Goal: Task Accomplishment & Management: Complete application form

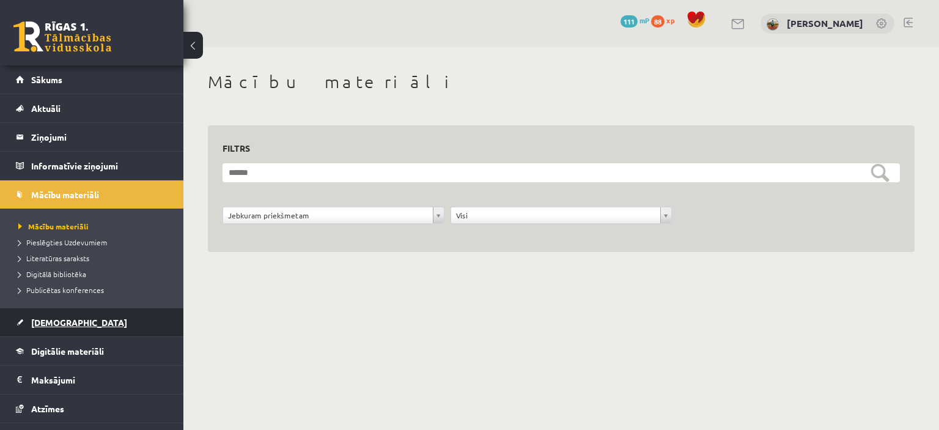
click at [64, 326] on span "[DEMOGRAPHIC_DATA]" at bounding box center [79, 322] width 96 height 11
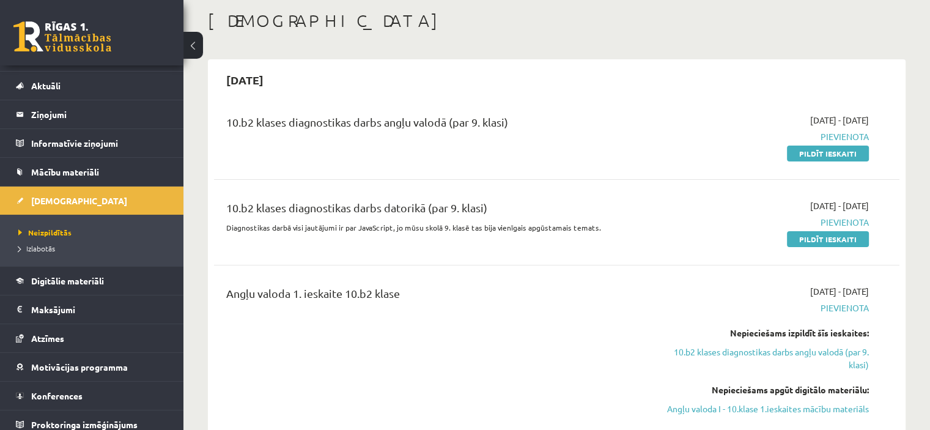
scroll to position [29, 0]
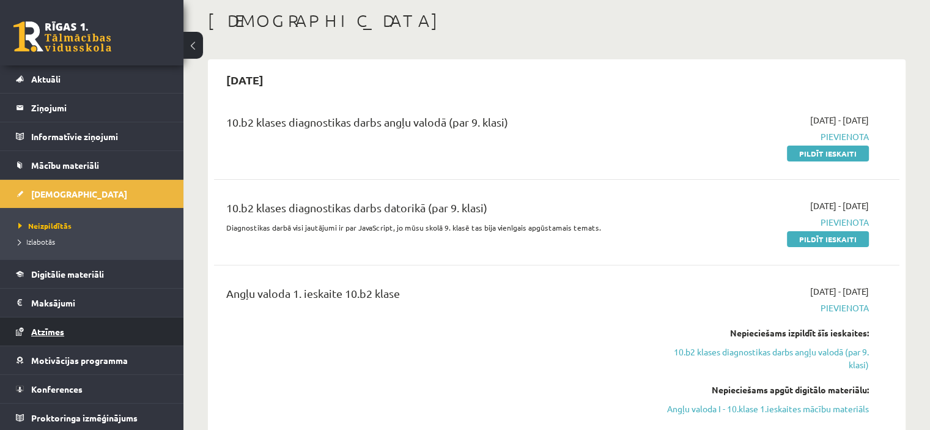
click at [84, 328] on link "Atzīmes" at bounding box center [92, 331] width 152 height 28
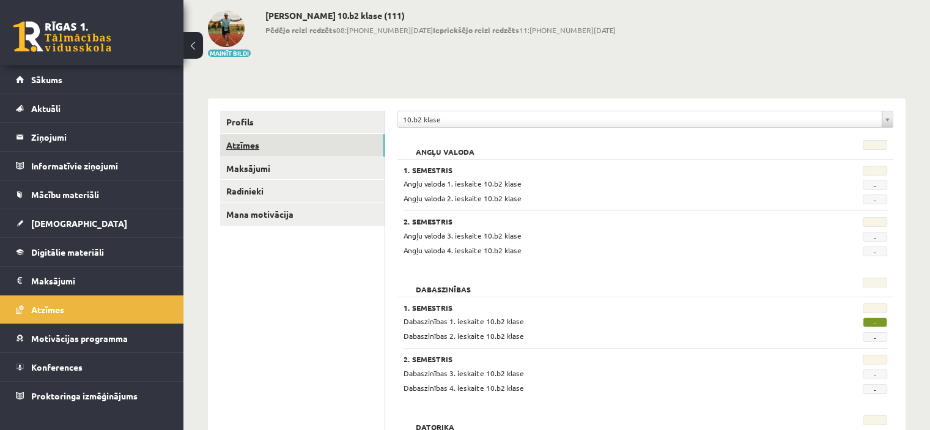
click at [342, 146] on link "Atzīmes" at bounding box center [302, 145] width 165 height 23
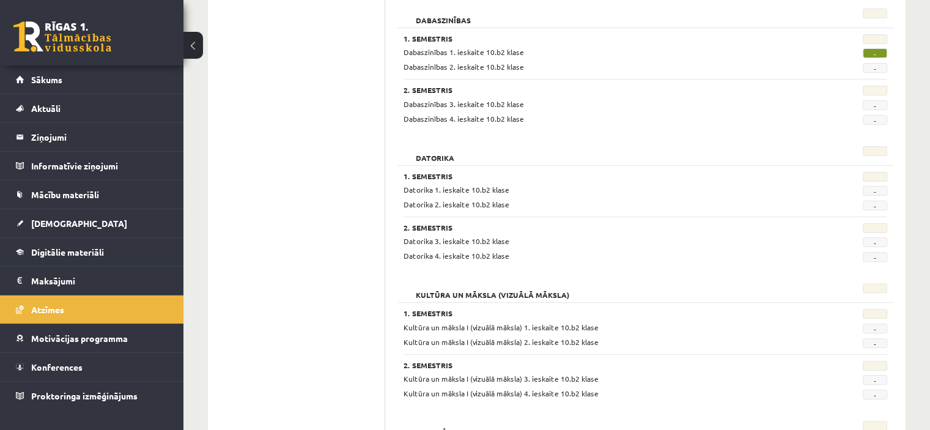
scroll to position [367, 0]
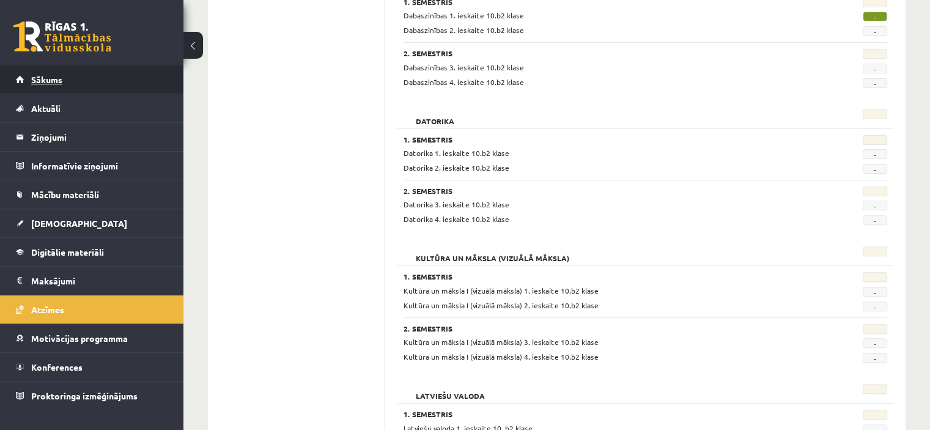
click at [97, 85] on link "Sākums" at bounding box center [92, 79] width 152 height 28
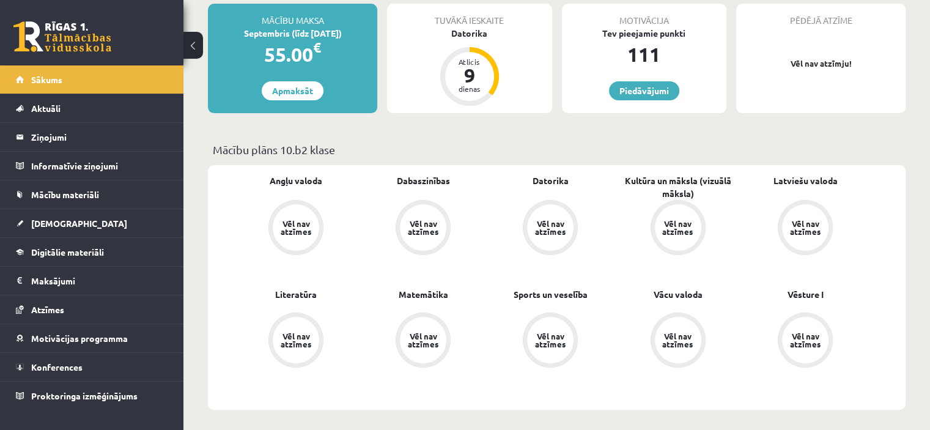
scroll to position [245, 0]
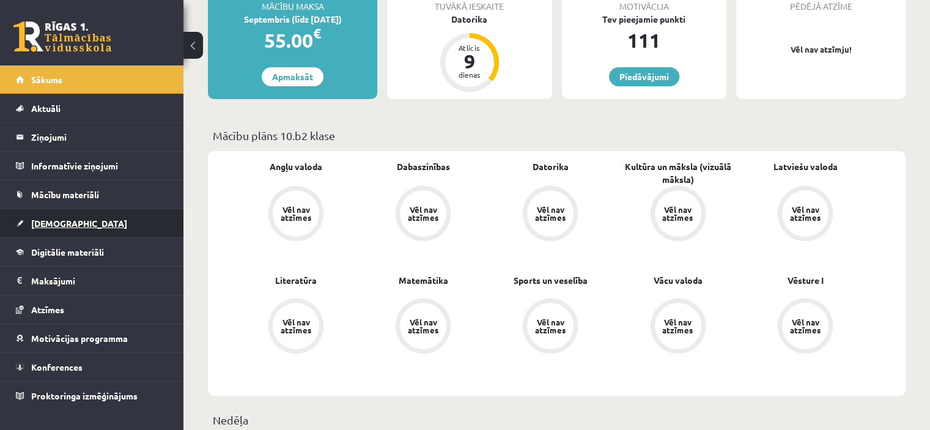
click at [80, 220] on link "[DEMOGRAPHIC_DATA]" at bounding box center [92, 223] width 152 height 28
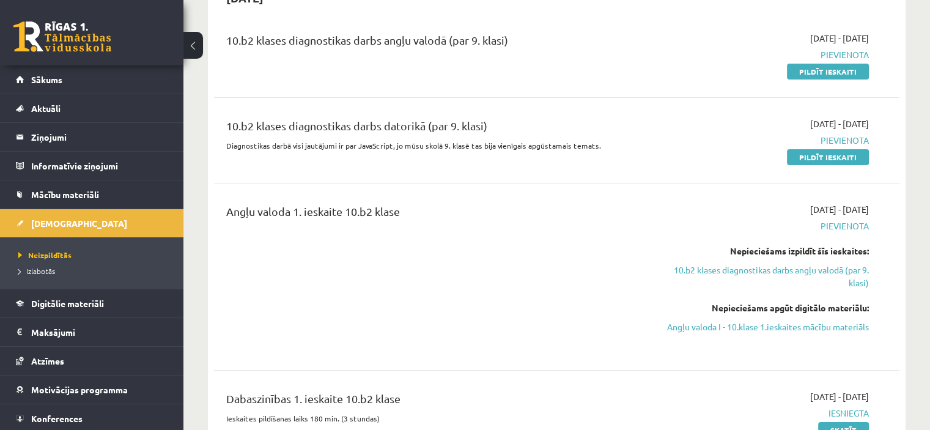
scroll to position [122, 0]
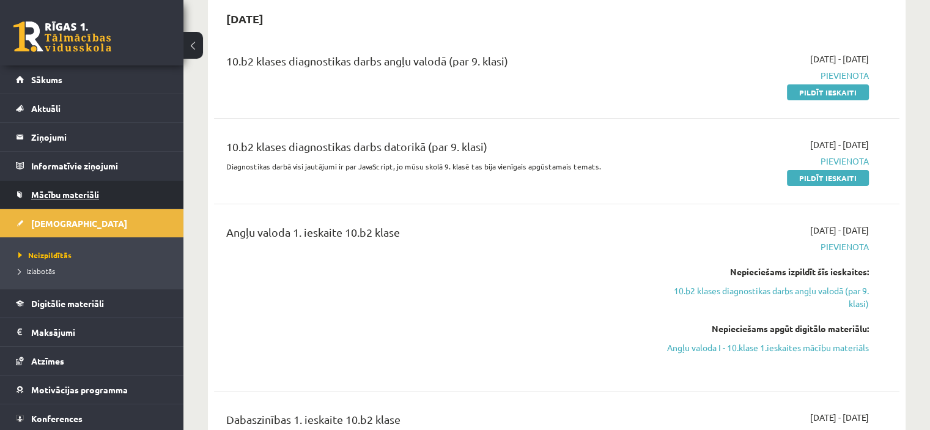
click at [84, 194] on span "Mācību materiāli" at bounding box center [65, 194] width 68 height 11
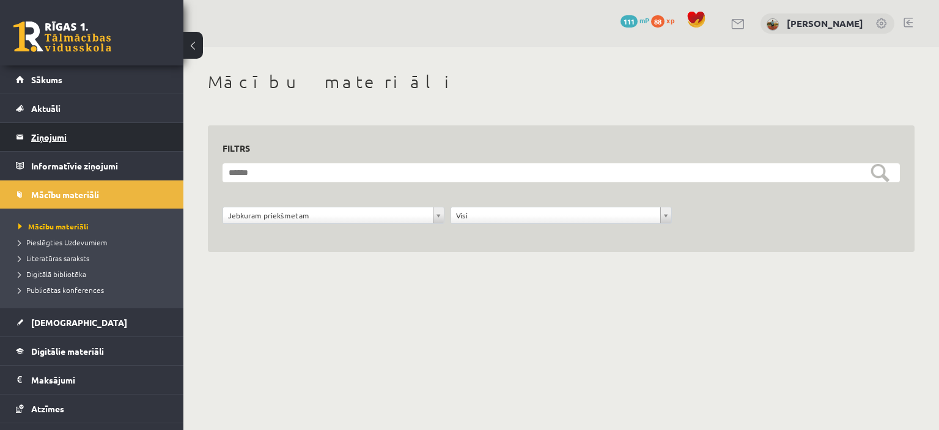
click at [59, 144] on legend "Ziņojumi 0" at bounding box center [99, 137] width 137 height 28
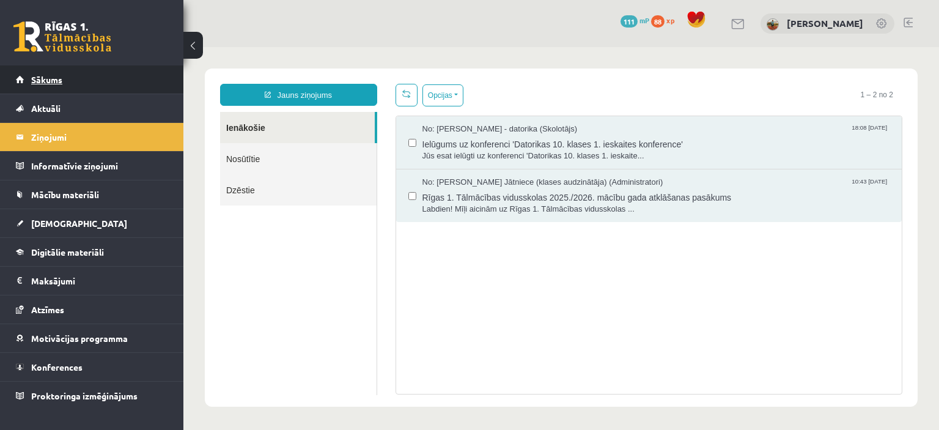
click at [76, 84] on link "Sākums" at bounding box center [92, 79] width 152 height 28
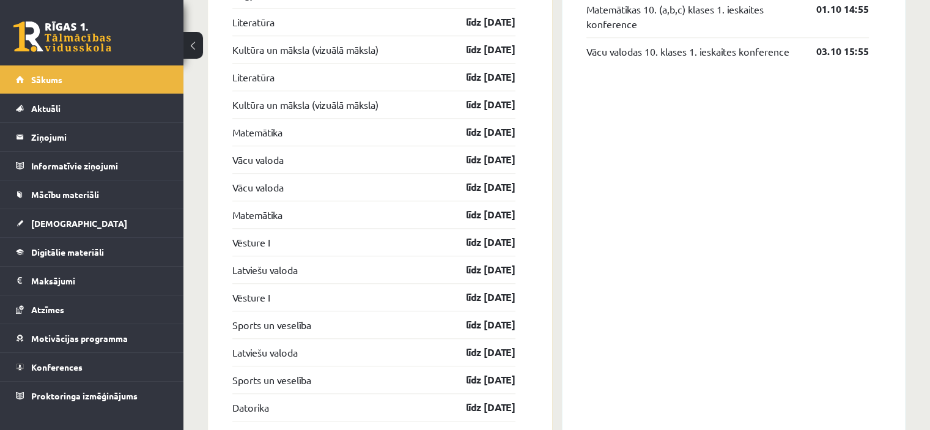
scroll to position [1223, 0]
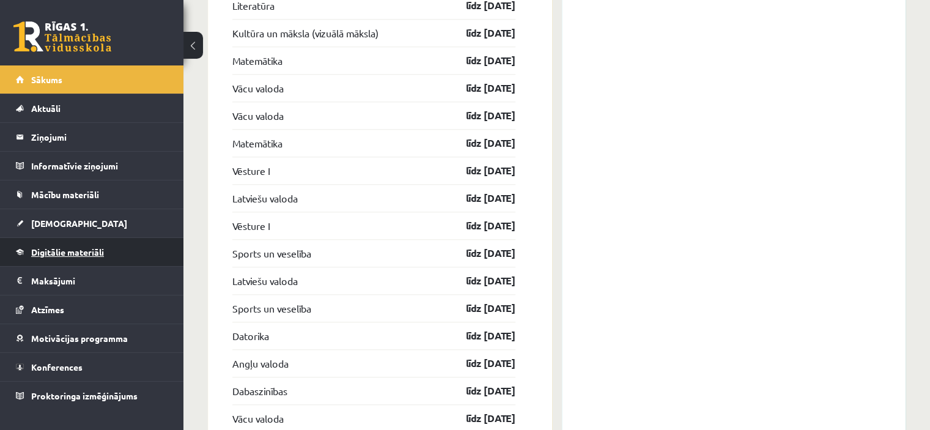
click at [89, 261] on link "Digitālie materiāli" at bounding box center [92, 252] width 152 height 28
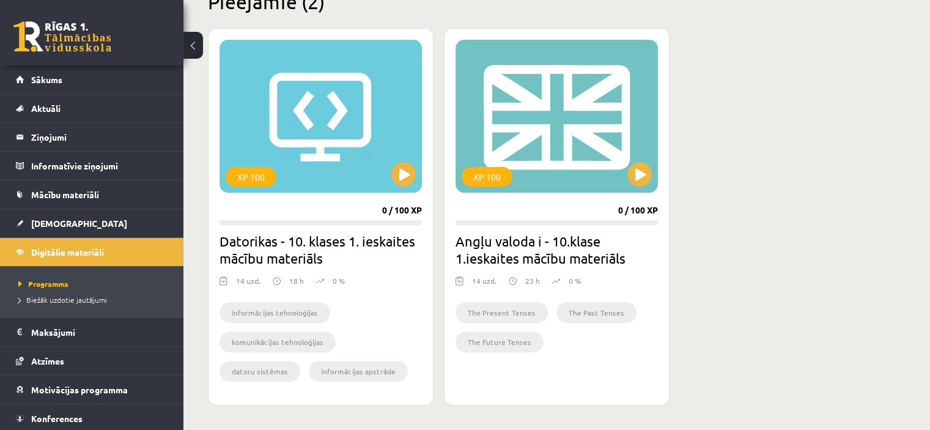
scroll to position [252, 0]
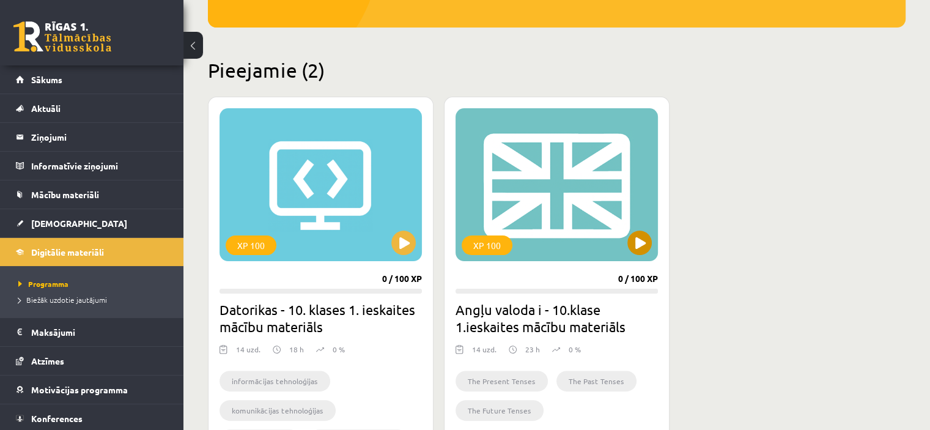
click at [553, 183] on div "XP 100" at bounding box center [557, 184] width 202 height 153
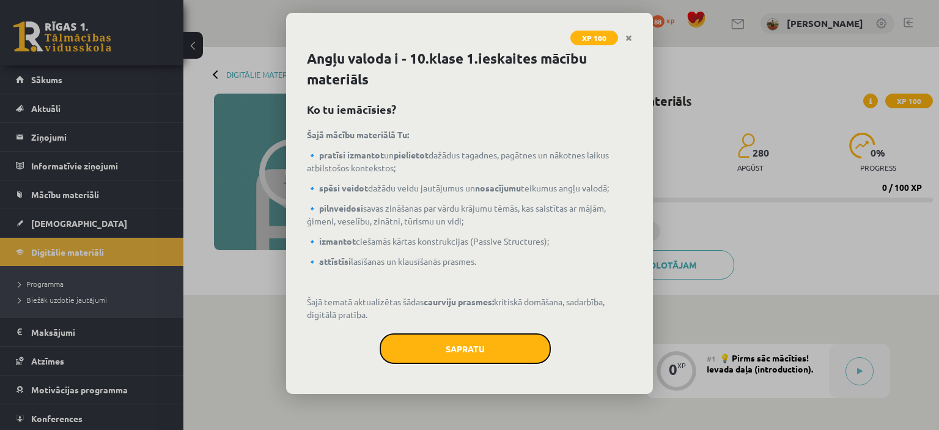
click at [504, 355] on button "Sapratu" at bounding box center [465, 348] width 171 height 31
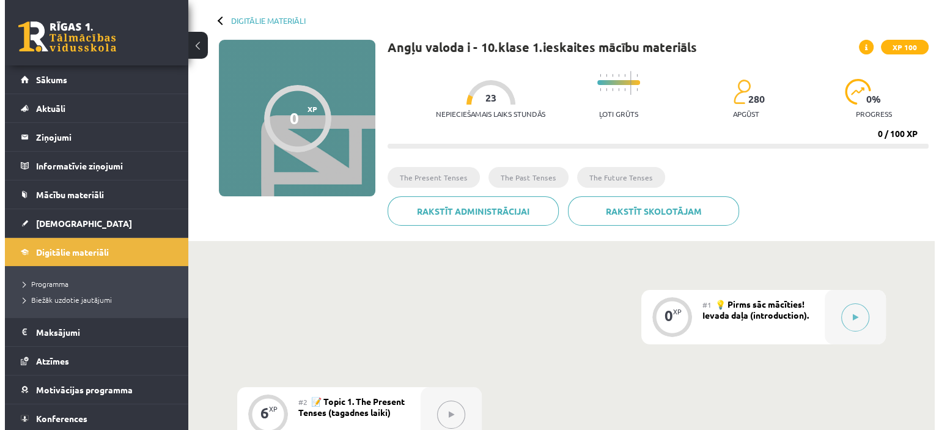
scroll to position [56, 0]
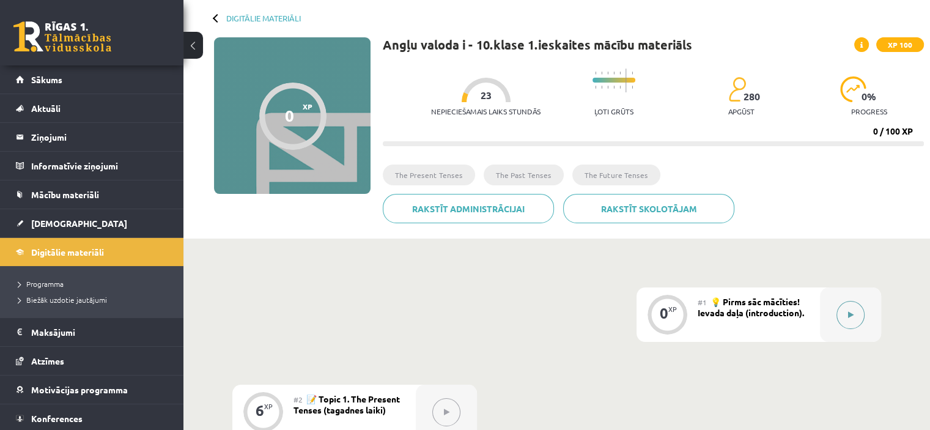
click at [832, 309] on div at bounding box center [850, 314] width 61 height 54
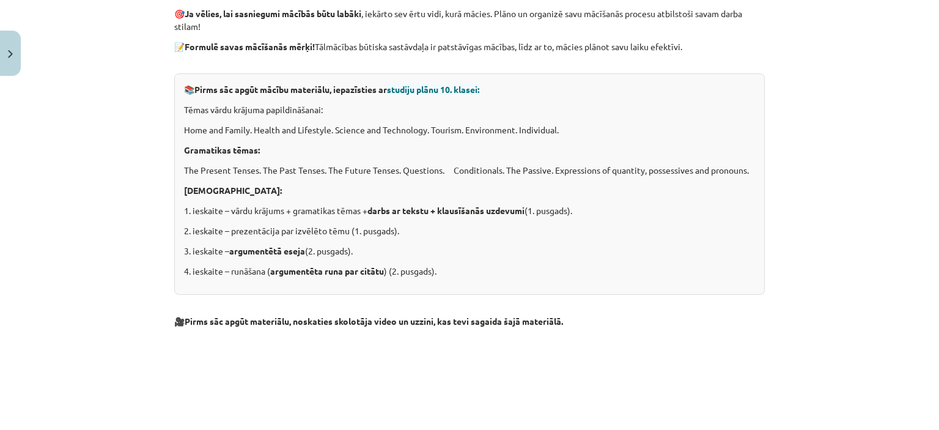
scroll to position [0, 0]
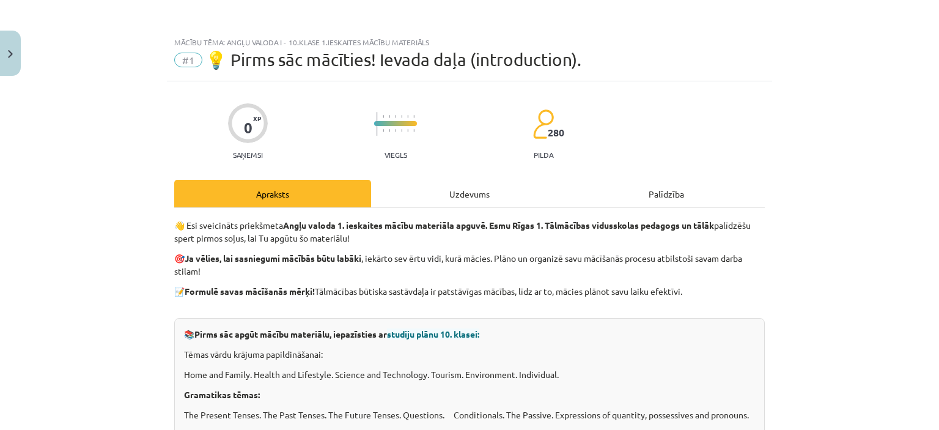
click at [470, 192] on div "Uzdevums" at bounding box center [469, 194] width 197 height 28
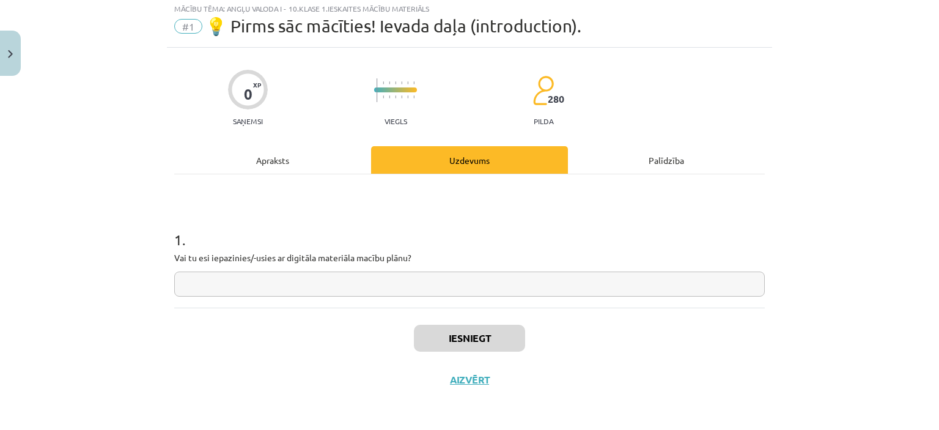
scroll to position [34, 0]
click at [279, 167] on div "Apraksts" at bounding box center [272, 160] width 197 height 28
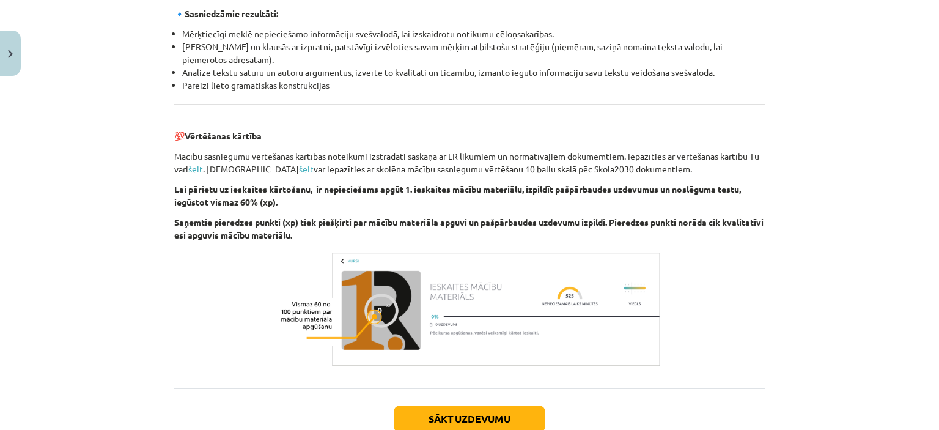
scroll to position [1409, 0]
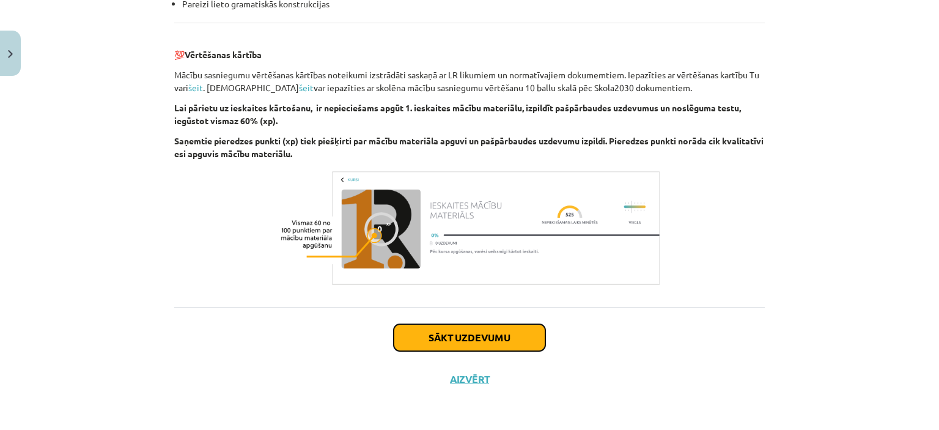
click at [465, 339] on button "Sākt uzdevumu" at bounding box center [470, 337] width 152 height 27
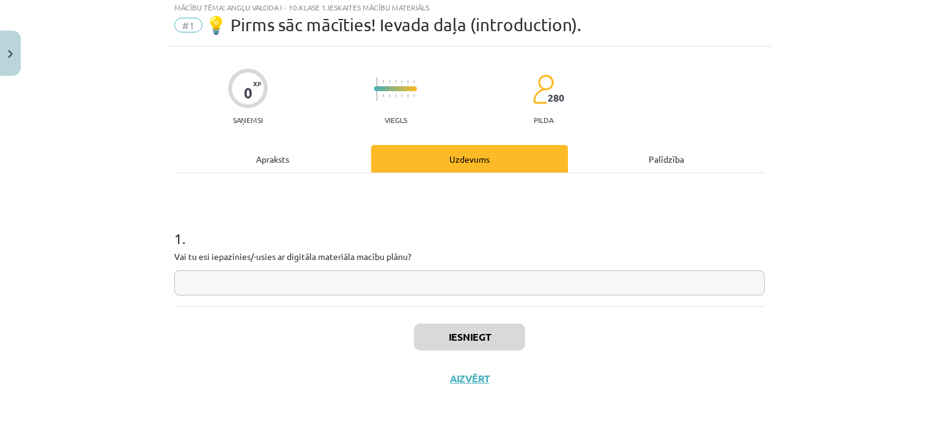
scroll to position [31, 0]
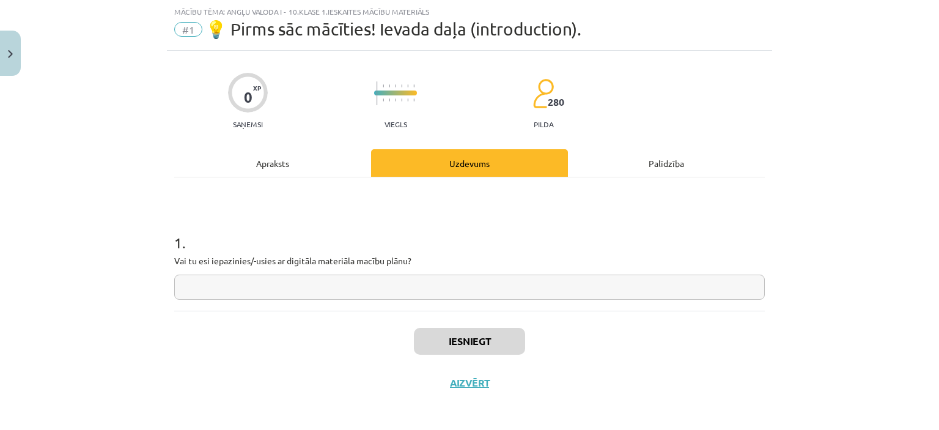
click at [431, 288] on input "text" at bounding box center [469, 287] width 591 height 25
type input "*"
type input "**"
click at [492, 338] on button "Iesniegt" at bounding box center [469, 341] width 111 height 27
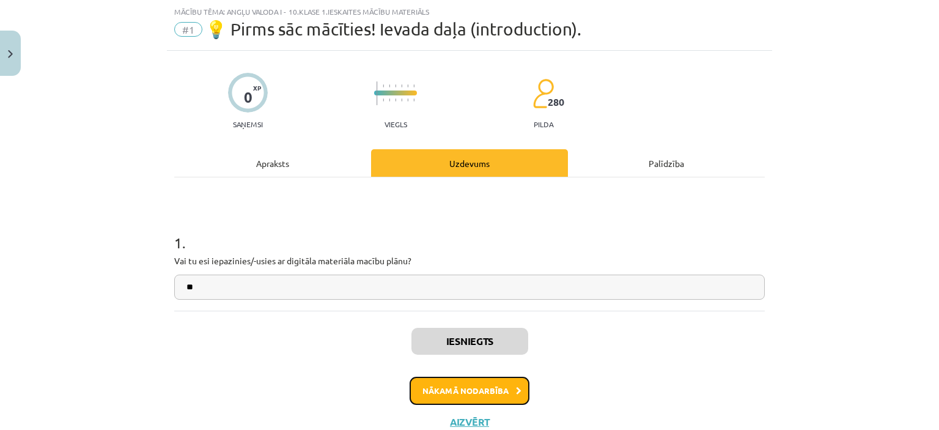
click at [505, 398] on button "Nākamā nodarbība" at bounding box center [470, 391] width 120 height 28
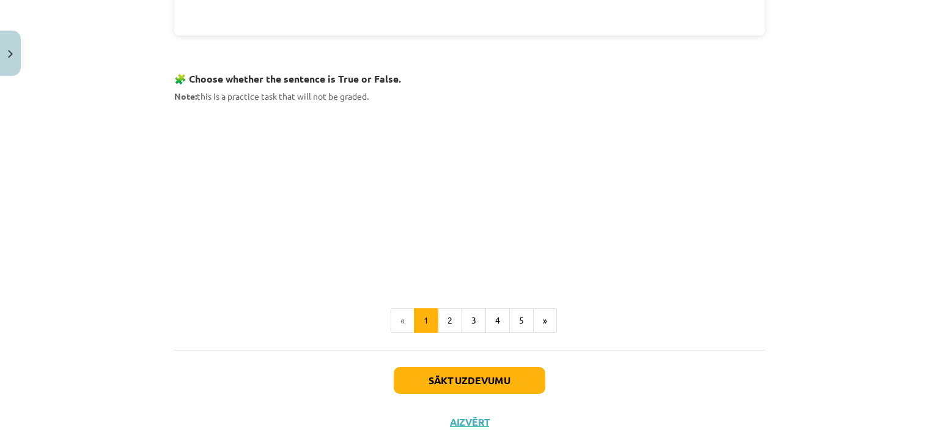
scroll to position [764, 0]
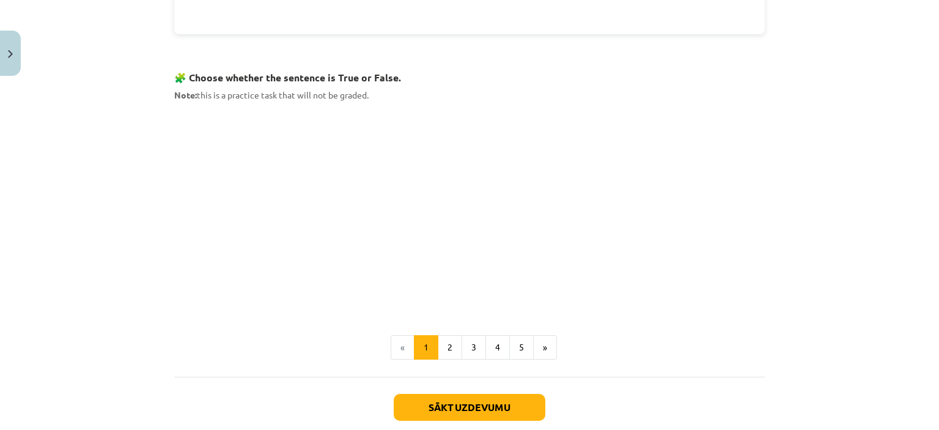
click at [423, 94] on p "Note: this is a practice task that will not be graded." at bounding box center [469, 95] width 591 height 13
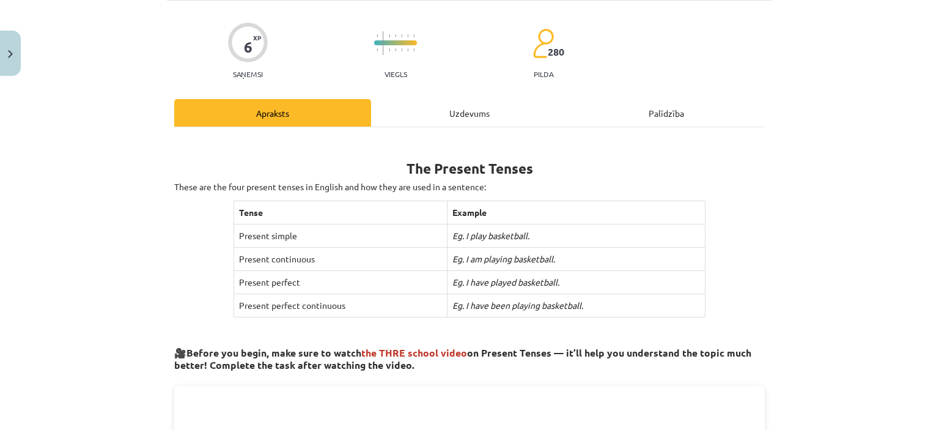
scroll to position [0, 0]
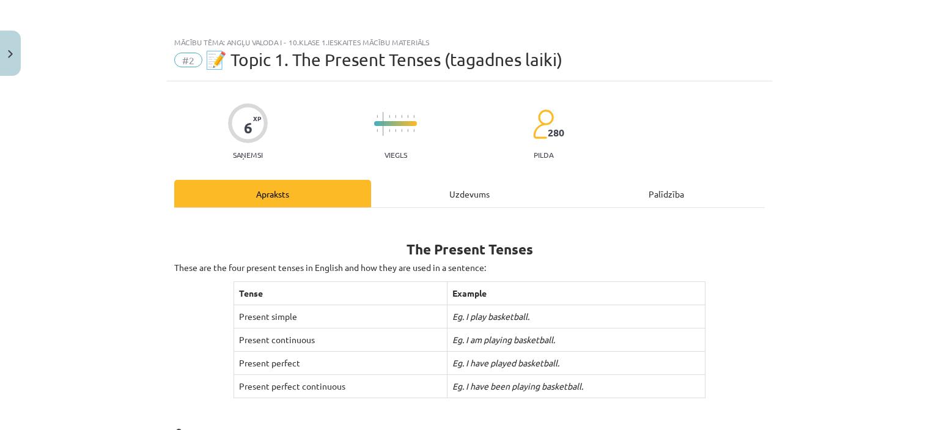
drag, startPoint x: 457, startPoint y: 196, endPoint x: 483, endPoint y: 215, distance: 31.1
click at [458, 196] on div "Uzdevums" at bounding box center [469, 194] width 197 height 28
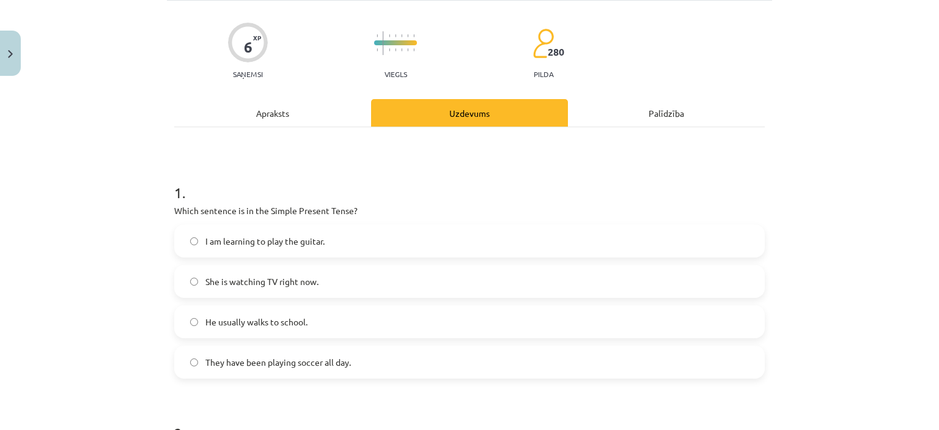
scroll to position [101, 0]
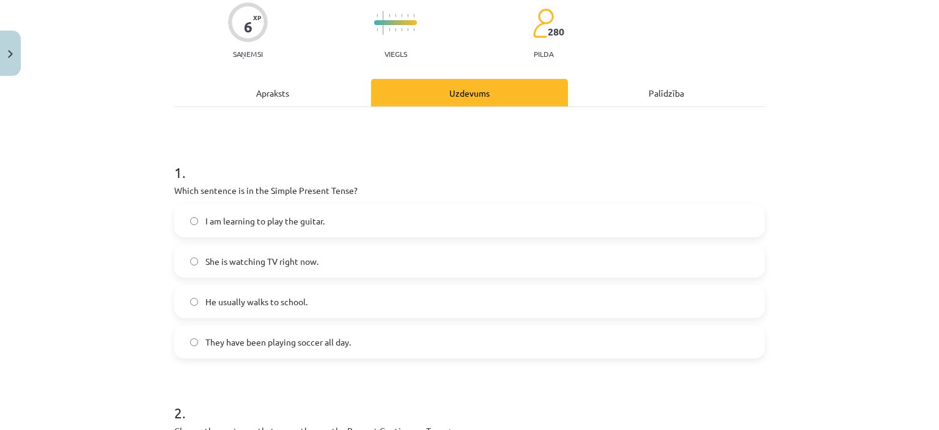
click at [260, 298] on span "He usually walks to school." at bounding box center [256, 301] width 102 height 13
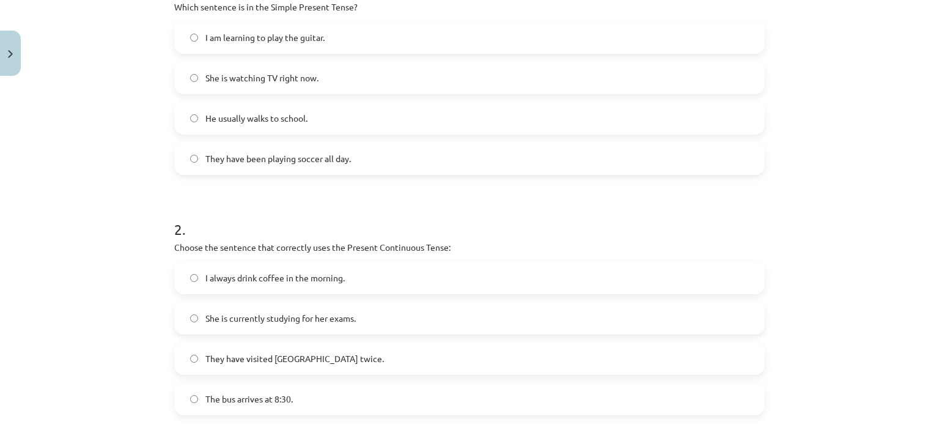
scroll to position [346, 0]
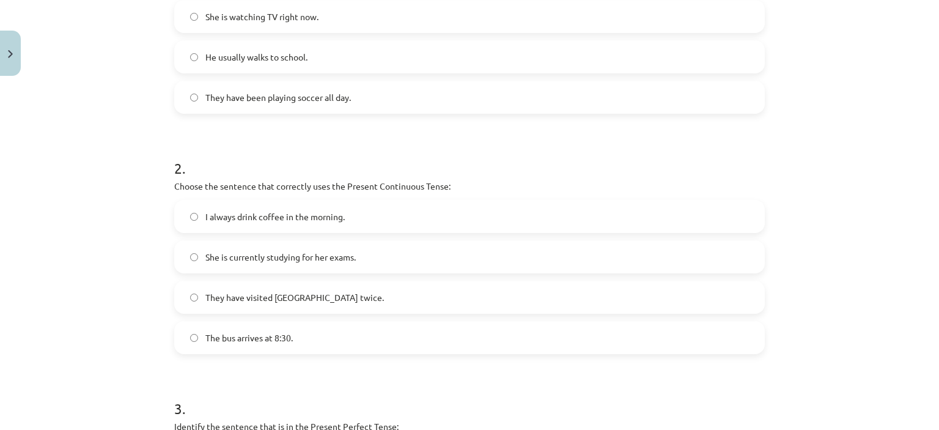
click at [228, 215] on span "I always drink coffee in the morning." at bounding box center [274, 216] width 139 height 13
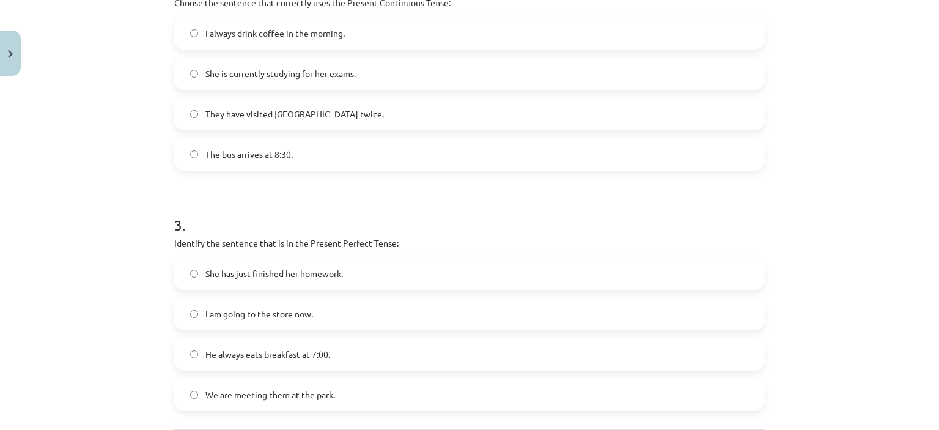
scroll to position [590, 0]
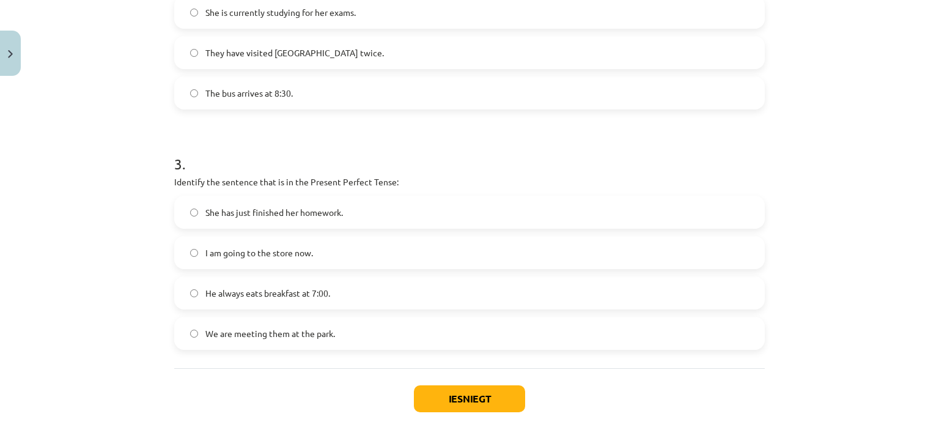
click at [240, 215] on span "She has just finished her homework." at bounding box center [274, 212] width 138 height 13
click at [434, 398] on button "Iesniegt" at bounding box center [469, 398] width 111 height 27
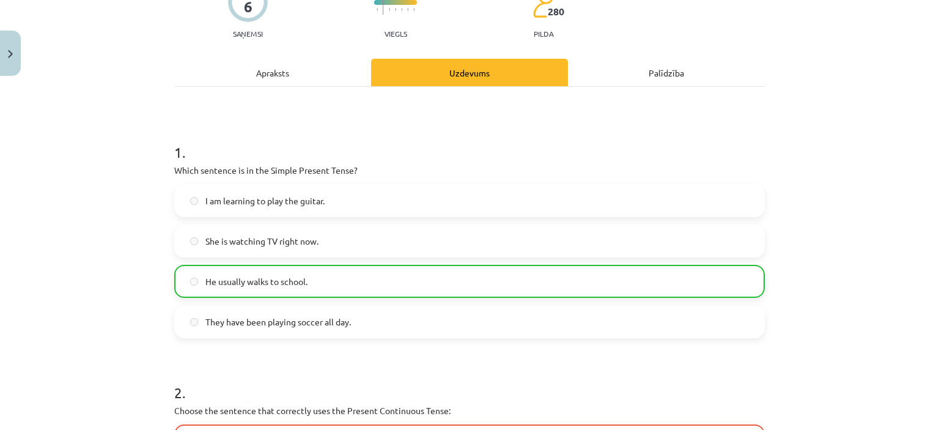
scroll to position [78, 0]
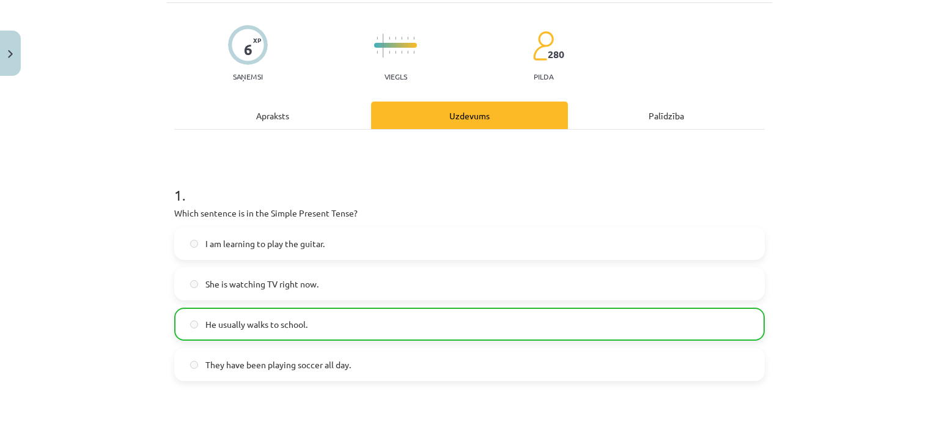
click at [275, 116] on div "Apraksts" at bounding box center [272, 116] width 197 height 28
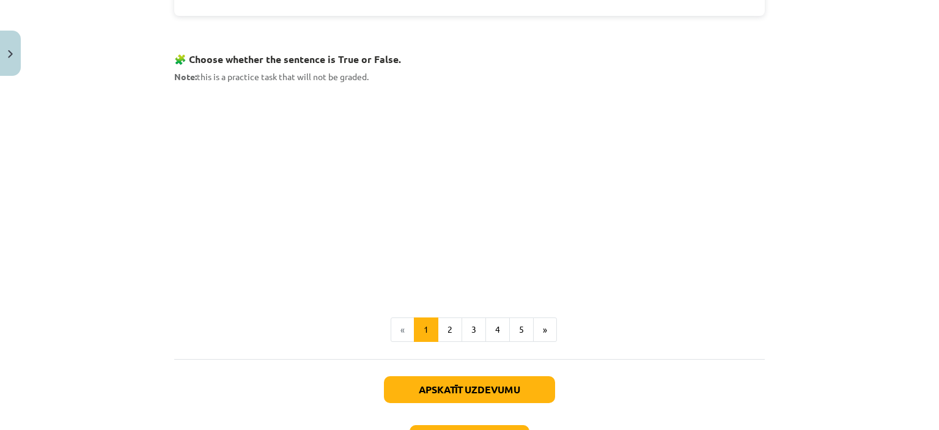
scroll to position [870, 0]
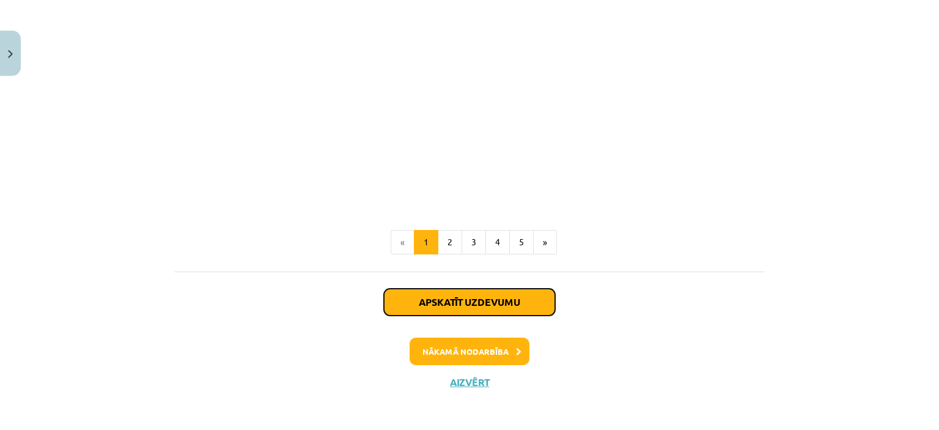
click at [475, 302] on button "Apskatīt uzdevumu" at bounding box center [469, 302] width 171 height 27
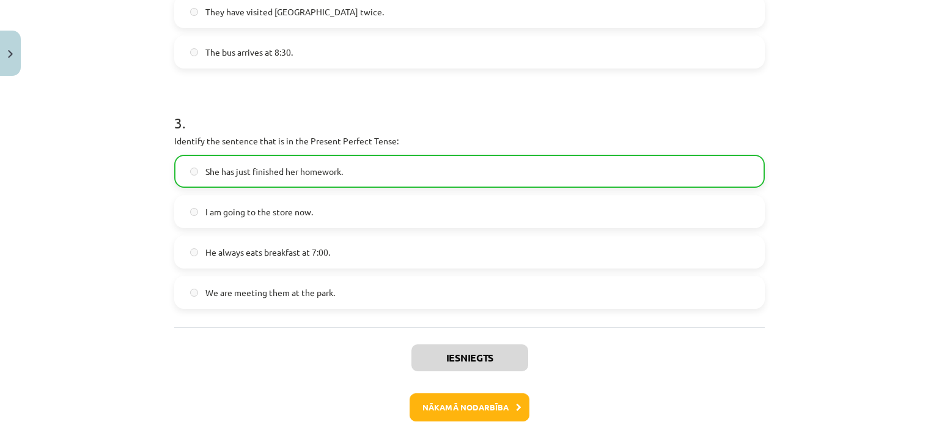
scroll to position [629, 0]
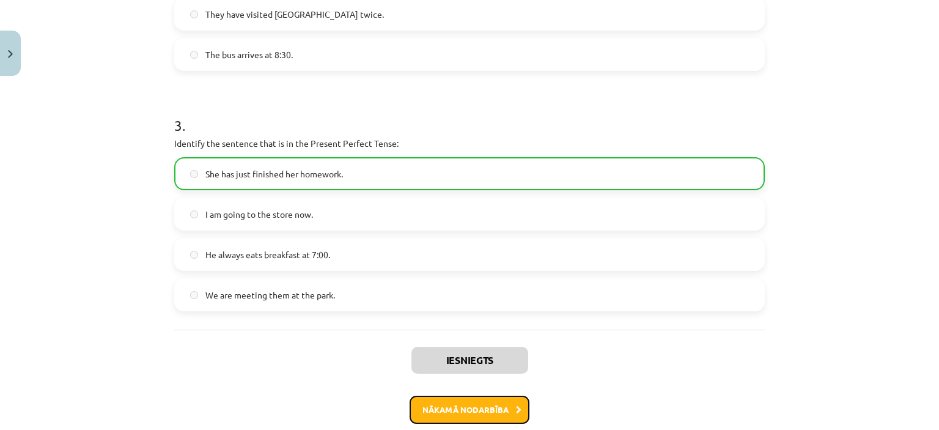
click at [478, 411] on button "Nākamā nodarbība" at bounding box center [470, 410] width 120 height 28
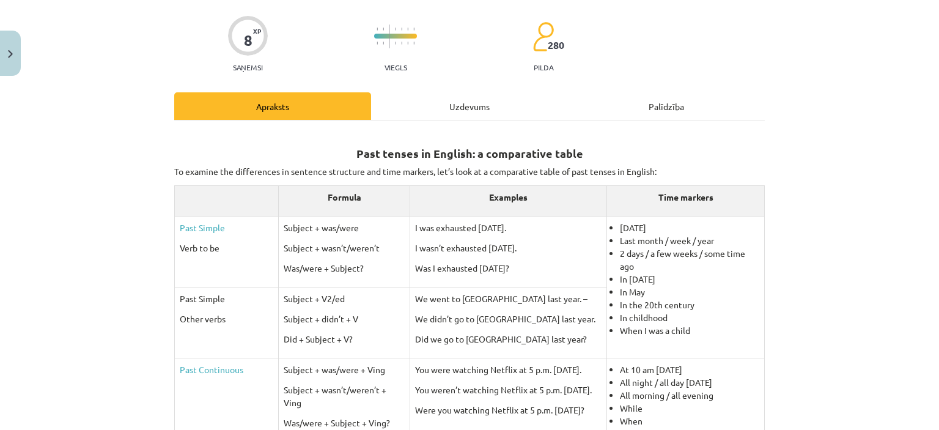
scroll to position [54, 0]
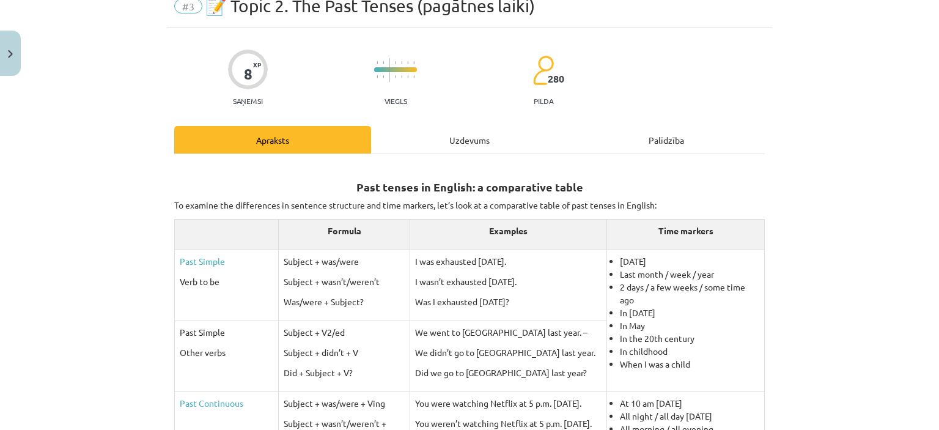
click at [470, 140] on div "Uzdevums" at bounding box center [469, 140] width 197 height 28
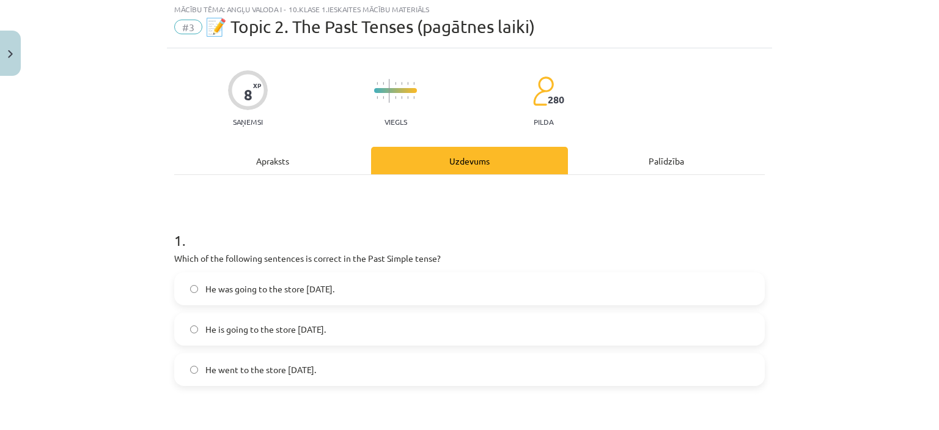
scroll to position [0, 0]
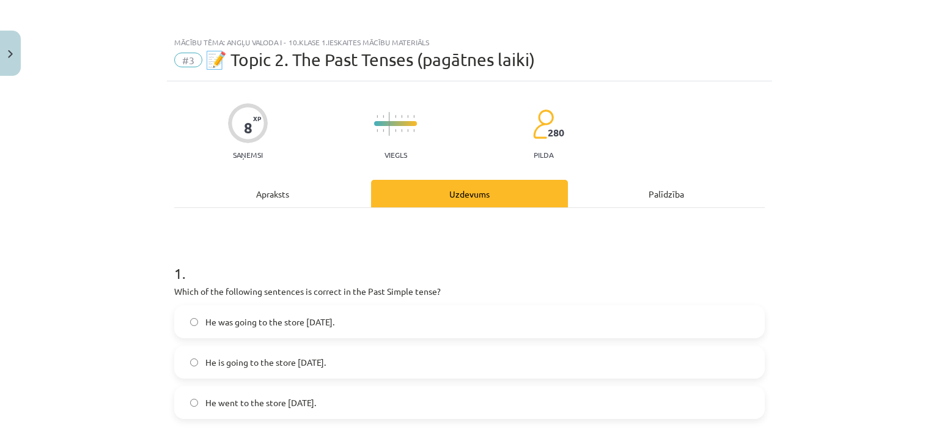
click at [431, 289] on p "Which of the following sentences is correct in the Past Simple tense?" at bounding box center [469, 291] width 591 height 13
drag, startPoint x: 409, startPoint y: 288, endPoint x: 362, endPoint y: 294, distance: 47.4
click at [362, 294] on p "Which of the following sentences is correct in the Past Simple tense?" at bounding box center [469, 291] width 591 height 13
copy p "Past Simple"
click at [130, 182] on div "Mācību tēma: Angļu valoda i - 10.klase 1.ieskaites mācību materiāls #3 📝 Topic …" at bounding box center [469, 215] width 939 height 430
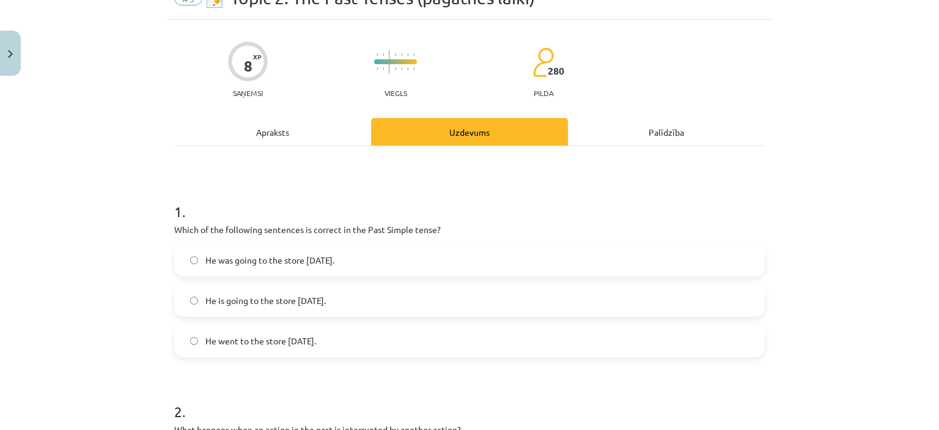
scroll to position [122, 0]
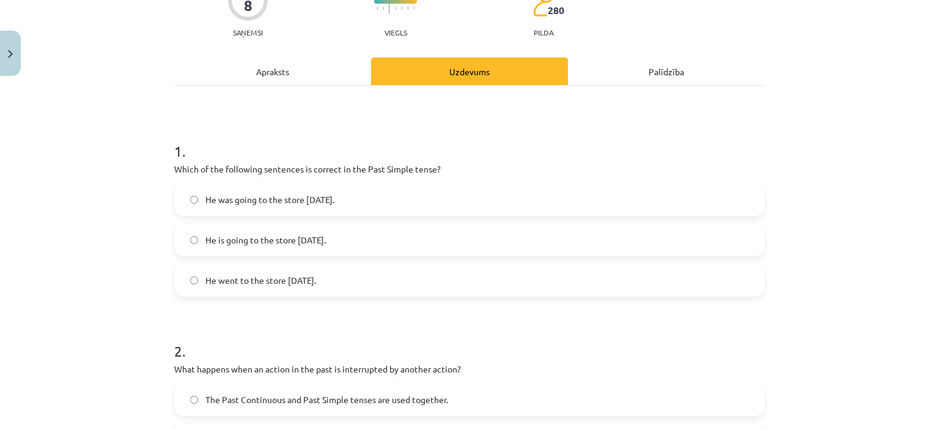
click at [293, 283] on span "He went to the store [DATE]." at bounding box center [260, 280] width 111 height 13
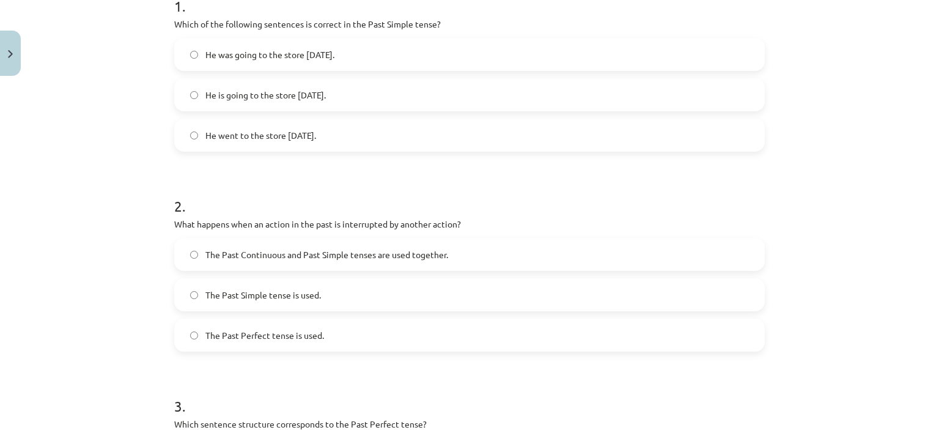
scroll to position [367, 0]
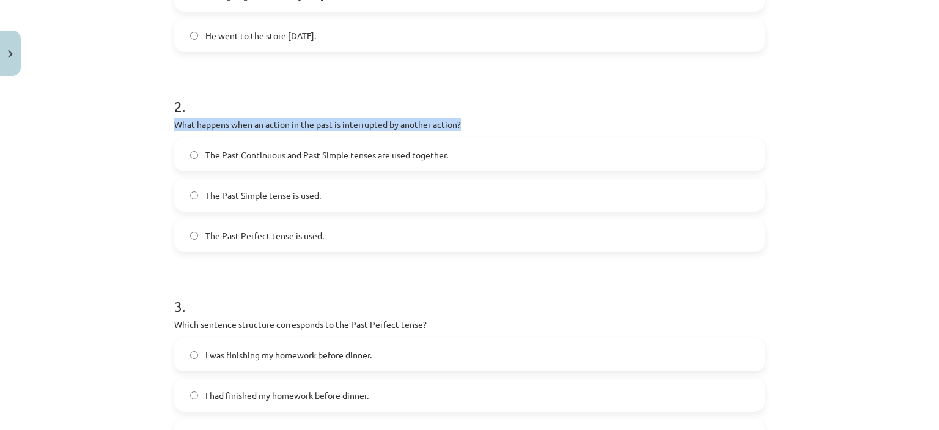
drag, startPoint x: 171, startPoint y: 127, endPoint x: 459, endPoint y: 122, distance: 288.7
click at [459, 122] on p "What happens when an action in the past is interrupted by another action?" at bounding box center [469, 124] width 591 height 13
copy p "What happens when an action in the past is interrupted by another action?"
click at [115, 193] on div "Mācību tēma: Angļu valoda i - 10.klase 1.ieskaites mācību materiāls #3 📝 Topic …" at bounding box center [469, 215] width 939 height 430
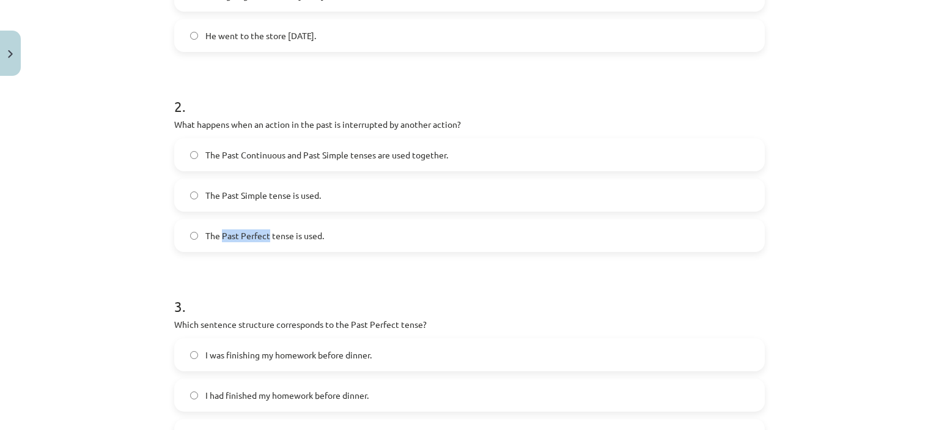
drag, startPoint x: 262, startPoint y: 237, endPoint x: 218, endPoint y: 243, distance: 45.2
click at [218, 243] on label "The Past Perfect tense is used." at bounding box center [470, 235] width 588 height 31
copy span "Past Perfect"
click at [131, 227] on div "Mācību tēma: Angļu valoda i - 10.klase 1.ieskaites mācību materiāls #3 📝 Topic …" at bounding box center [469, 215] width 939 height 430
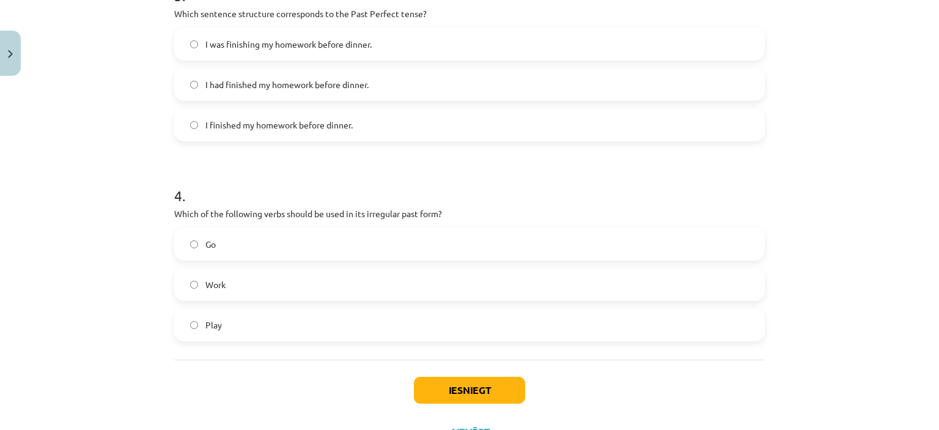
scroll to position [730, 0]
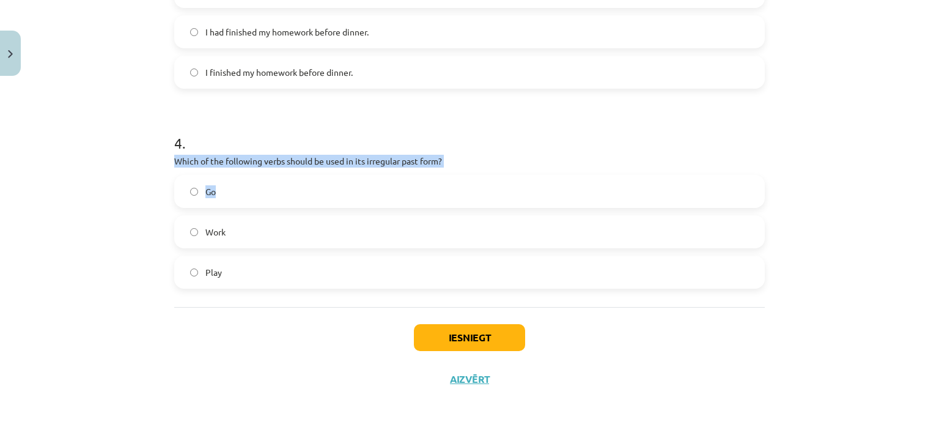
drag, startPoint x: 171, startPoint y: 158, endPoint x: 279, endPoint y: 170, distance: 108.3
click at [279, 170] on div "4 . Which of the following verbs should be used in its irregular past form? Go …" at bounding box center [469, 201] width 591 height 176
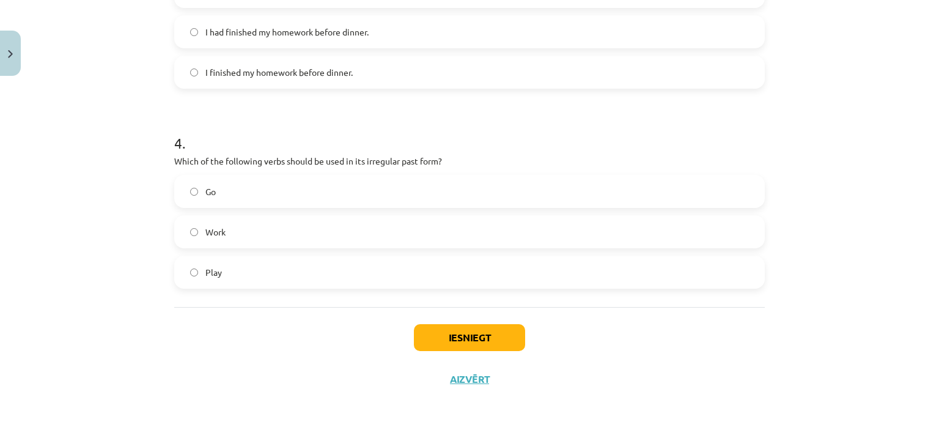
click at [313, 127] on h1 "4 ." at bounding box center [469, 132] width 591 height 38
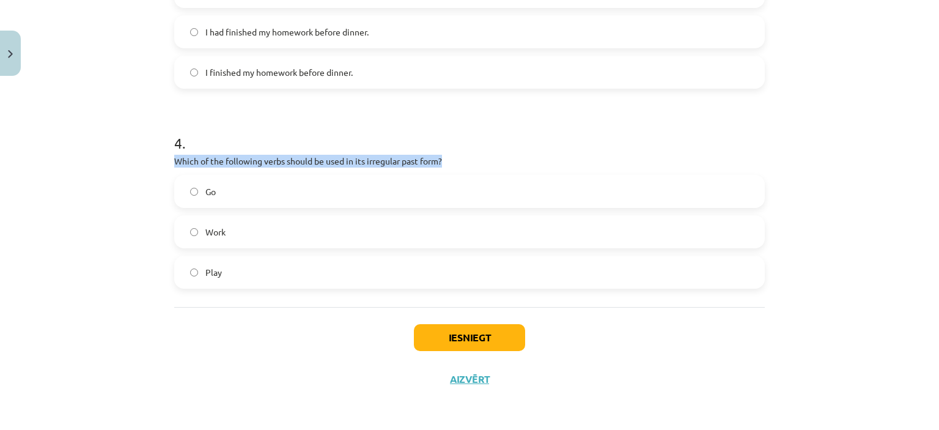
drag, startPoint x: 421, startPoint y: 161, endPoint x: 169, endPoint y: 165, distance: 251.4
click at [174, 165] on p "Which of the following verbs should be used in its irregular past form?" at bounding box center [469, 161] width 591 height 13
copy p "Which of the following verbs should be used in its irregular past form?"
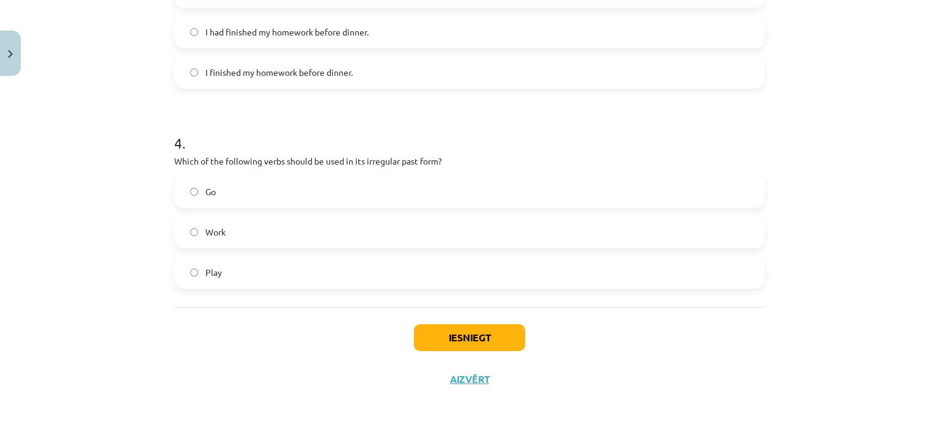
click at [100, 150] on div "Mācību tēma: Angļu valoda i - 10.klase 1.ieskaites mācību materiāls #3 📝 Topic …" at bounding box center [469, 215] width 939 height 430
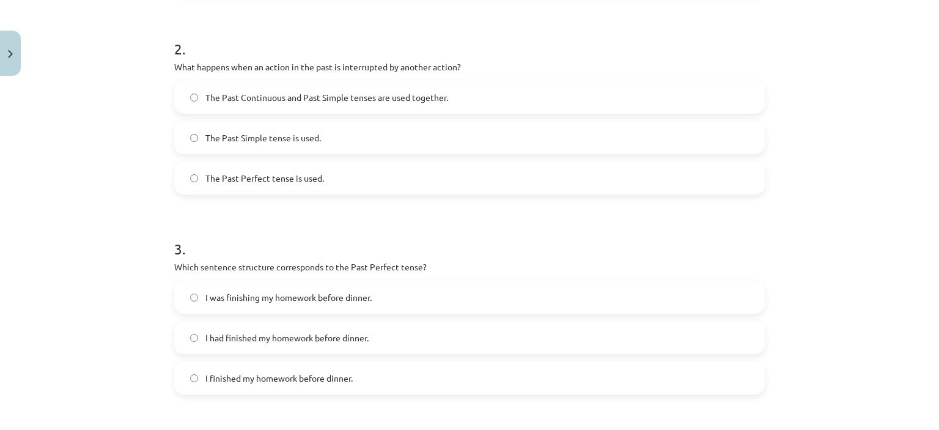
scroll to position [486, 0]
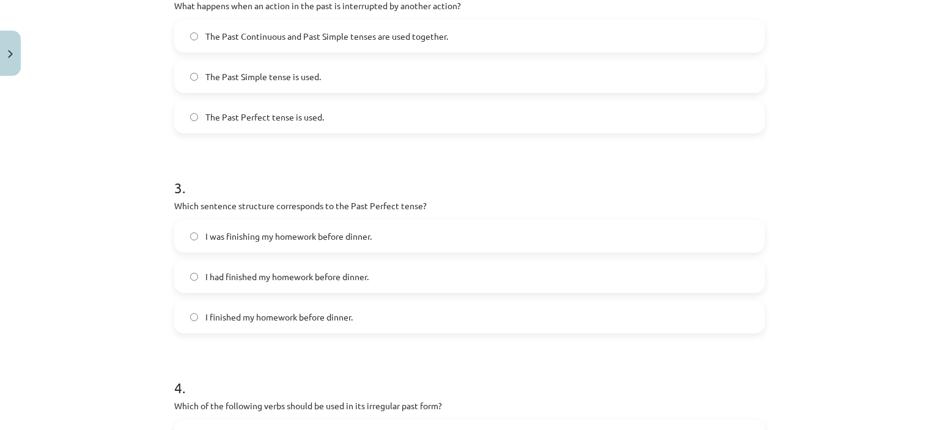
click at [266, 281] on span "I had finished my homework before dinner." at bounding box center [286, 276] width 163 height 13
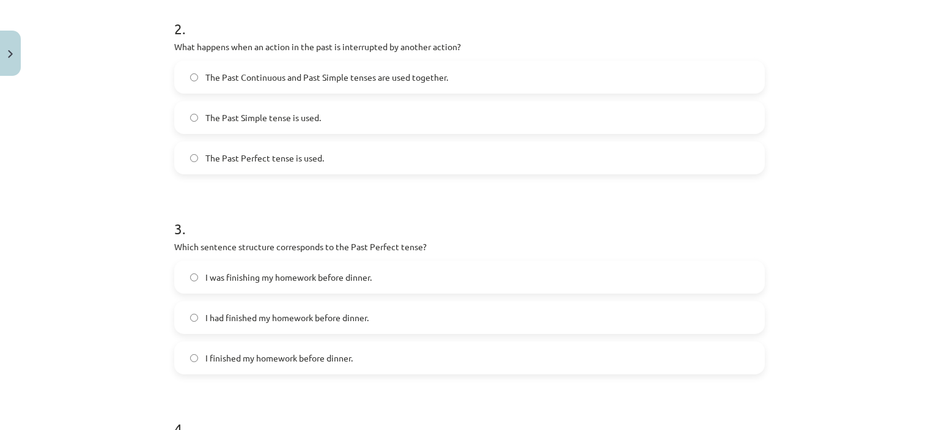
scroll to position [424, 0]
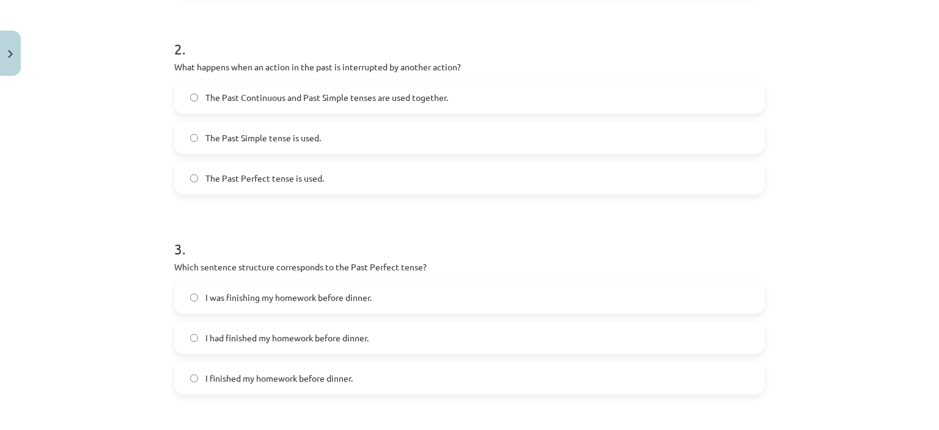
click at [283, 94] on span "The Past Continuous and Past Simple tenses are used together." at bounding box center [326, 97] width 243 height 13
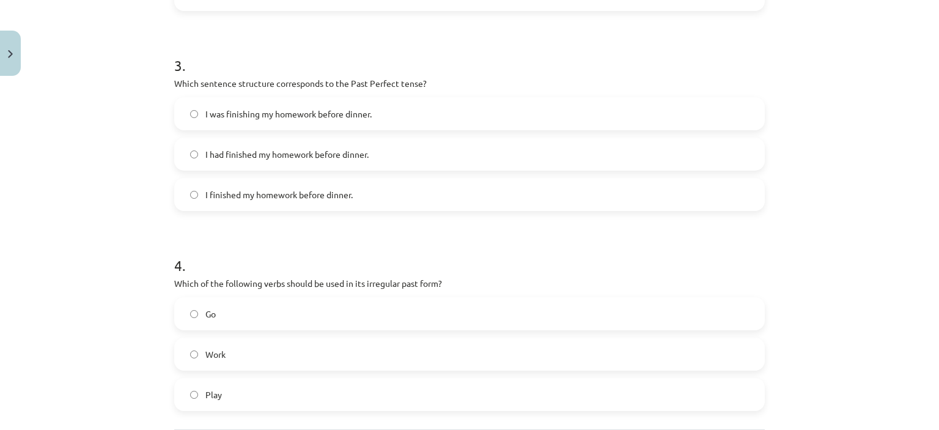
scroll to position [730, 0]
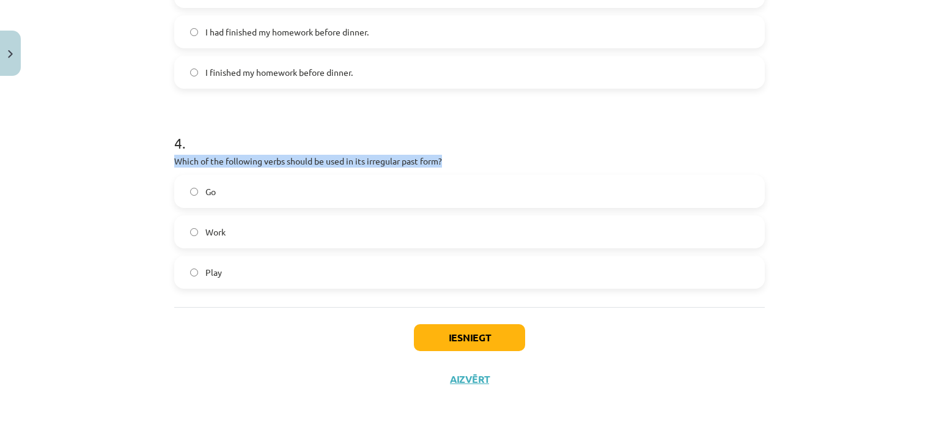
drag, startPoint x: 172, startPoint y: 160, endPoint x: 445, endPoint y: 160, distance: 272.8
click at [445, 160] on p "Which of the following verbs should be used in its irregular past form?" at bounding box center [469, 161] width 591 height 13
copy p "Which of the following verbs should be used in its irregular past form?"
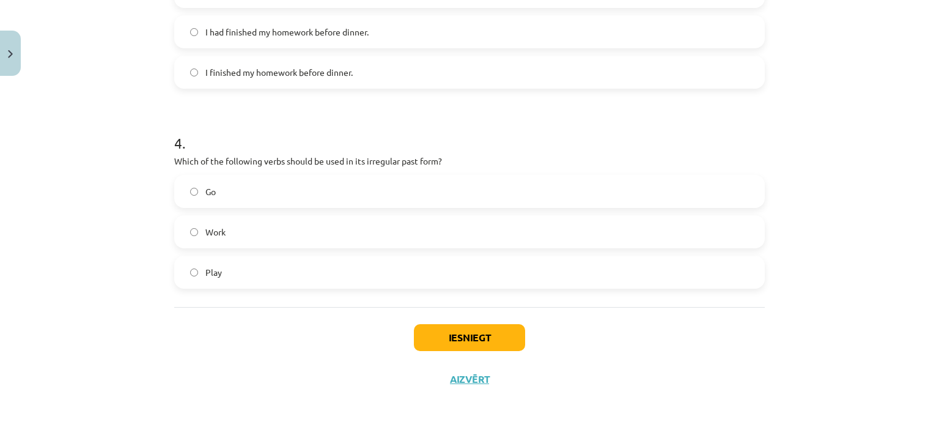
click at [138, 128] on div "Mācību tēma: Angļu valoda i - 10.klase 1.ieskaites mācību materiāls #3 📝 Topic …" at bounding box center [469, 215] width 939 height 430
click at [280, 232] on label "Work" at bounding box center [470, 232] width 588 height 31
click at [294, 193] on label "Go" at bounding box center [470, 191] width 588 height 31
drag, startPoint x: 460, startPoint y: 330, endPoint x: 453, endPoint y: 271, distance: 59.8
click at [461, 330] on button "Iesniegt" at bounding box center [469, 337] width 111 height 27
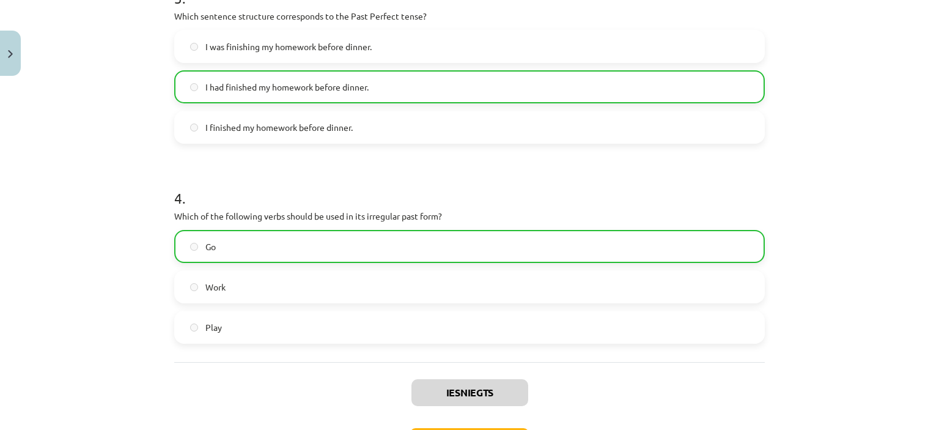
scroll to position [769, 0]
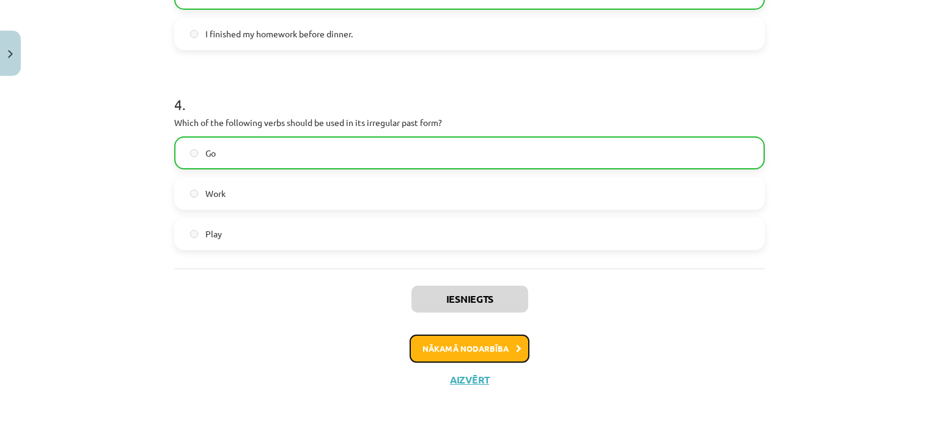
click at [472, 354] on button "Nākamā nodarbība" at bounding box center [470, 349] width 120 height 28
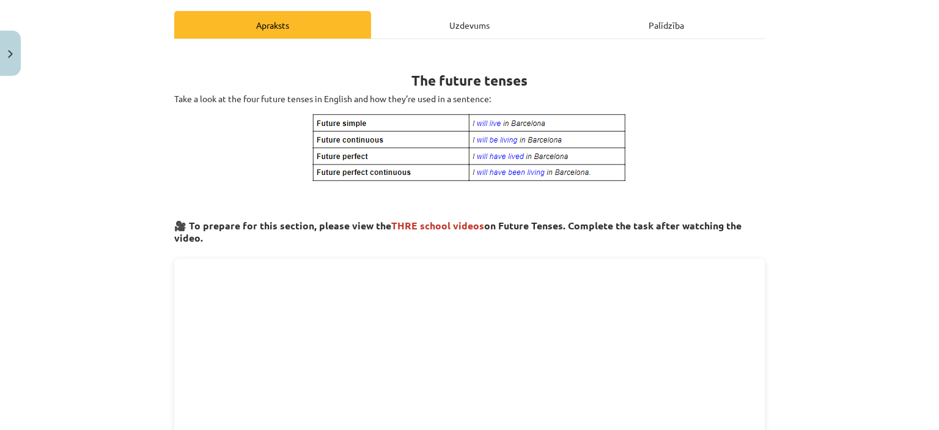
scroll to position [75, 0]
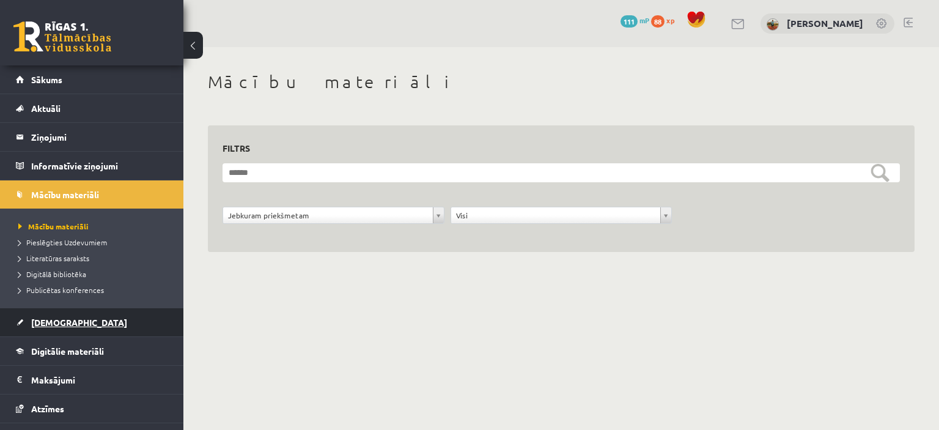
click at [40, 327] on link "[DEMOGRAPHIC_DATA]" at bounding box center [92, 322] width 152 height 28
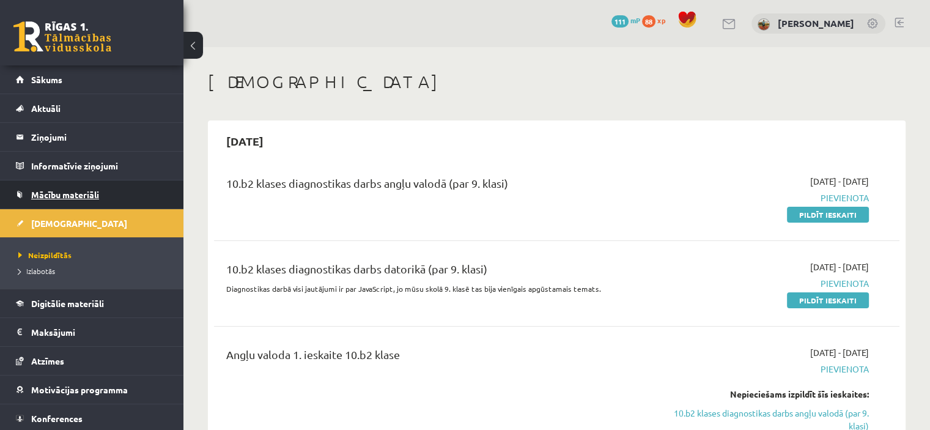
click at [46, 184] on link "Mācību materiāli" at bounding box center [92, 194] width 152 height 28
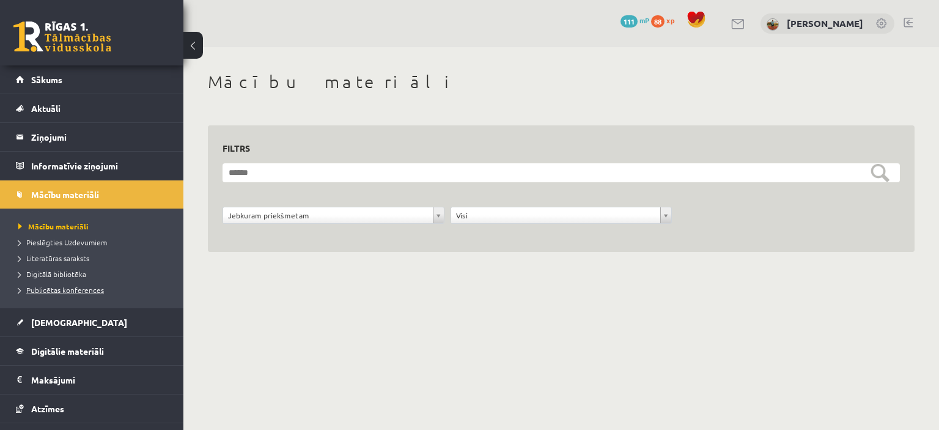
click at [79, 291] on span "Publicētas konferences" at bounding box center [61, 290] width 86 height 10
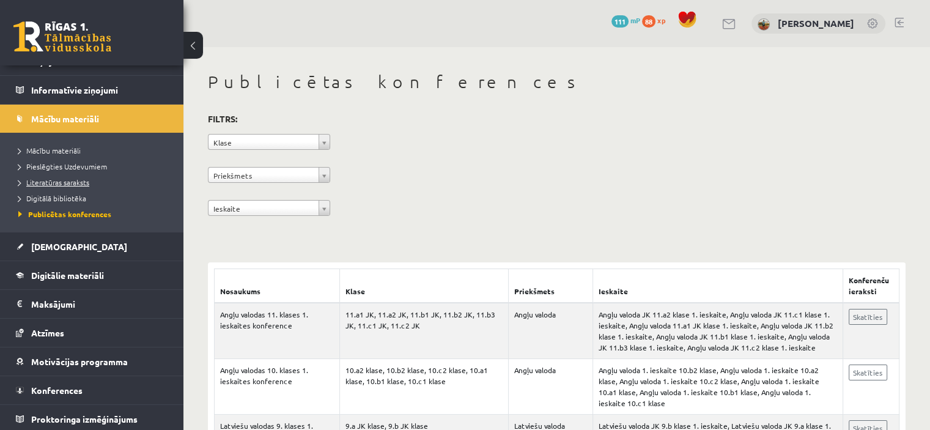
scroll to position [77, 0]
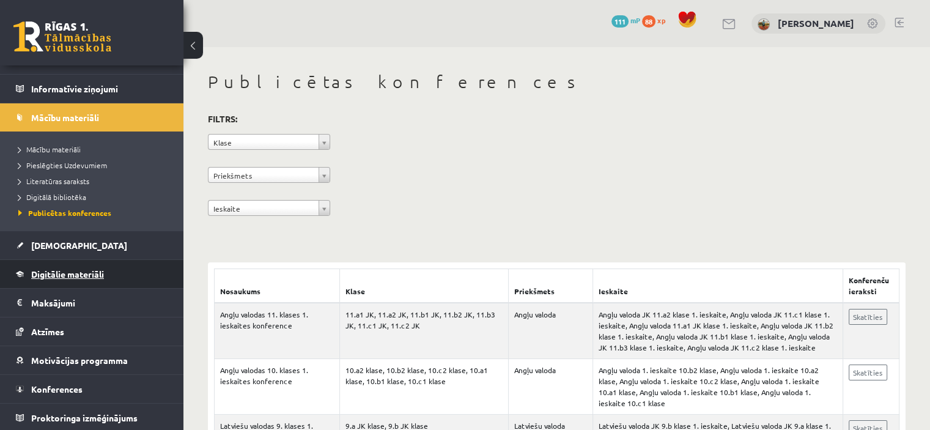
click at [88, 273] on span "Digitālie materiāli" at bounding box center [67, 273] width 73 height 11
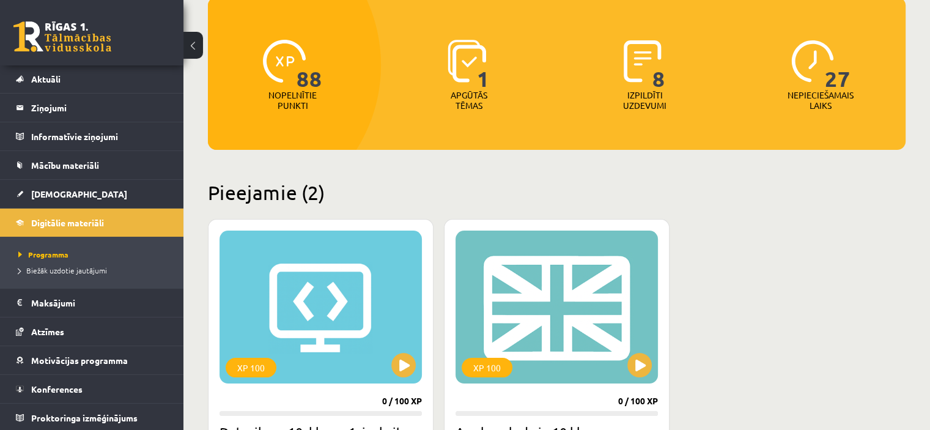
scroll to position [245, 0]
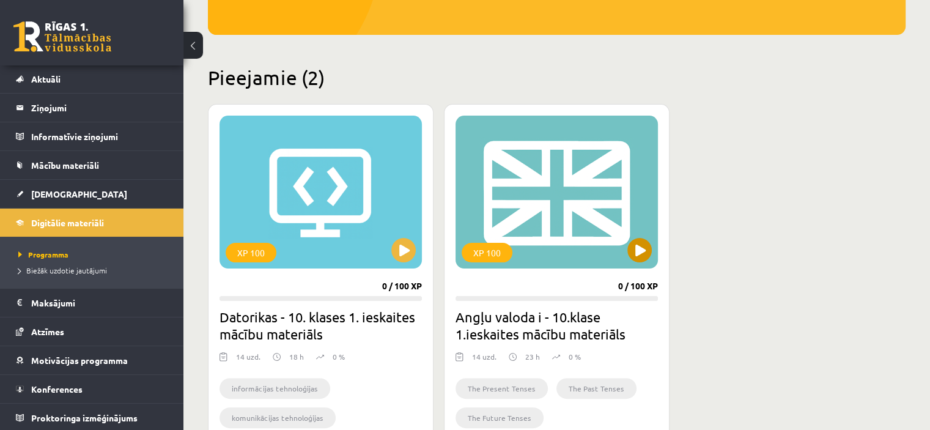
click at [541, 196] on div "XP 100" at bounding box center [557, 192] width 202 height 153
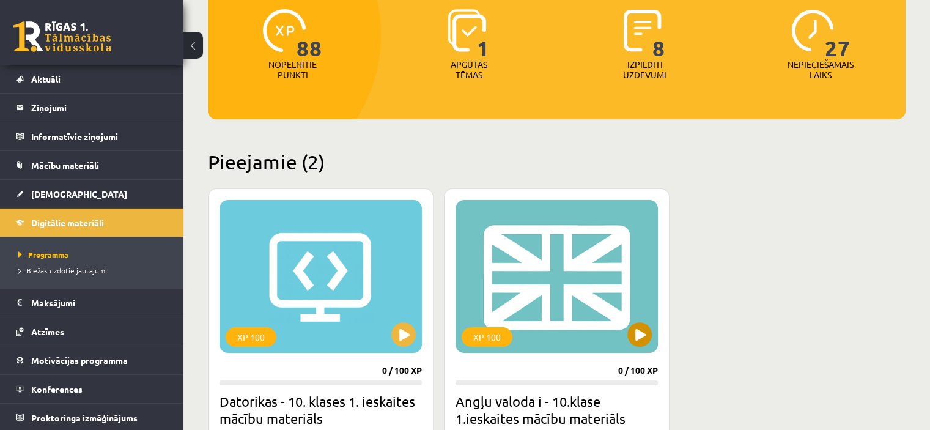
scroll to position [68, 0]
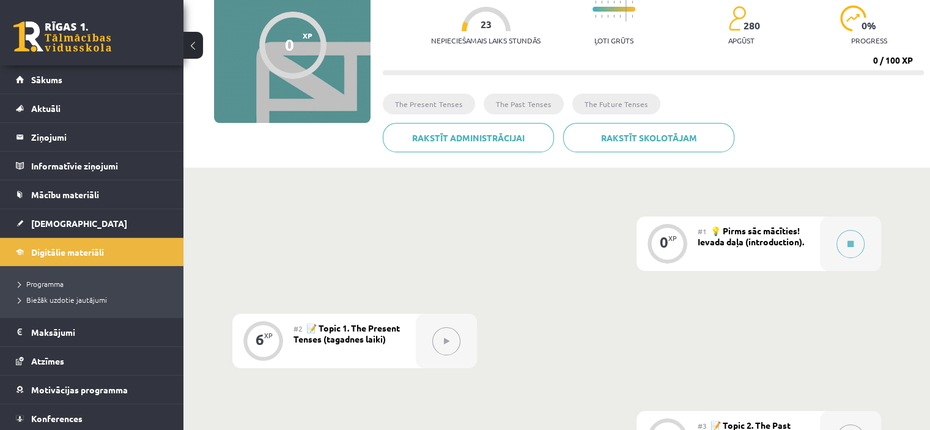
scroll to position [122, 0]
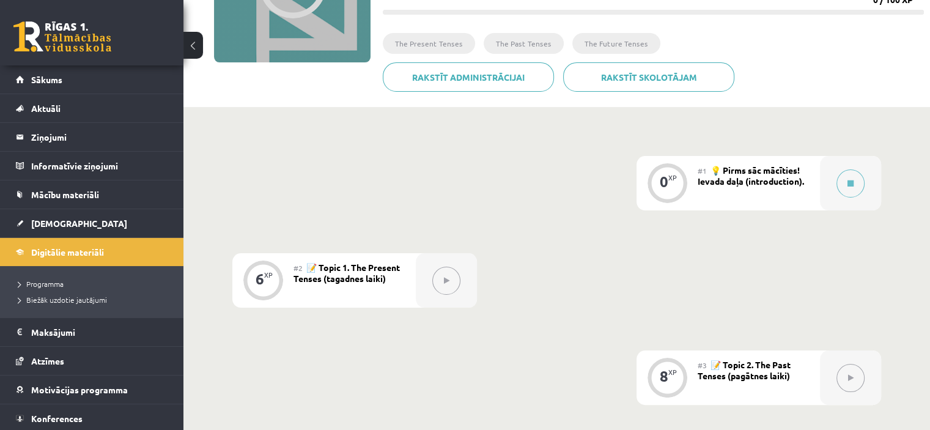
scroll to position [245, 0]
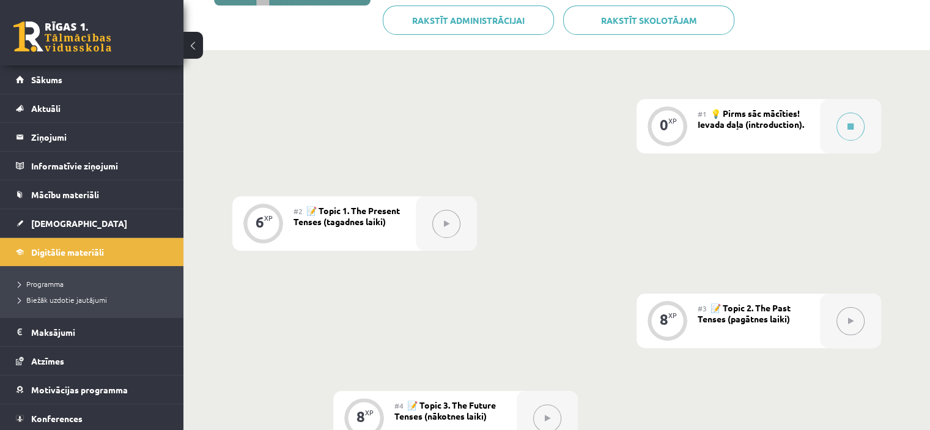
click at [777, 320] on span "📝 Topic 2. The Past Tenses (pagātnes laiki)" at bounding box center [744, 313] width 93 height 22
drag, startPoint x: 817, startPoint y: 324, endPoint x: 790, endPoint y: 316, distance: 28.1
click at [817, 324] on div "#3 📝 Topic 2. The Past Tenses (pagātnes laiki)" at bounding box center [759, 321] width 122 height 54
click at [783, 315] on span "📝 Topic 2. The Past Tenses (pagātnes laiki)" at bounding box center [744, 313] width 93 height 22
click at [846, 323] on button at bounding box center [851, 321] width 28 height 28
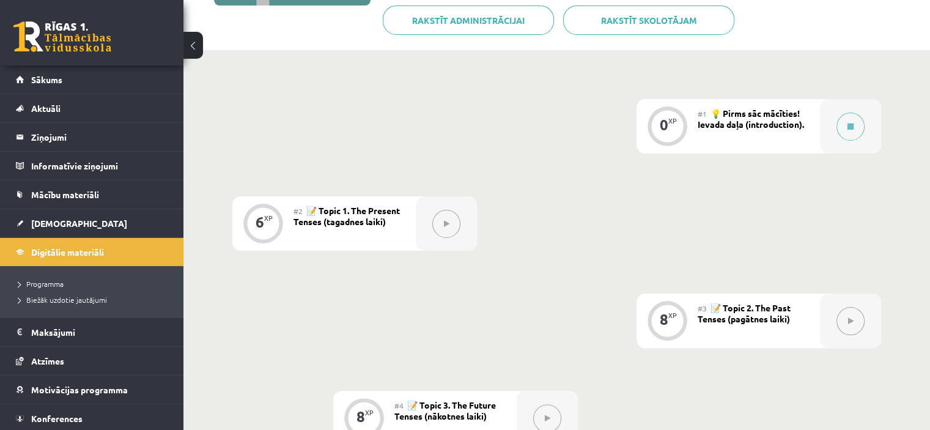
click at [853, 322] on icon at bounding box center [851, 320] width 6 height 7
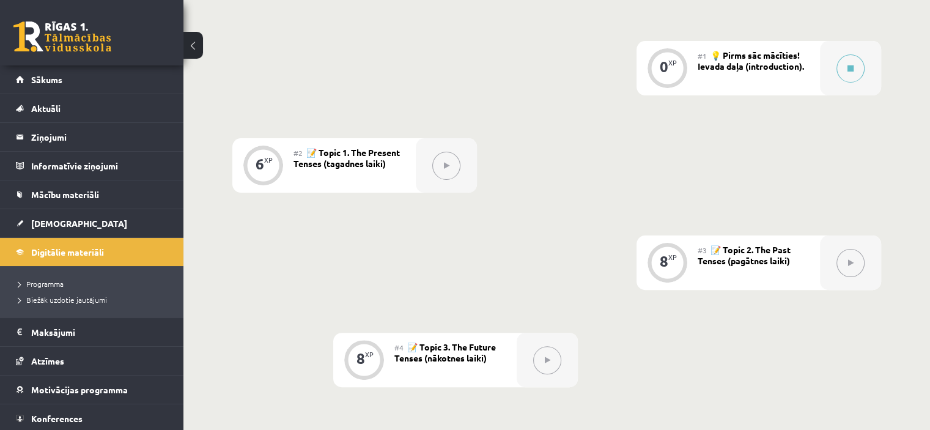
scroll to position [428, 0]
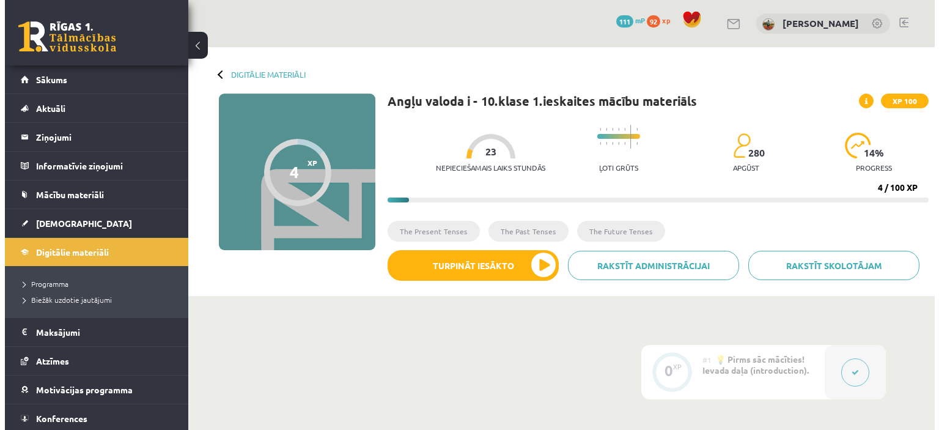
scroll to position [429, 0]
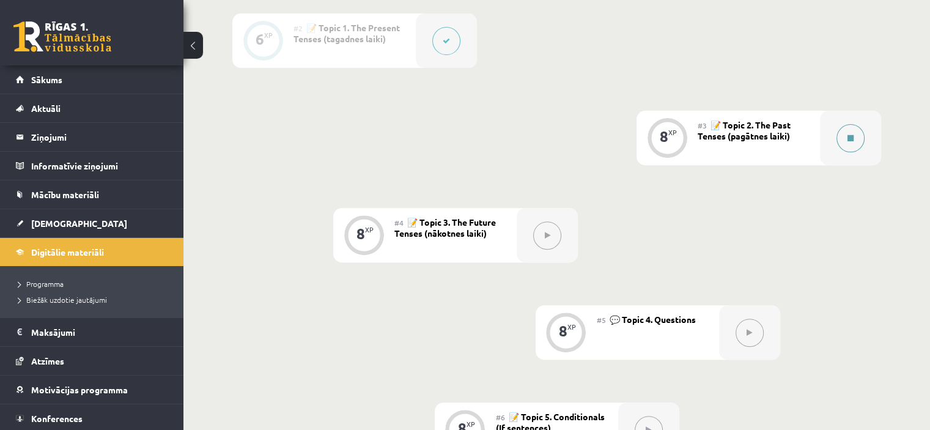
click at [842, 141] on button at bounding box center [851, 138] width 28 height 28
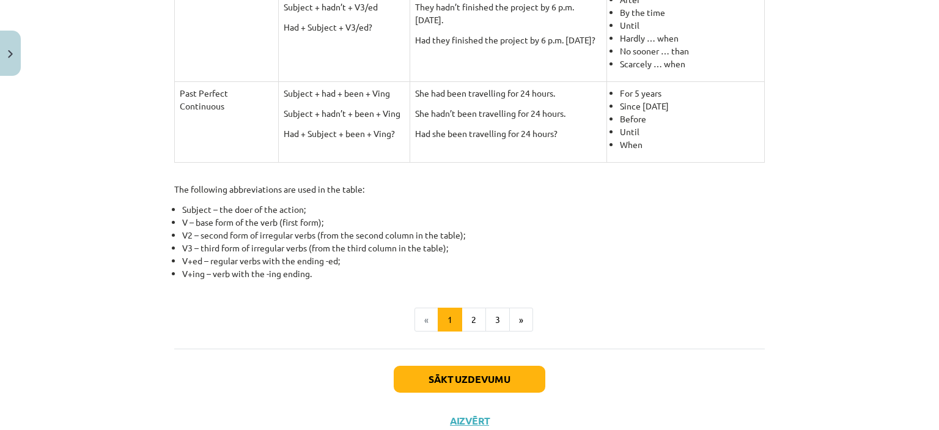
scroll to position [543, 0]
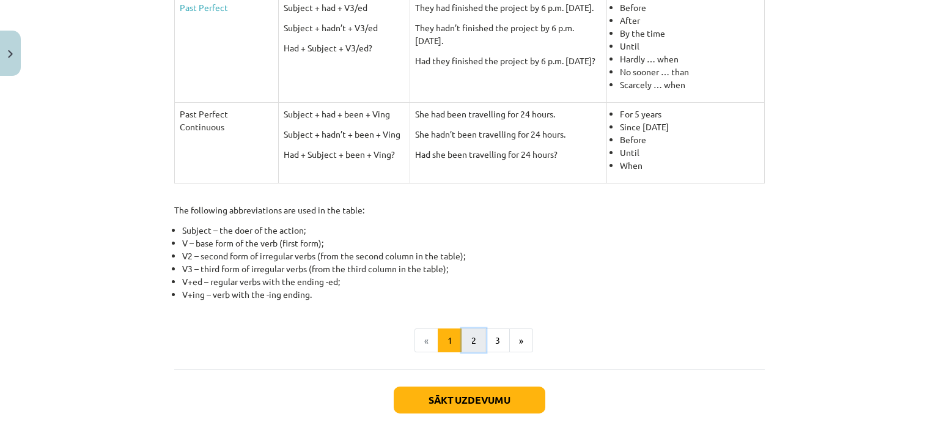
click at [468, 342] on button "2" at bounding box center [474, 340] width 24 height 24
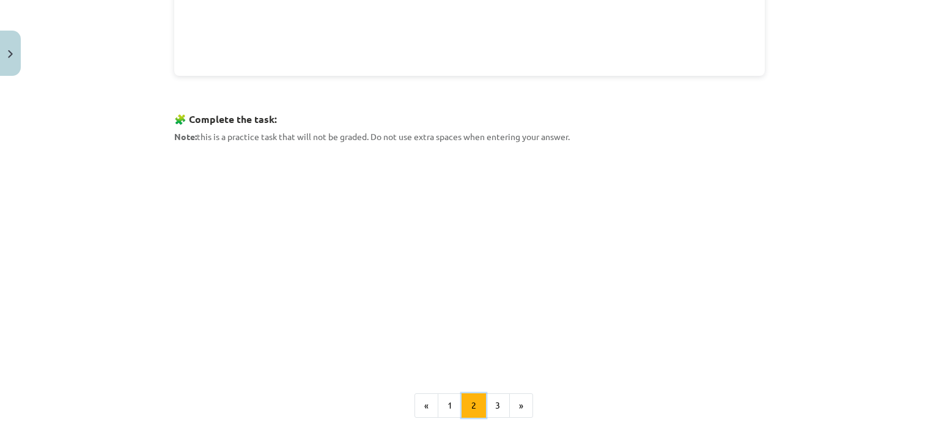
scroll to position [405, 0]
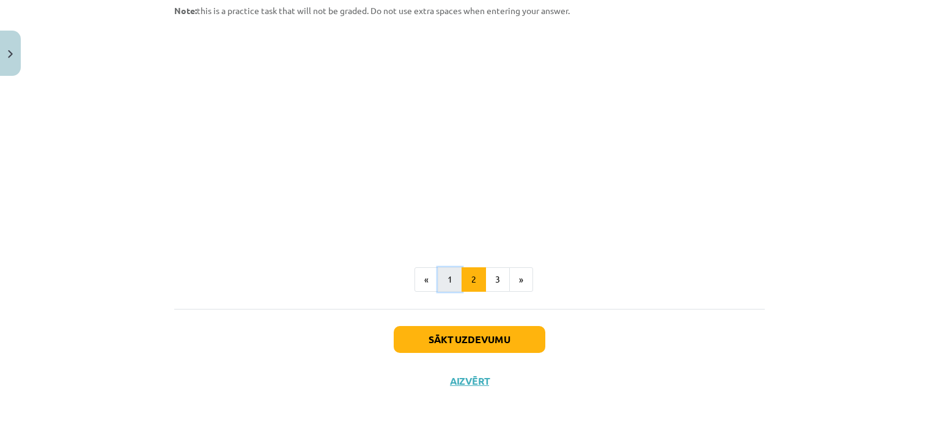
click at [447, 274] on button "1" at bounding box center [450, 279] width 24 height 24
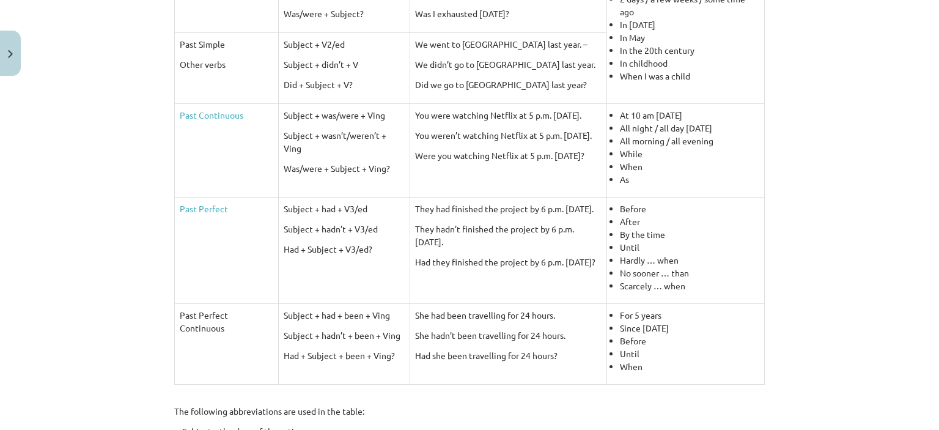
scroll to position [463, 0]
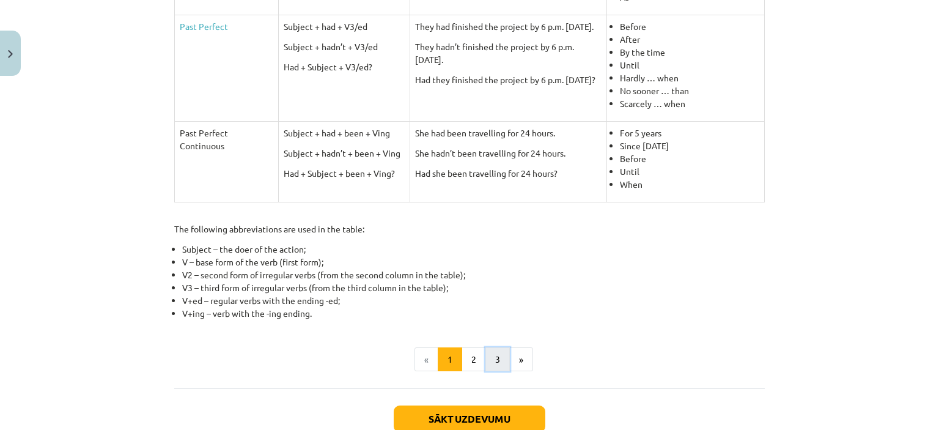
click at [492, 363] on button "3" at bounding box center [498, 359] width 24 height 24
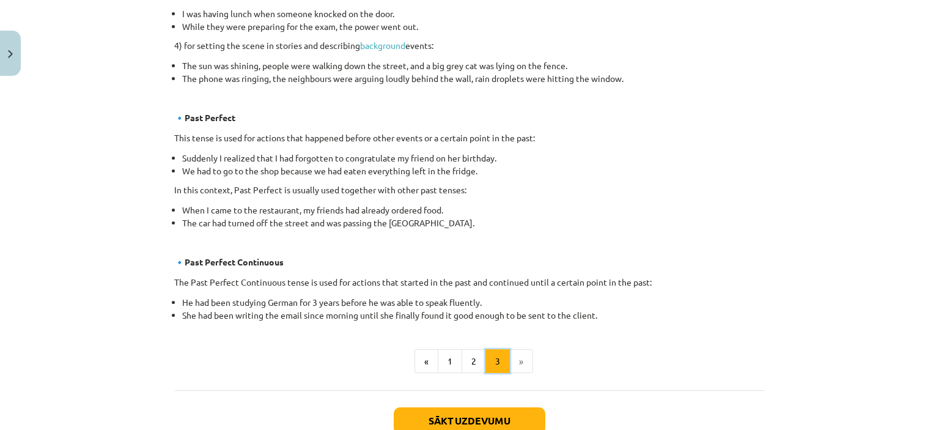
scroll to position [708, 0]
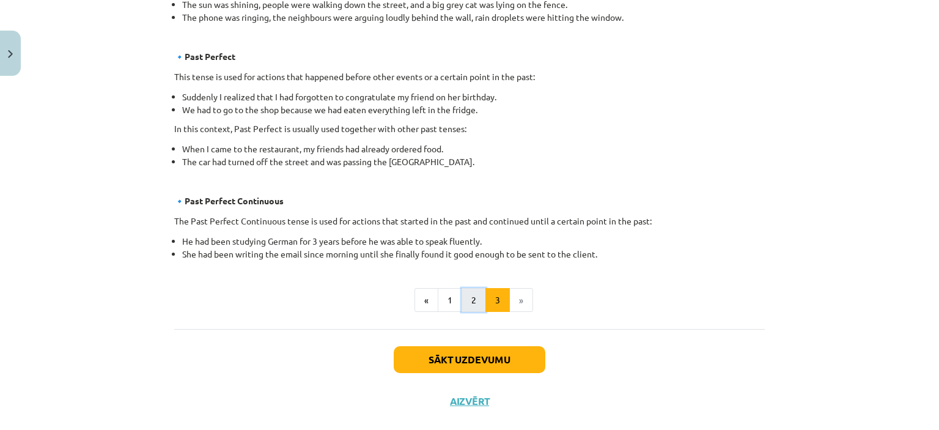
click at [462, 292] on button "2" at bounding box center [474, 300] width 24 height 24
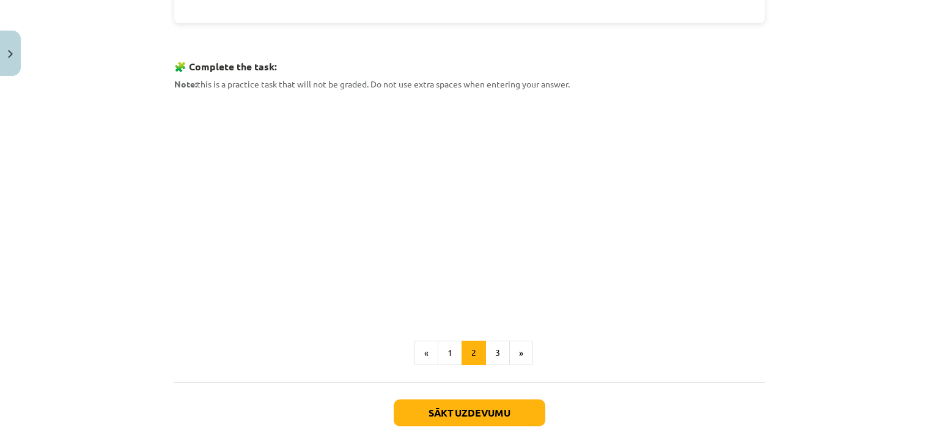
scroll to position [585, 0]
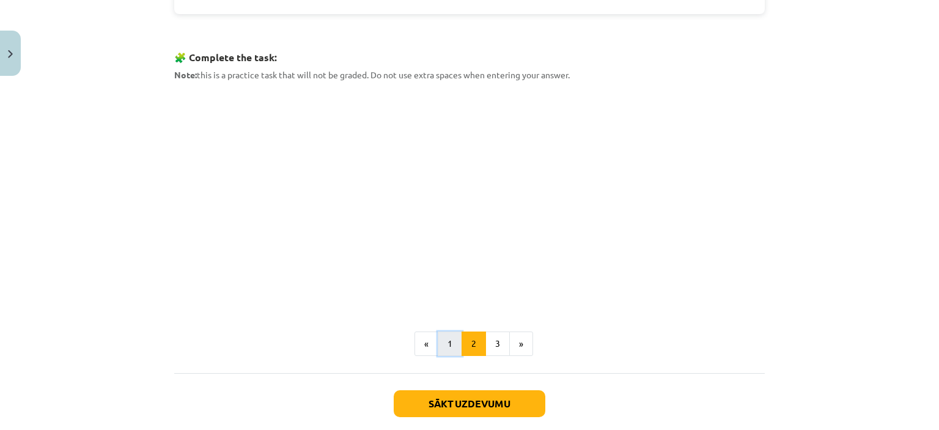
click at [443, 343] on button "1" at bounding box center [450, 343] width 24 height 24
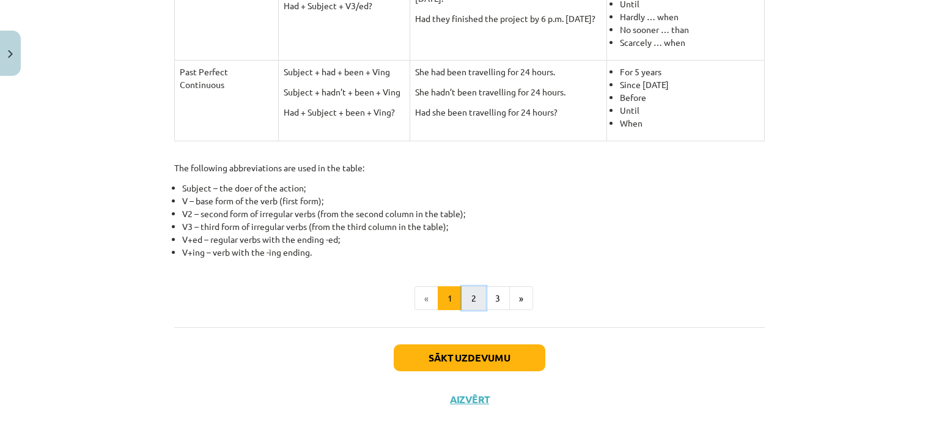
click at [472, 295] on button "2" at bounding box center [474, 298] width 24 height 24
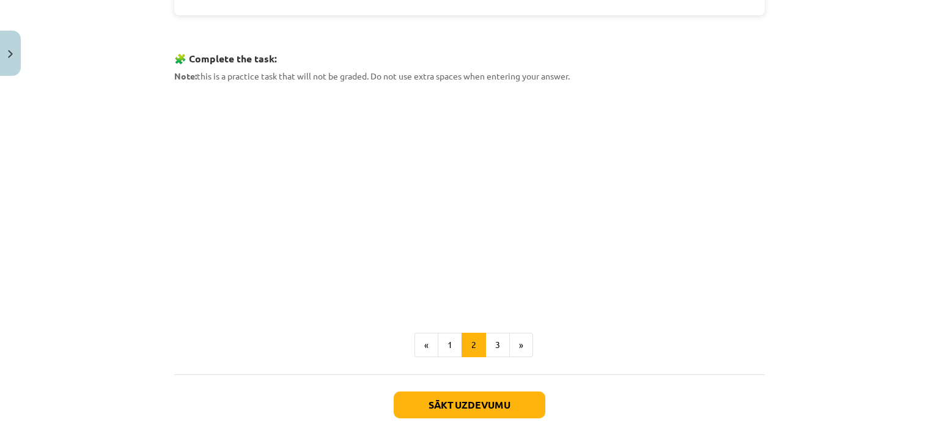
scroll to position [612, 0]
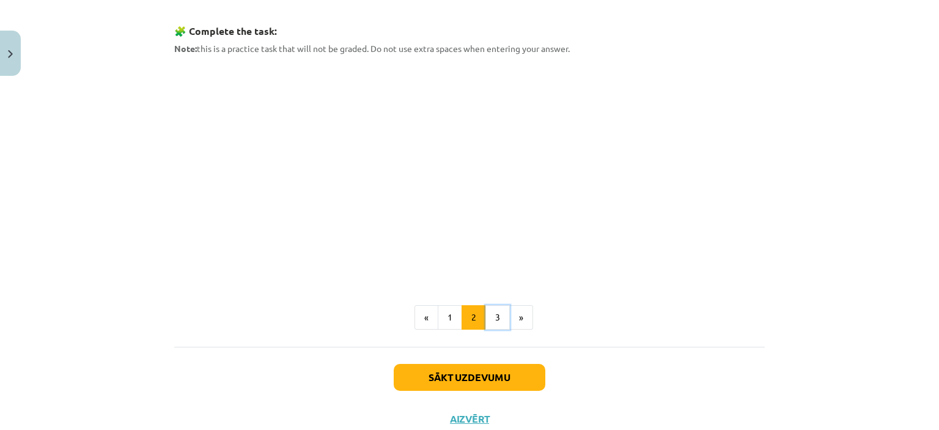
drag, startPoint x: 492, startPoint y: 320, endPoint x: 498, endPoint y: 298, distance: 23.4
click at [493, 320] on button "3" at bounding box center [498, 317] width 24 height 24
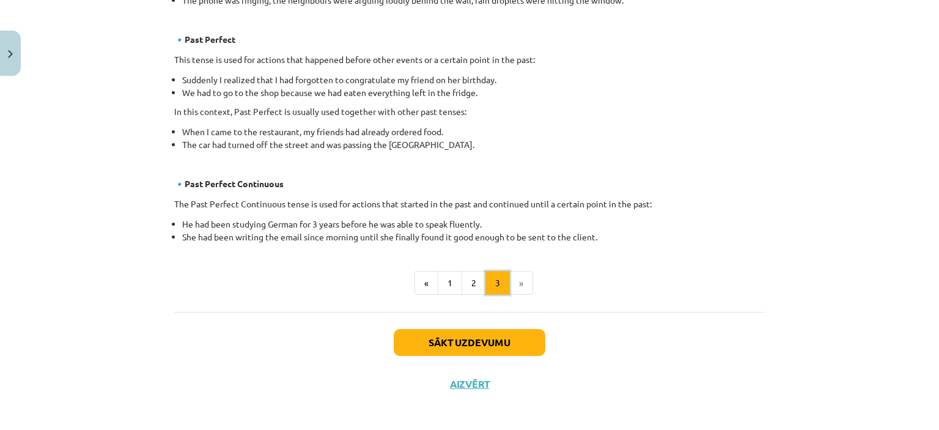
scroll to position [729, 0]
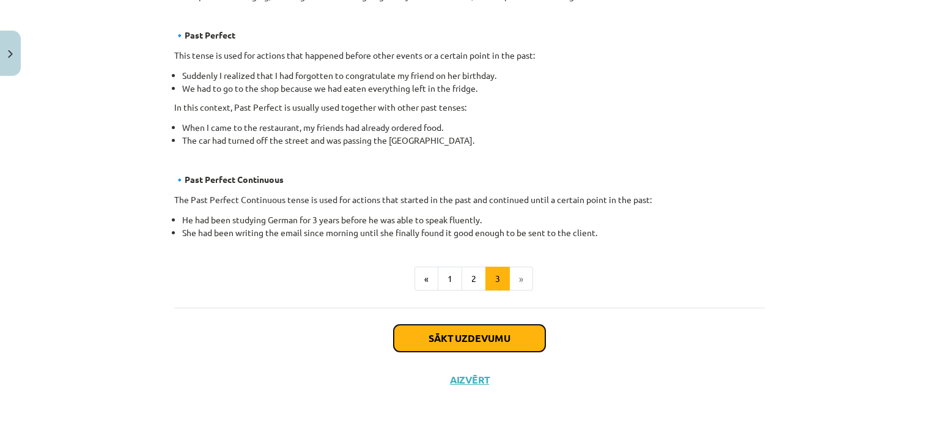
click at [498, 339] on button "Sākt uzdevumu" at bounding box center [470, 338] width 152 height 27
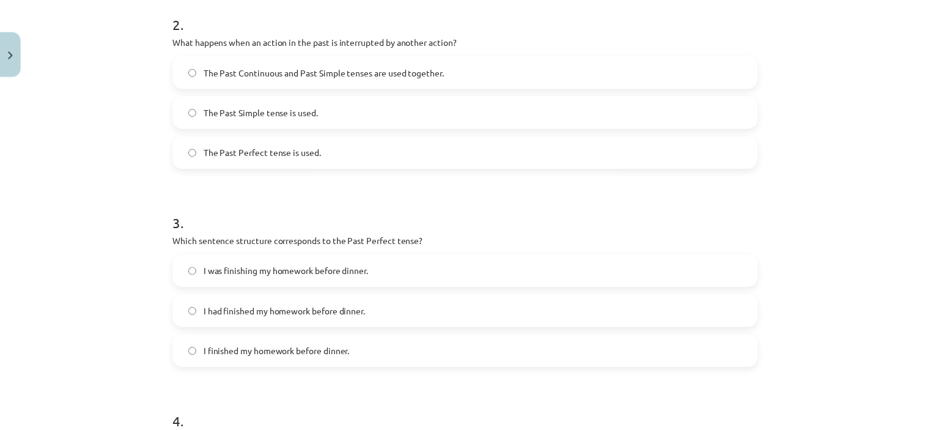
scroll to position [398, 0]
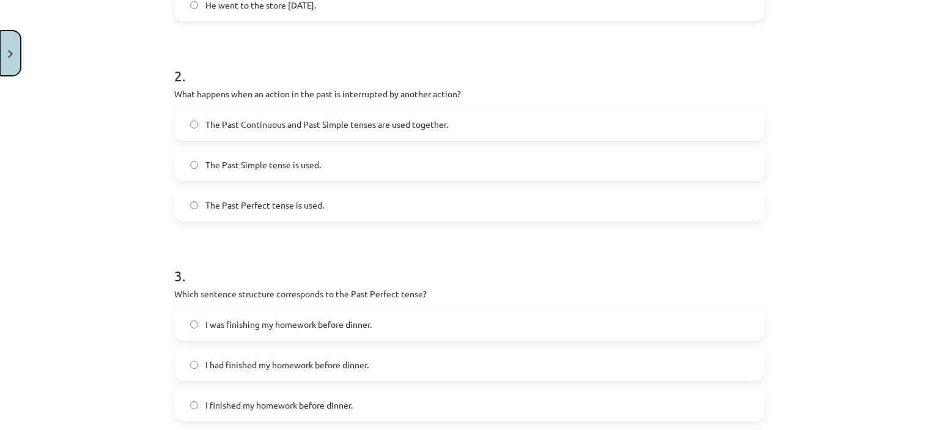
click at [12, 55] on img "Close" at bounding box center [10, 54] width 5 height 8
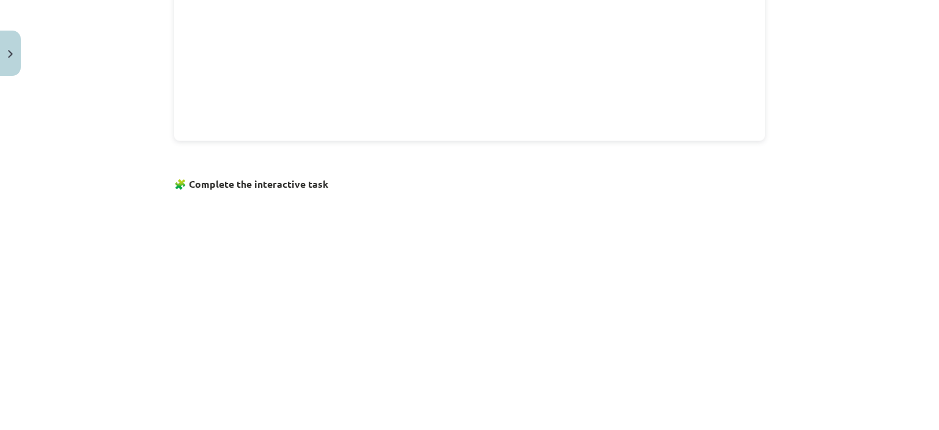
scroll to position [748, 0]
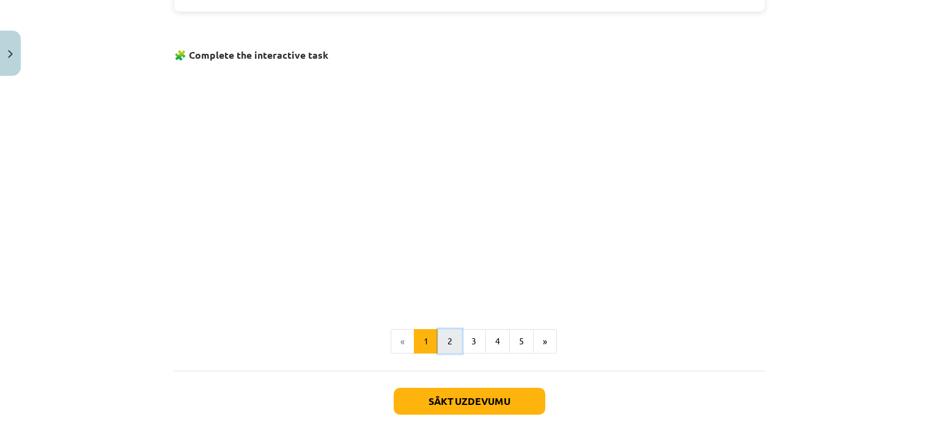
drag, startPoint x: 439, startPoint y: 335, endPoint x: 436, endPoint y: 310, distance: 25.2
click at [440, 335] on button "2" at bounding box center [450, 341] width 24 height 24
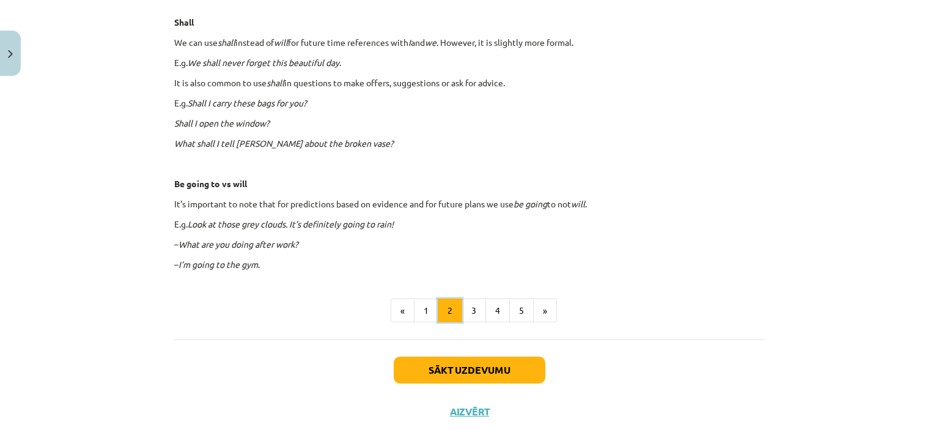
scroll to position [739, 0]
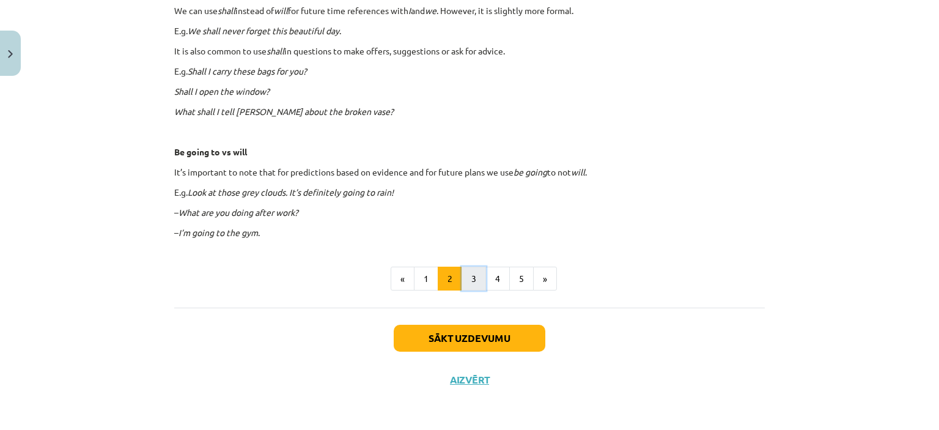
click at [465, 278] on button "3" at bounding box center [474, 279] width 24 height 24
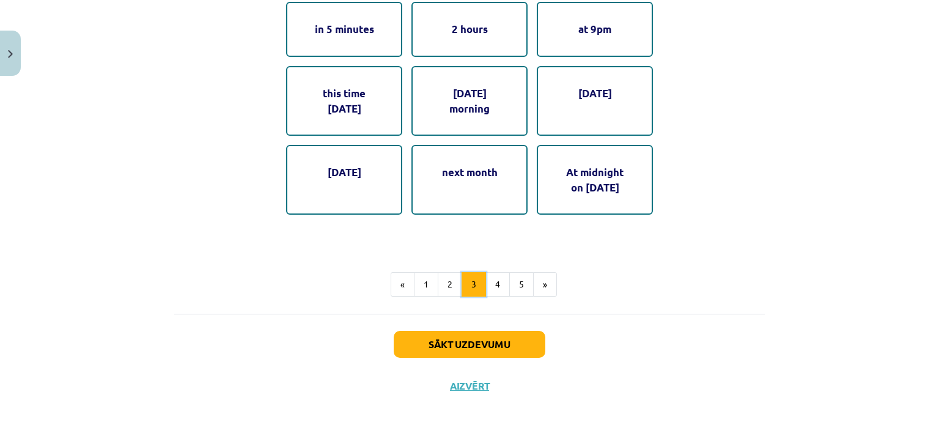
scroll to position [720, 0]
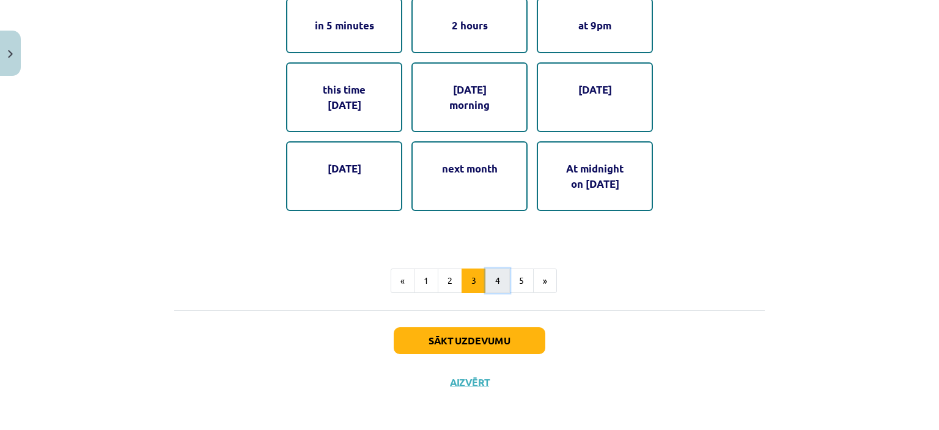
click at [486, 276] on button "4" at bounding box center [498, 280] width 24 height 24
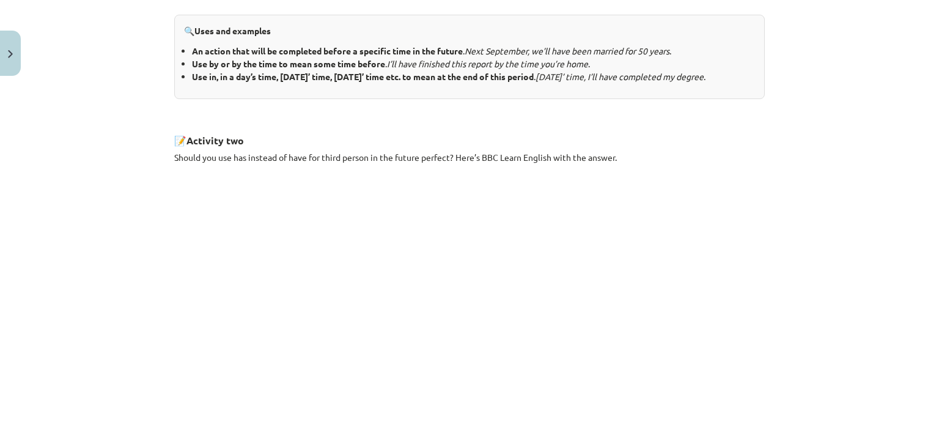
scroll to position [524, 0]
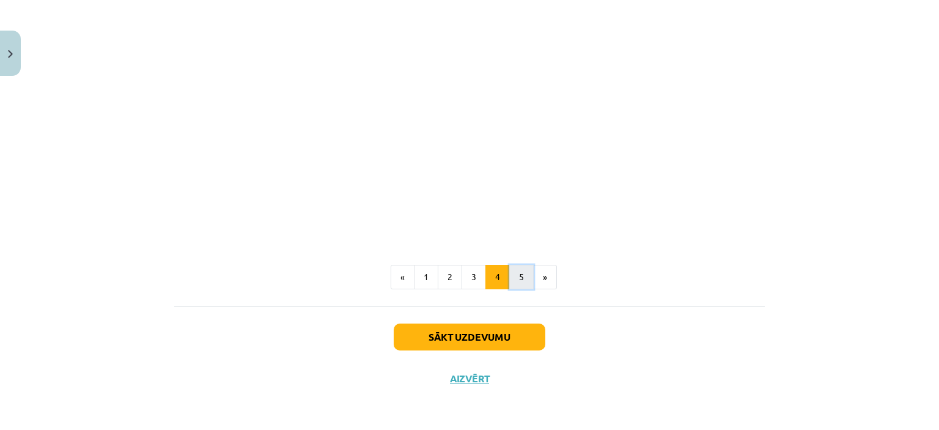
click at [520, 280] on button "5" at bounding box center [521, 277] width 24 height 24
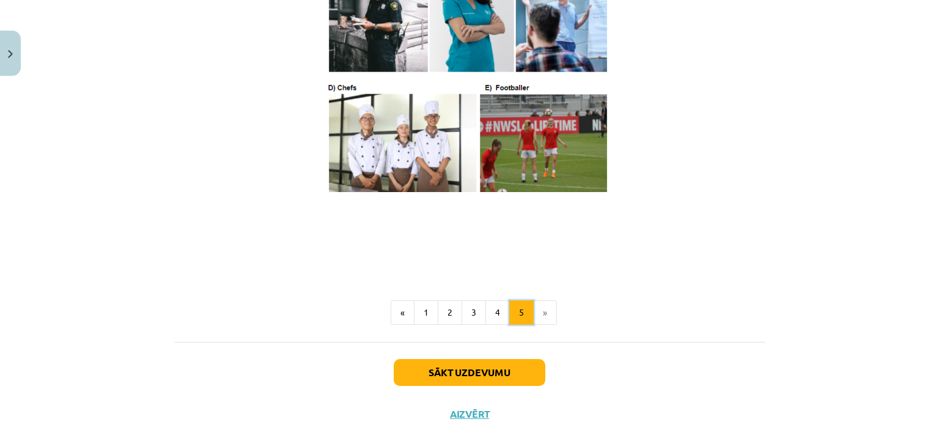
scroll to position [734, 0]
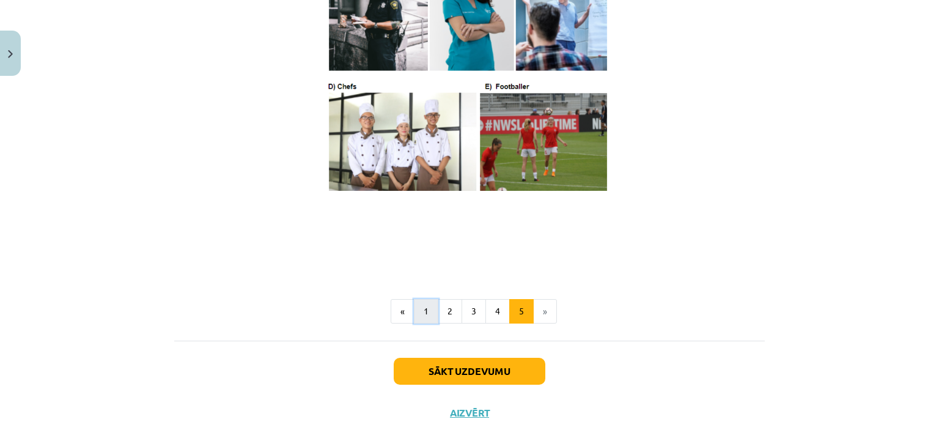
click at [424, 323] on button "1" at bounding box center [426, 311] width 24 height 24
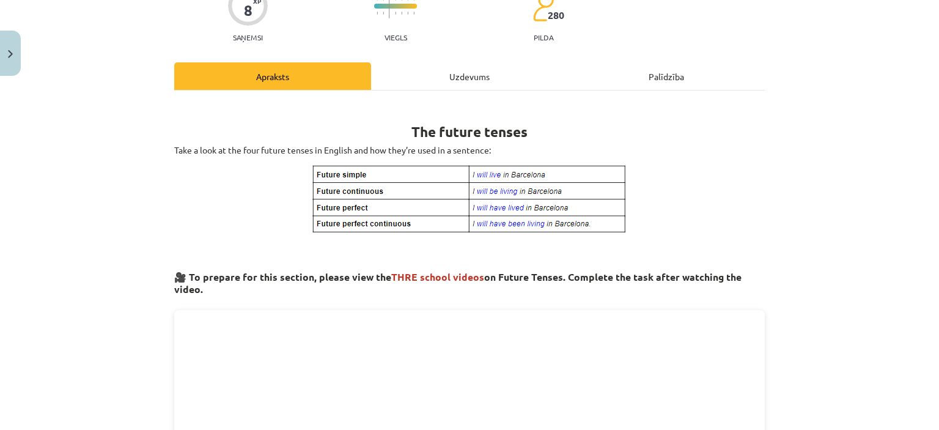
scroll to position [96, 0]
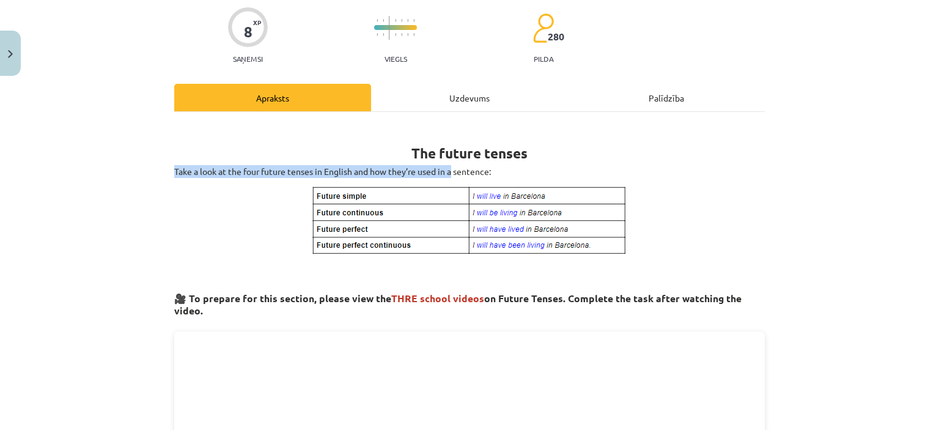
drag, startPoint x: 525, startPoint y: 157, endPoint x: 439, endPoint y: 157, distance: 86.2
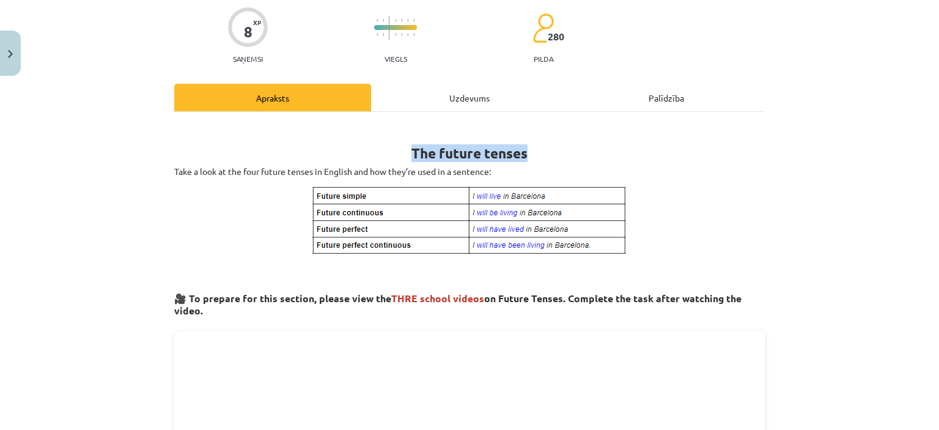
drag, startPoint x: 406, startPoint y: 154, endPoint x: 522, endPoint y: 157, distance: 116.2
click at [522, 157] on b "The future tenses" at bounding box center [470, 153] width 116 height 18
copy b "The future tenses"
click at [237, 212] on p at bounding box center [469, 220] width 591 height 70
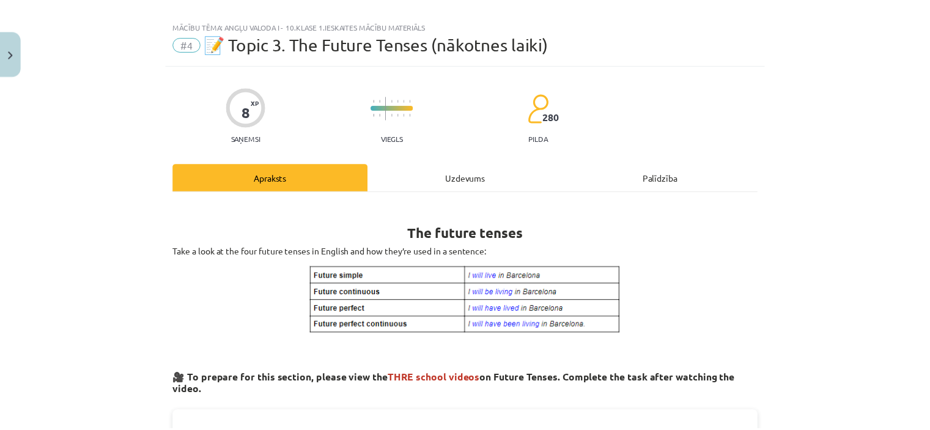
scroll to position [0, 0]
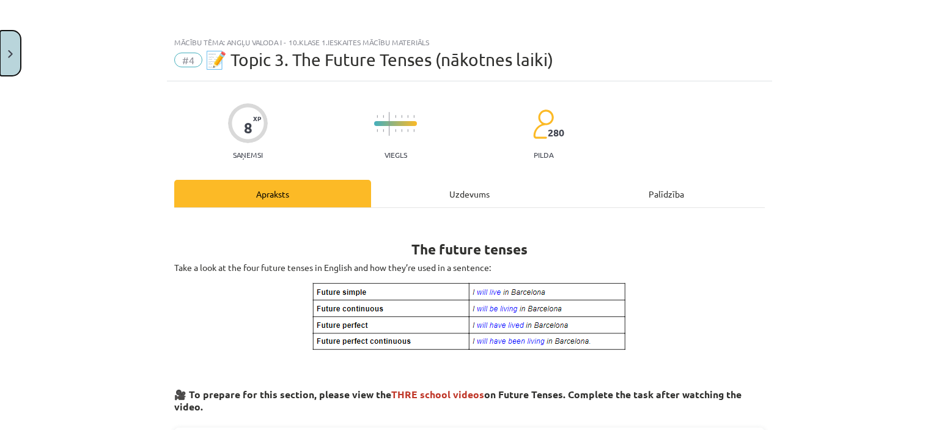
click at [20, 56] on button "Close" at bounding box center [10, 53] width 21 height 45
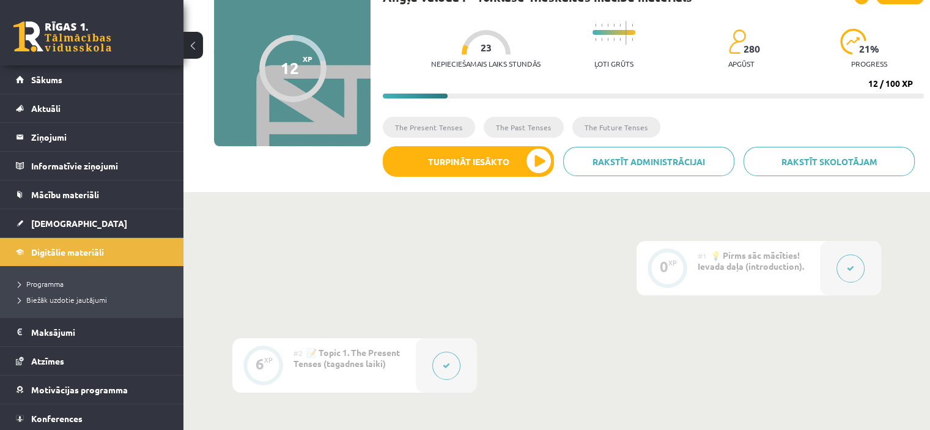
scroll to position [56, 0]
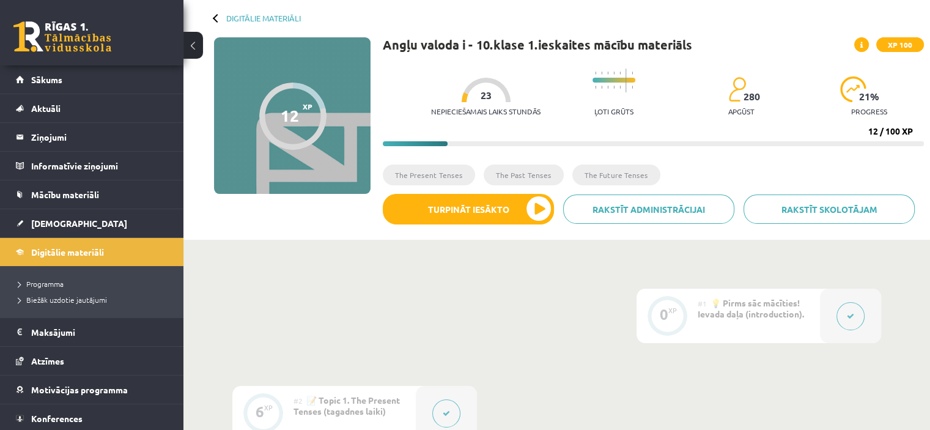
click at [335, 83] on div "12 XP XP 100" at bounding box center [292, 115] width 157 height 157
click at [56, 221] on span "[DEMOGRAPHIC_DATA]" at bounding box center [79, 223] width 96 height 11
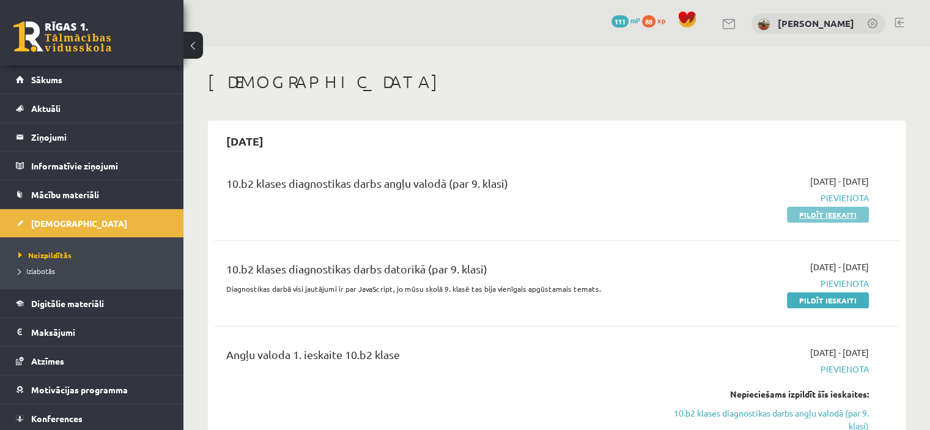
click at [824, 217] on link "Pildīt ieskaiti" at bounding box center [828, 215] width 82 height 16
click at [839, 217] on link "Pildīt ieskaiti" at bounding box center [828, 215] width 82 height 16
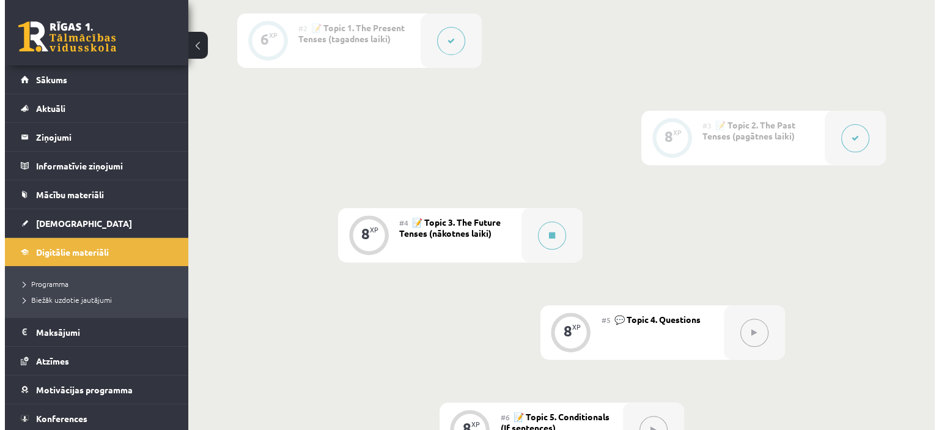
scroll to position [429, 0]
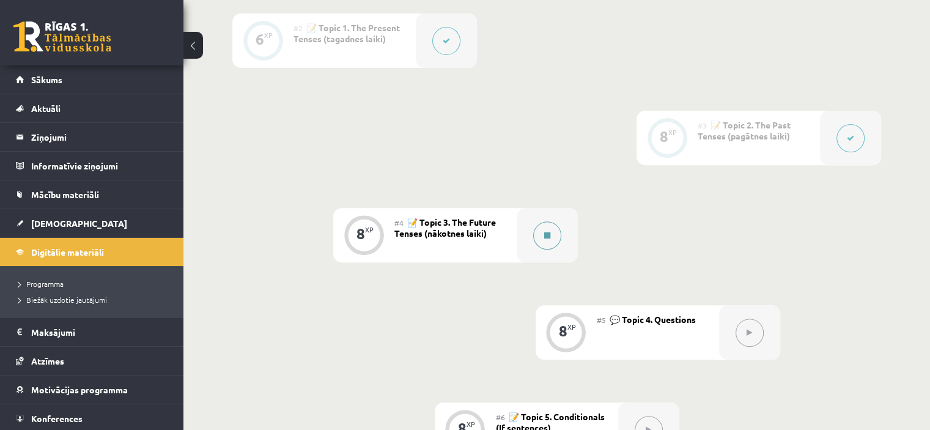
click at [528, 239] on div at bounding box center [547, 235] width 61 height 54
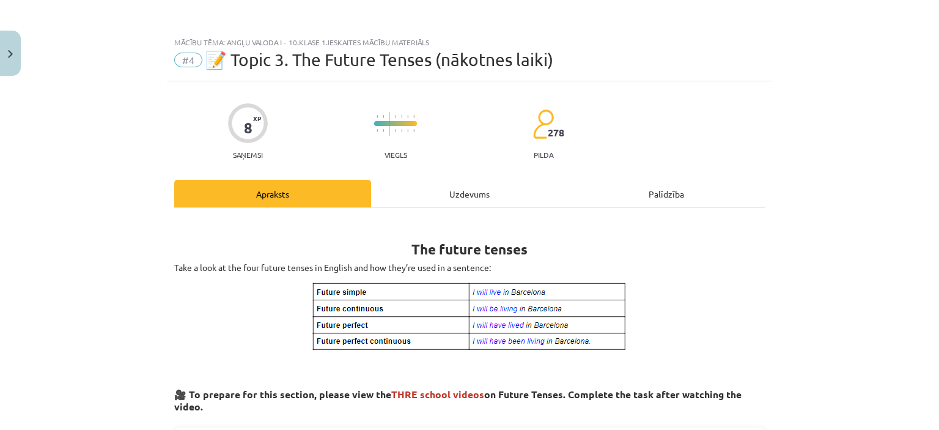
scroll to position [61, 0]
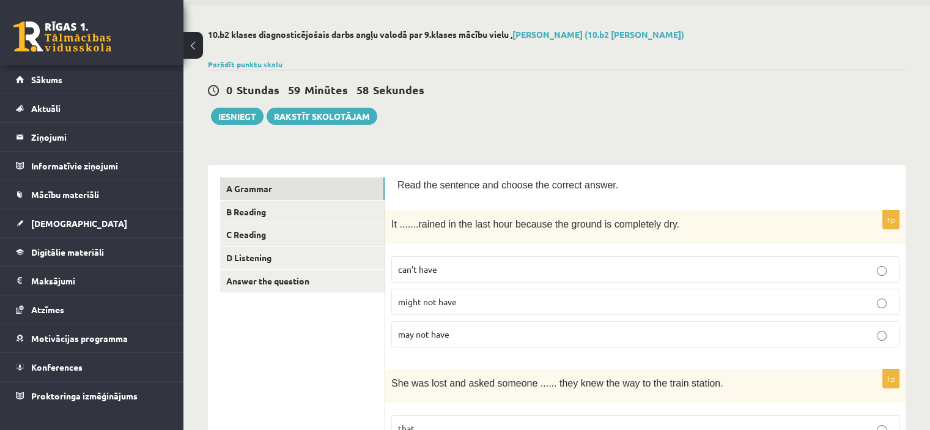
scroll to position [61, 0]
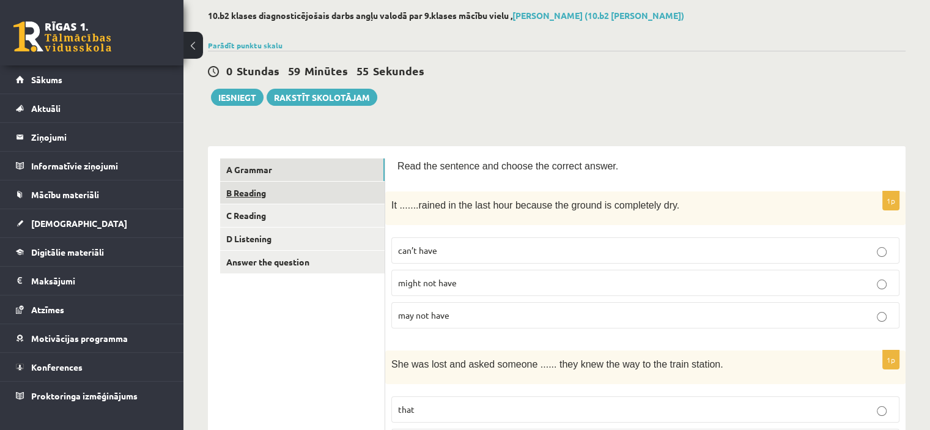
click at [257, 195] on link "B Reading" at bounding box center [302, 193] width 165 height 23
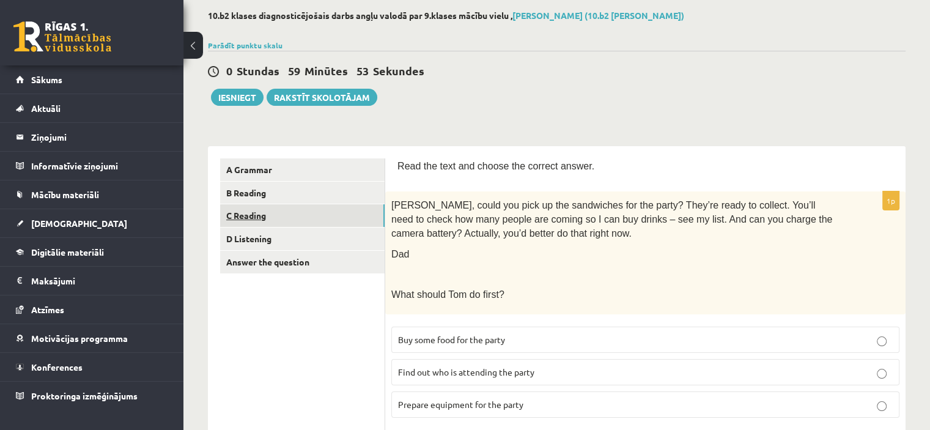
click at [253, 219] on link "C Reading" at bounding box center [302, 215] width 165 height 23
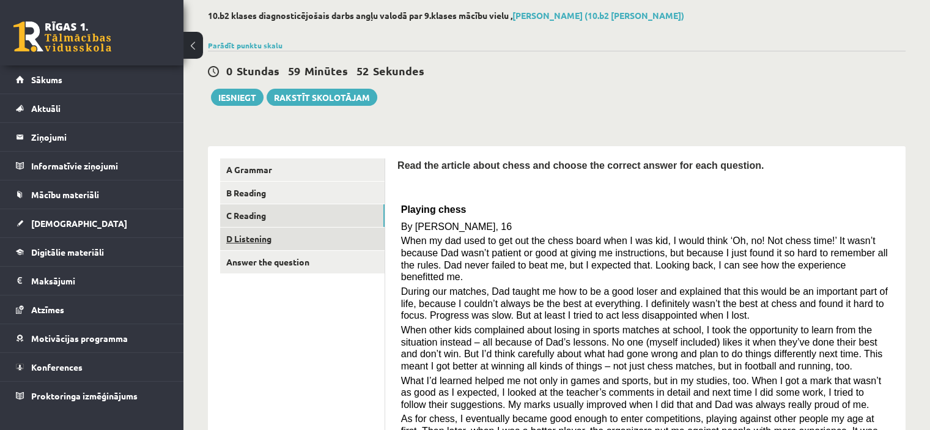
click at [251, 242] on link "D Listening" at bounding box center [302, 239] width 165 height 23
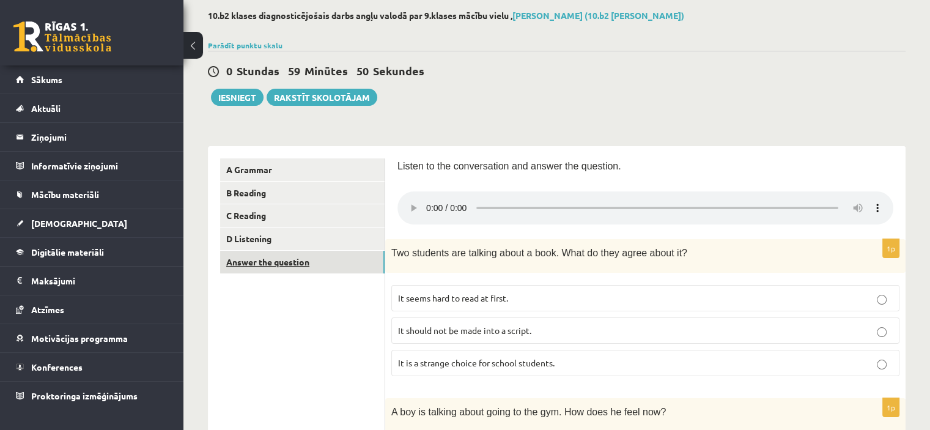
click at [246, 257] on link "Answer the question" at bounding box center [302, 262] width 165 height 23
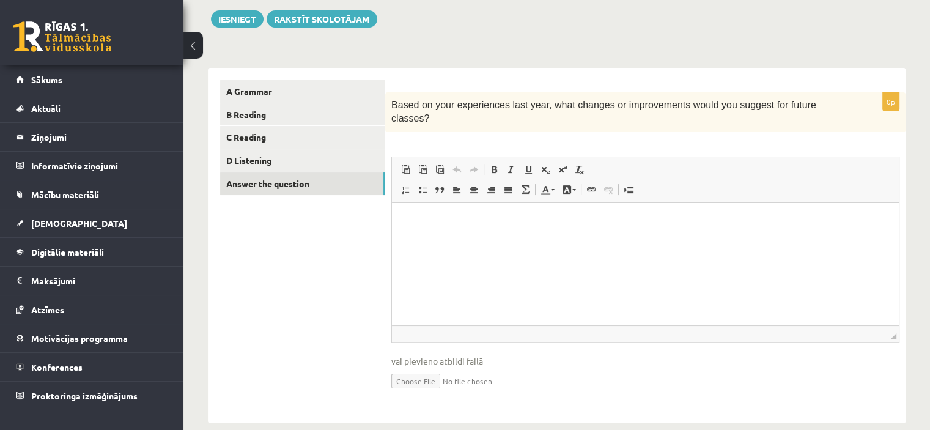
scroll to position [143, 0]
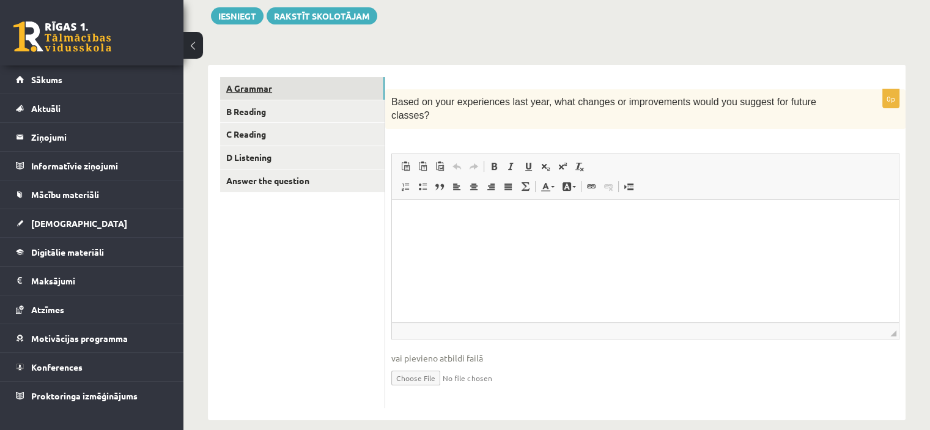
click at [305, 87] on link "A Grammar" at bounding box center [302, 88] width 165 height 23
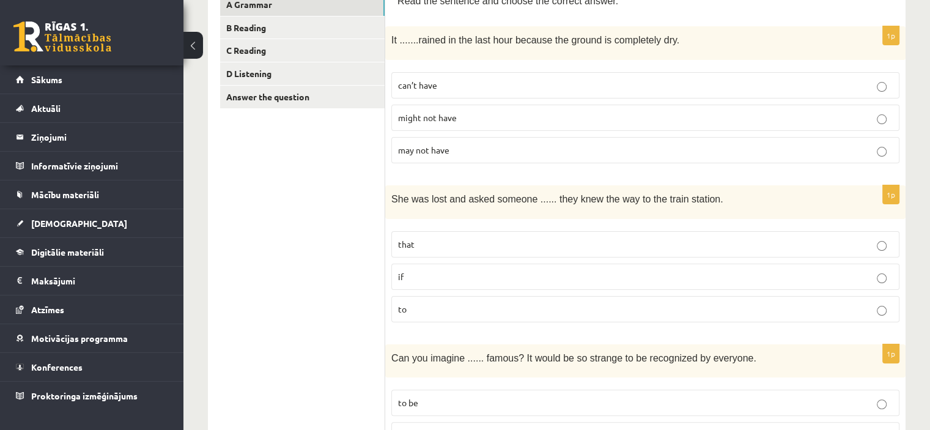
scroll to position [205, 0]
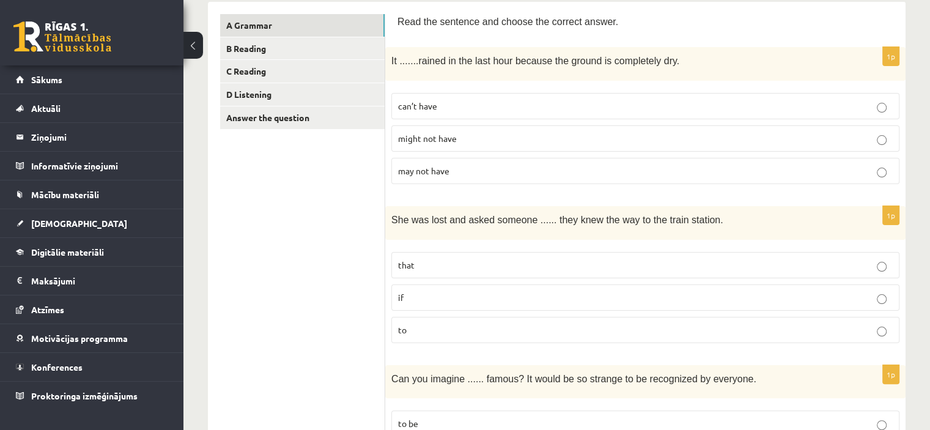
click at [427, 136] on span "might not have" at bounding box center [427, 138] width 59 height 11
drag, startPoint x: 668, startPoint y: 58, endPoint x: 387, endPoint y: 64, distance: 281.4
click at [387, 64] on div "It ....... rained in the last hour because the ground is completely dry." at bounding box center [645, 64] width 520 height 34
copy p "It ....... rained in the last hour because the ground is completely dry."
click at [455, 166] on p "may not have" at bounding box center [645, 171] width 495 height 13
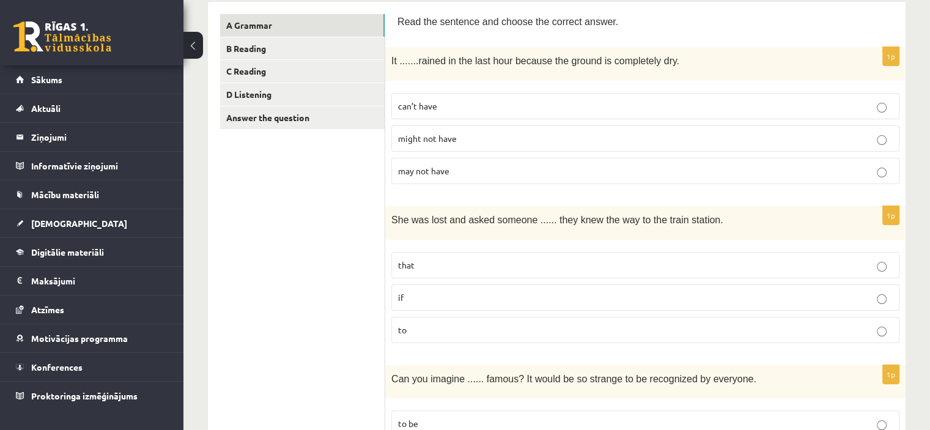
click at [465, 132] on p "might not have" at bounding box center [645, 138] width 495 height 13
click at [433, 135] on span "might not have" at bounding box center [427, 138] width 59 height 11
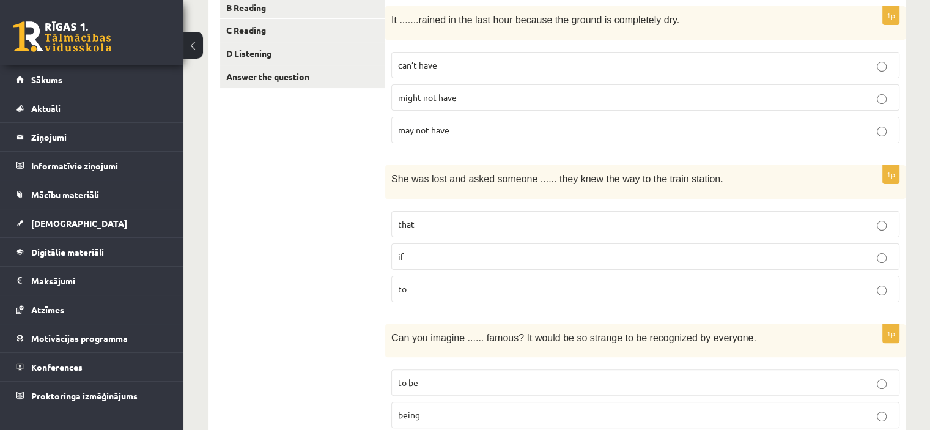
scroll to position [267, 0]
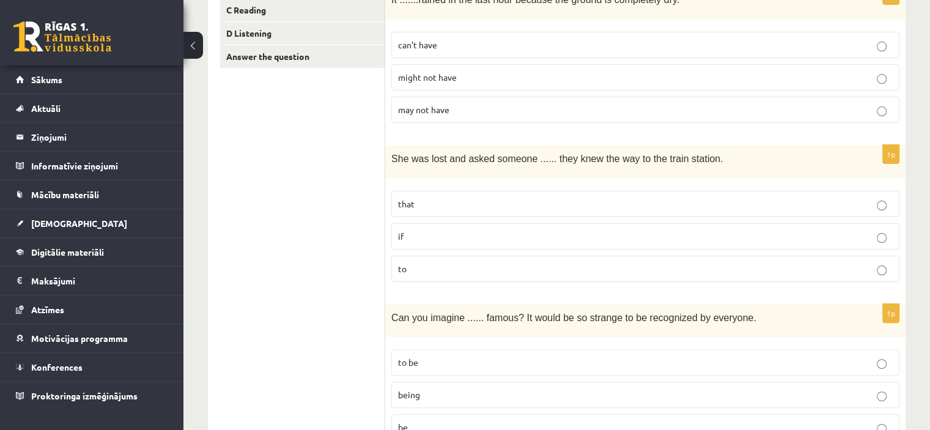
click at [454, 232] on p "if" at bounding box center [645, 236] width 495 height 13
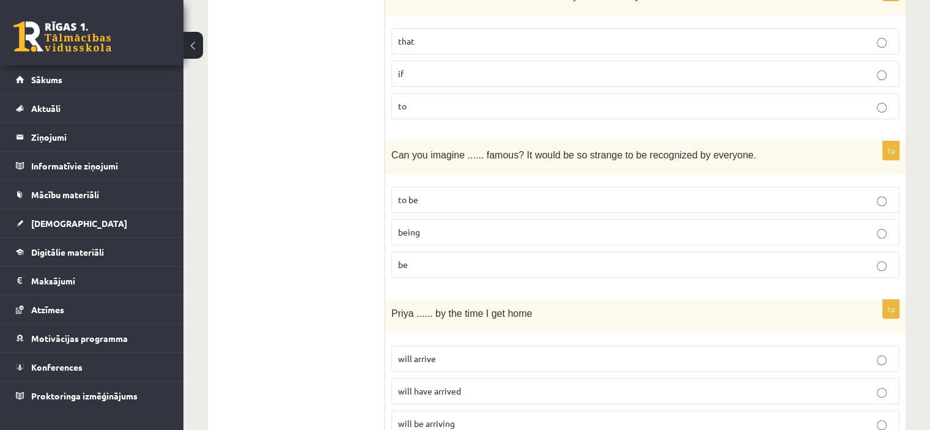
scroll to position [450, 0]
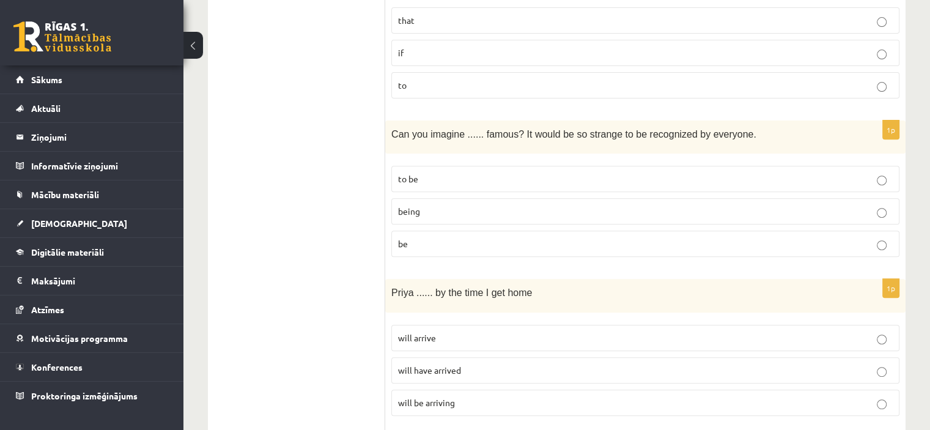
click at [428, 205] on p "being" at bounding box center [645, 211] width 495 height 13
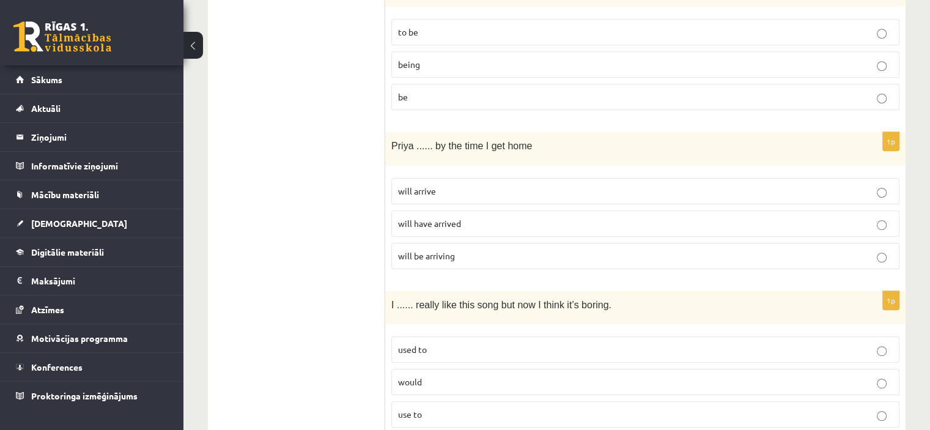
scroll to position [634, 0]
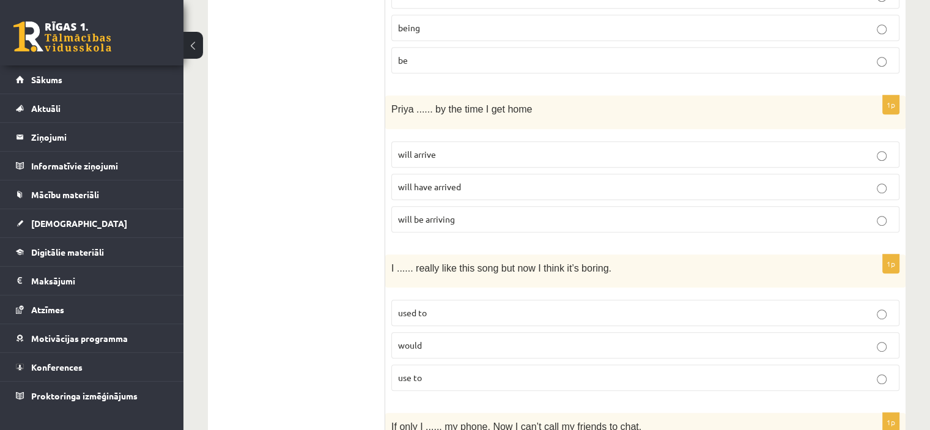
click at [437, 150] on p "will arrive" at bounding box center [645, 154] width 495 height 13
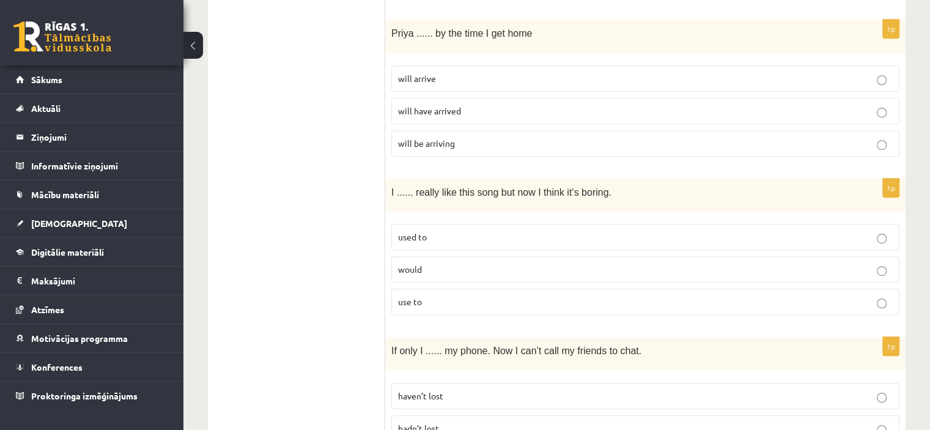
scroll to position [756, 0]
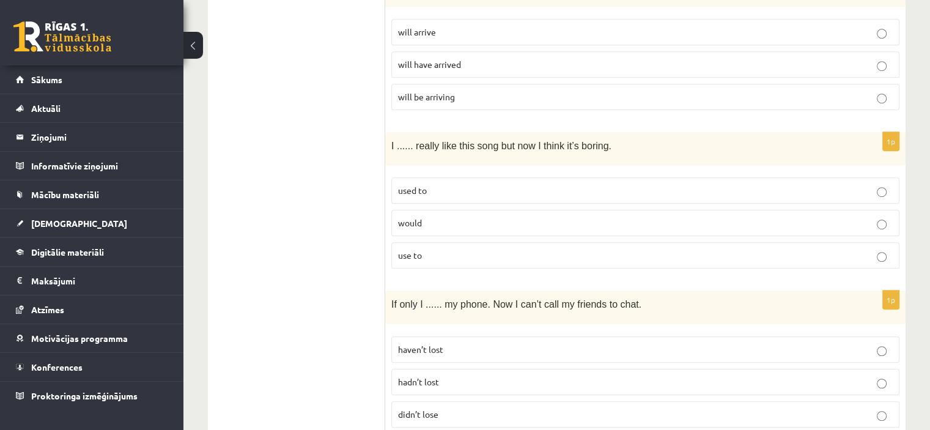
click at [432, 185] on p "used to" at bounding box center [645, 190] width 495 height 13
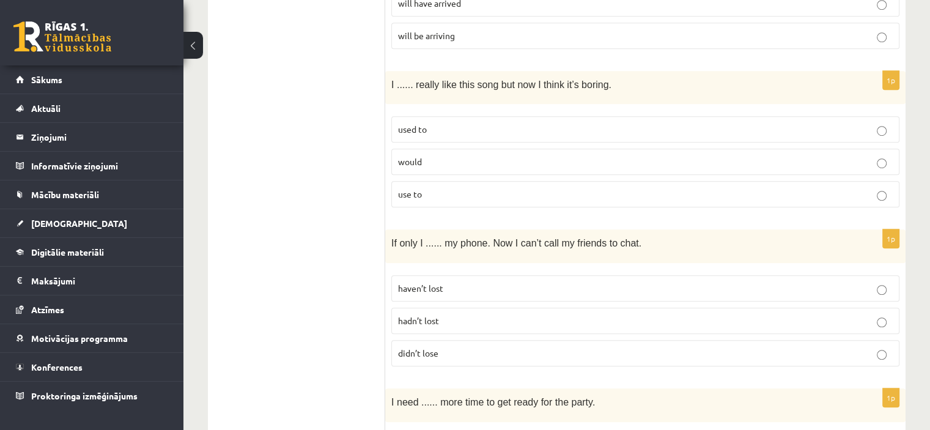
scroll to position [878, 0]
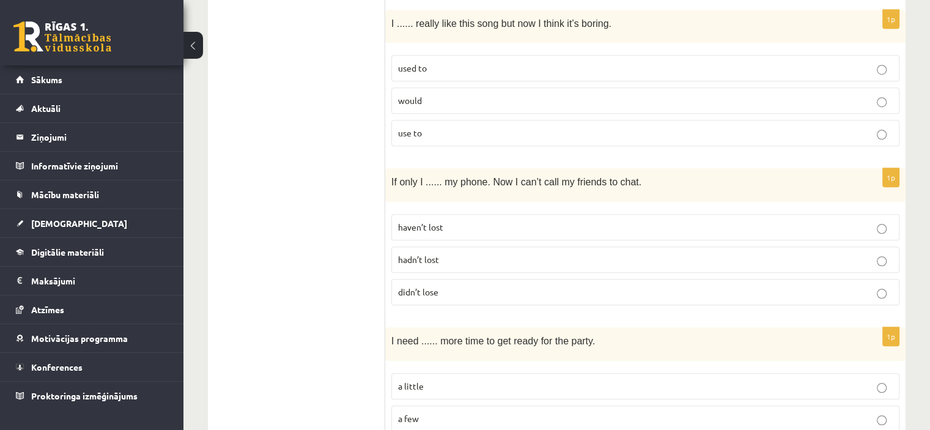
click at [453, 221] on p "haven’t lost" at bounding box center [645, 227] width 495 height 13
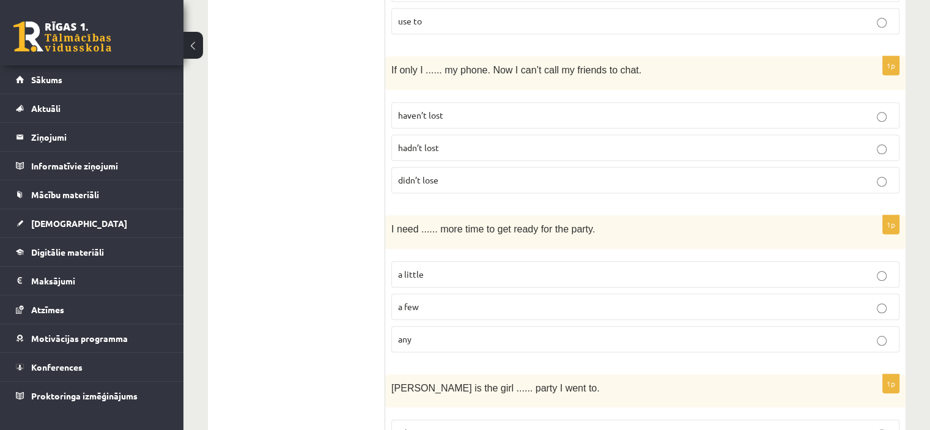
scroll to position [1001, 0]
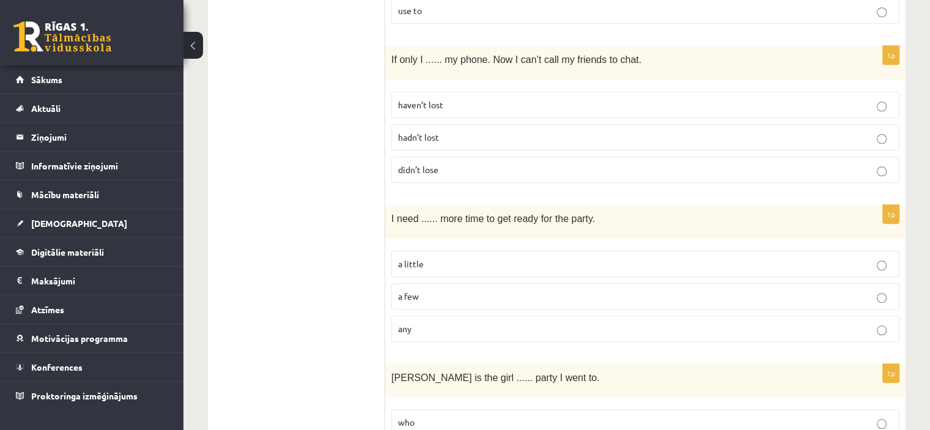
click at [448, 258] on p "a little" at bounding box center [645, 263] width 495 height 13
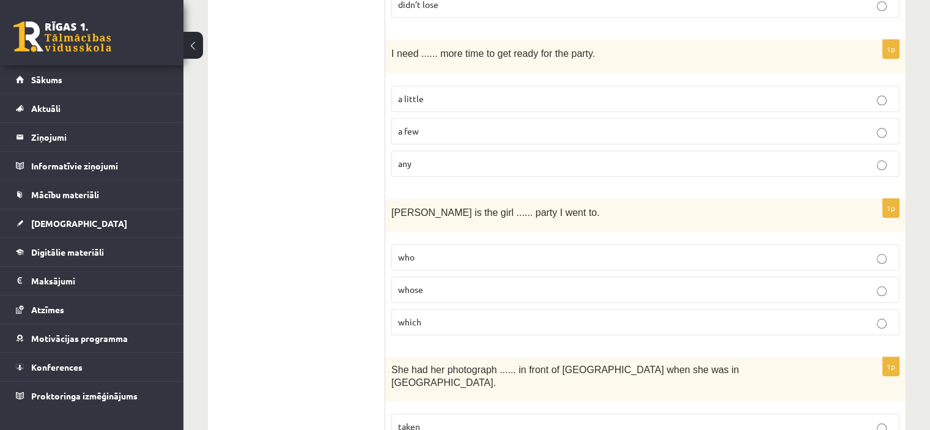
scroll to position [1184, 0]
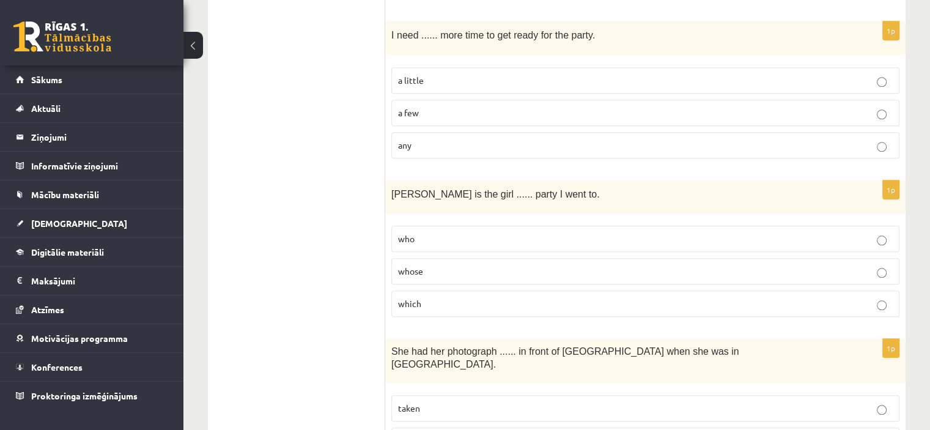
click at [440, 239] on label "who" at bounding box center [645, 239] width 508 height 26
click at [443, 265] on p "whose" at bounding box center [645, 271] width 495 height 13
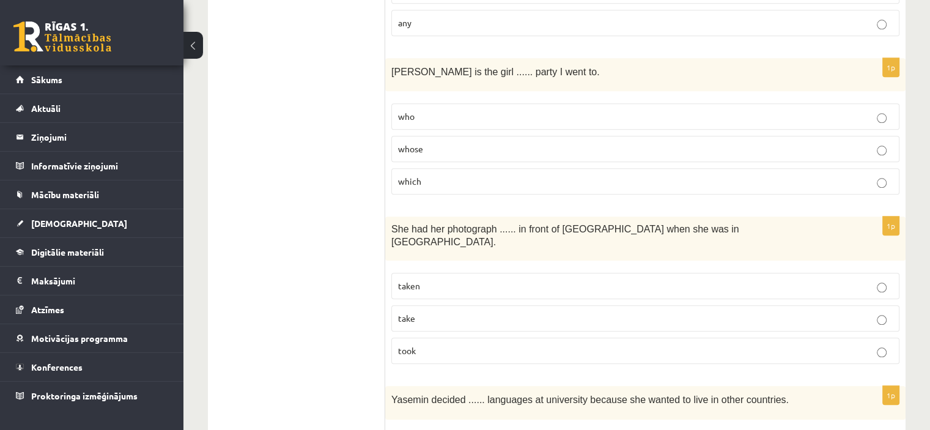
scroll to position [1368, 0]
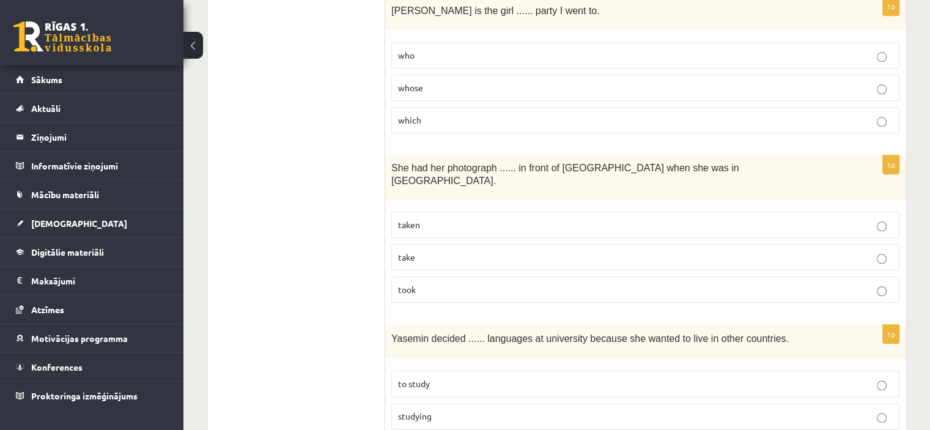
click at [431, 283] on p "took" at bounding box center [645, 289] width 495 height 13
click at [497, 218] on p "taken" at bounding box center [645, 224] width 495 height 13
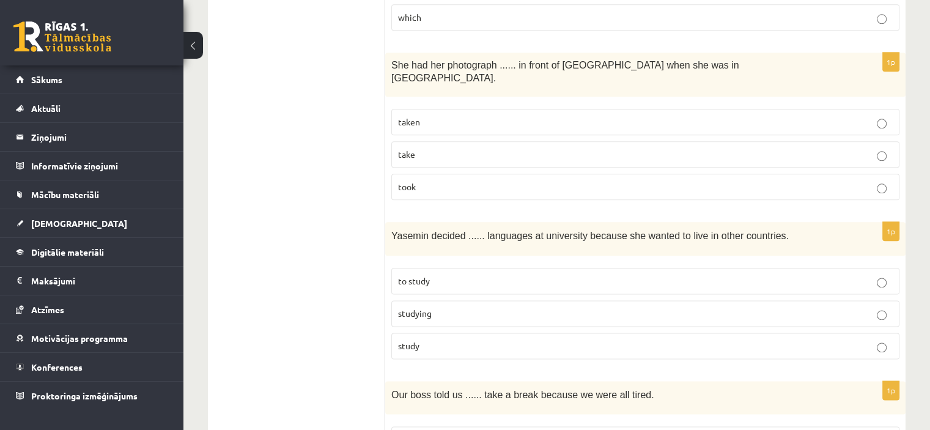
scroll to position [1551, 0]
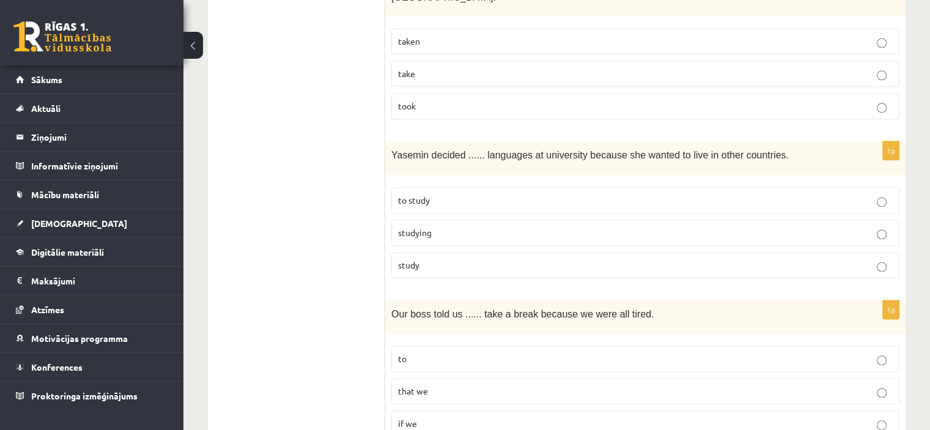
click at [489, 194] on p "to study" at bounding box center [645, 200] width 495 height 13
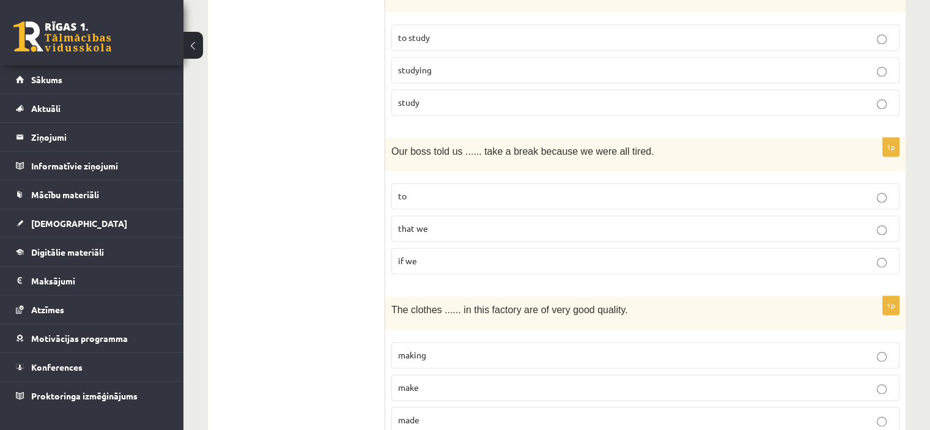
scroll to position [1734, 0]
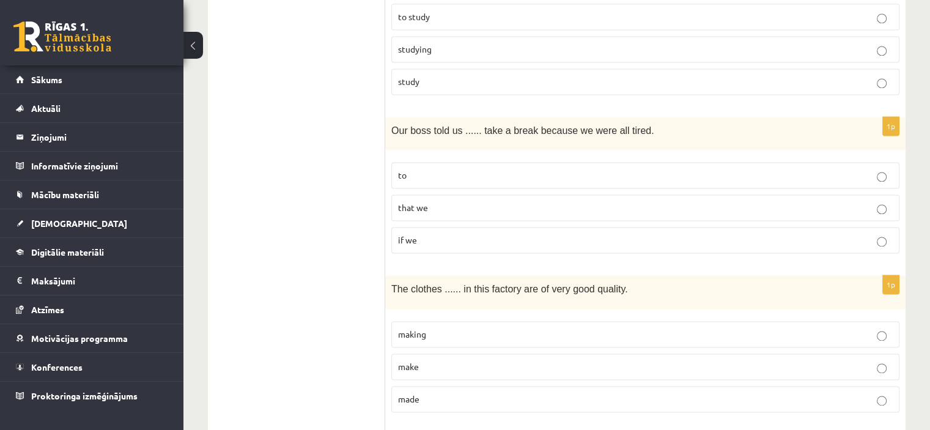
click at [453, 169] on p "to" at bounding box center [645, 175] width 495 height 13
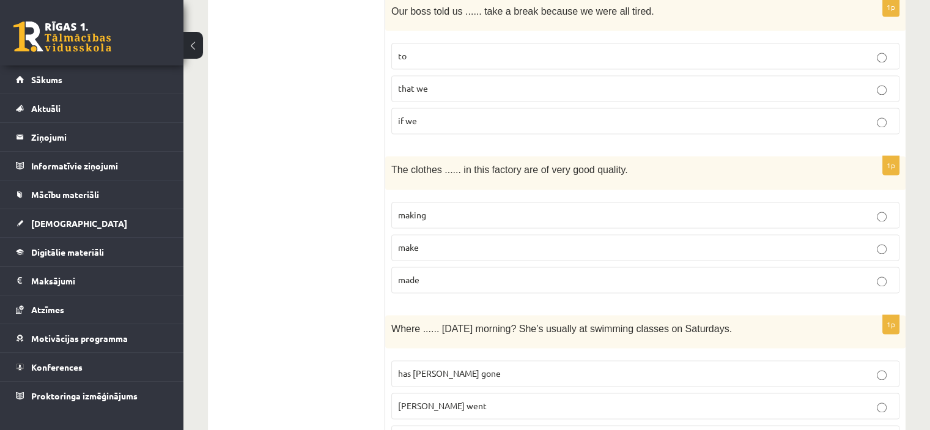
scroll to position [1857, 0]
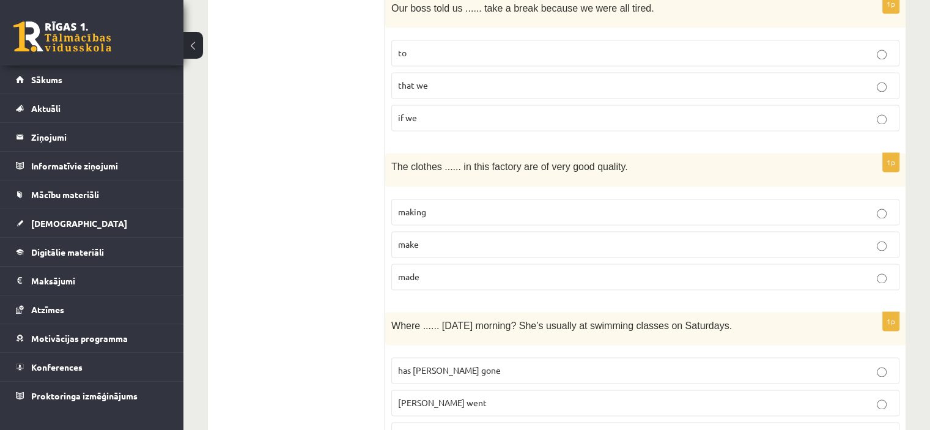
click at [451, 270] on p "made" at bounding box center [645, 276] width 495 height 13
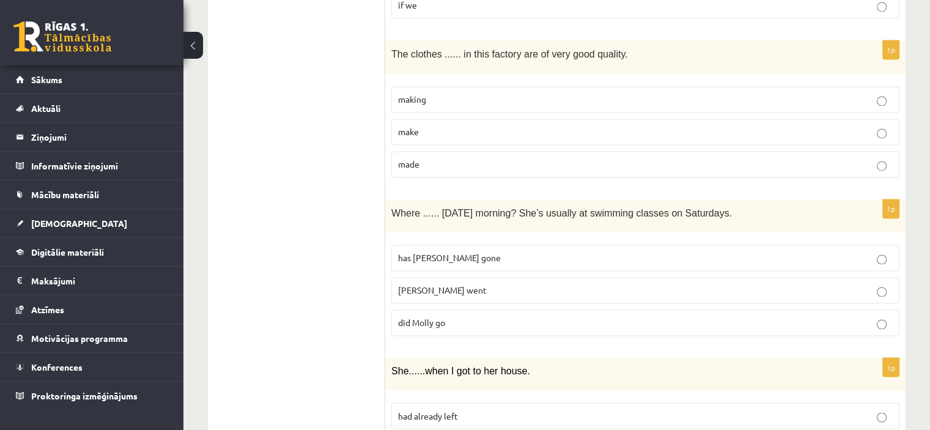
scroll to position [1979, 0]
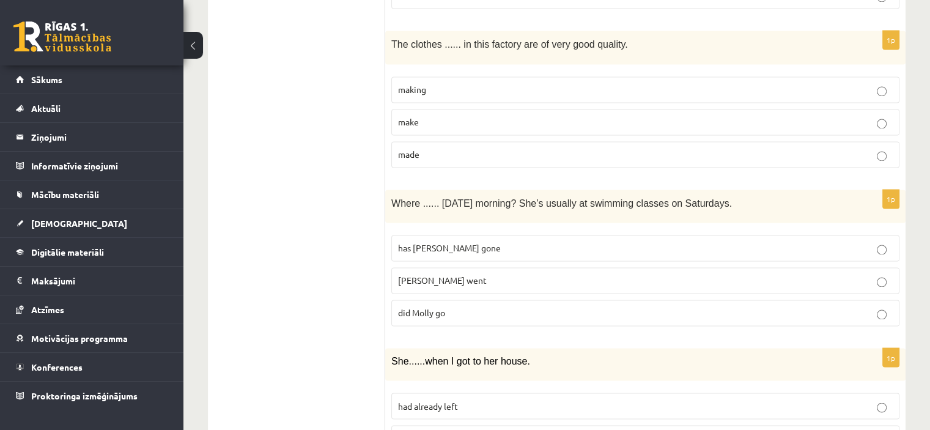
click at [481, 306] on p "did Molly go" at bounding box center [645, 312] width 495 height 13
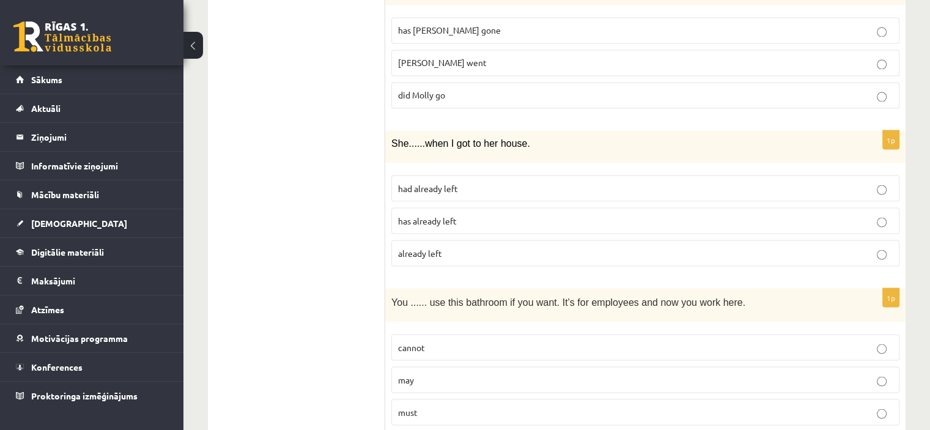
scroll to position [2224, 0]
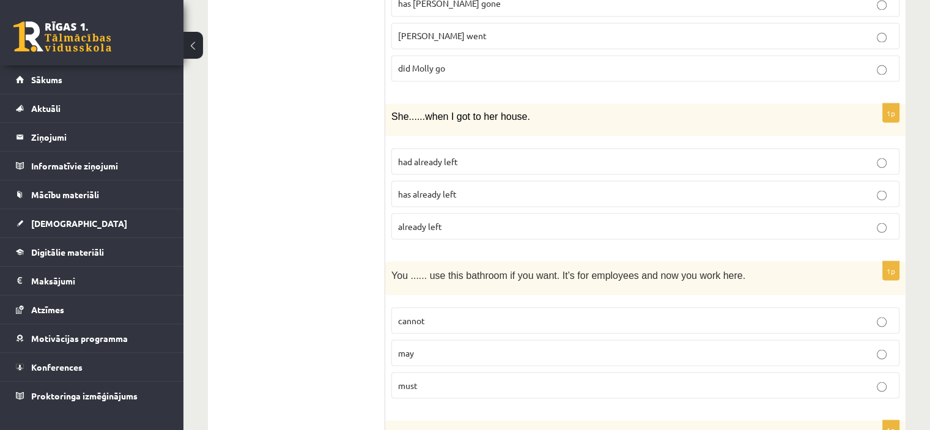
click at [431, 155] on span "had already left" at bounding box center [428, 160] width 60 height 11
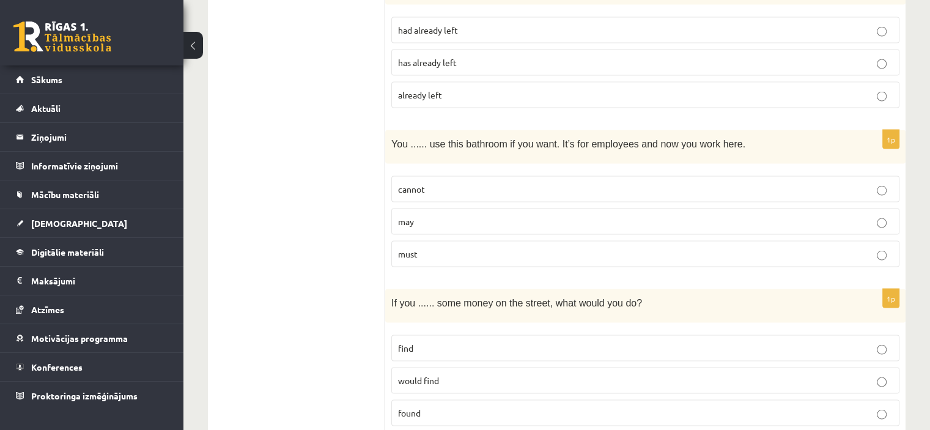
scroll to position [2407, 0]
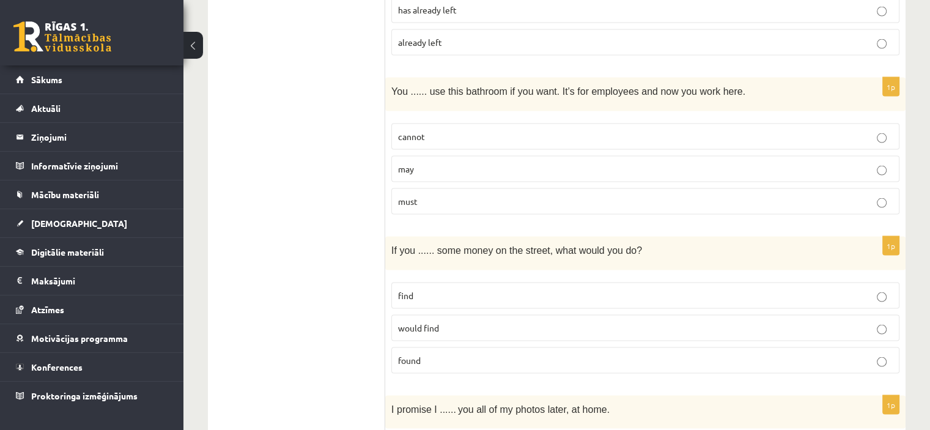
drag, startPoint x: 439, startPoint y: 110, endPoint x: 448, endPoint y: 106, distance: 10.1
click at [445, 130] on p "cannot" at bounding box center [645, 136] width 495 height 13
click at [451, 163] on p "may" at bounding box center [645, 169] width 495 height 13
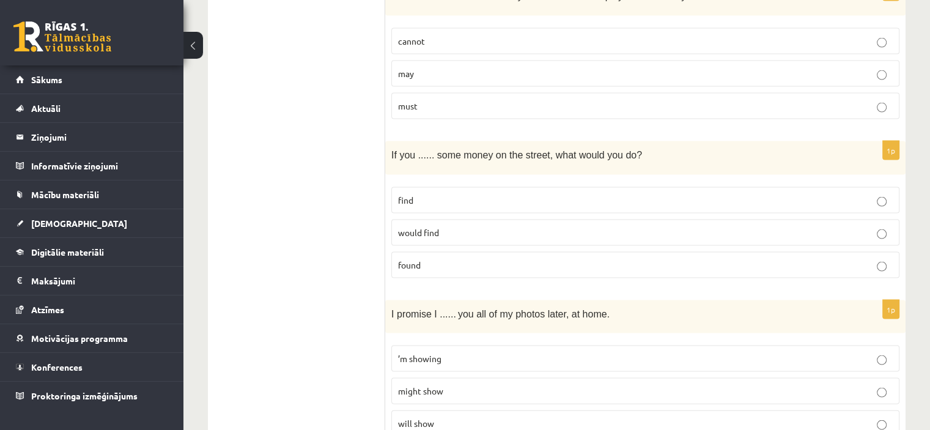
scroll to position [2530, 0]
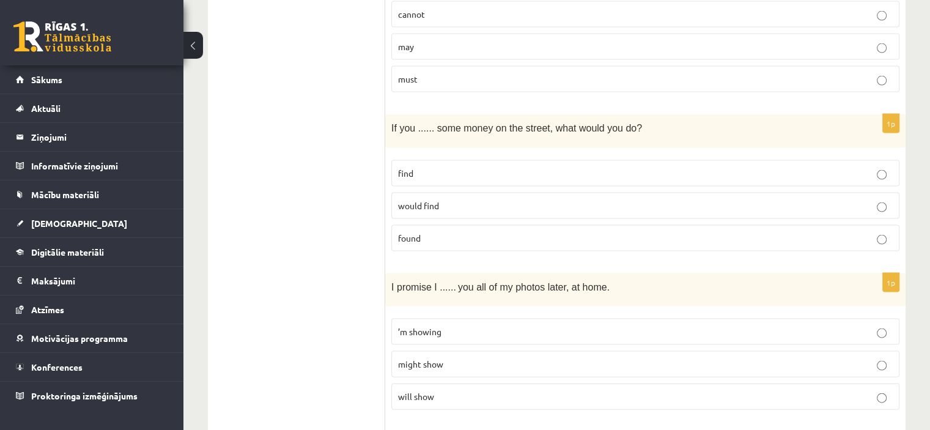
click at [470, 232] on p "found" at bounding box center [645, 238] width 495 height 13
click at [463, 199] on p "would find" at bounding box center [645, 205] width 495 height 13
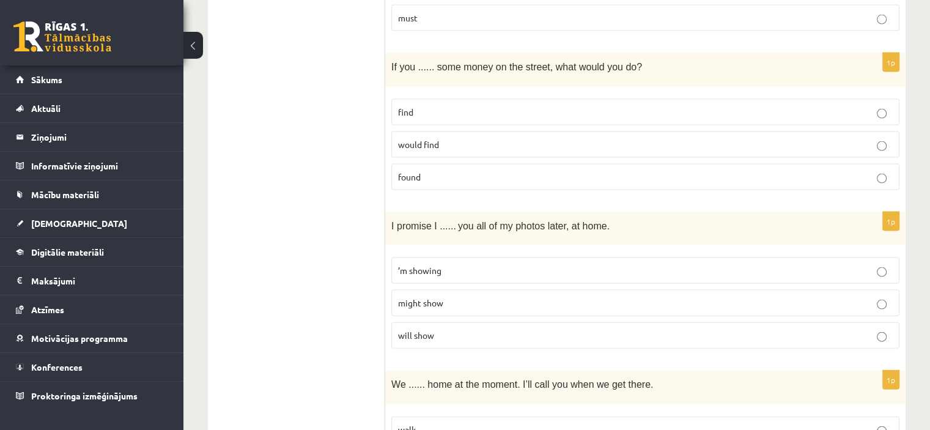
scroll to position [2652, 0]
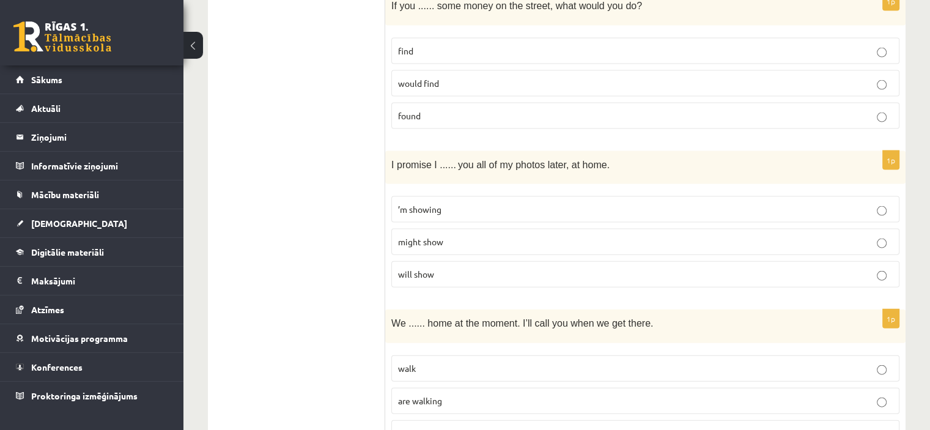
click at [445, 268] on p "will show" at bounding box center [645, 274] width 495 height 13
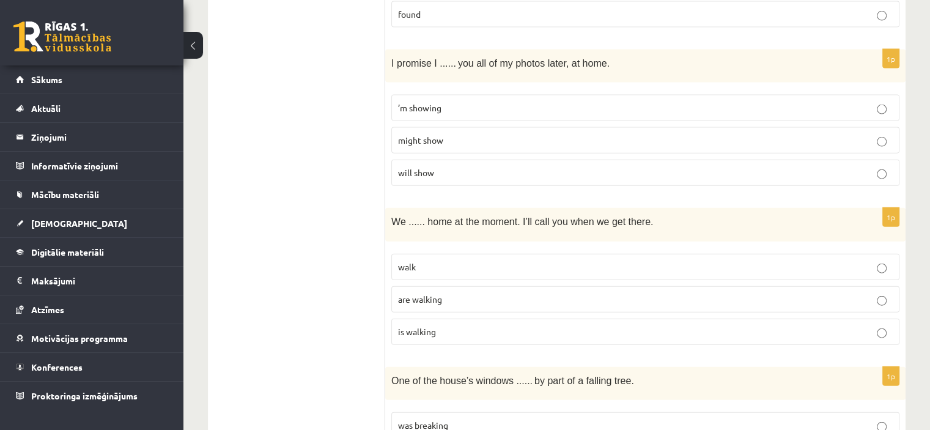
scroll to position [2774, 0]
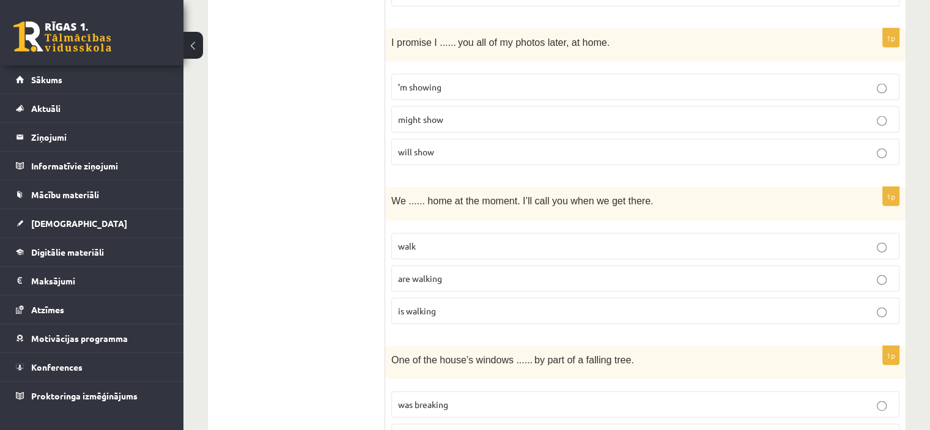
click at [448, 272] on p "are walking" at bounding box center [645, 278] width 495 height 13
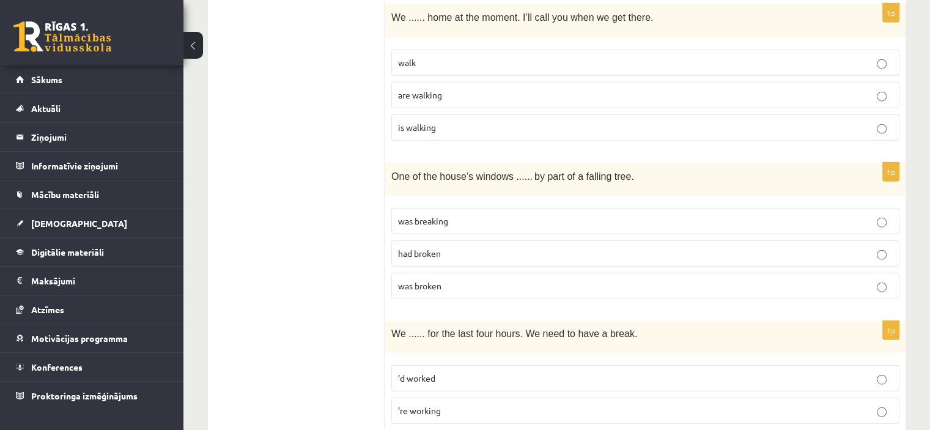
scroll to position [2958, 0]
click at [471, 247] on p "had broken" at bounding box center [645, 253] width 495 height 13
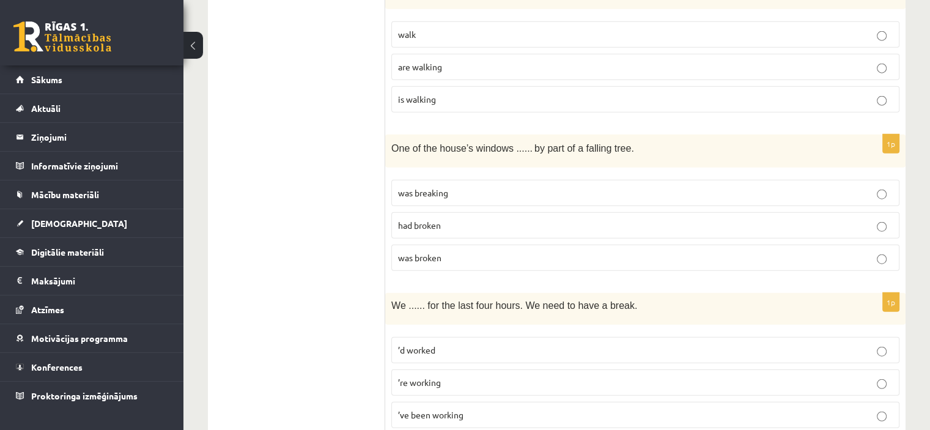
scroll to position [3001, 0]
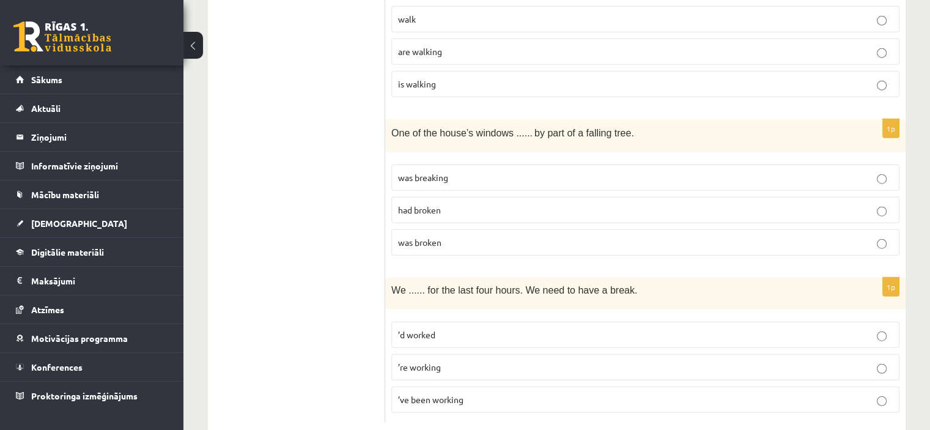
click at [428, 394] on span "’ve been working" at bounding box center [430, 399] width 65 height 11
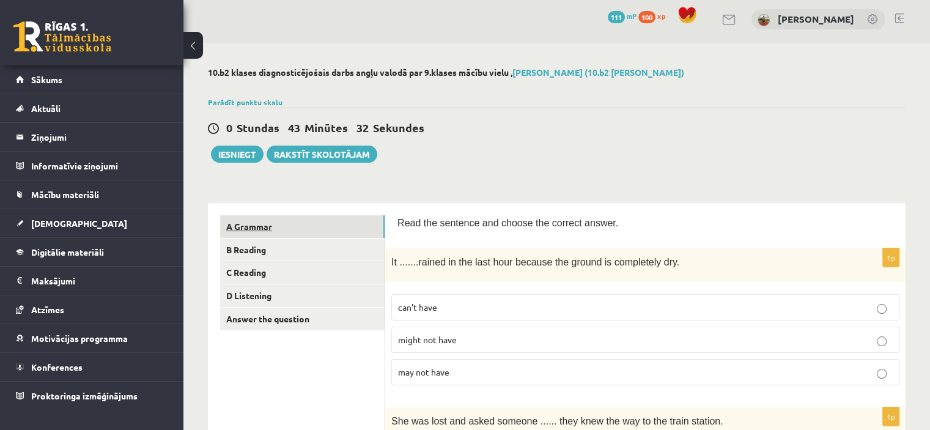
scroll to position [65, 0]
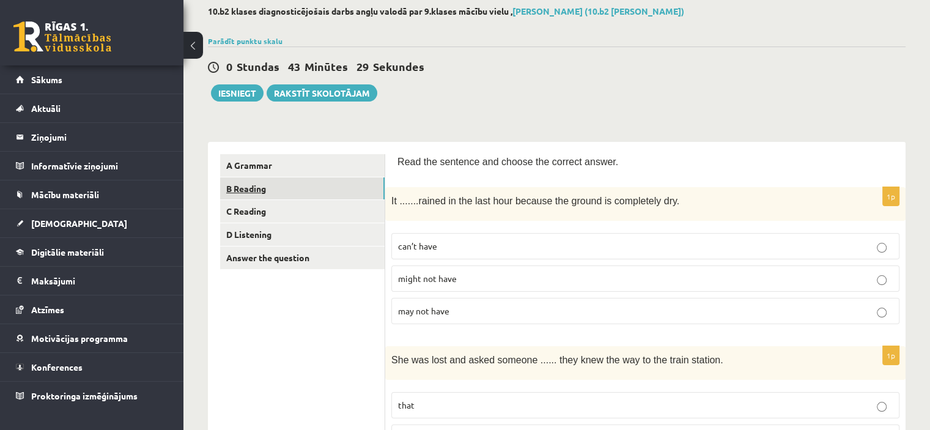
click at [273, 188] on link "B Reading" at bounding box center [302, 188] width 165 height 23
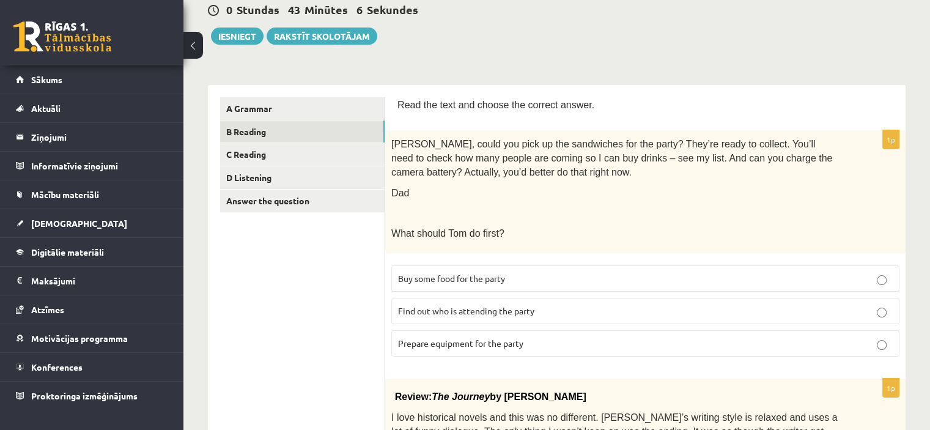
scroll to position [183, 0]
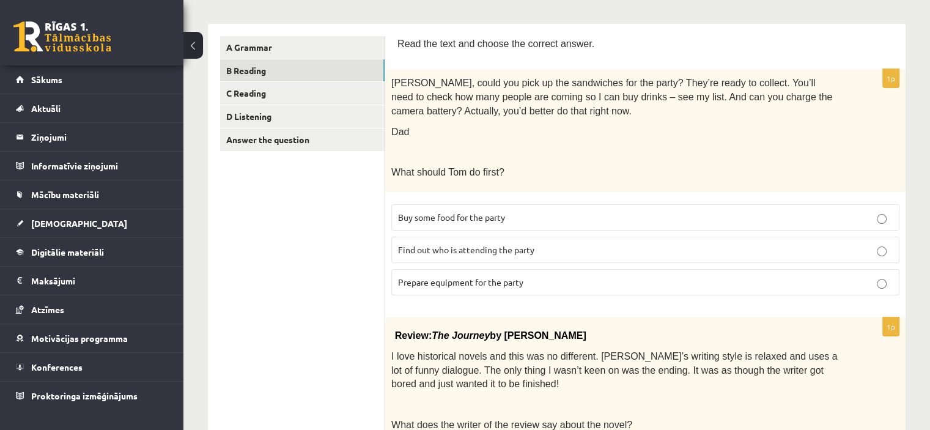
click at [484, 216] on span "Buy some food for the party" at bounding box center [451, 217] width 107 height 11
drag, startPoint x: 686, startPoint y: 84, endPoint x: 592, endPoint y: 83, distance: 93.6
click at [592, 83] on span "Tom, could you pick up the sandwiches for the party? They’re ready to collect. …" at bounding box center [611, 97] width 441 height 38
click at [613, 102] on p "Tom, could you pick up the sandwiches for the party? They’re ready to collect. …" at bounding box center [614, 96] width 447 height 42
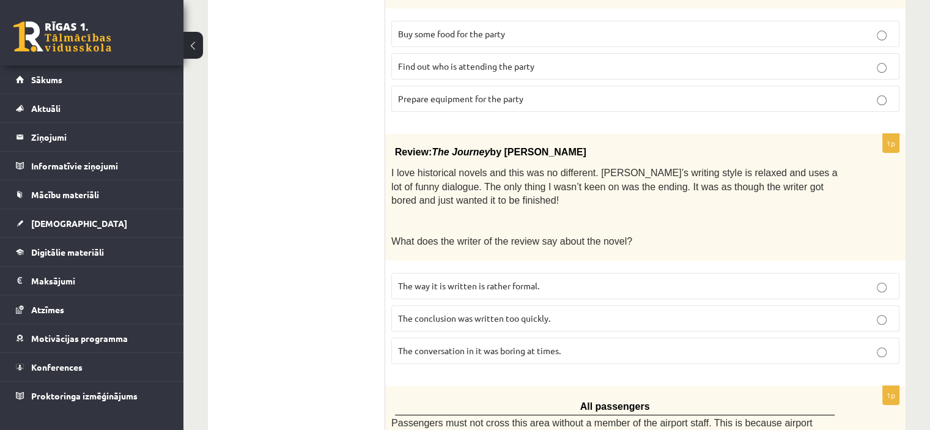
scroll to position [428, 0]
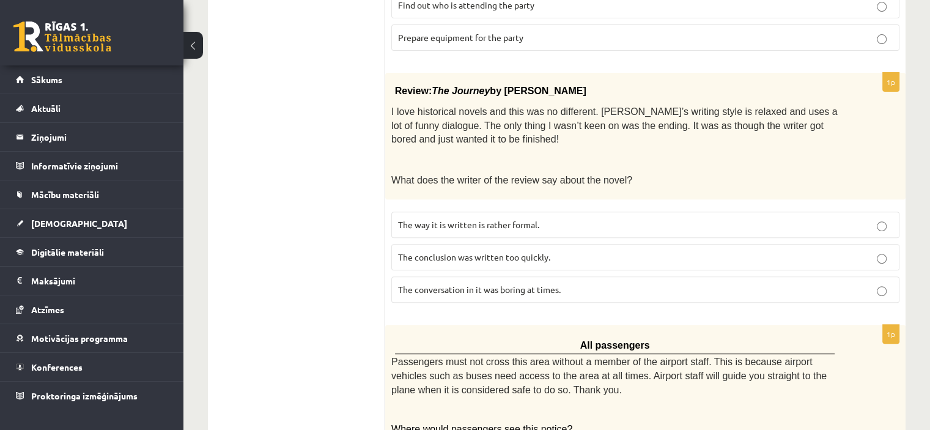
click at [511, 291] on p "The conversation in it was boring at times." at bounding box center [645, 289] width 495 height 13
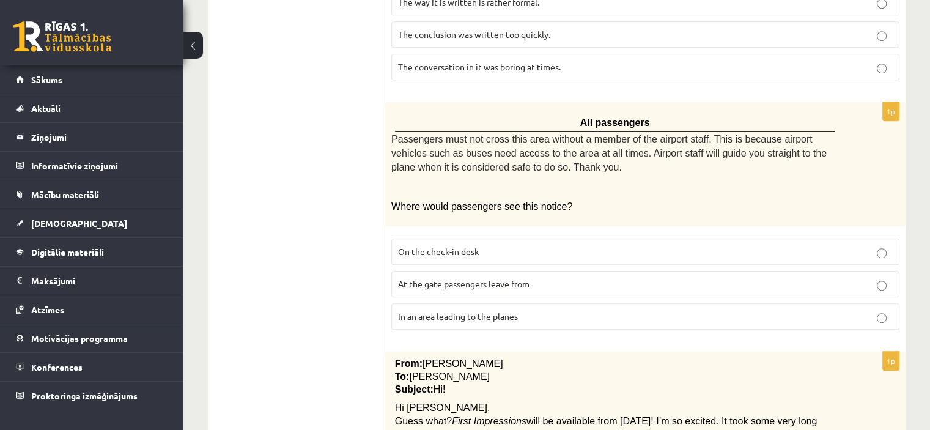
scroll to position [673, 0]
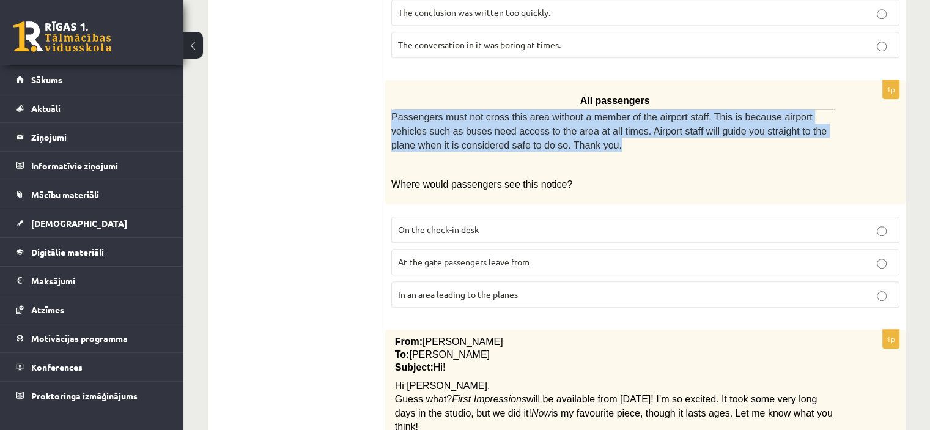
drag, startPoint x: 535, startPoint y: 139, endPoint x: 387, endPoint y: 114, distance: 150.1
click at [387, 114] on div "All passengers Passengers must not cross this area without a member of the airp…" at bounding box center [645, 142] width 520 height 124
copy span "Passengers must not cross this area without a member of the airport staff. This…"
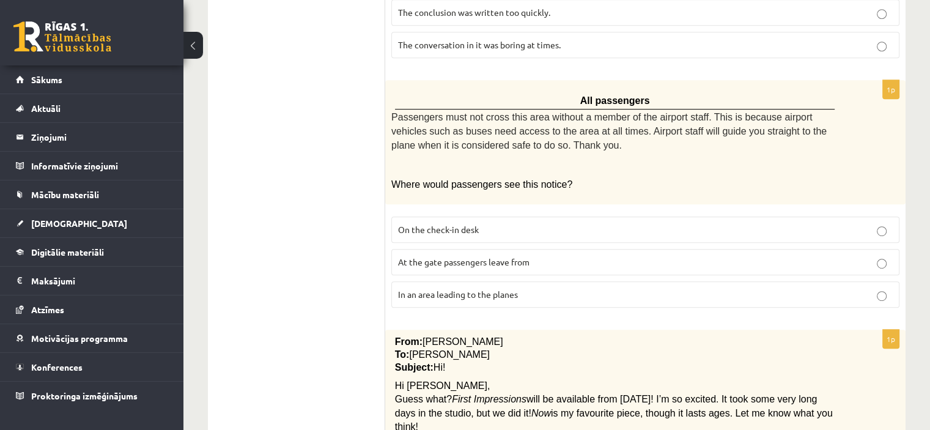
click at [630, 172] on div "All passengers Passengers must not cross this area without a member of the airp…" at bounding box center [645, 142] width 520 height 124
click at [453, 259] on span "At the gate passengers leave from" at bounding box center [463, 261] width 131 height 11
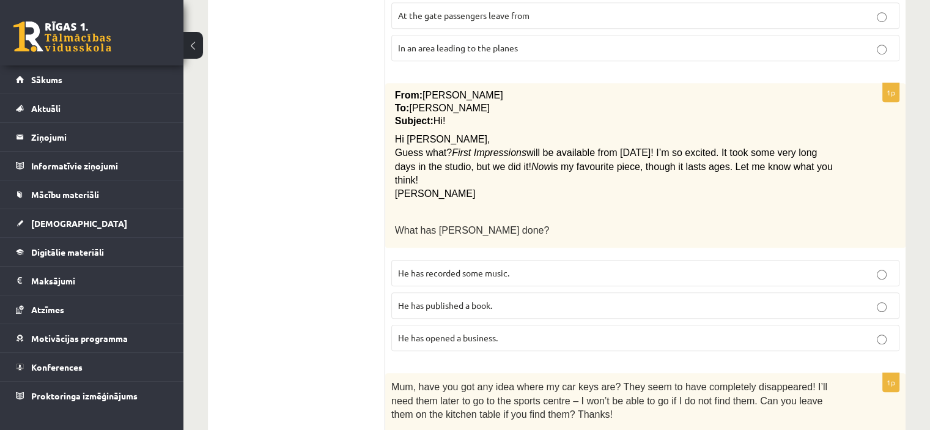
scroll to position [980, 0]
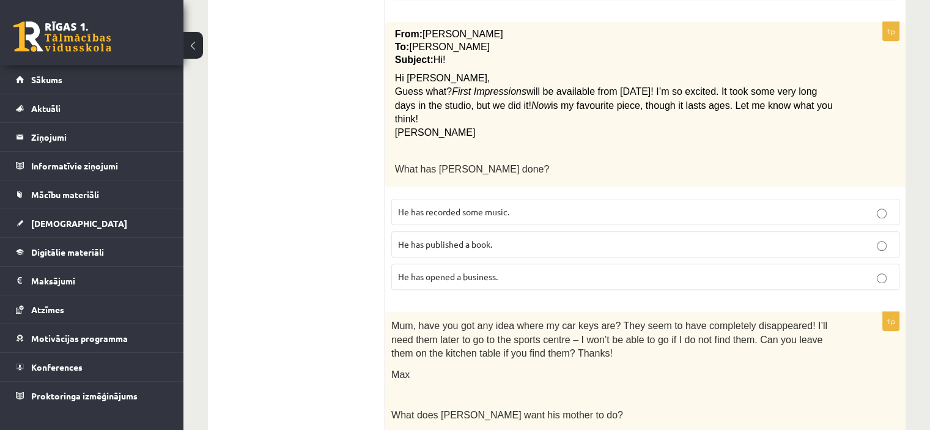
click at [505, 206] on span "He has recorded some music." at bounding box center [453, 211] width 111 height 11
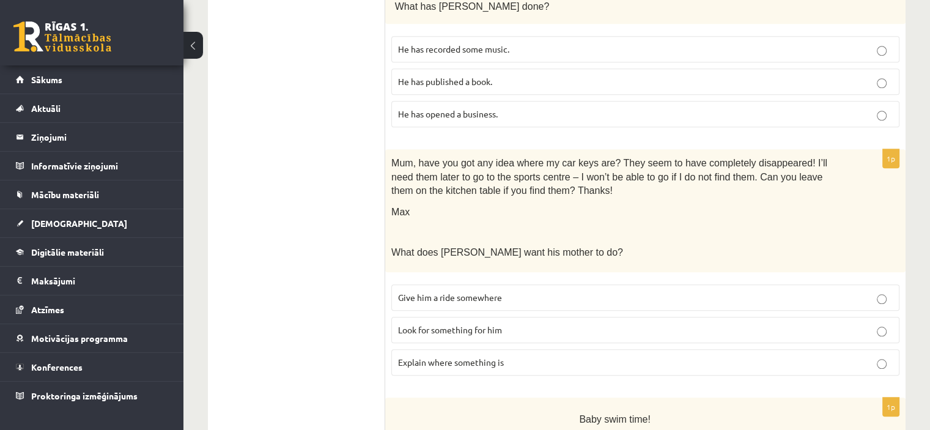
scroll to position [1164, 0]
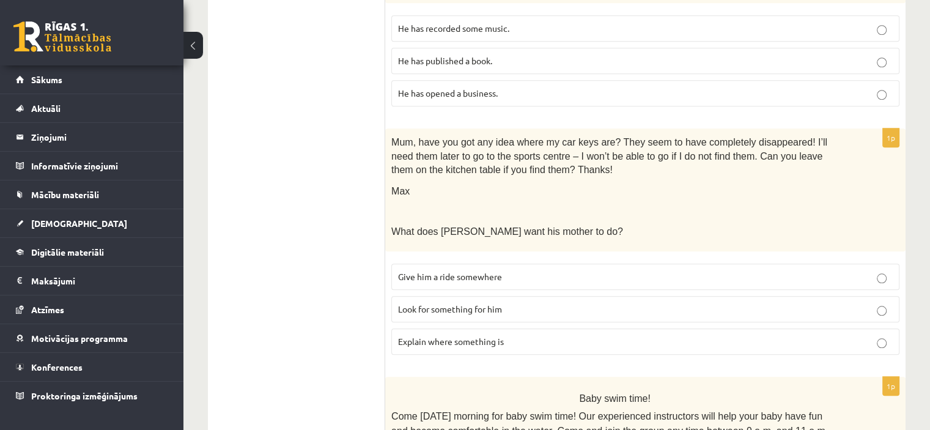
click at [509, 303] on p "Look for something for him" at bounding box center [645, 309] width 495 height 13
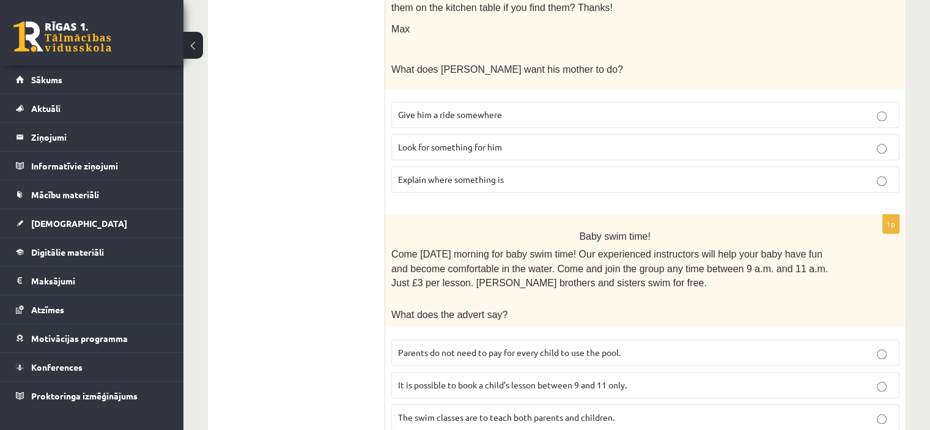
scroll to position [1347, 0]
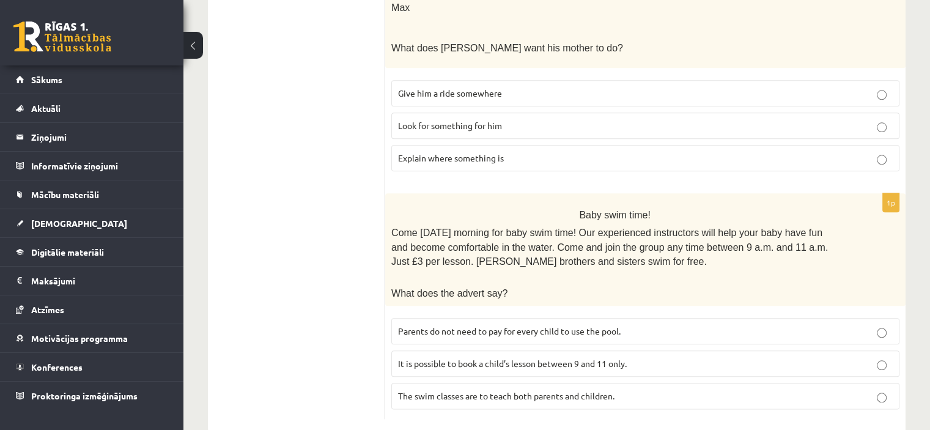
click at [544, 390] on p "The swim classes are to teach both parents and children." at bounding box center [645, 396] width 495 height 13
click at [565, 358] on span "It is possible to book a child’s lesson between 9 and 11 only." at bounding box center [512, 363] width 229 height 11
click at [536, 390] on span "The swim classes are to teach both parents and children." at bounding box center [506, 395] width 217 height 11
drag, startPoint x: 590, startPoint y: 240, endPoint x: 504, endPoint y: 240, distance: 85.6
click at [504, 240] on p "Come on Sunday morning for baby swim time! Our experienced instructors will hel…" at bounding box center [614, 247] width 447 height 43
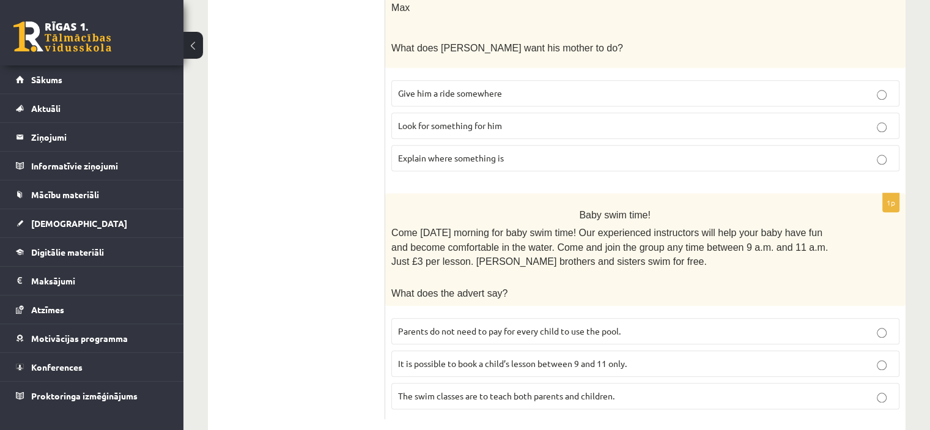
click at [489, 237] on span "Come on Sunday morning for baby swim time! Our experienced instructors will hel…" at bounding box center [609, 247] width 437 height 39
drag, startPoint x: 524, startPoint y: 204, endPoint x: 653, endPoint y: 212, distance: 129.3
click at [653, 228] on span "Come on Sunday morning for baby swim time! Our experienced instructors will hel…" at bounding box center [609, 247] width 437 height 39
click at [553, 358] on span "It is possible to book a child’s lesson between 9 and 11 only." at bounding box center [512, 363] width 229 height 11
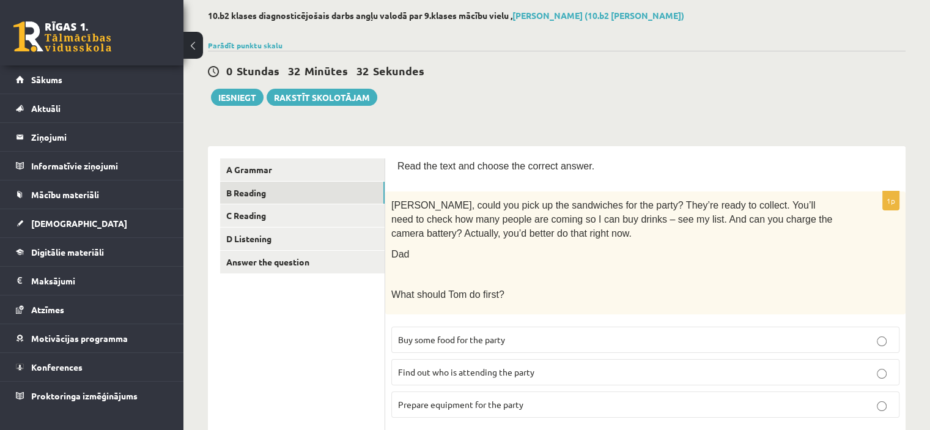
scroll to position [0, 0]
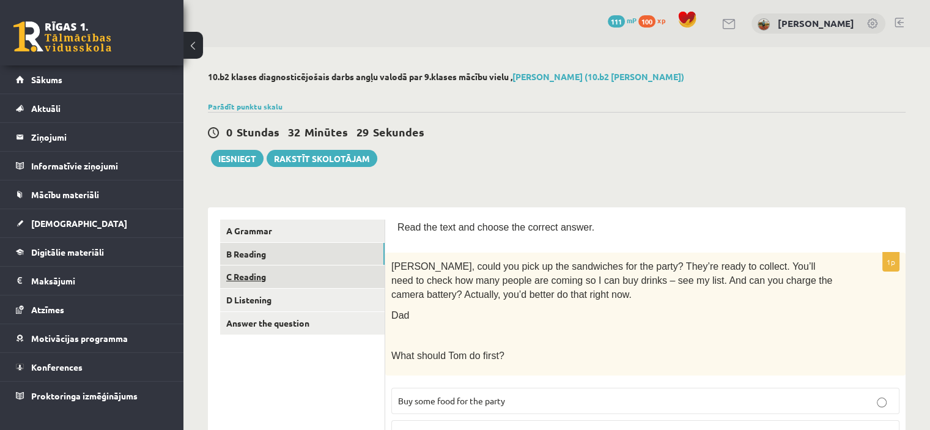
click at [277, 276] on link "C Reading" at bounding box center [302, 276] width 165 height 23
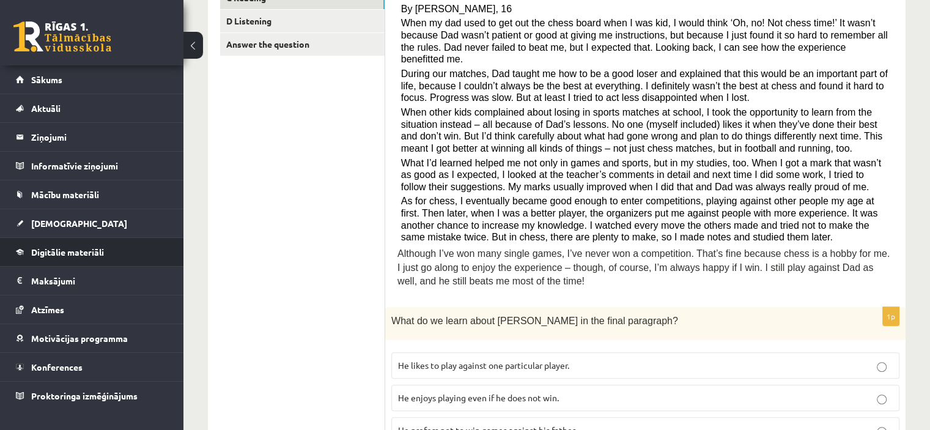
scroll to position [317, 0]
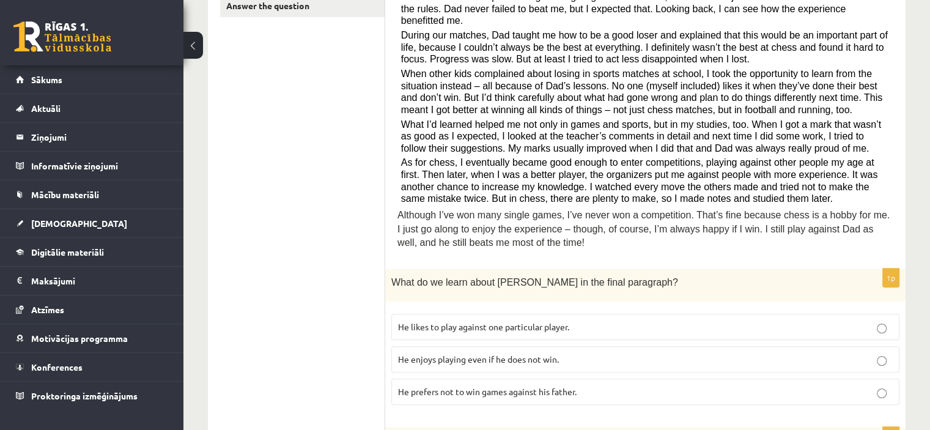
click at [492, 354] on span "He enjoys playing even if he does not win." at bounding box center [478, 359] width 161 height 11
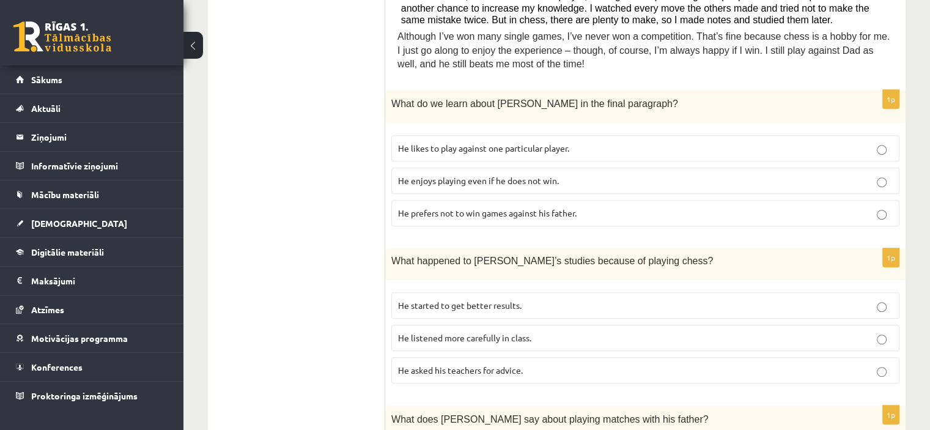
scroll to position [501, 0]
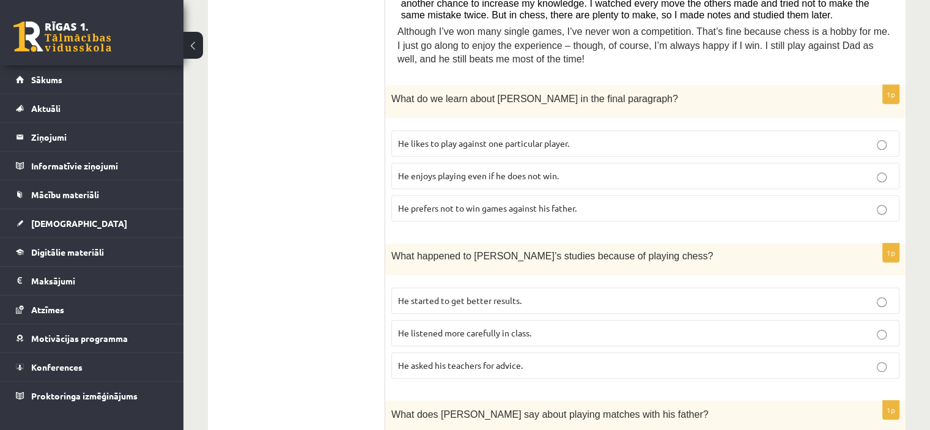
click at [474, 360] on span "He asked his teachers for advice." at bounding box center [460, 365] width 125 height 11
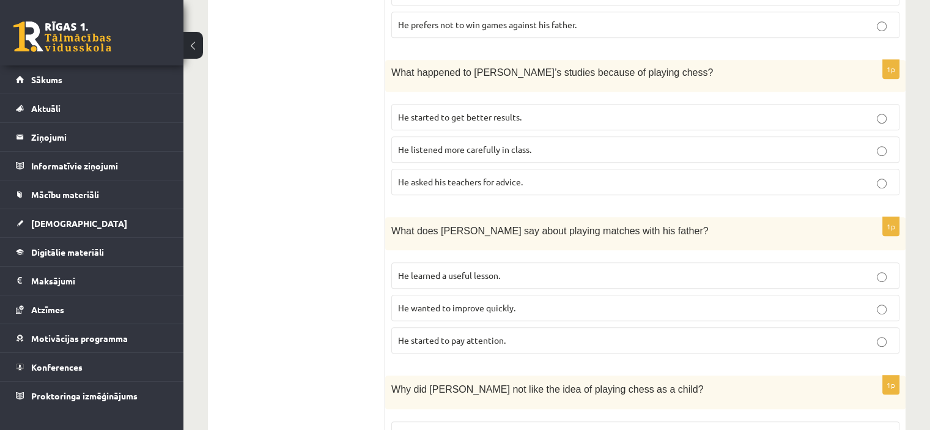
scroll to position [746, 0]
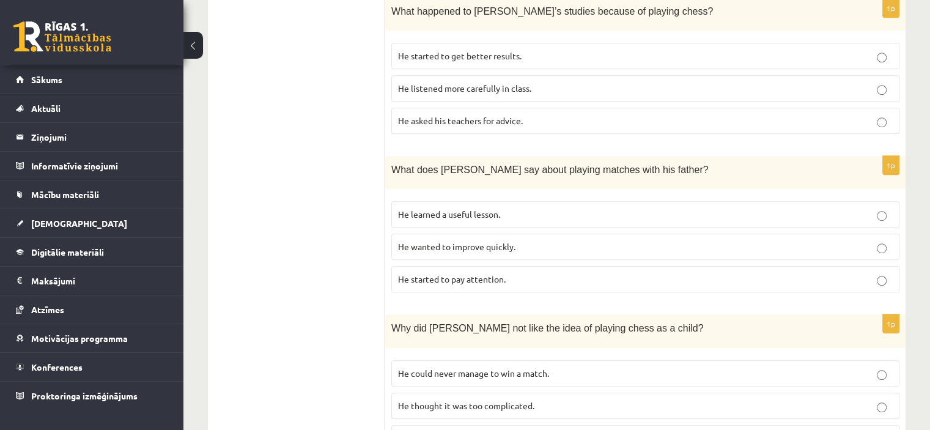
click at [504, 208] on p "He learned a useful lesson." at bounding box center [645, 214] width 495 height 13
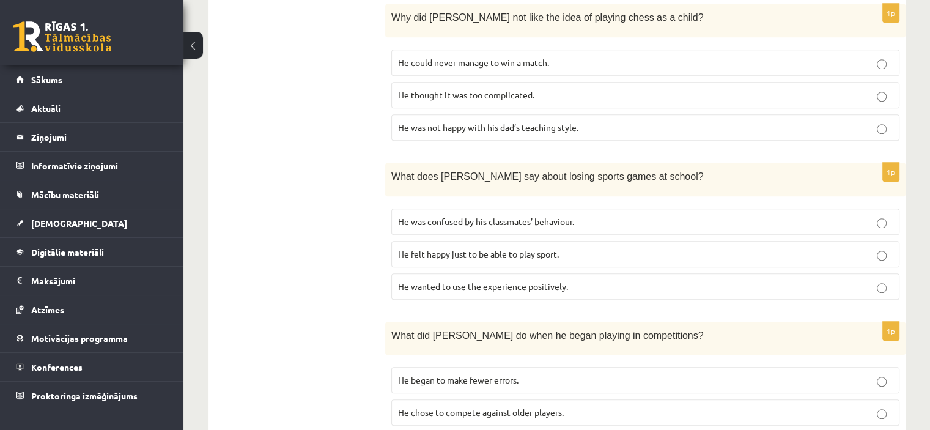
scroll to position [990, 0]
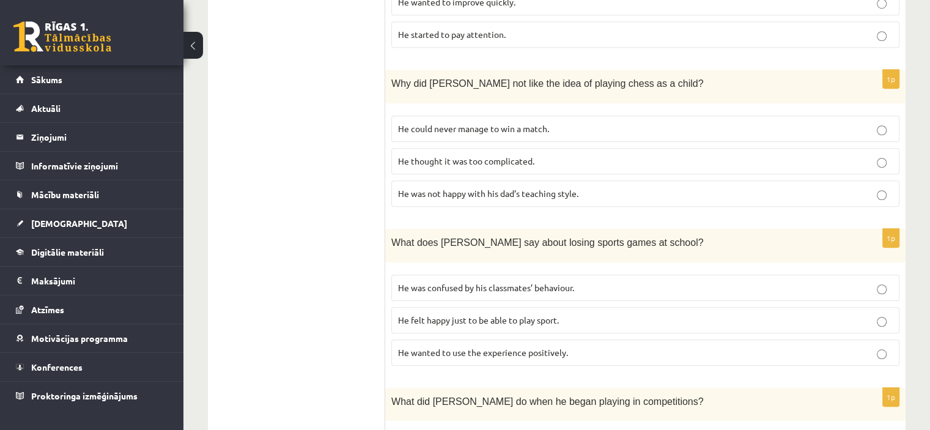
click at [441, 187] on p "He was not happy with his dad’s teaching style." at bounding box center [645, 193] width 495 height 13
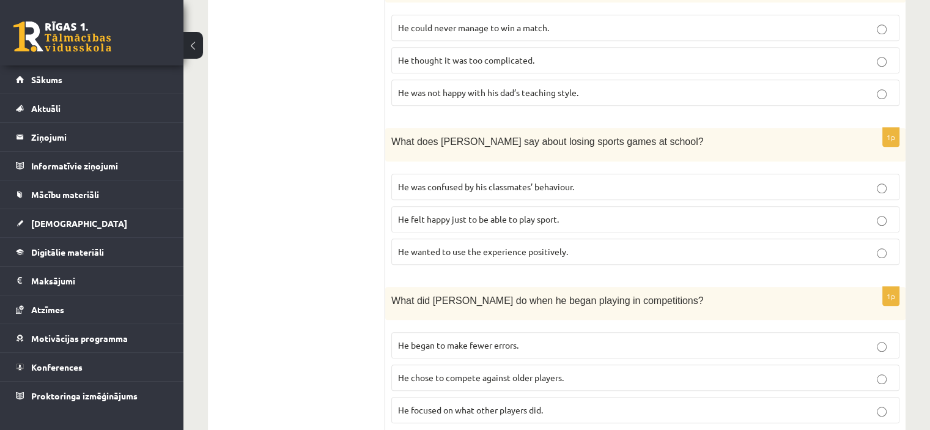
scroll to position [1112, 0]
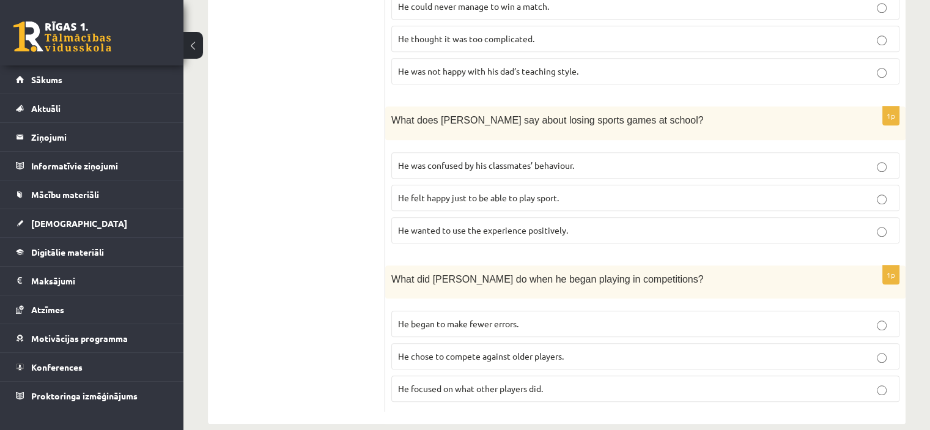
click at [462, 224] on p "He wanted to use the experience positively." at bounding box center [645, 230] width 495 height 13
click at [497, 350] on span "He chose to compete against older players." at bounding box center [481, 355] width 166 height 11
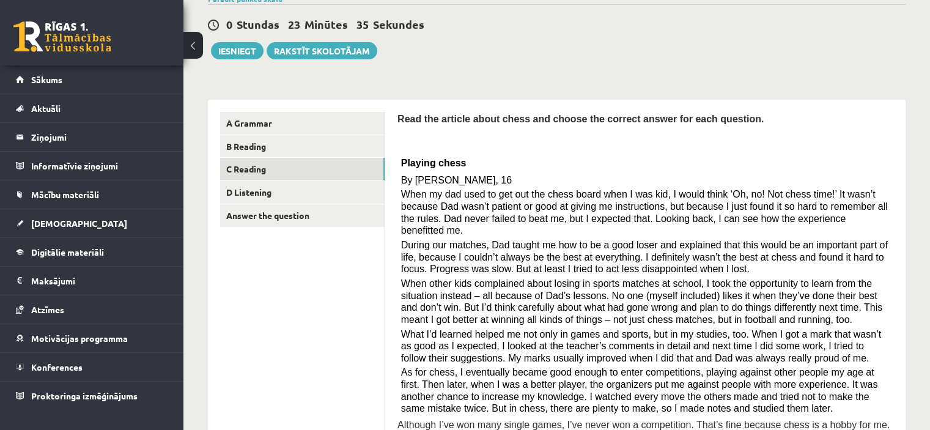
scroll to position [12, 0]
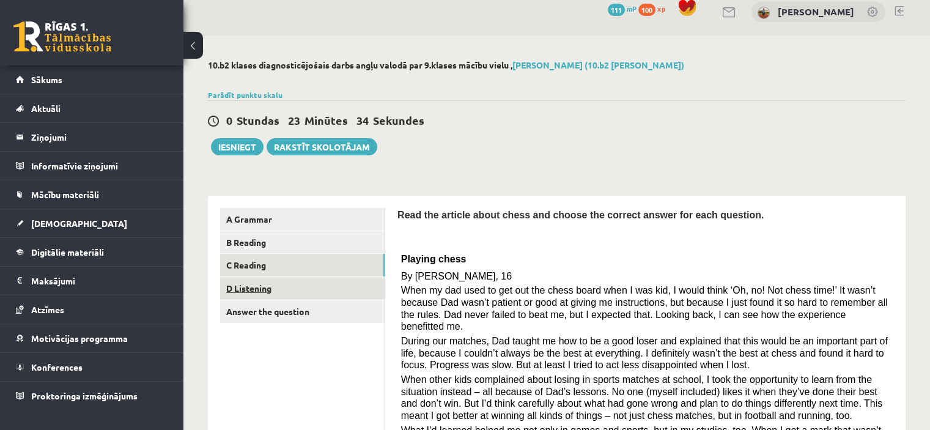
click at [297, 285] on link "D Listening" at bounding box center [302, 288] width 165 height 23
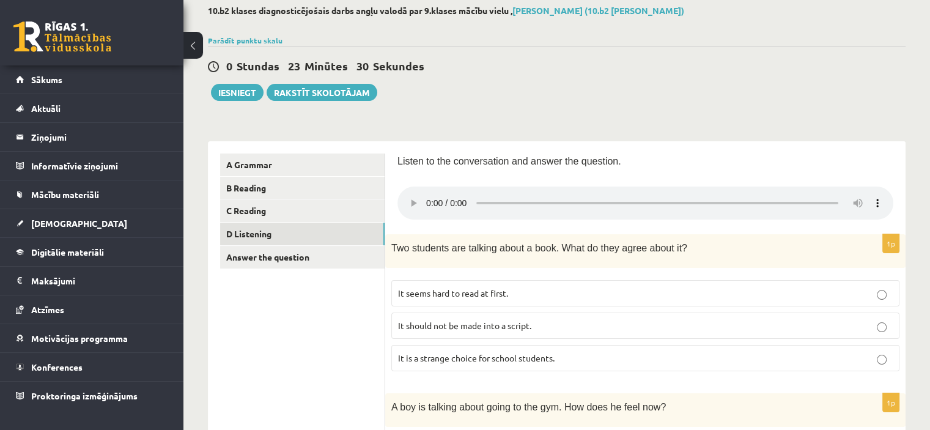
scroll to position [0, 0]
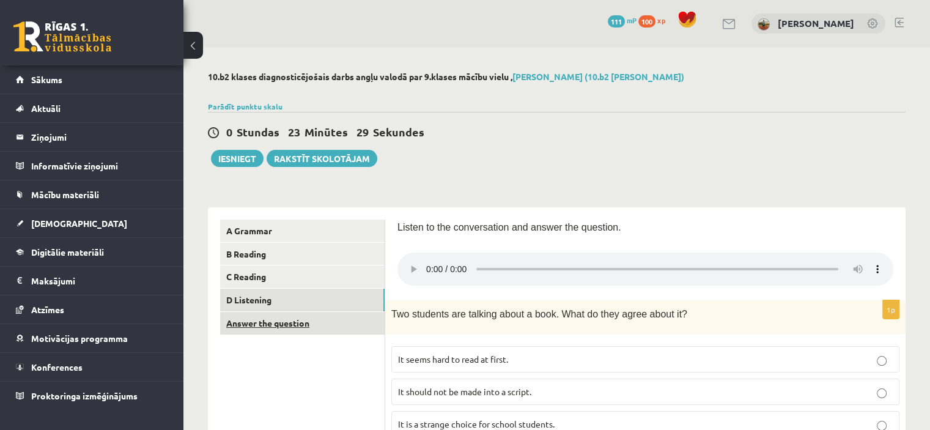
click at [297, 330] on link "Answer the question" at bounding box center [302, 323] width 165 height 23
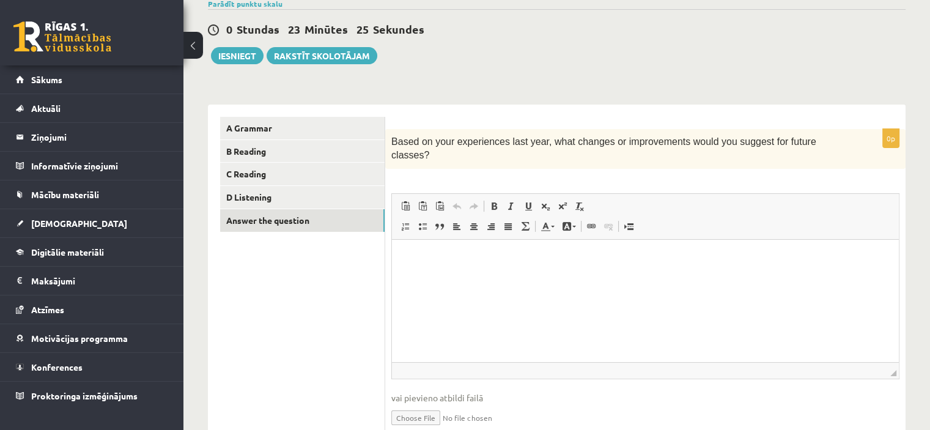
scroll to position [81, 0]
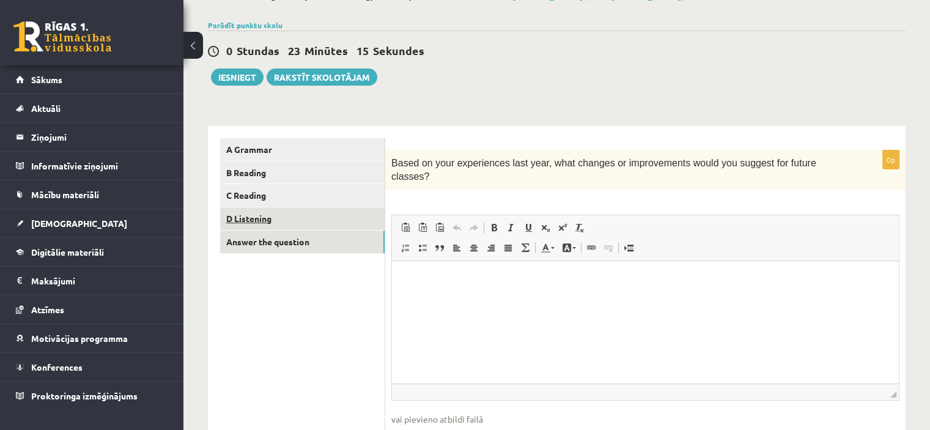
click at [251, 217] on link "D Listening" at bounding box center [302, 218] width 165 height 23
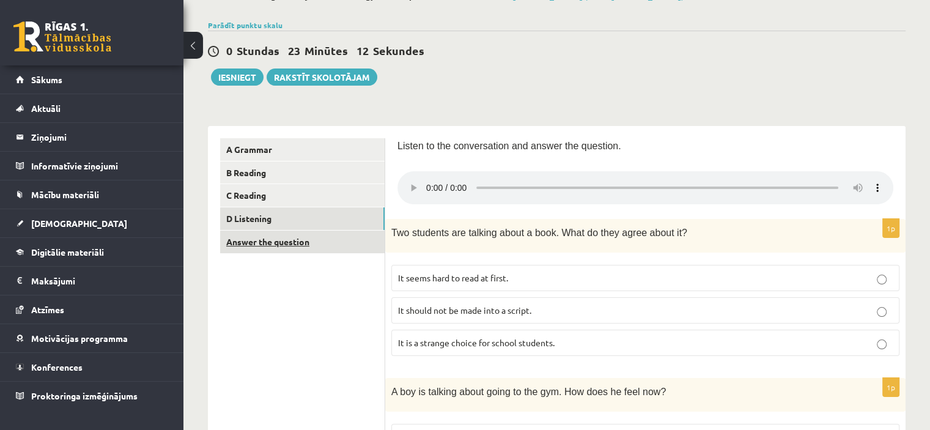
click at [278, 244] on link "Answer the question" at bounding box center [302, 242] width 165 height 23
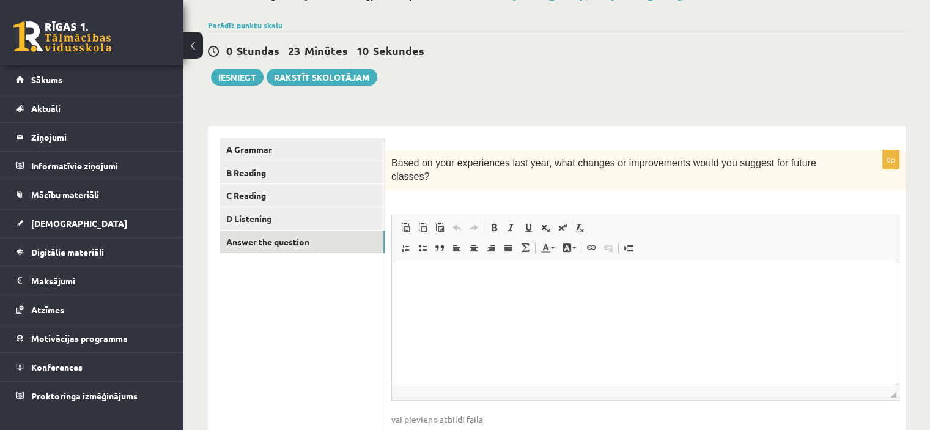
scroll to position [0, 0]
click at [288, 223] on link "D Listening" at bounding box center [302, 218] width 165 height 23
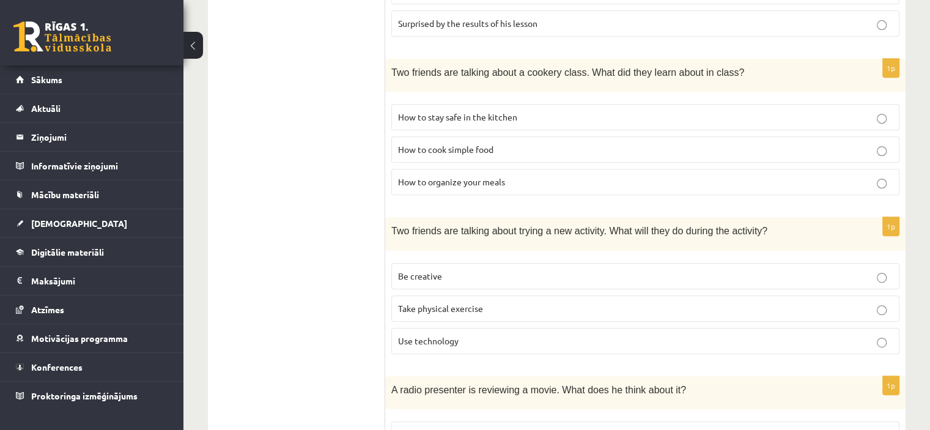
scroll to position [538, 0]
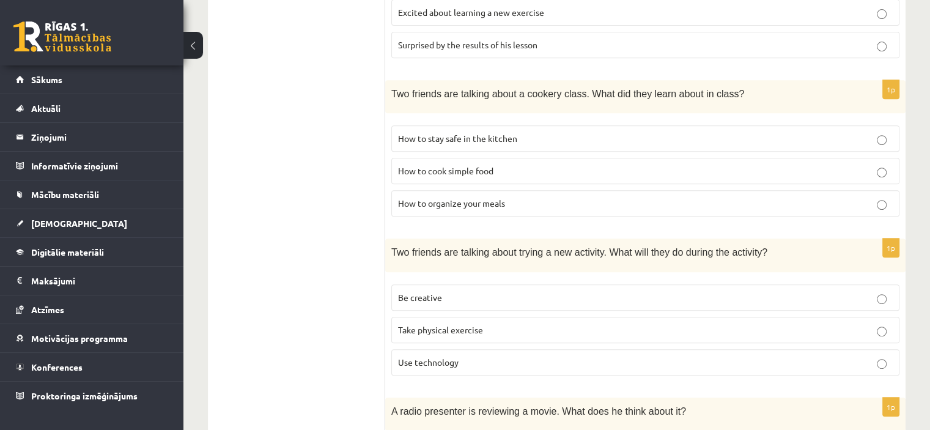
click at [468, 202] on span "How to organize your meals" at bounding box center [451, 203] width 107 height 11
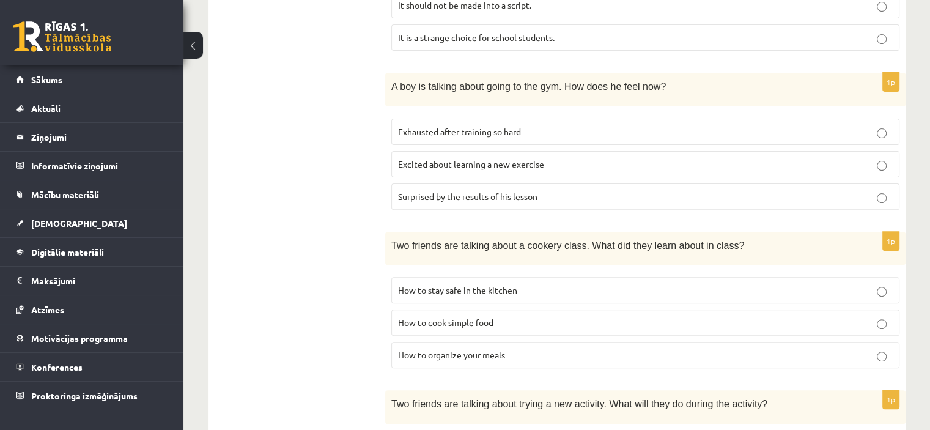
scroll to position [355, 0]
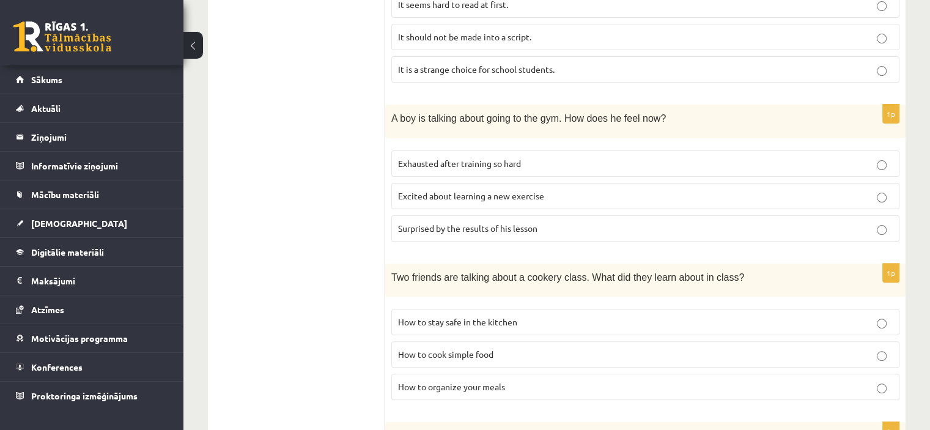
click at [440, 194] on span "Excited about learning a new exercise" at bounding box center [471, 195] width 146 height 11
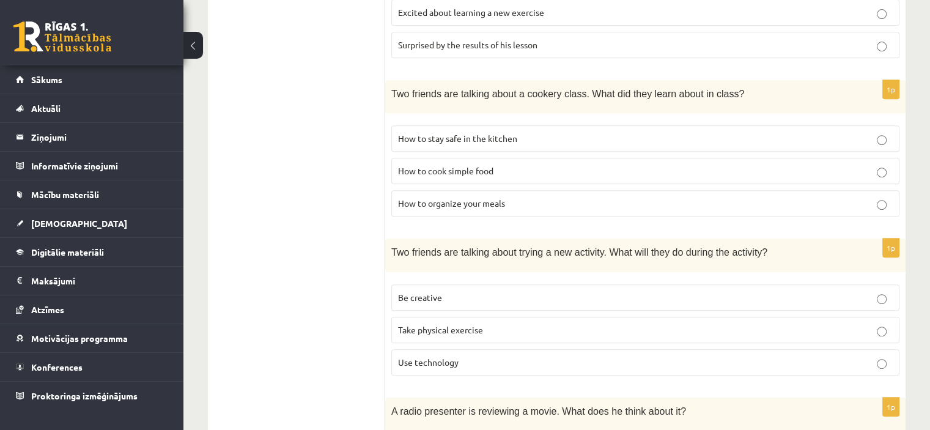
scroll to position [844, 0]
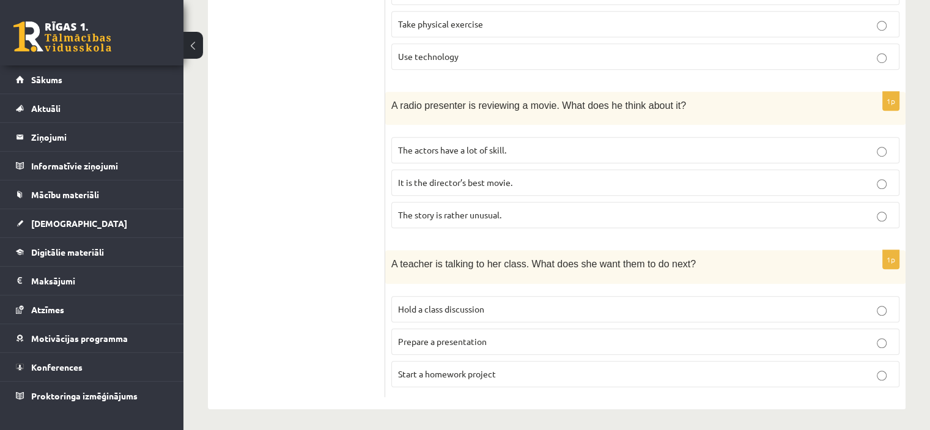
click at [451, 211] on span "The story is rather unusual." at bounding box center [449, 214] width 103 height 11
click at [460, 337] on span "Prepare a presentation" at bounding box center [442, 341] width 89 height 11
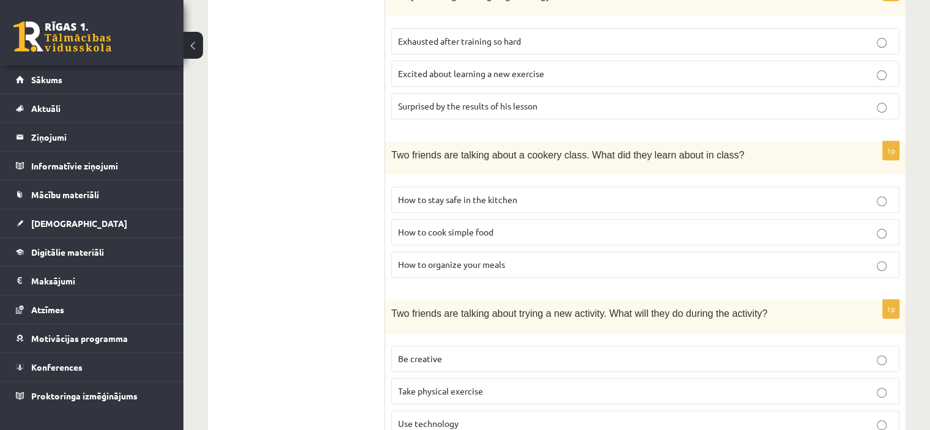
scroll to position [538, 0]
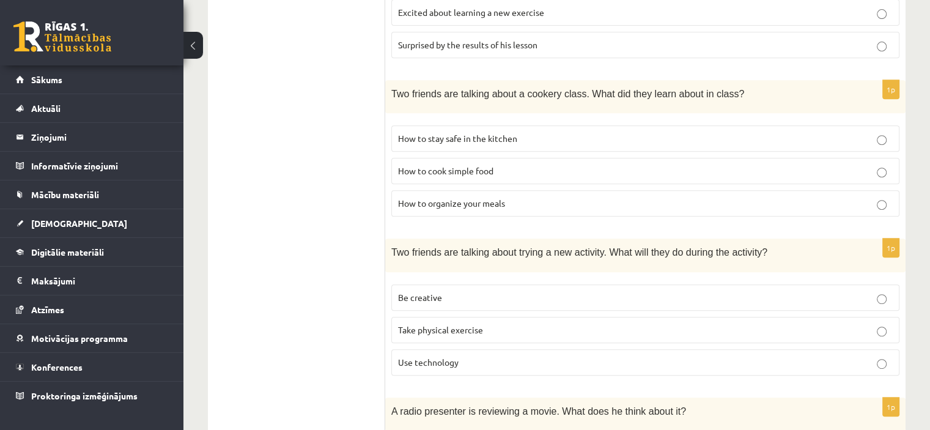
click at [465, 293] on p "Be creative" at bounding box center [645, 297] width 495 height 13
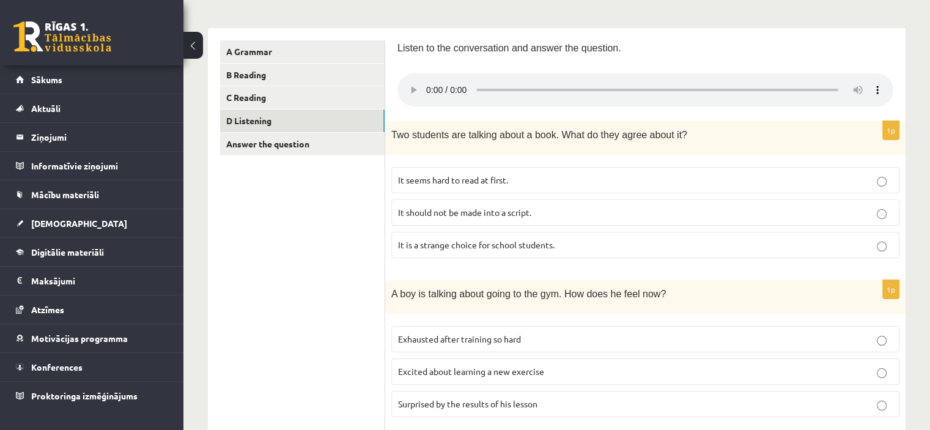
scroll to position [232, 0]
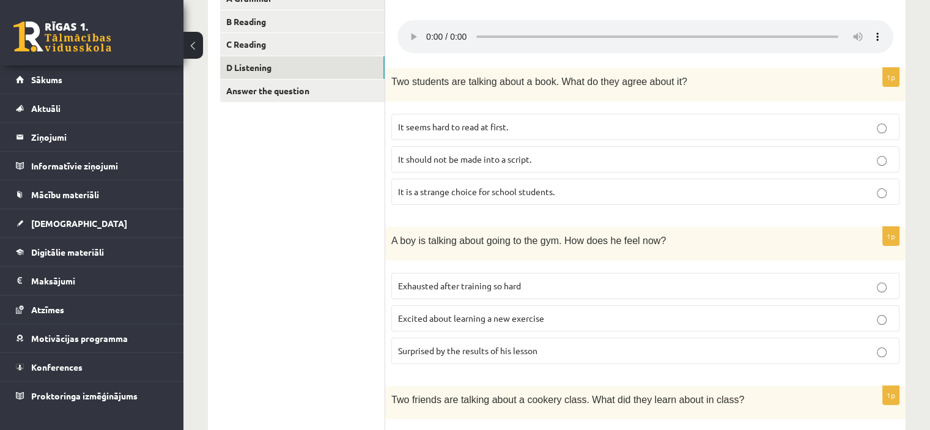
click at [508, 128] on span "It seems hard to read at first." at bounding box center [453, 126] width 110 height 11
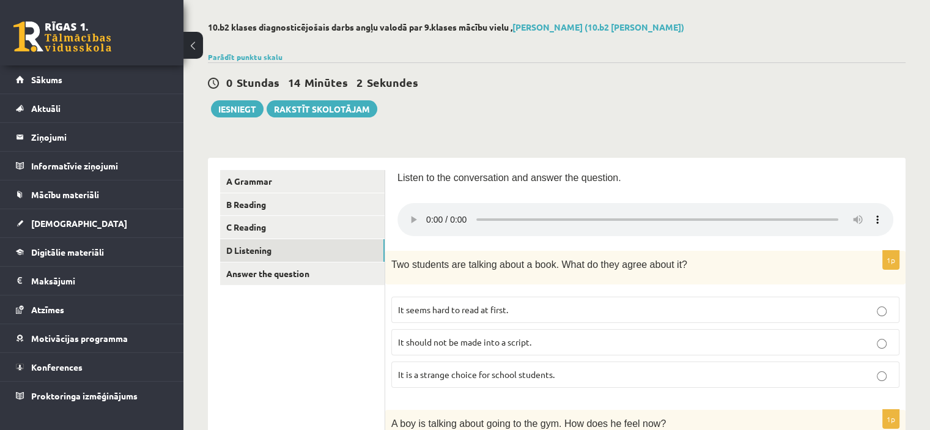
scroll to position [0, 0]
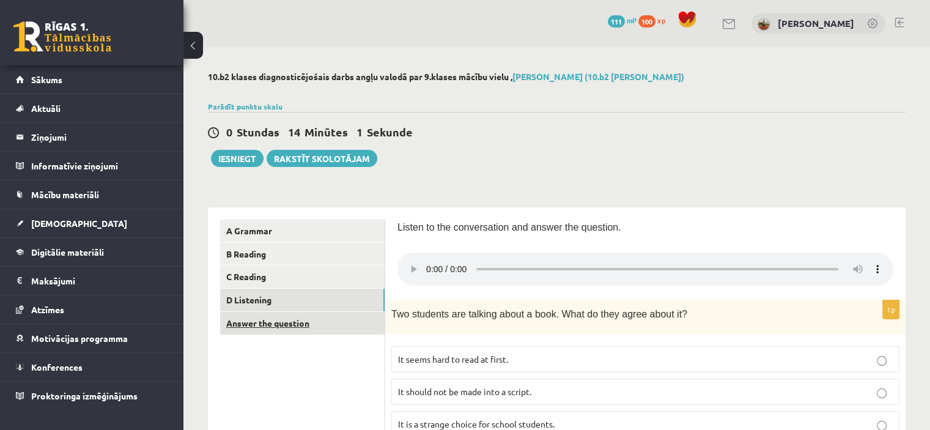
click at [298, 327] on link "Answer the question" at bounding box center [302, 323] width 165 height 23
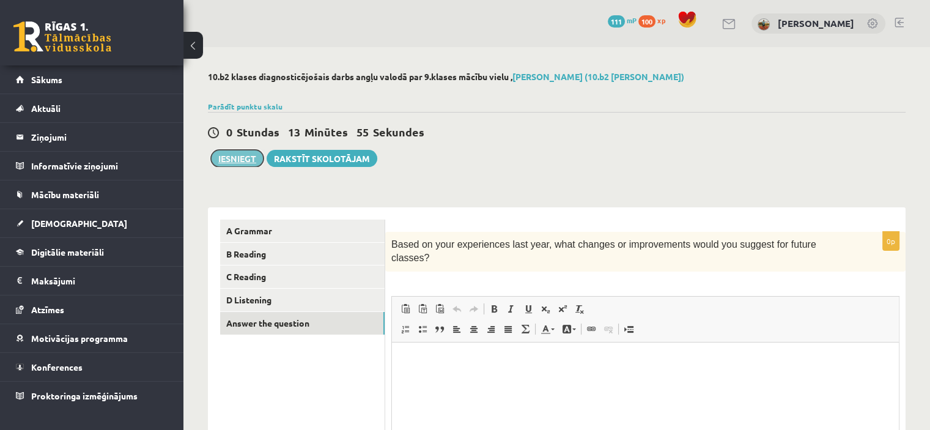
click at [239, 158] on button "Iesniegt" at bounding box center [237, 158] width 53 height 17
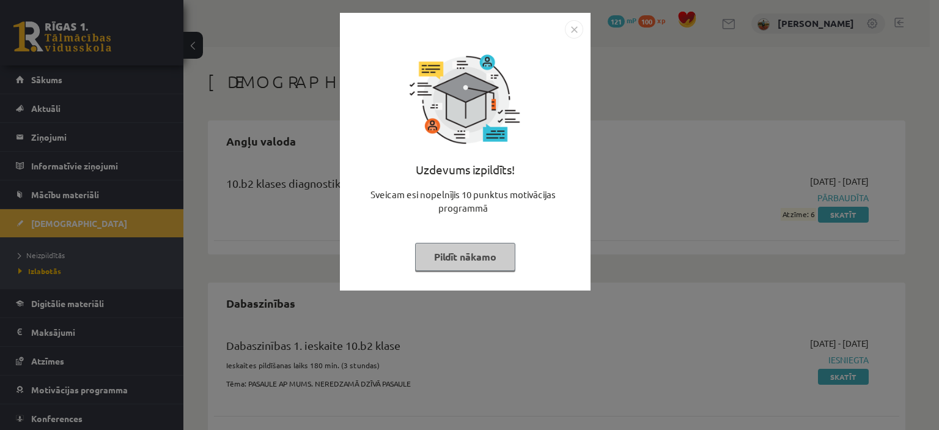
click at [462, 259] on button "Pildīt nākamo" at bounding box center [465, 257] width 100 height 28
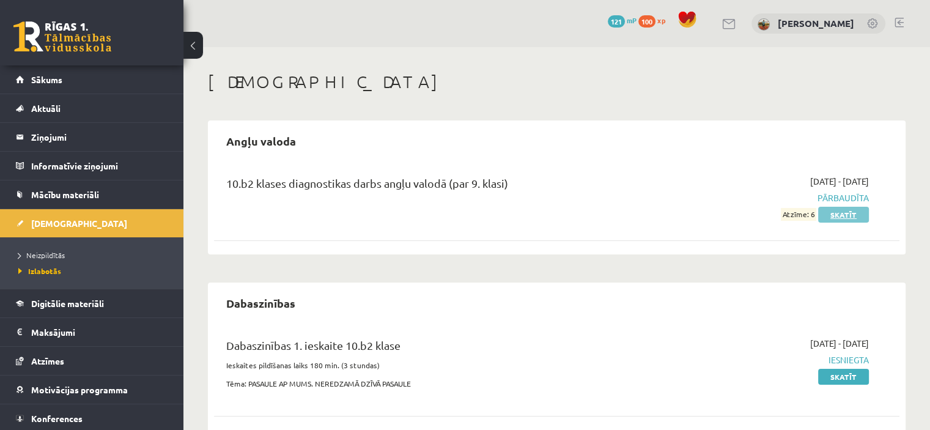
click at [840, 214] on link "Skatīt" at bounding box center [843, 215] width 51 height 16
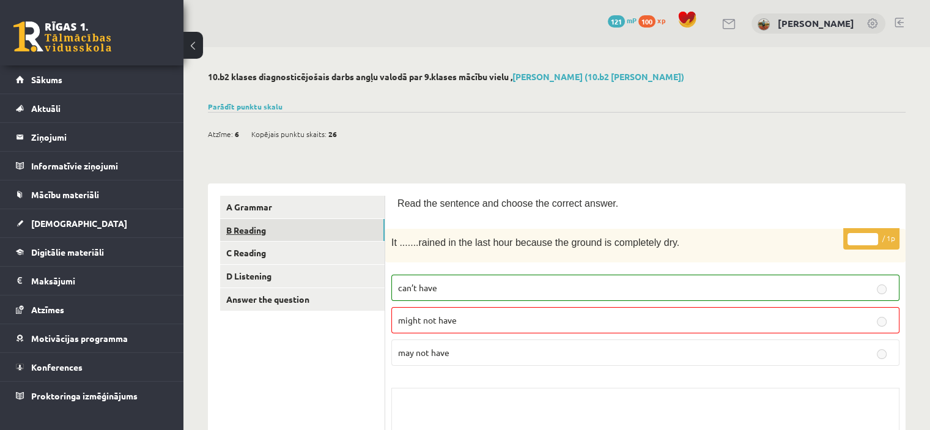
click at [289, 226] on link "B Reading" at bounding box center [302, 230] width 165 height 23
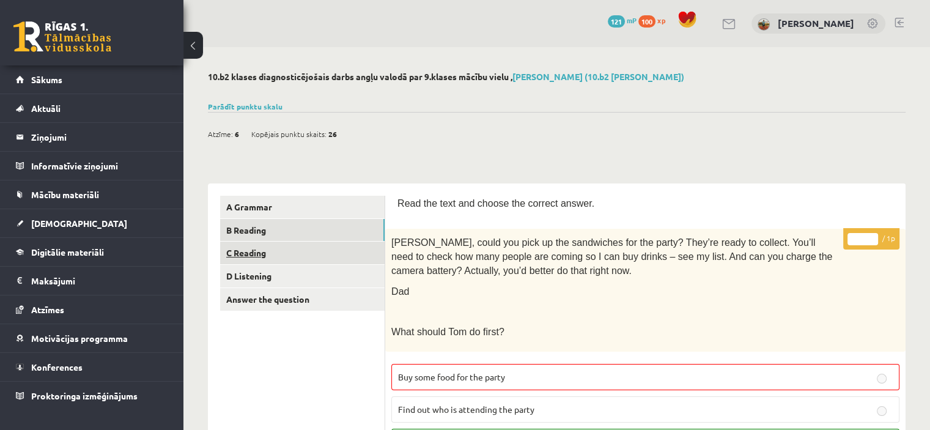
click at [272, 253] on link "C Reading" at bounding box center [302, 253] width 165 height 23
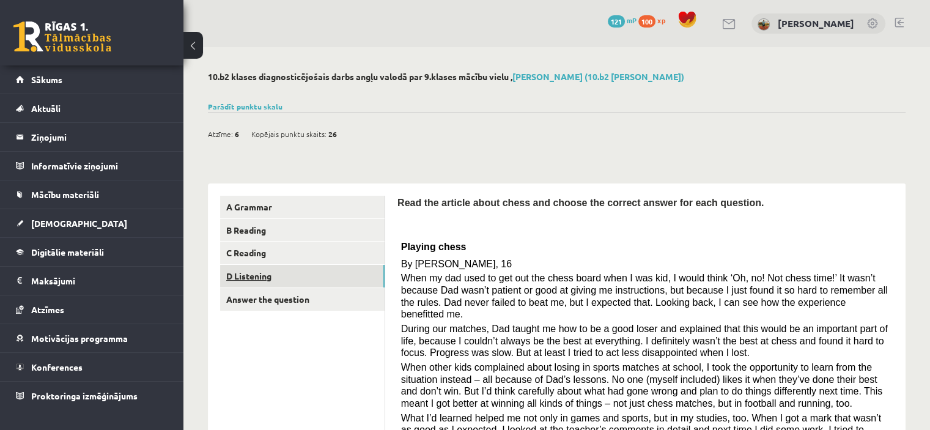
click at [289, 281] on link "D Listening" at bounding box center [302, 276] width 165 height 23
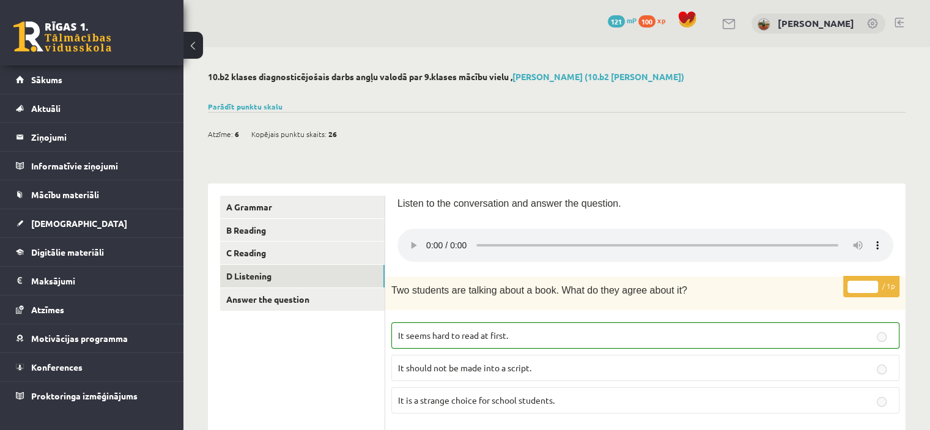
click at [87, 39] on link at bounding box center [62, 36] width 98 height 31
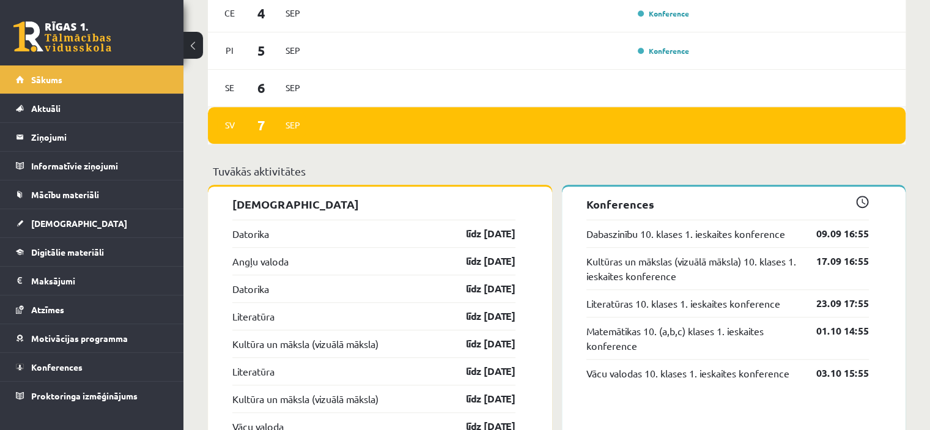
scroll to position [917, 0]
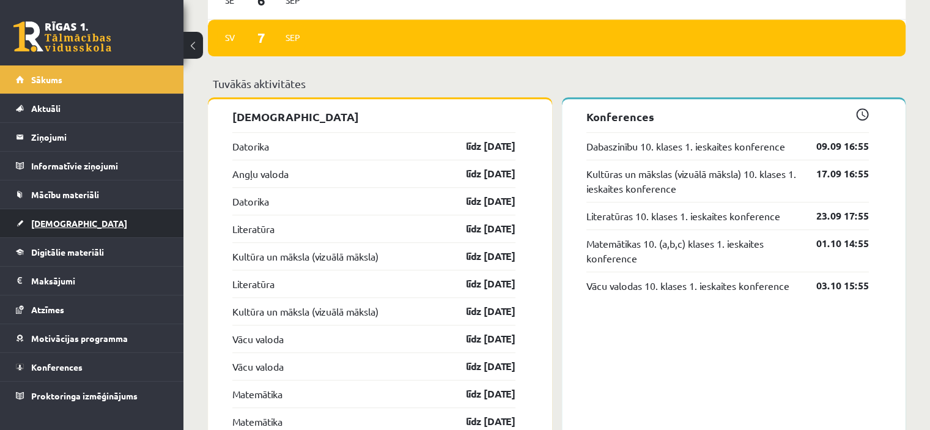
click at [73, 218] on link "[DEMOGRAPHIC_DATA]" at bounding box center [92, 223] width 152 height 28
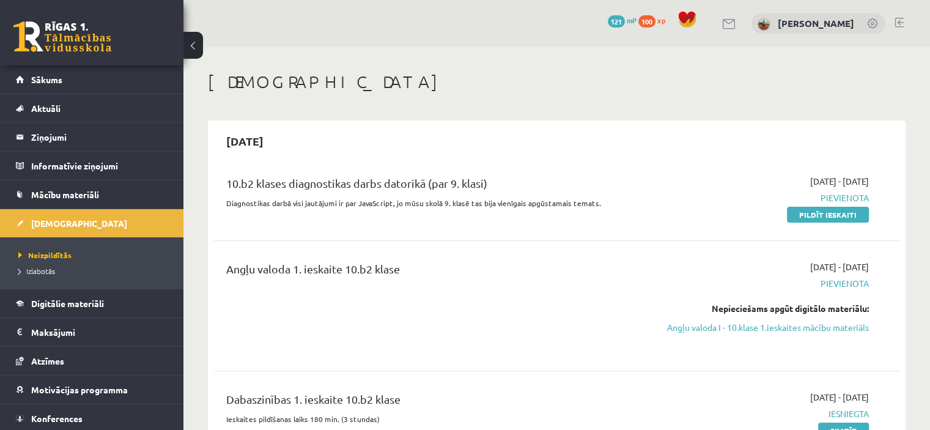
click at [67, 33] on link at bounding box center [62, 36] width 98 height 31
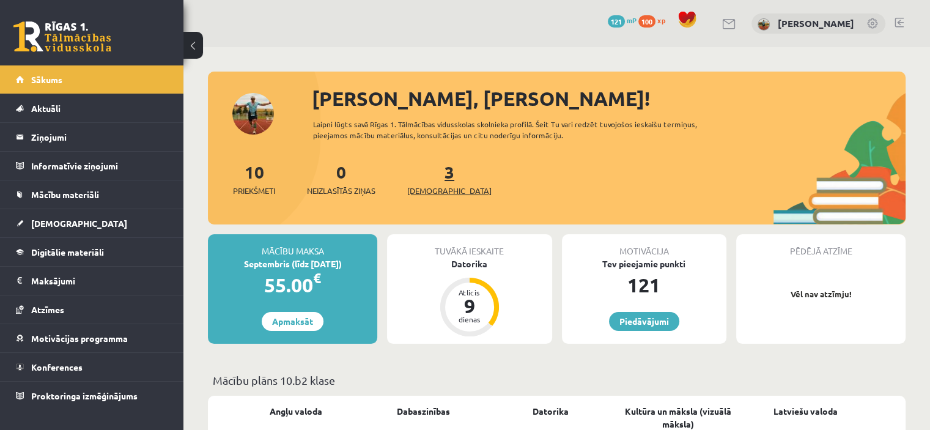
click at [430, 185] on span "[DEMOGRAPHIC_DATA]" at bounding box center [449, 191] width 84 height 12
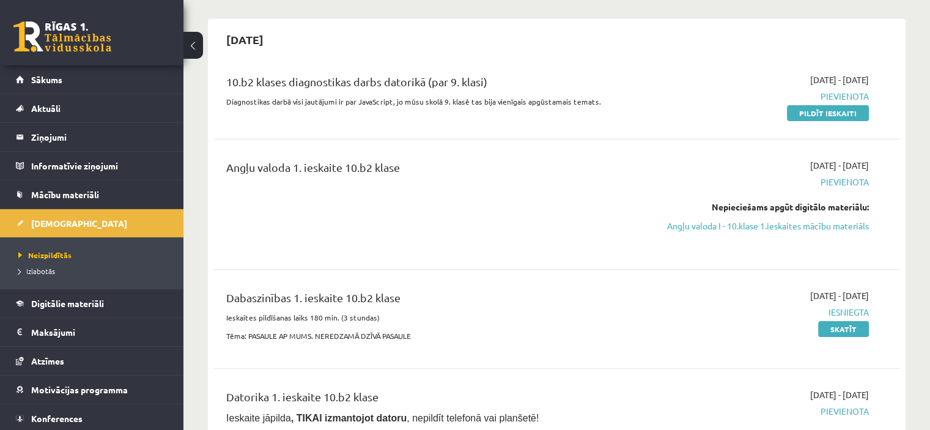
scroll to position [122, 0]
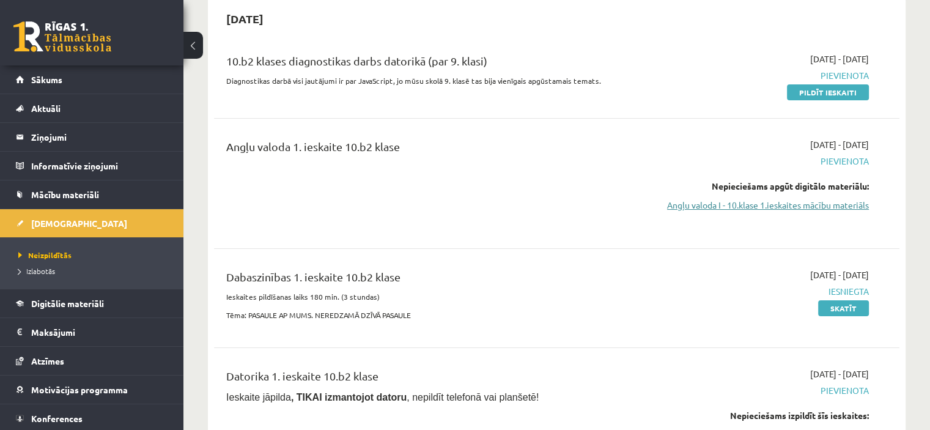
click at [799, 204] on link "Angļu valoda I - 10.klase 1.ieskaites mācību materiāls" at bounding box center [768, 205] width 202 height 13
click at [730, 210] on link "Angļu valoda I - 10.klase 1.ieskaites mācību materiāls" at bounding box center [768, 205] width 202 height 13
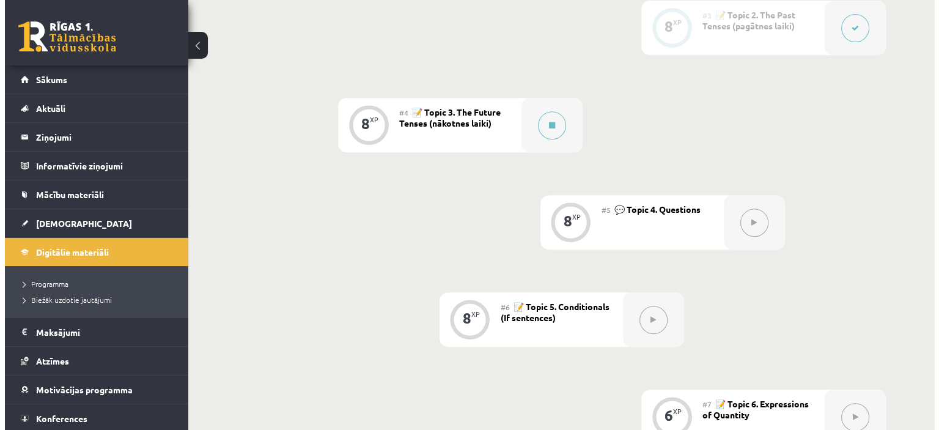
scroll to position [530, 0]
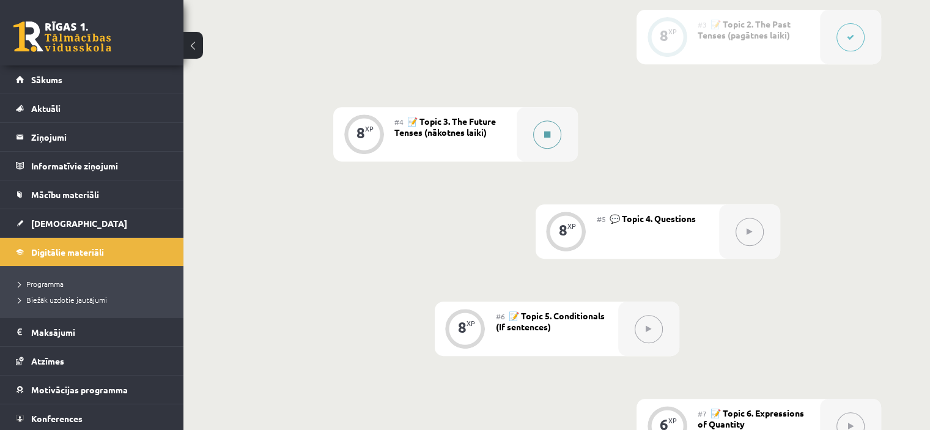
click at [525, 138] on div at bounding box center [547, 134] width 61 height 54
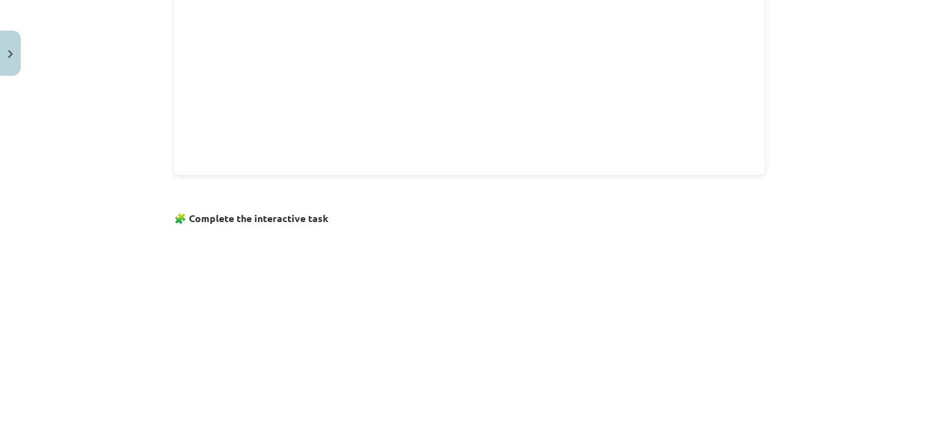
scroll to position [565, 0]
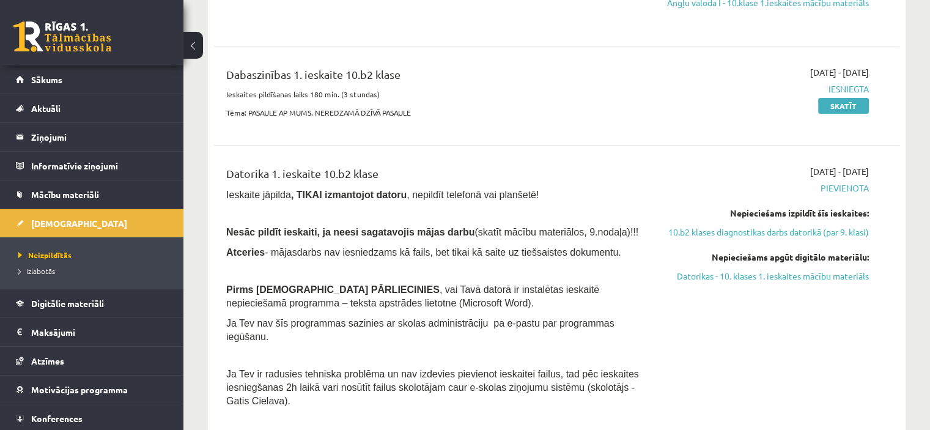
scroll to position [122, 0]
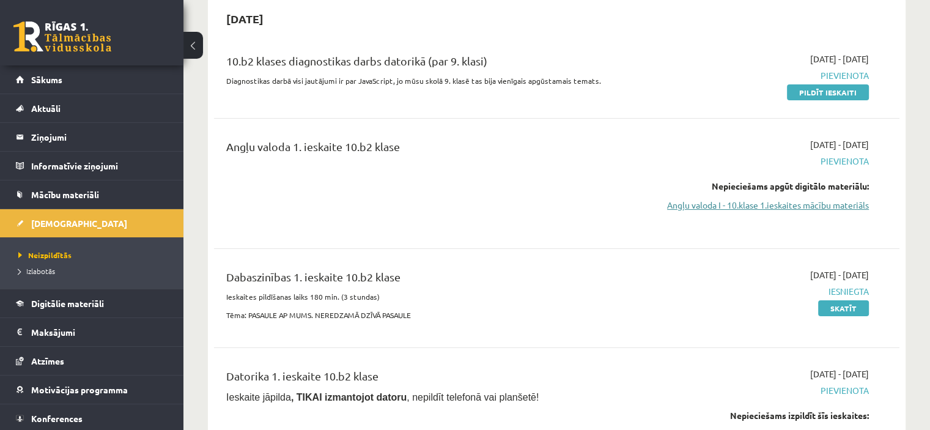
click at [747, 207] on link "Angļu valoda I - 10.klase 1.ieskaites mācību materiāls" at bounding box center [768, 205] width 202 height 13
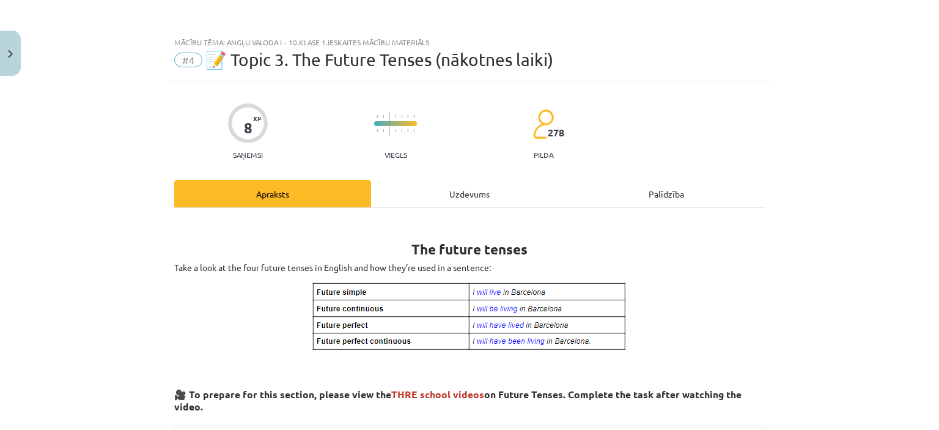
scroll to position [61, 0]
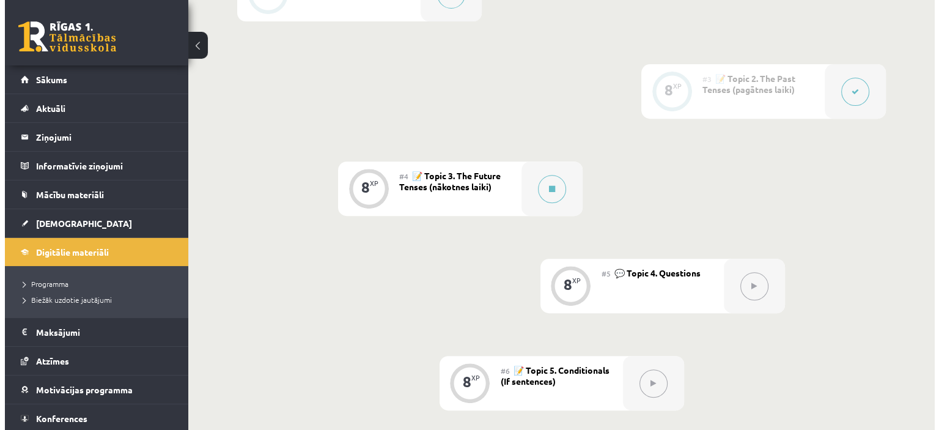
scroll to position [489, 0]
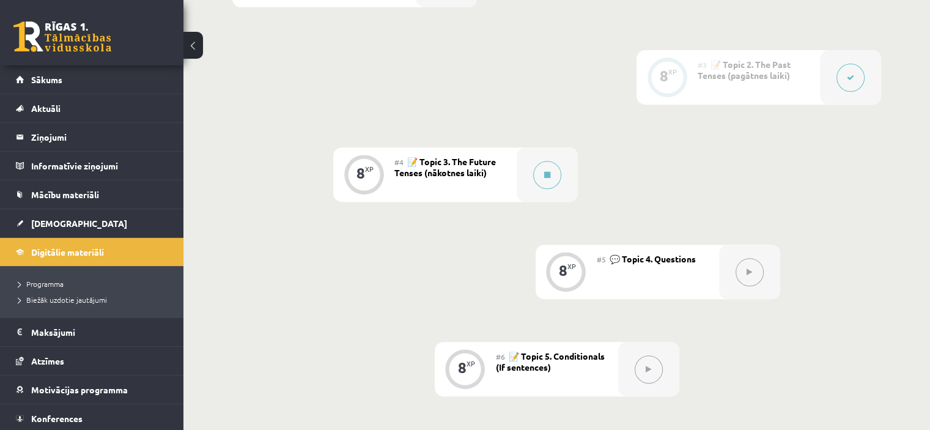
click at [507, 168] on div "#4 📝 Topic 3. The Future Tenses (nākotnes laiki)" at bounding box center [455, 174] width 122 height 54
click at [530, 176] on div at bounding box center [547, 174] width 61 height 54
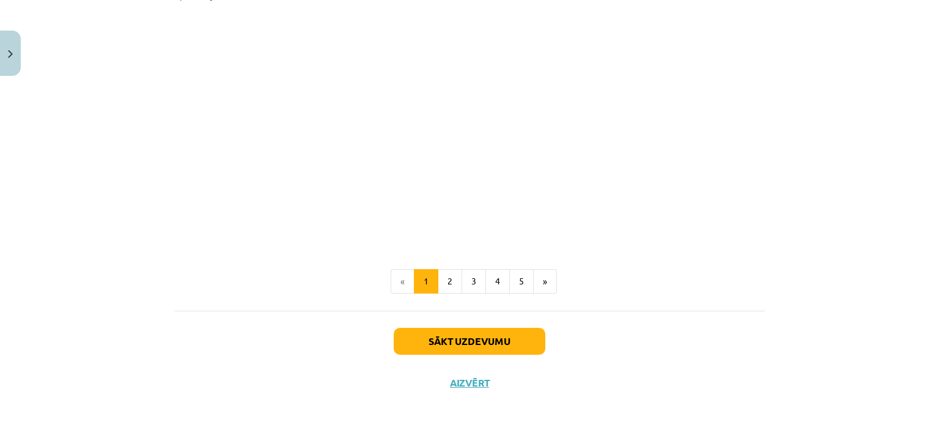
scroll to position [809, 0]
click at [455, 333] on button "Sākt uzdevumu" at bounding box center [470, 340] width 152 height 27
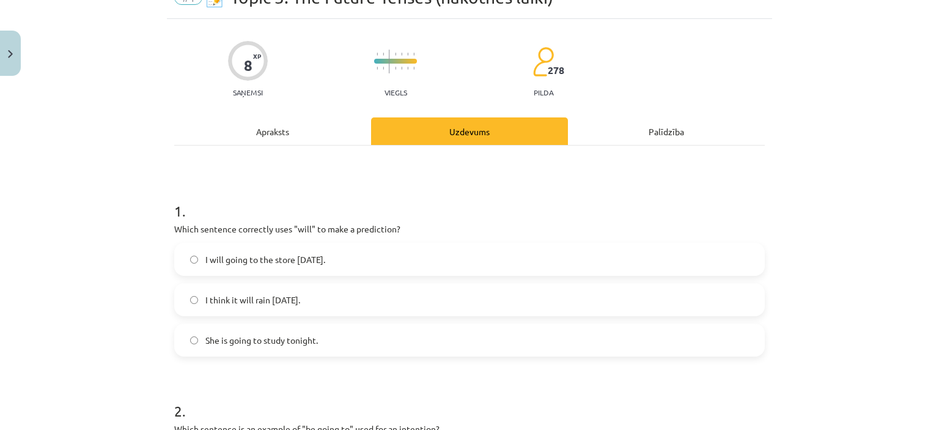
scroll to position [92, 0]
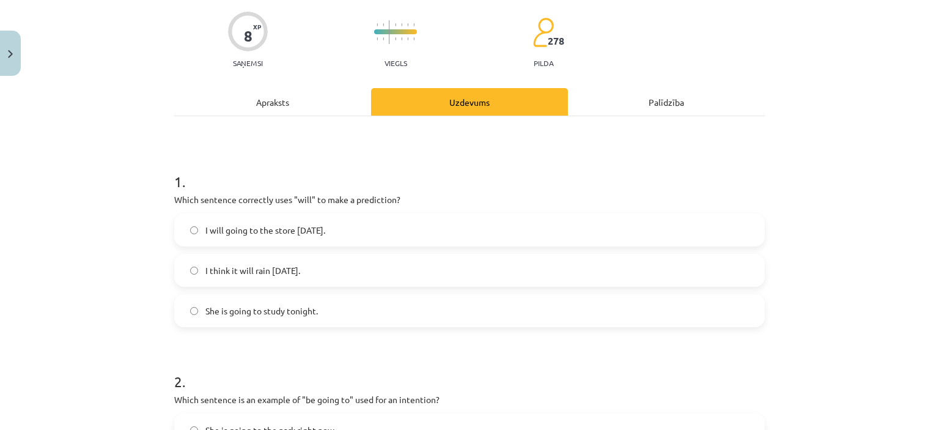
drag, startPoint x: 263, startPoint y: 275, endPoint x: 283, endPoint y: 275, distance: 20.2
click at [277, 275] on span "I think it will rain tomorrow." at bounding box center [252, 270] width 95 height 13
click at [235, 271] on span "I think it will rain tomorrow." at bounding box center [252, 270] width 95 height 13
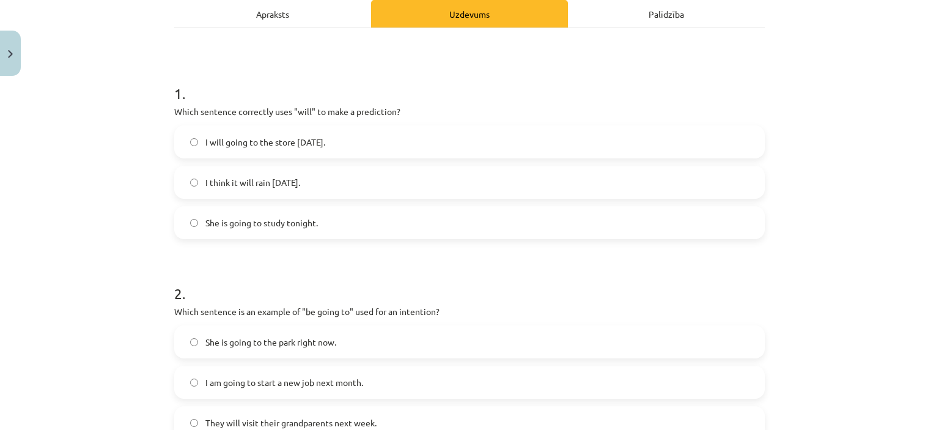
scroll to position [302, 0]
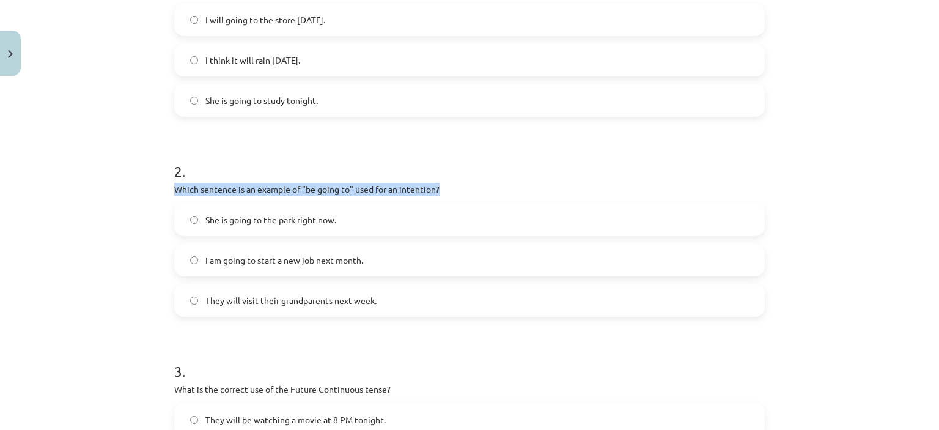
drag, startPoint x: 163, startPoint y: 188, endPoint x: 448, endPoint y: 184, distance: 285.0
click at [448, 184] on div "8 XP Saņemsi Viegls 278 pilda Apraksts Uzdevums Palīdzība 1 . Which sentence co…" at bounding box center [469, 303] width 605 height 1049
click at [525, 180] on div "2 . Which sentence is an example of "be going to" used for an intention? She is…" at bounding box center [469, 229] width 591 height 176
click at [379, 191] on p "Which sentence is an example of "be going to" used for an intention?" at bounding box center [469, 189] width 591 height 13
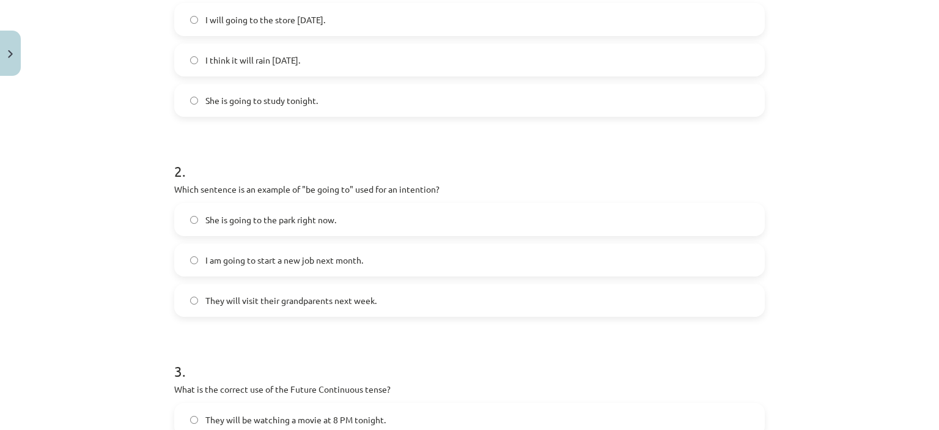
click at [235, 261] on span "I am going to start a new job next month." at bounding box center [284, 260] width 158 height 13
click at [227, 228] on label "She is going to the park right now." at bounding box center [470, 219] width 588 height 31
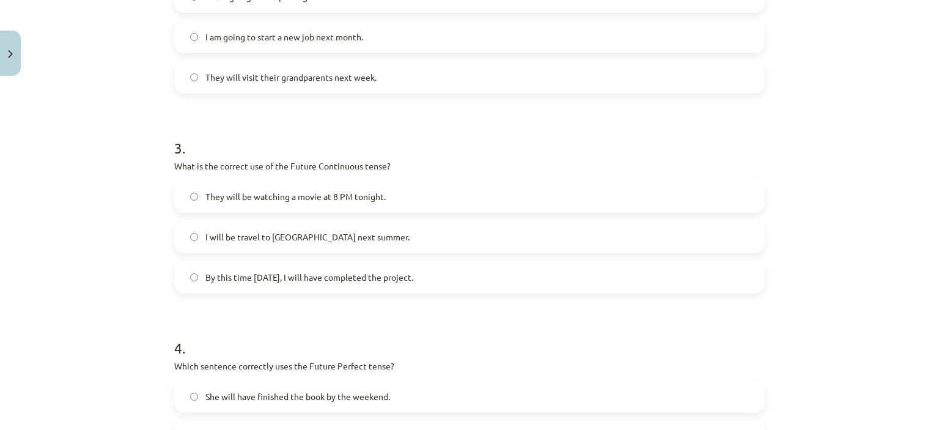
scroll to position [547, 0]
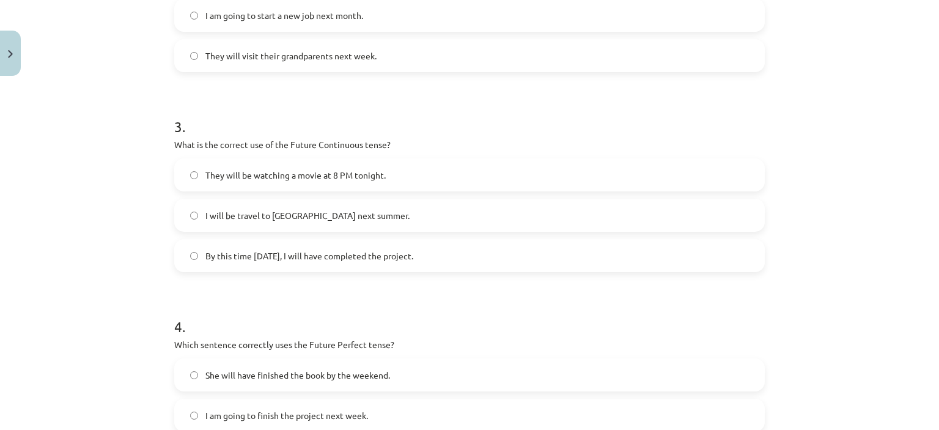
click at [360, 178] on span "They will be watching a movie at 8 PM tonight." at bounding box center [295, 175] width 180 height 13
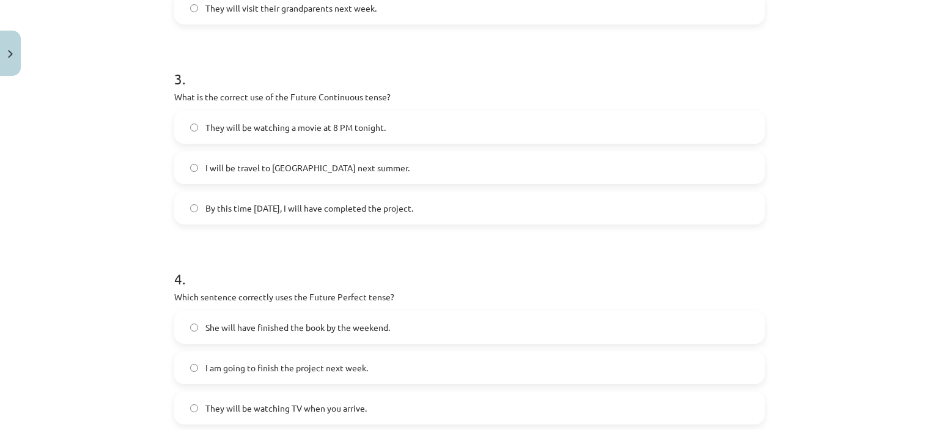
scroll to position [669, 0]
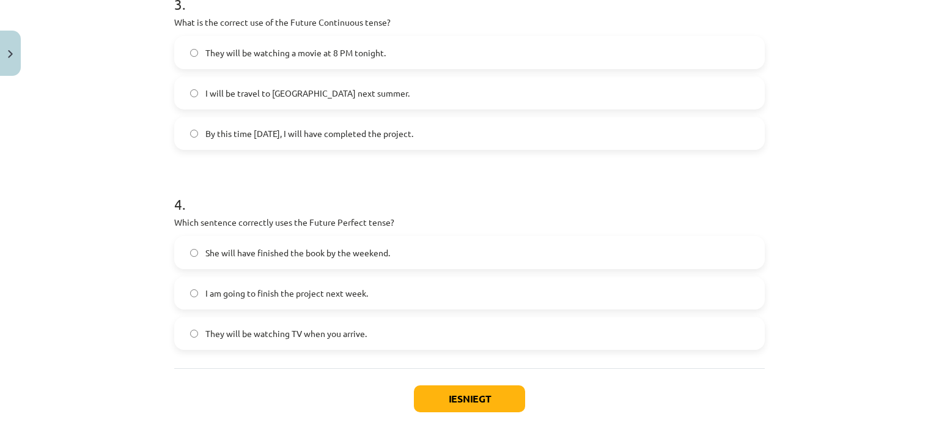
click at [237, 245] on label "She will have finished the book by the weekend." at bounding box center [470, 252] width 588 height 31
click at [495, 399] on button "Iesniegt" at bounding box center [469, 398] width 111 height 27
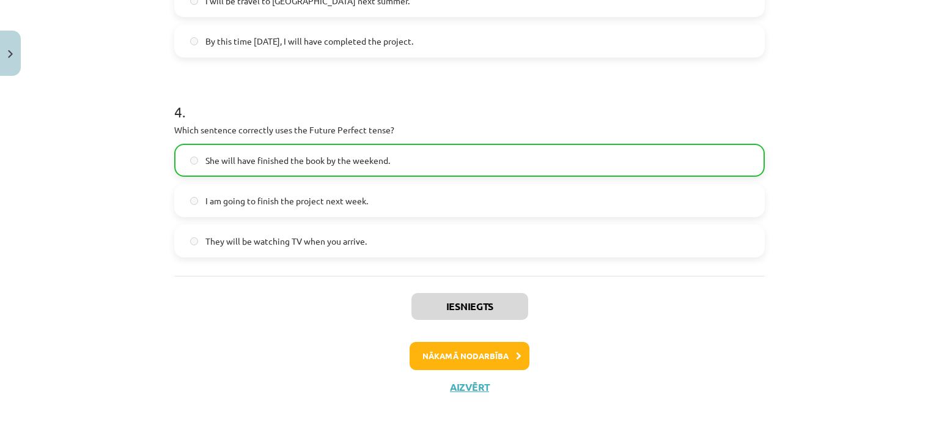
scroll to position [769, 0]
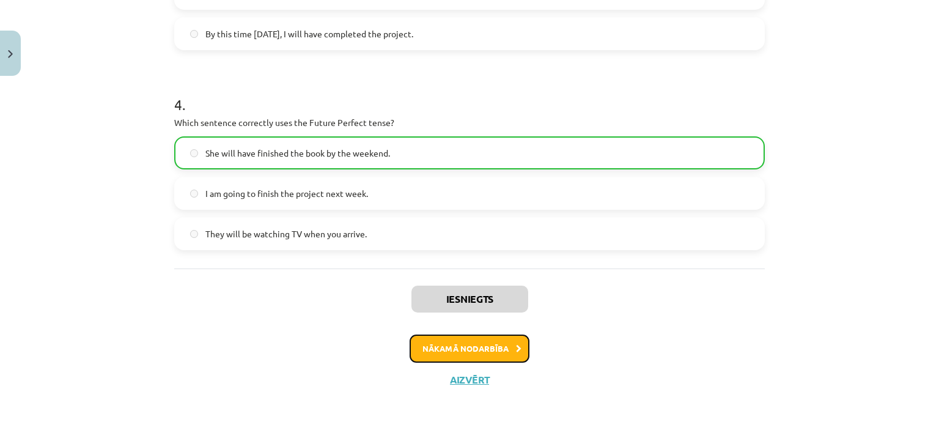
click at [485, 350] on button "Nākamā nodarbība" at bounding box center [470, 349] width 120 height 28
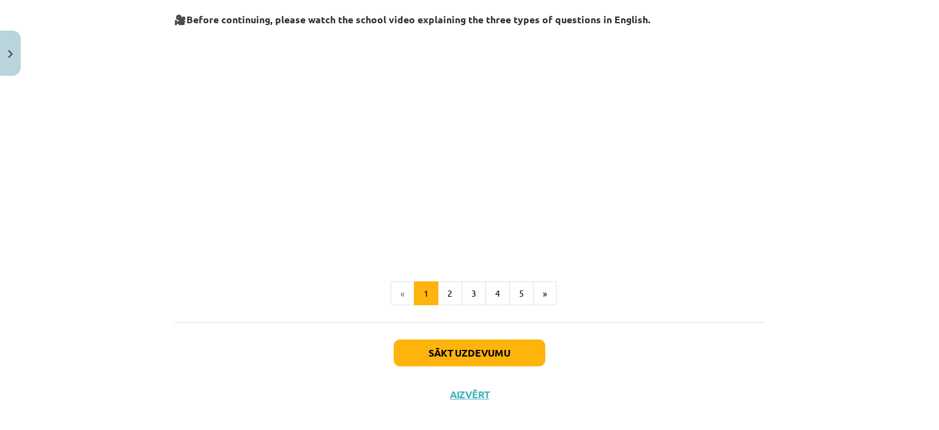
scroll to position [320, 0]
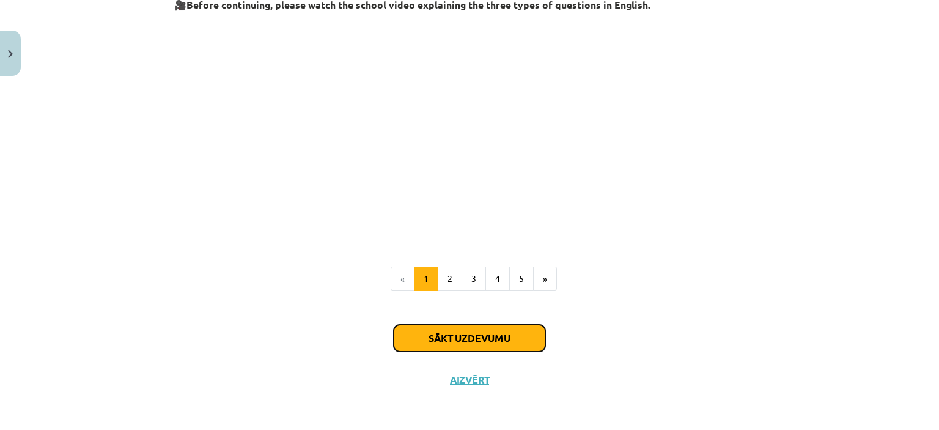
click at [483, 342] on button "Sākt uzdevumu" at bounding box center [470, 338] width 152 height 27
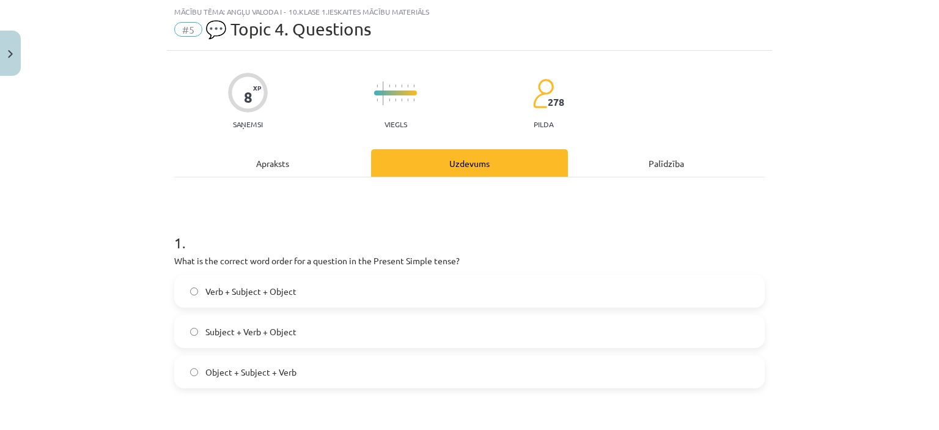
scroll to position [92, 0]
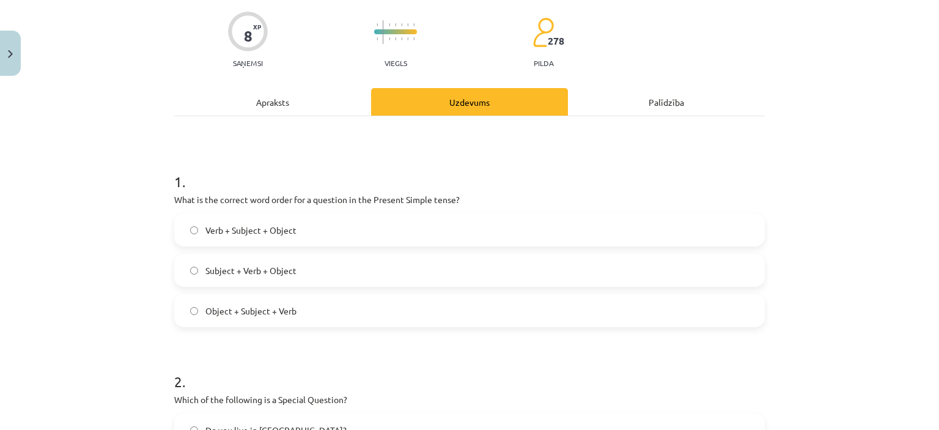
click at [267, 270] on span "Subject + Verb + Object" at bounding box center [250, 270] width 91 height 13
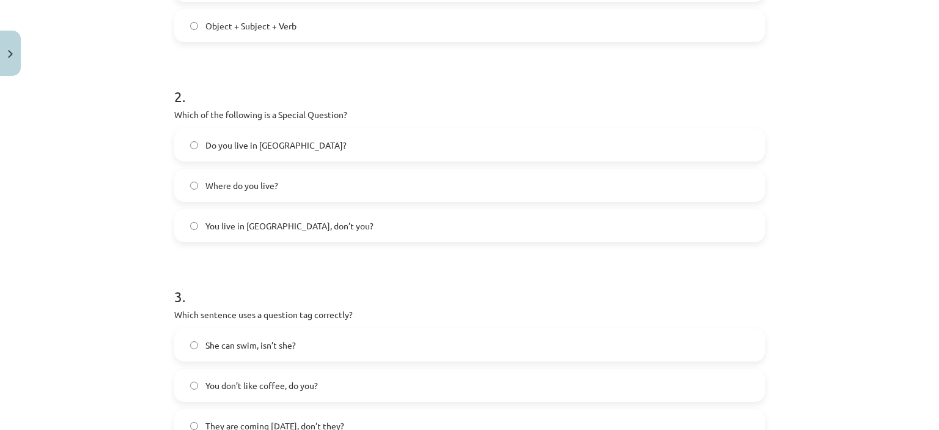
scroll to position [398, 0]
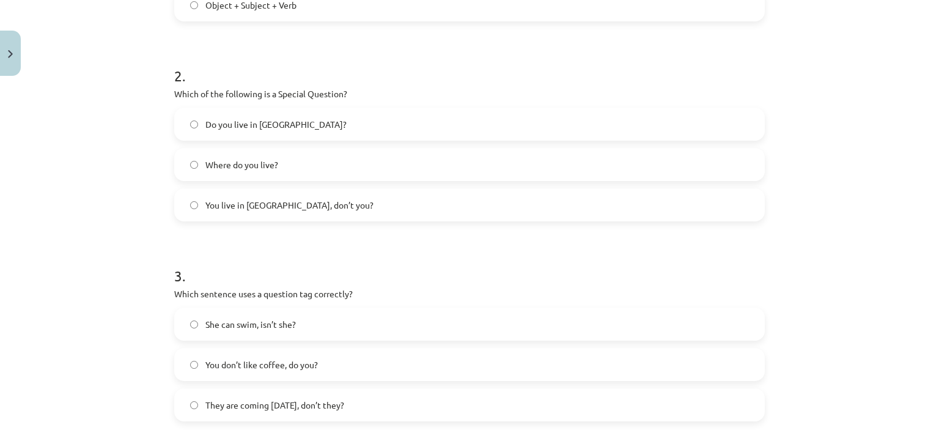
click at [255, 210] on span "You live in Riga, don’t you?" at bounding box center [289, 205] width 168 height 13
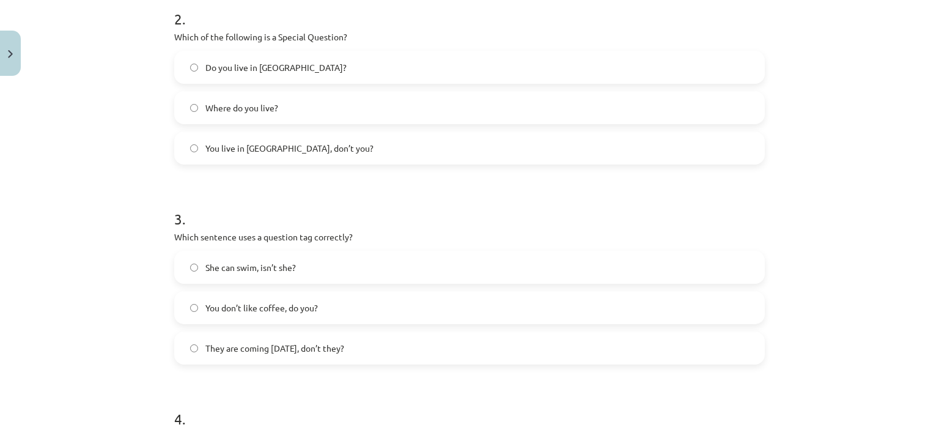
scroll to position [520, 0]
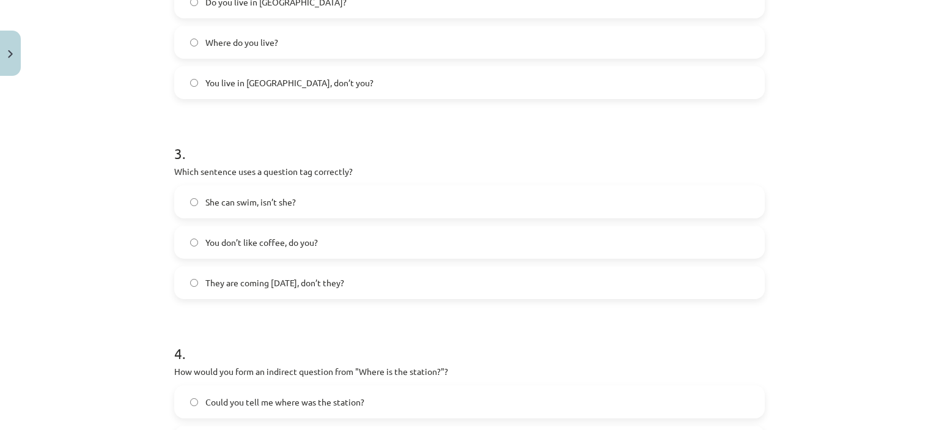
click at [263, 248] on span "You don’t like coffee, do you?" at bounding box center [261, 242] width 113 height 13
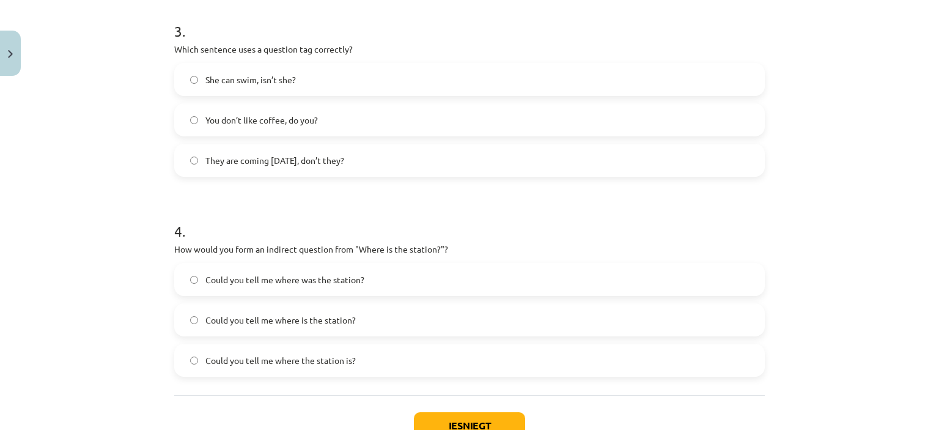
scroll to position [703, 0]
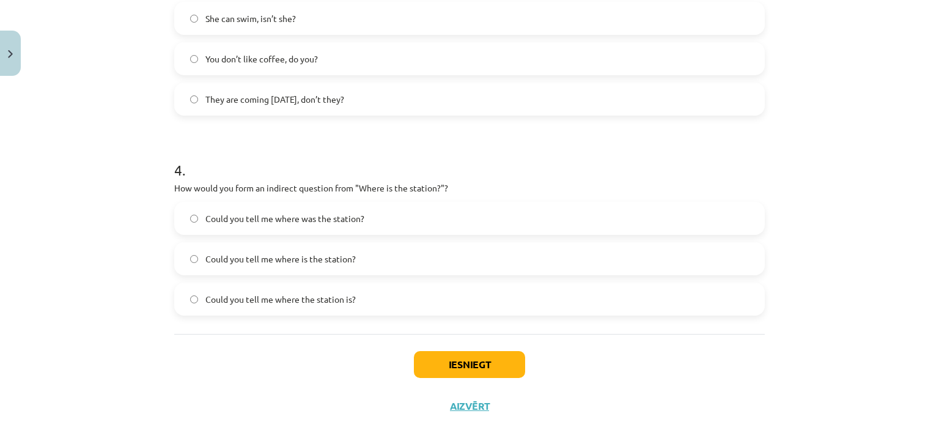
click at [280, 302] on span "Could you tell me where the station is?" at bounding box center [280, 299] width 150 height 13
click at [453, 360] on button "Iesniegt" at bounding box center [469, 364] width 111 height 27
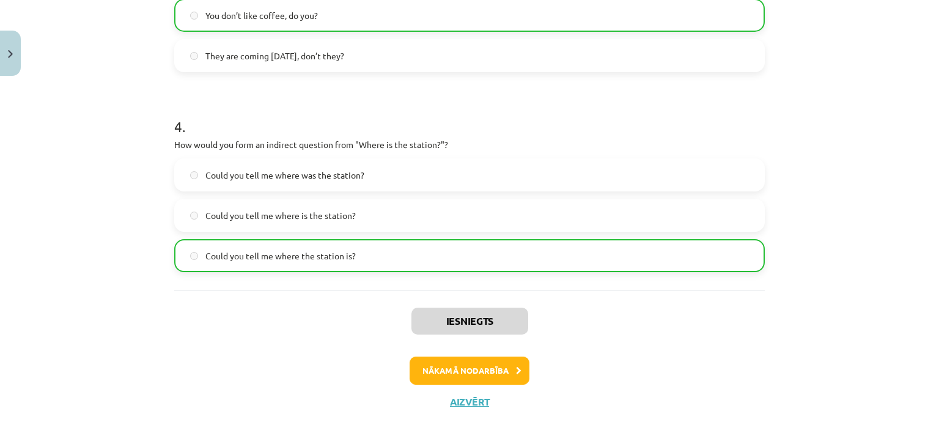
scroll to position [769, 0]
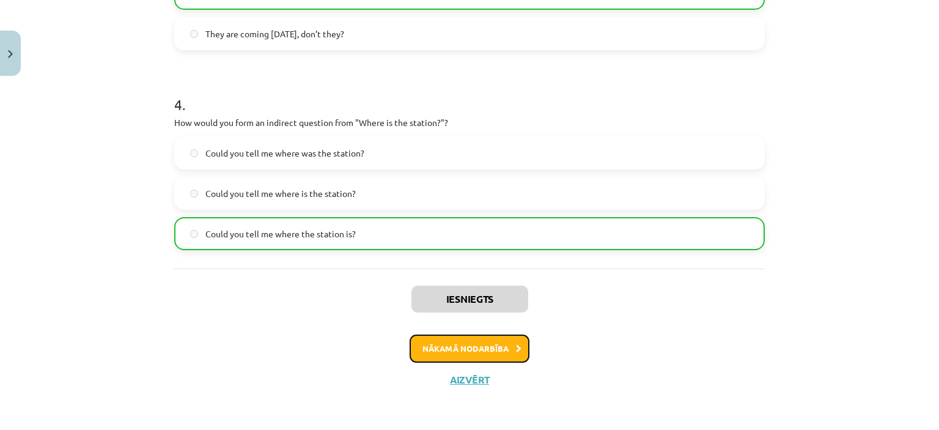
click at [491, 349] on button "Nākamā nodarbība" at bounding box center [470, 349] width 120 height 28
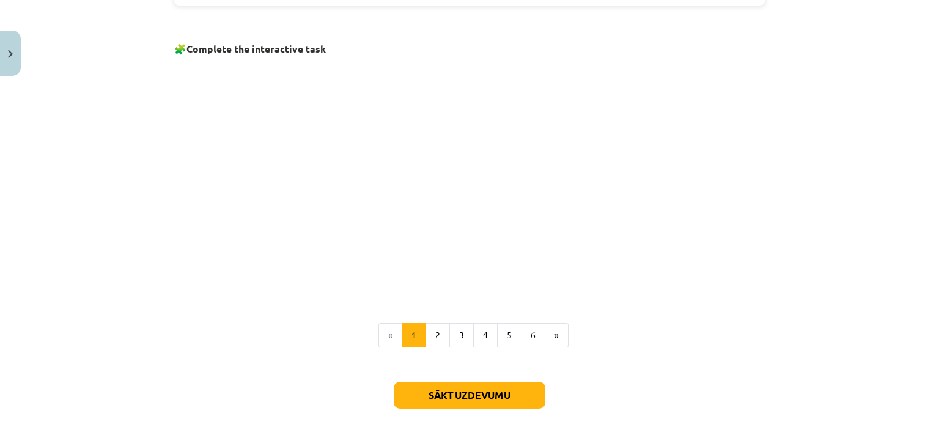
scroll to position [849, 0]
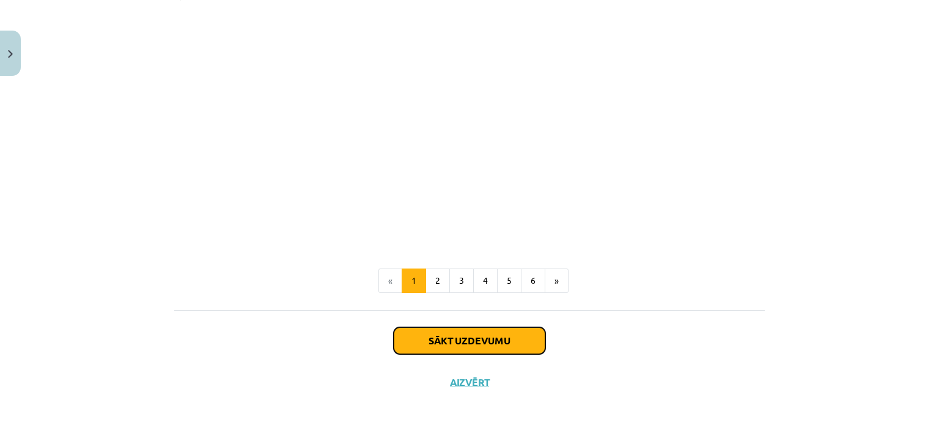
click at [465, 338] on button "Sākt uzdevumu" at bounding box center [470, 340] width 152 height 27
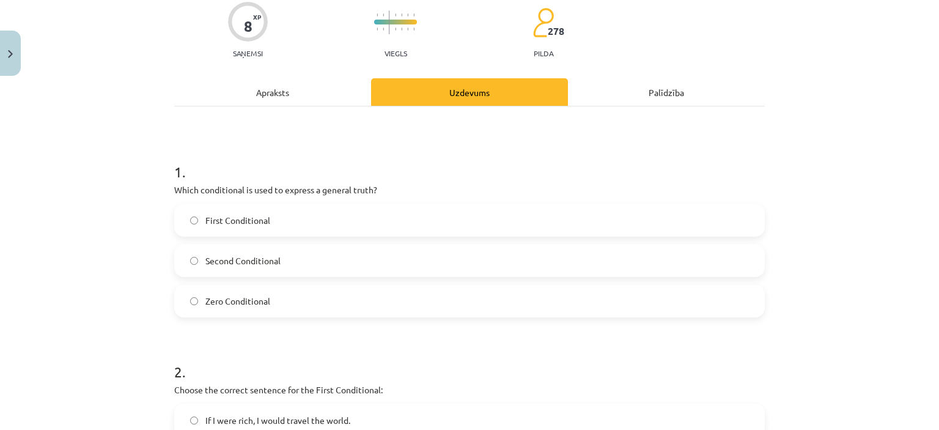
scroll to position [122, 0]
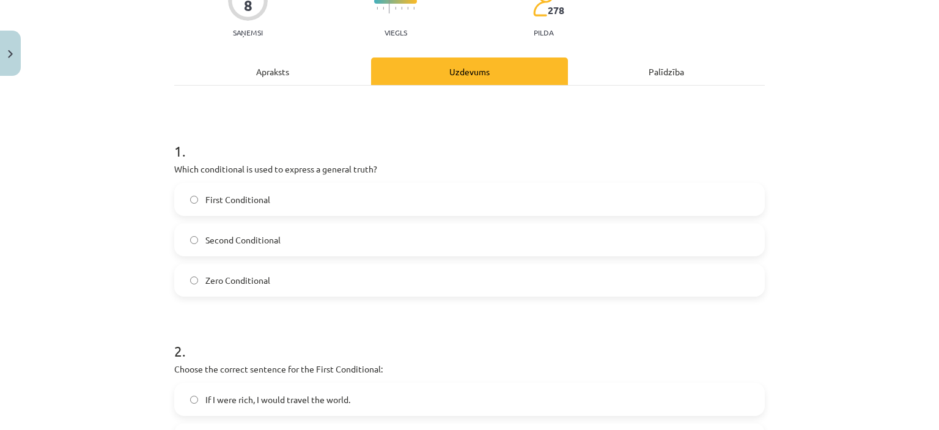
click at [256, 237] on span "Second Conditional" at bounding box center [242, 240] width 75 height 13
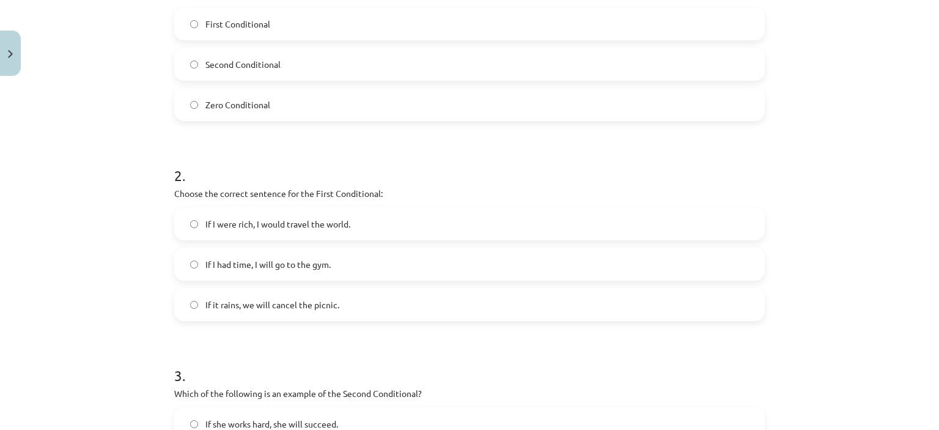
scroll to position [306, 0]
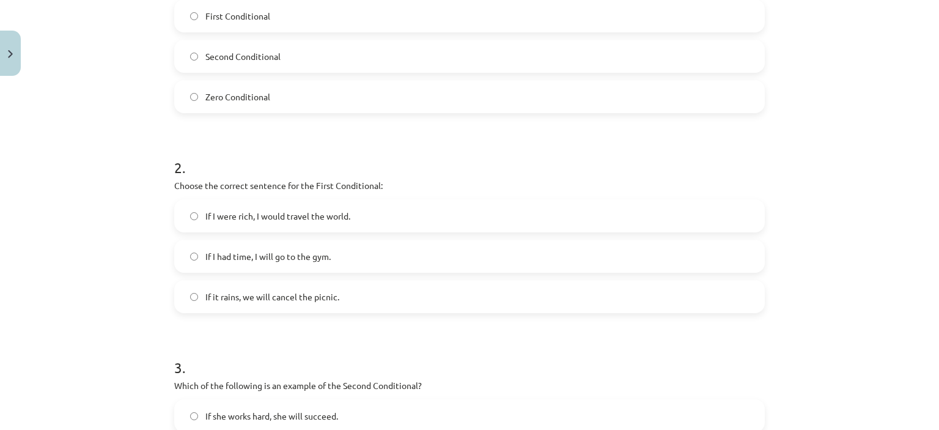
click at [349, 292] on label "If it rains, we will cancel the picnic." at bounding box center [470, 296] width 588 height 31
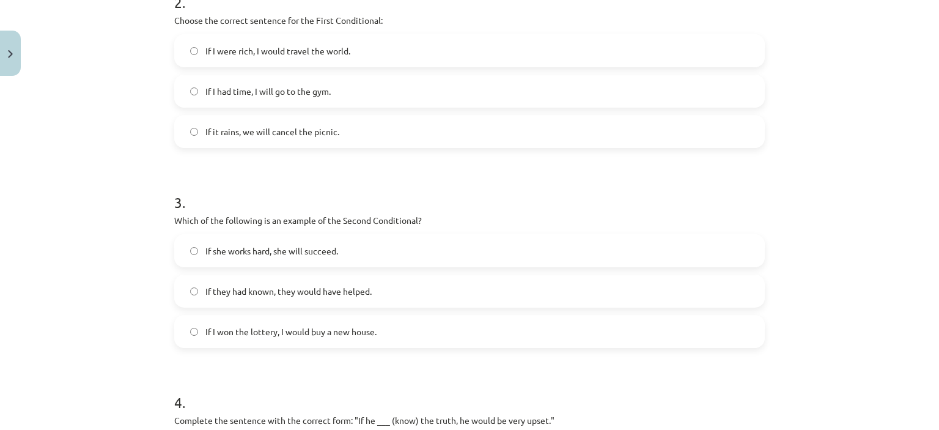
scroll to position [489, 0]
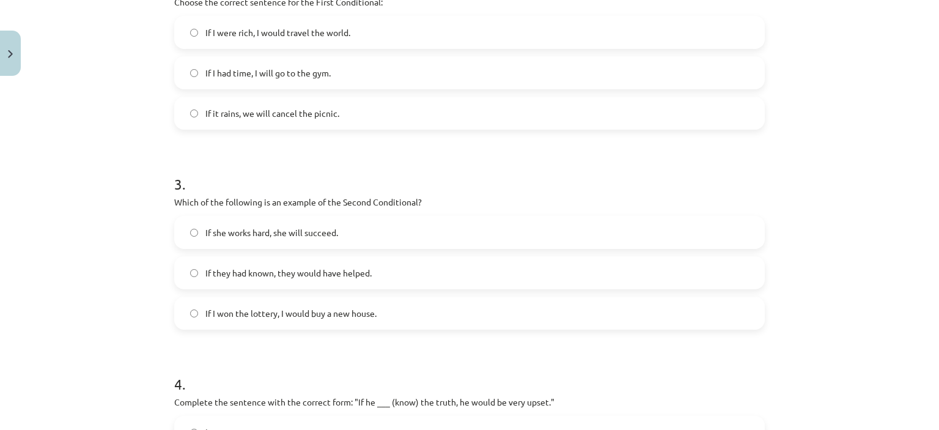
click at [309, 235] on span "If she works hard, she will succeed." at bounding box center [271, 232] width 133 height 13
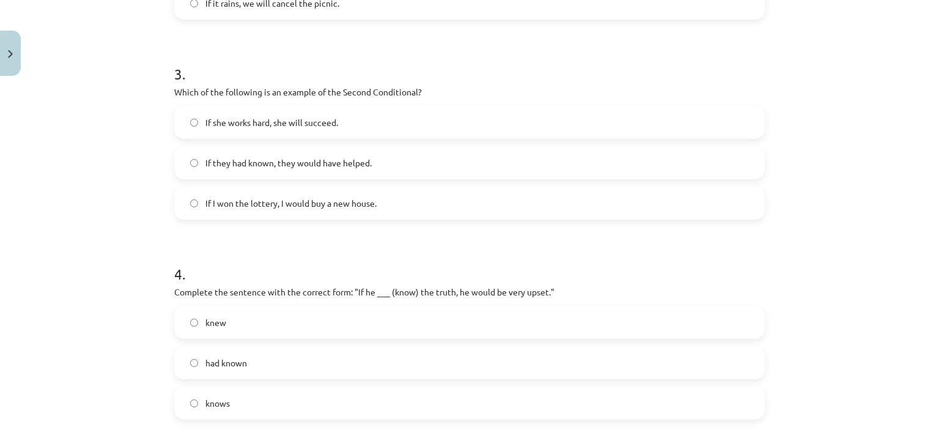
scroll to position [730, 0]
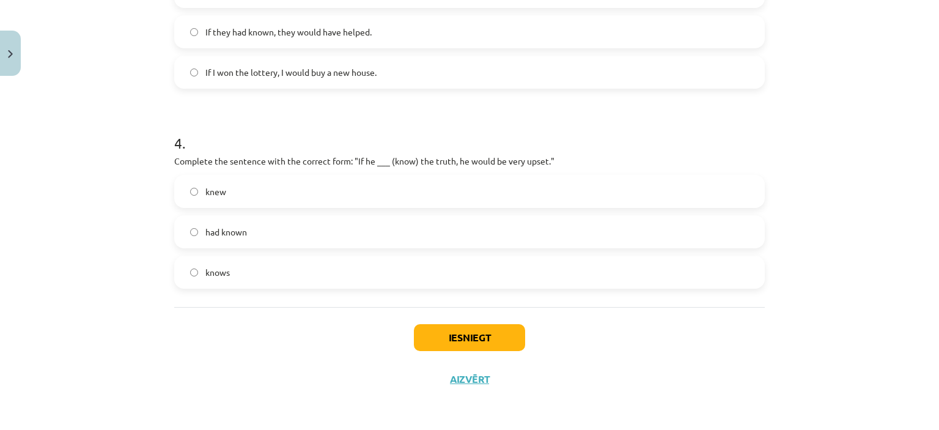
click at [272, 190] on label "knew" at bounding box center [470, 191] width 588 height 31
click at [253, 276] on label "knows" at bounding box center [470, 272] width 588 height 31
click at [257, 187] on label "knew" at bounding box center [470, 191] width 588 height 31
click at [491, 339] on button "Iesniegt" at bounding box center [469, 337] width 111 height 27
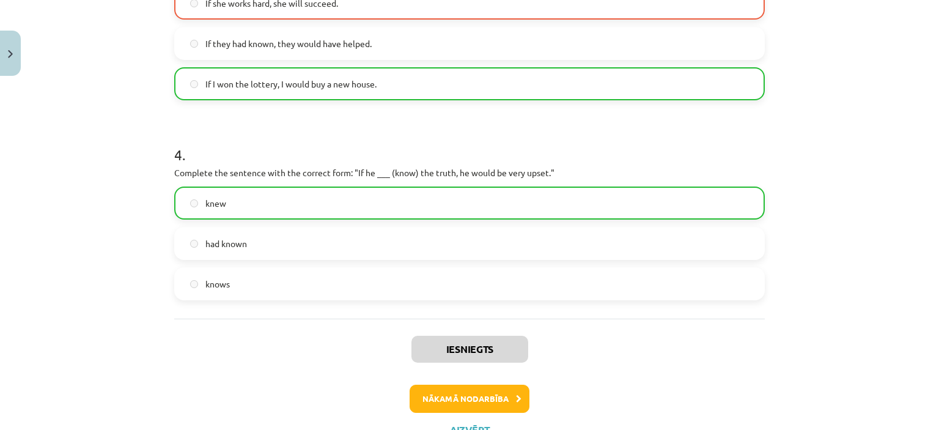
scroll to position [769, 0]
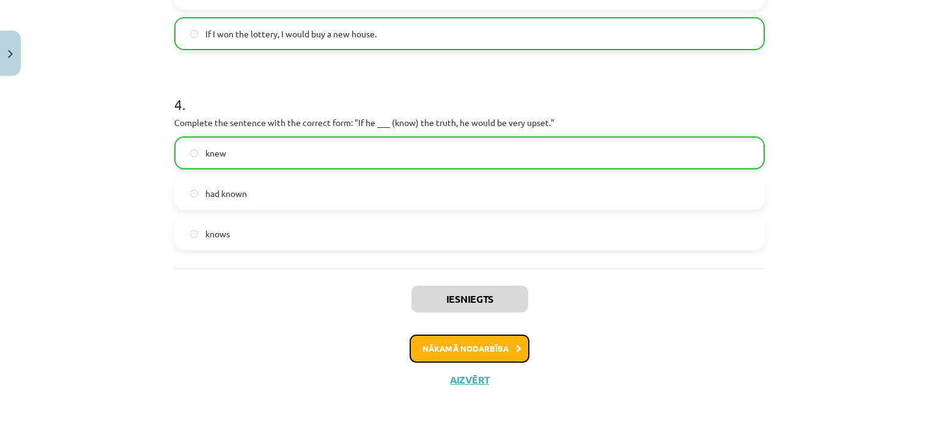
click at [472, 354] on button "Nākamā nodarbība" at bounding box center [470, 349] width 120 height 28
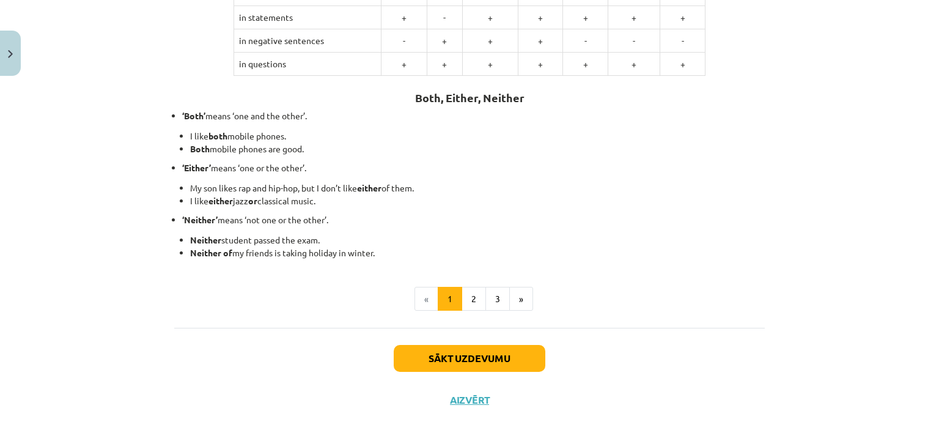
scroll to position [323, 0]
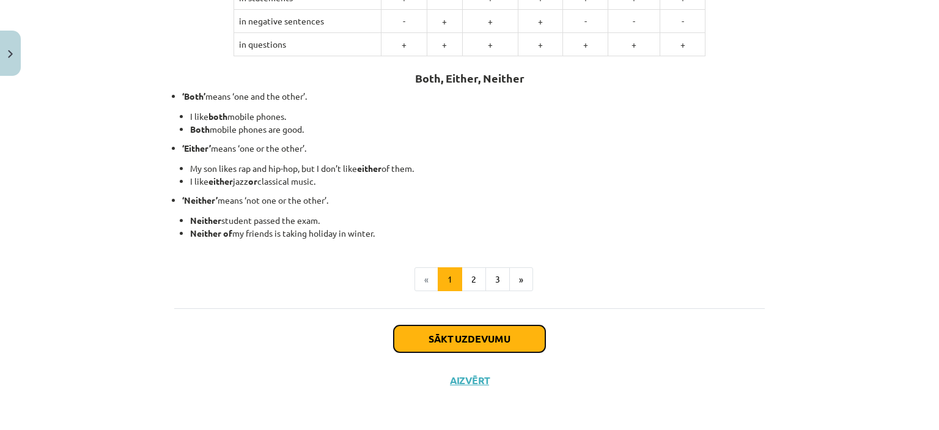
click at [462, 347] on button "Sākt uzdevumu" at bounding box center [470, 338] width 152 height 27
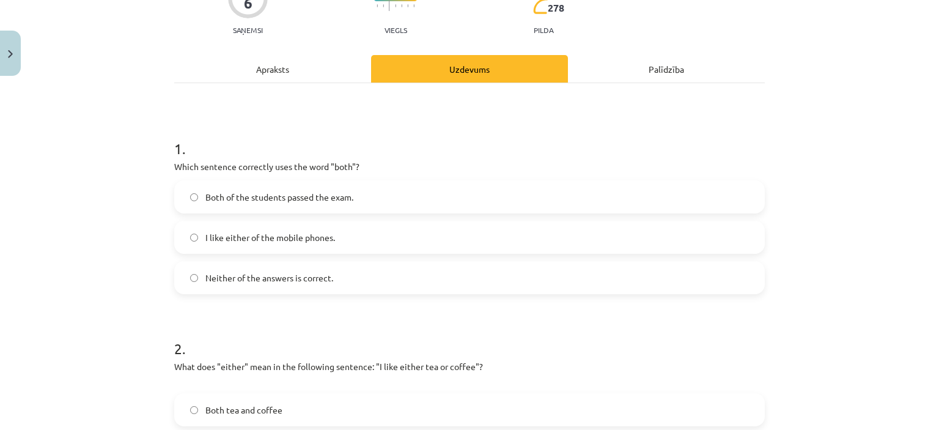
scroll to position [153, 0]
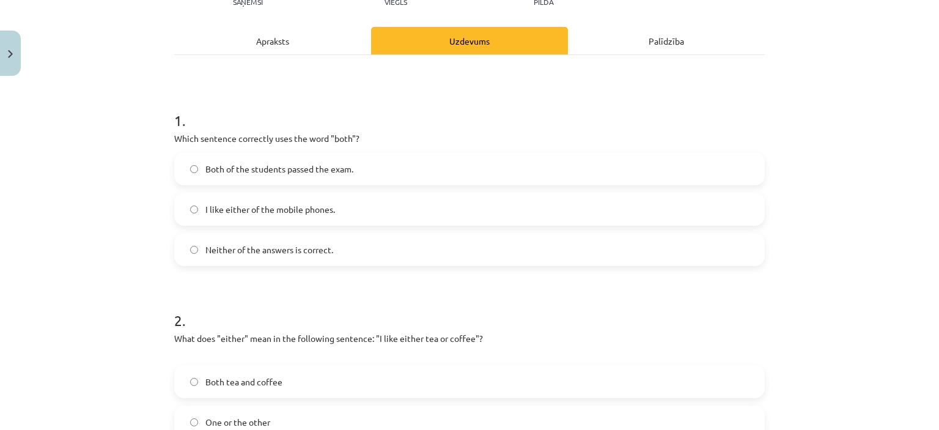
click at [303, 168] on span "Both of the students passed the exam." at bounding box center [279, 169] width 148 height 13
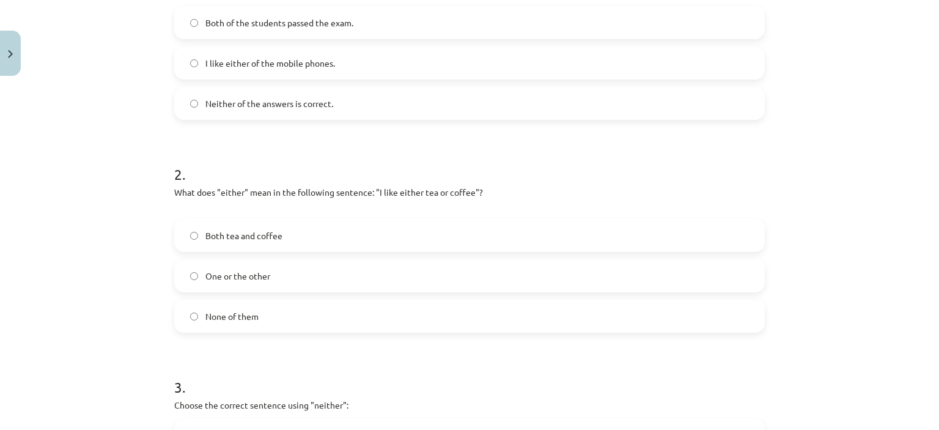
scroll to position [336, 0]
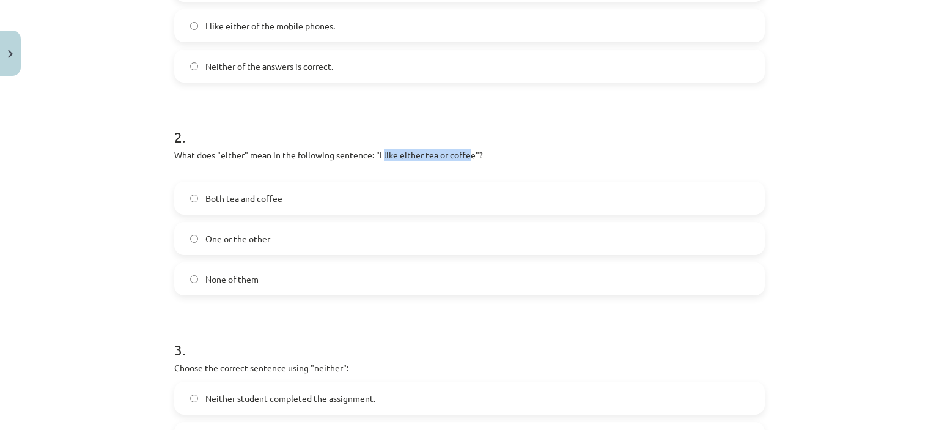
drag, startPoint x: 379, startPoint y: 151, endPoint x: 465, endPoint y: 150, distance: 85.6
click at [465, 150] on p "What does "either" mean in the following sentence: "I like either tea or coffee…" at bounding box center [469, 162] width 591 height 26
click at [434, 163] on p "What does "either" mean in the following sentence: "I like either tea or coffee…" at bounding box center [469, 162] width 591 height 26
drag, startPoint x: 259, startPoint y: 200, endPoint x: 283, endPoint y: 231, distance: 38.8
click at [262, 197] on span "Both tea and coffee" at bounding box center [243, 198] width 77 height 13
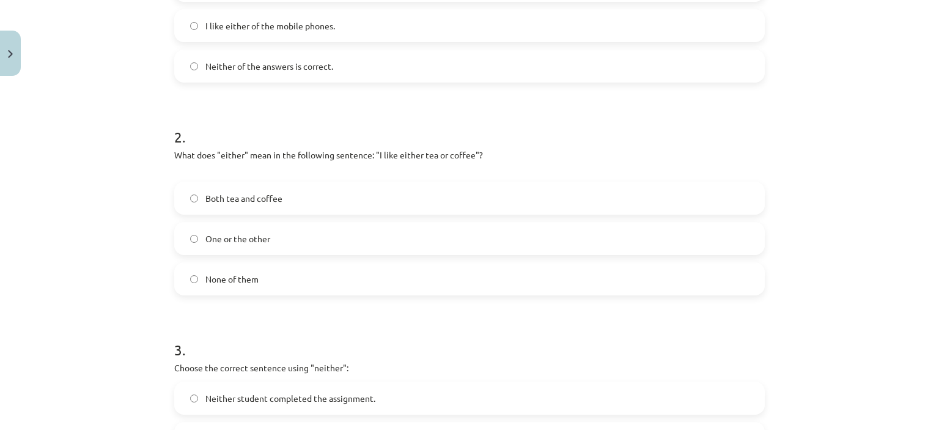
click at [220, 200] on span "Both tea and coffee" at bounding box center [243, 198] width 77 height 13
drag, startPoint x: 375, startPoint y: 152, endPoint x: 471, endPoint y: 155, distance: 96.1
click at [471, 155] on p "What does "either" mean in the following sentence: "I like either tea or coffee…" at bounding box center [469, 162] width 591 height 26
copy p "I like either tea or coffee"
click at [387, 173] on p "What does "either" mean in the following sentence: "I like either tea or coffee…" at bounding box center [469, 162] width 591 height 26
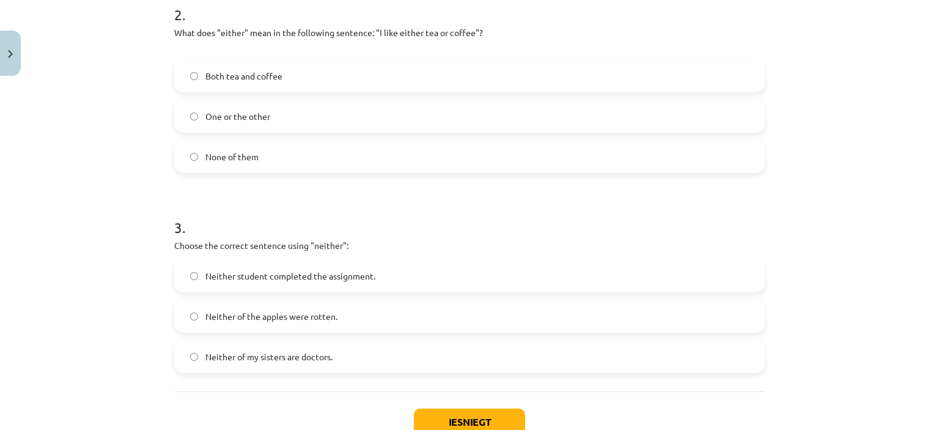
scroll to position [520, 0]
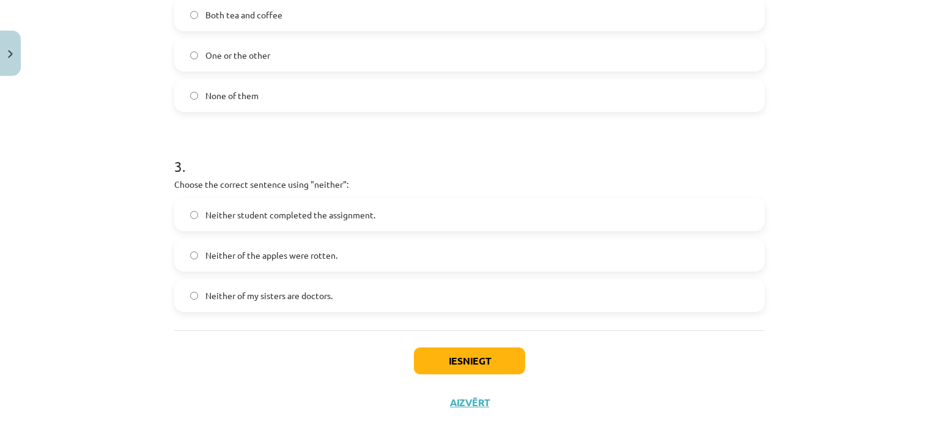
click at [270, 294] on span "Neither of my sisters are doctors." at bounding box center [268, 295] width 127 height 13
click at [316, 220] on span "Neither student completed the assignment." at bounding box center [290, 215] width 170 height 13
click at [462, 366] on button "Iesniegt" at bounding box center [469, 360] width 111 height 27
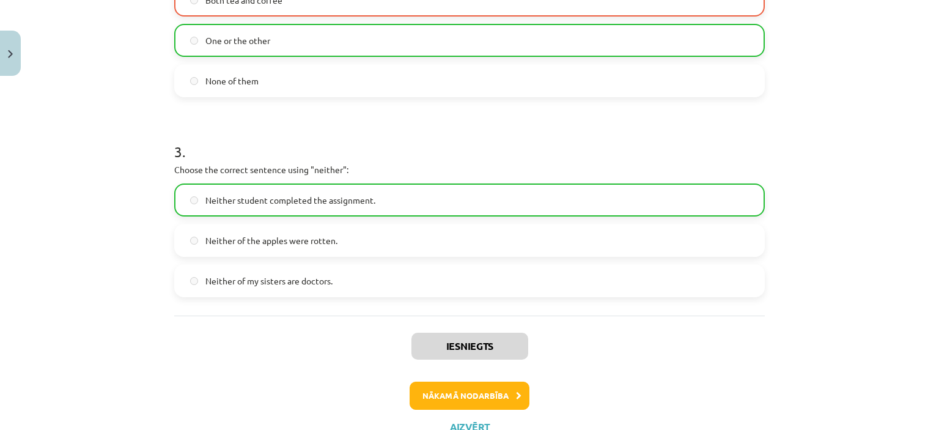
scroll to position [582, 0]
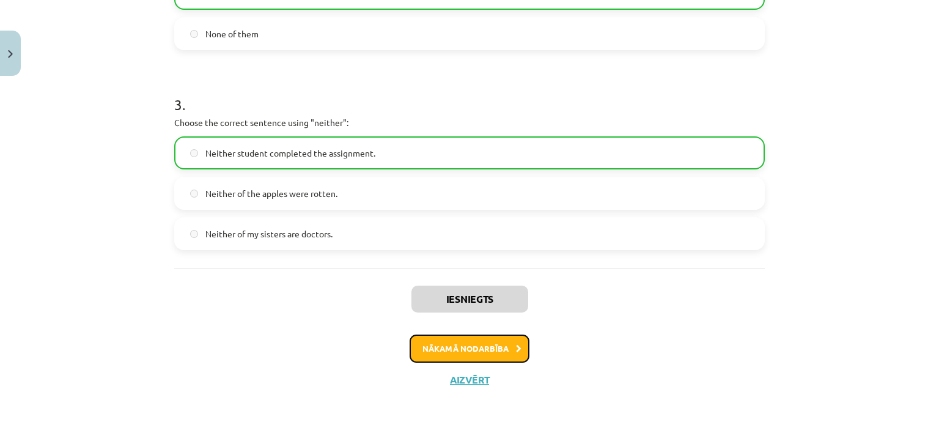
click at [464, 358] on button "Nākamā nodarbība" at bounding box center [470, 349] width 120 height 28
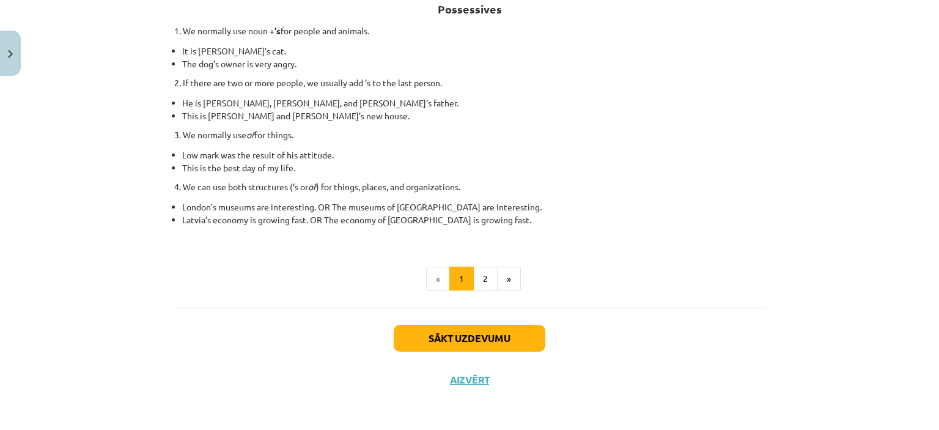
scroll to position [232, 0]
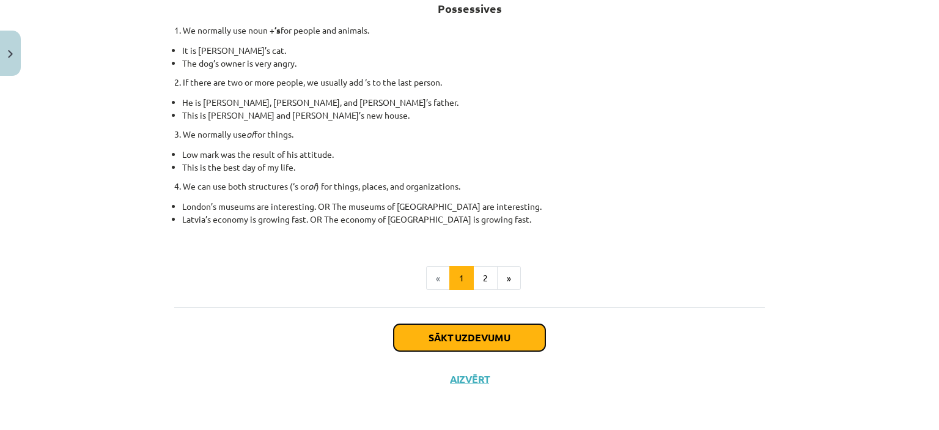
click at [509, 330] on button "Sākt uzdevumu" at bounding box center [470, 337] width 152 height 27
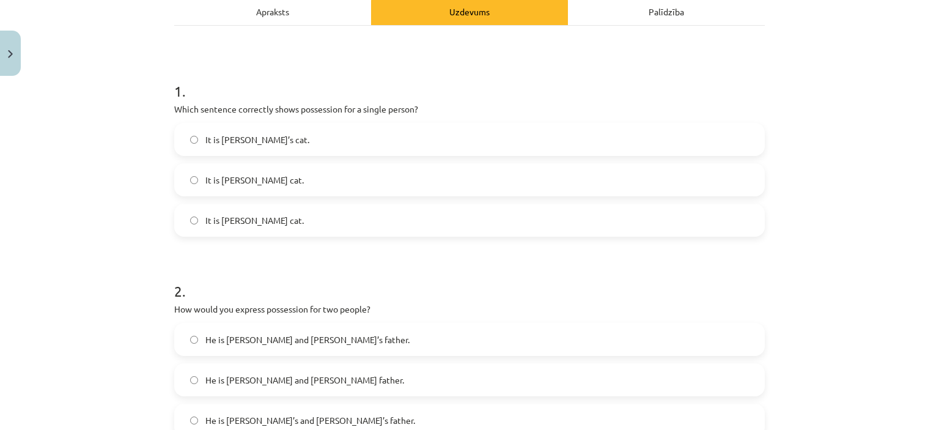
scroll to position [163, 0]
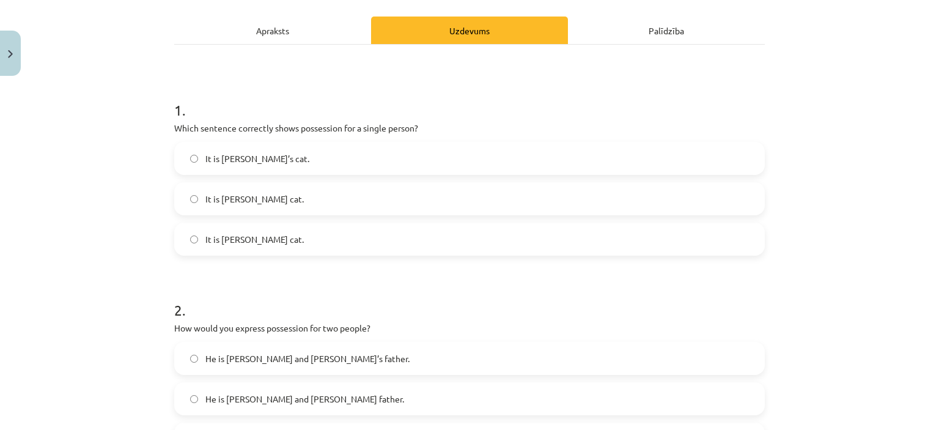
drag, startPoint x: 272, startPoint y: 196, endPoint x: 281, endPoint y: 229, distance: 34.9
click at [275, 195] on label "It is Janes cat." at bounding box center [470, 198] width 588 height 31
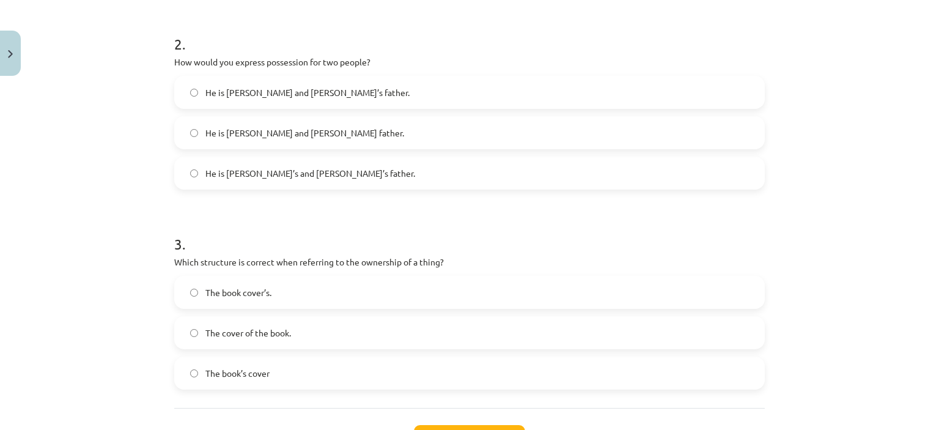
scroll to position [408, 0]
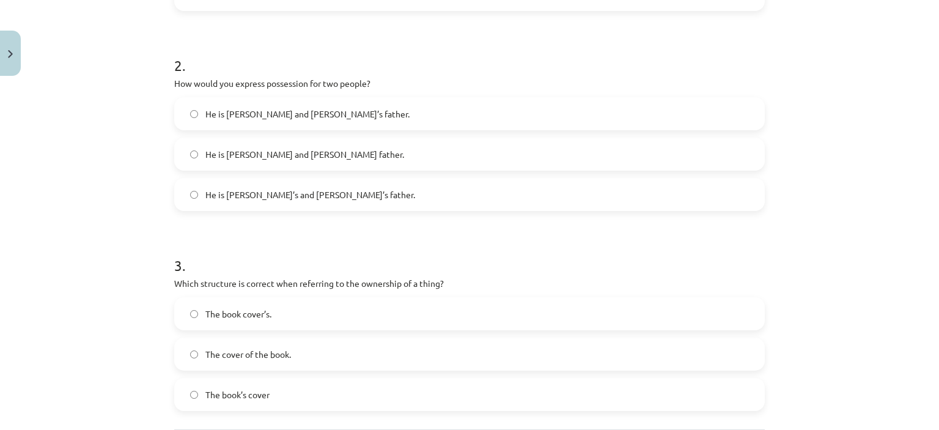
click at [288, 154] on span "He is Alice and James father." at bounding box center [304, 154] width 199 height 13
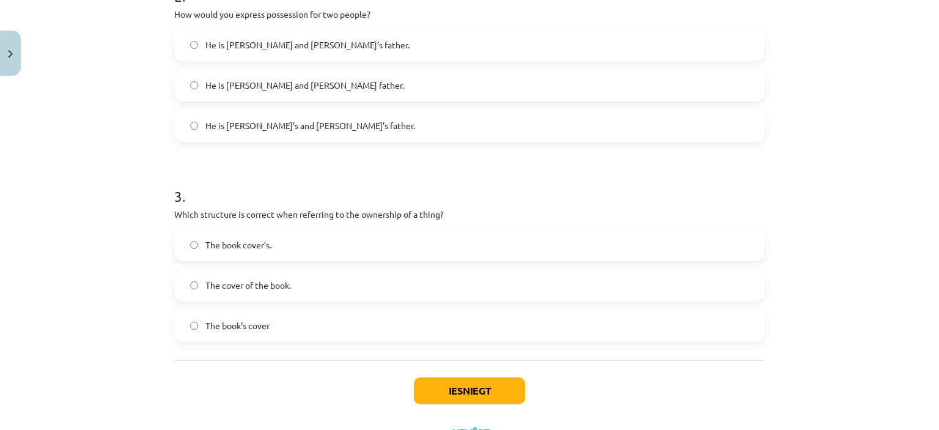
scroll to position [530, 0]
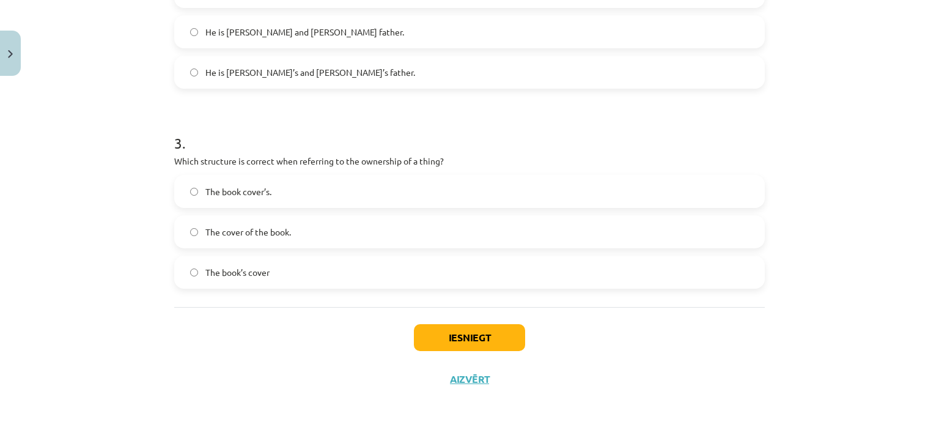
drag, startPoint x: 257, startPoint y: 231, endPoint x: 267, endPoint y: 231, distance: 9.8
click at [260, 231] on span "The cover of the book." at bounding box center [248, 232] width 86 height 13
drag, startPoint x: 445, startPoint y: 336, endPoint x: 458, endPoint y: 338, distance: 13.0
click at [448, 336] on button "Iesniegt" at bounding box center [469, 337] width 111 height 27
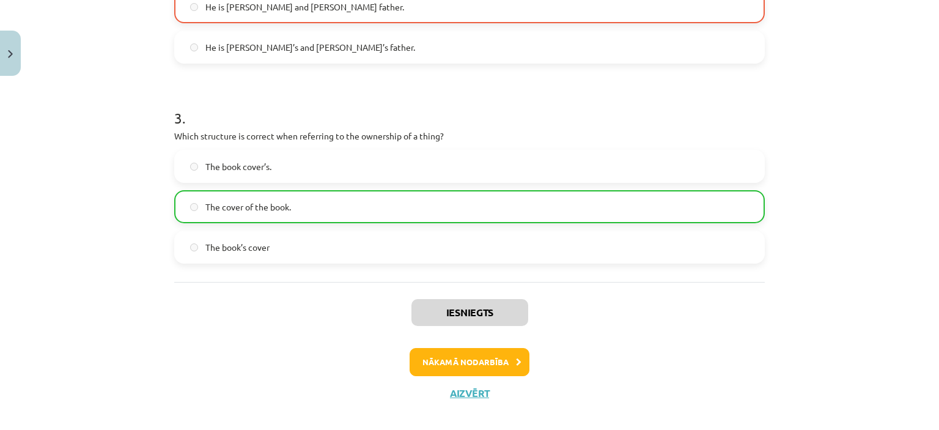
scroll to position [569, 0]
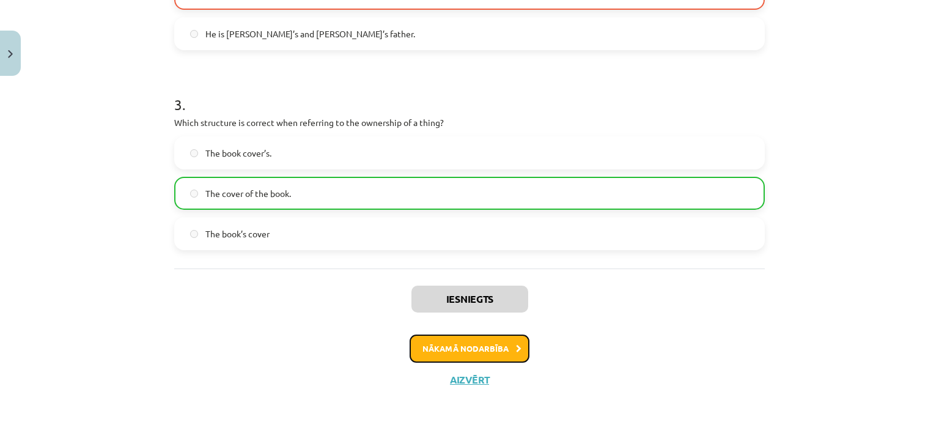
click at [475, 355] on button "Nākamā nodarbība" at bounding box center [470, 349] width 120 height 28
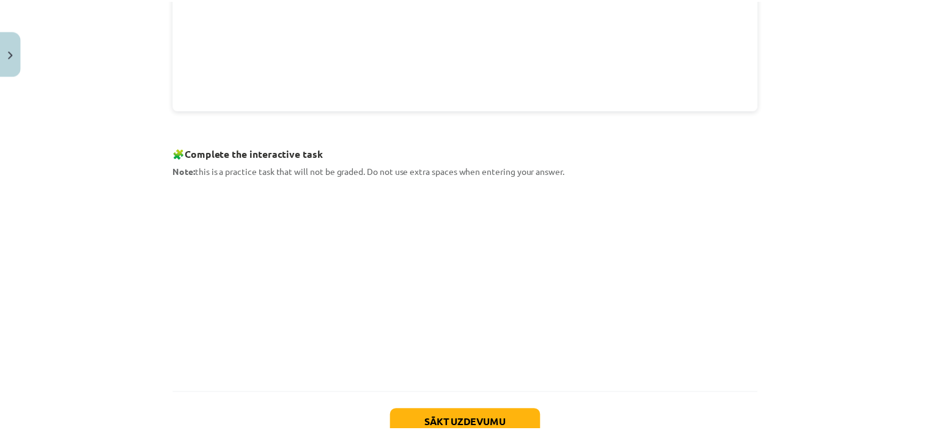
scroll to position [481, 0]
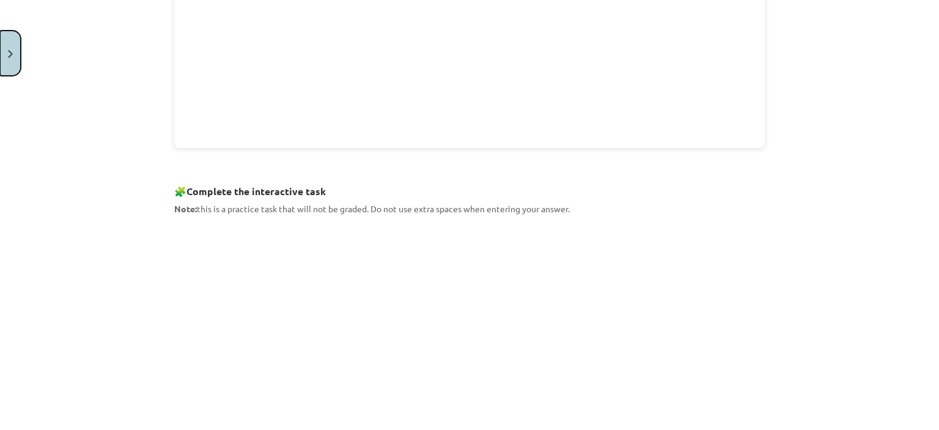
click at [10, 55] on img "Close" at bounding box center [10, 54] width 5 height 8
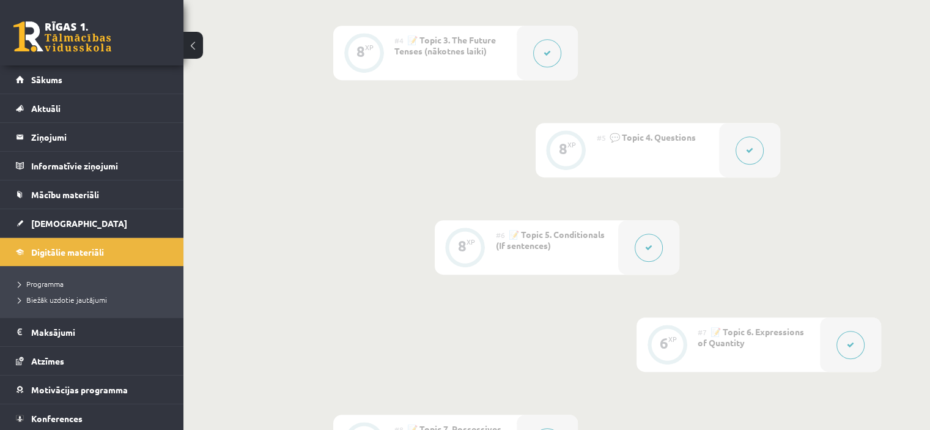
scroll to position [673, 0]
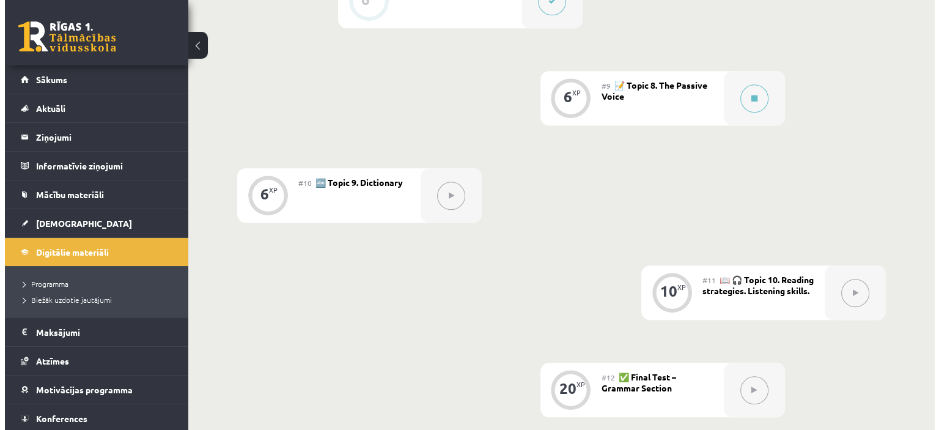
scroll to position [1080, 0]
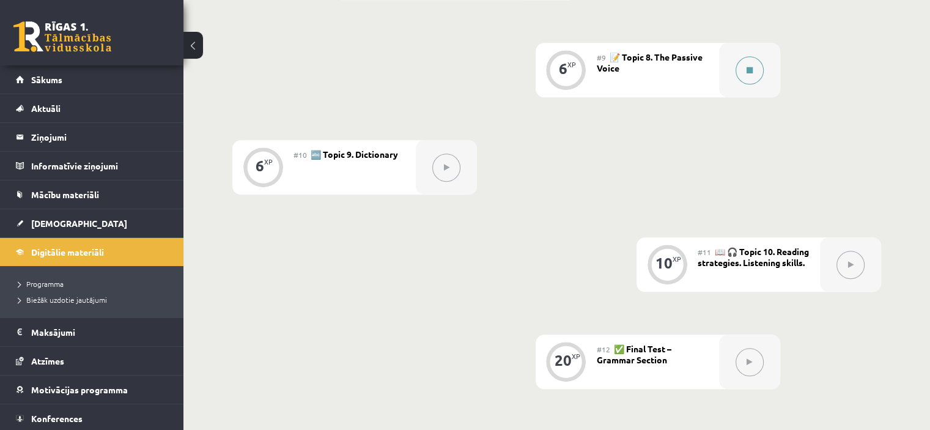
click at [744, 74] on button at bounding box center [750, 70] width 28 height 28
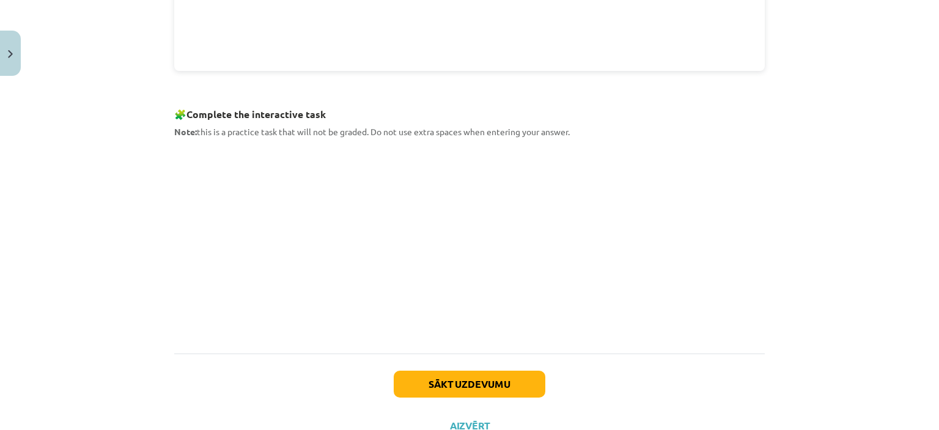
scroll to position [604, 0]
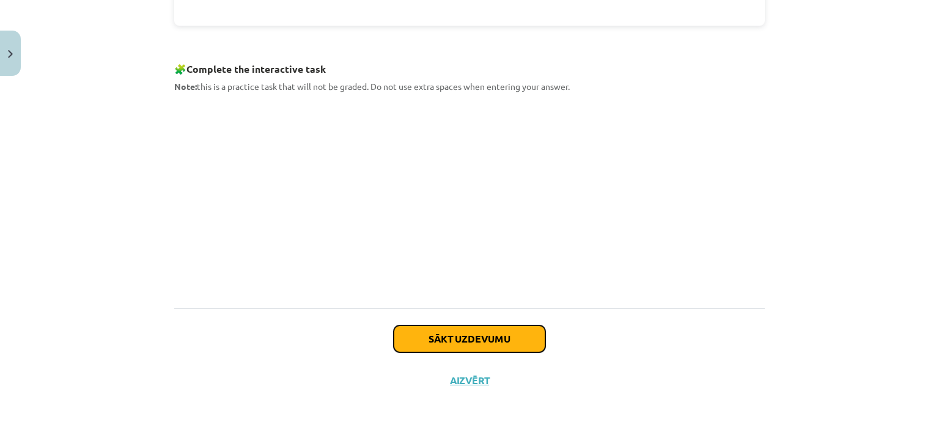
click at [516, 342] on button "Sākt uzdevumu" at bounding box center [470, 338] width 152 height 27
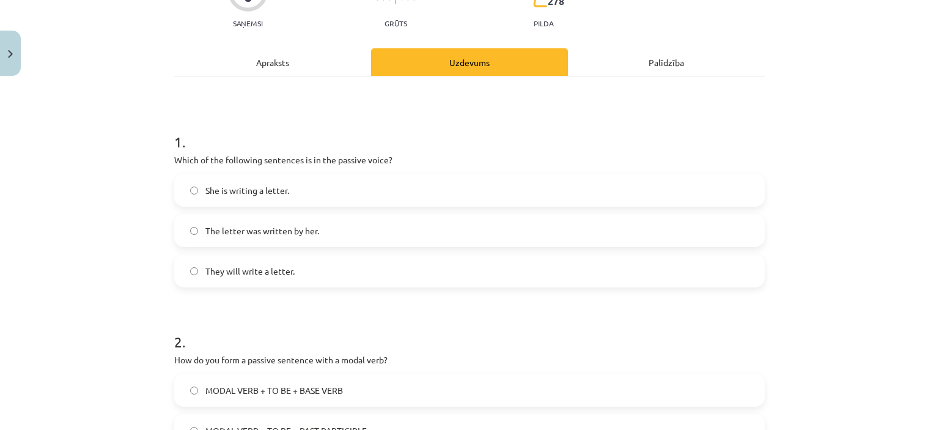
scroll to position [153, 0]
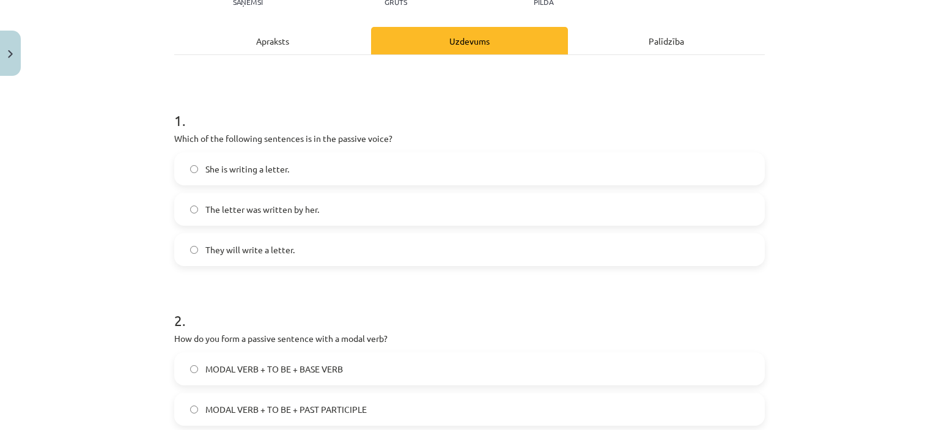
click at [253, 209] on span "The letter was written by her." at bounding box center [262, 209] width 114 height 13
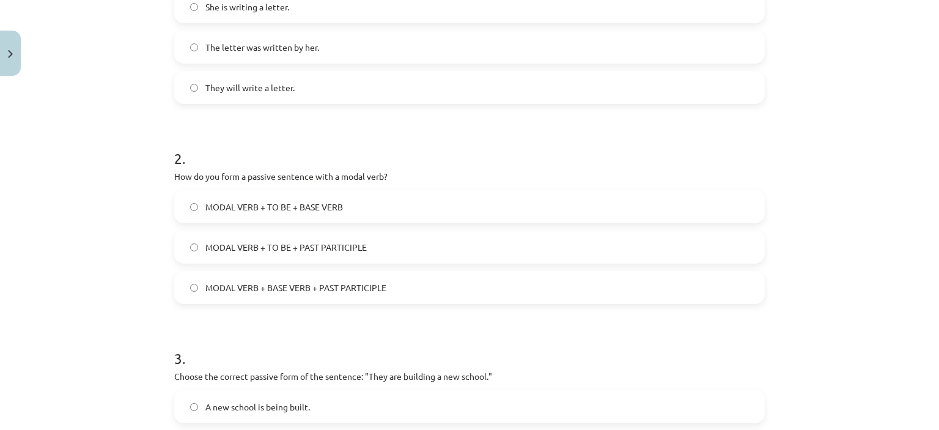
scroll to position [336, 0]
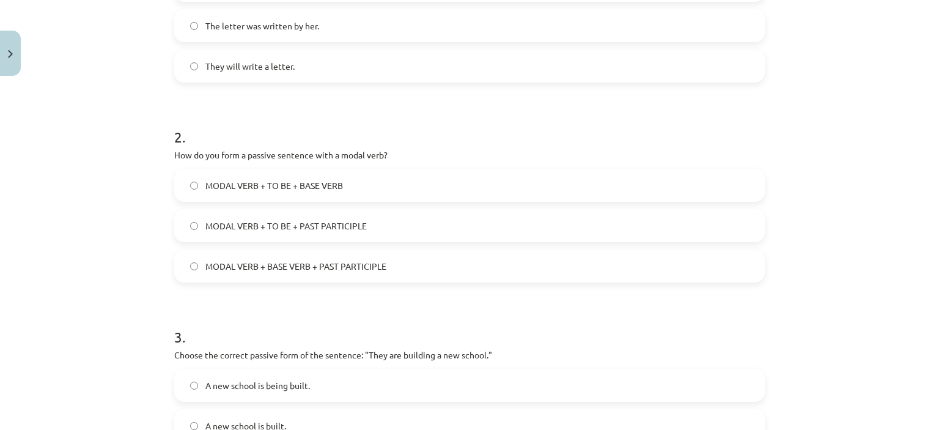
click at [333, 224] on span "MODAL VERB + TO BE + PAST PARTICIPLE" at bounding box center [285, 226] width 161 height 13
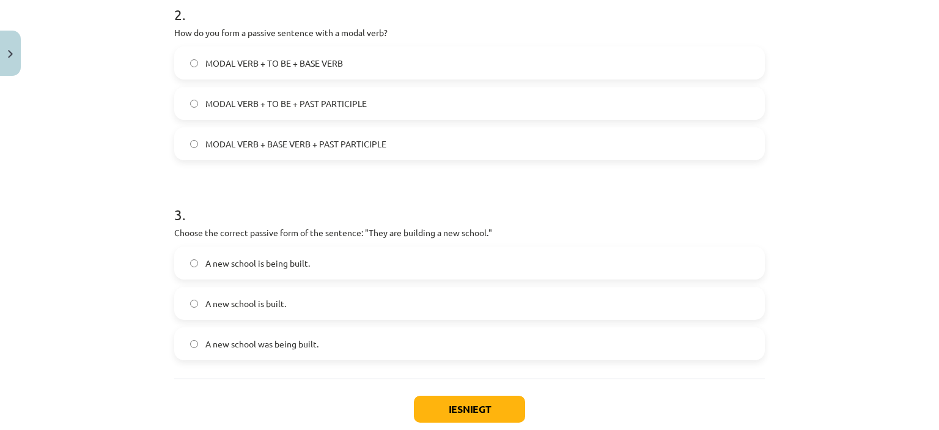
scroll to position [520, 0]
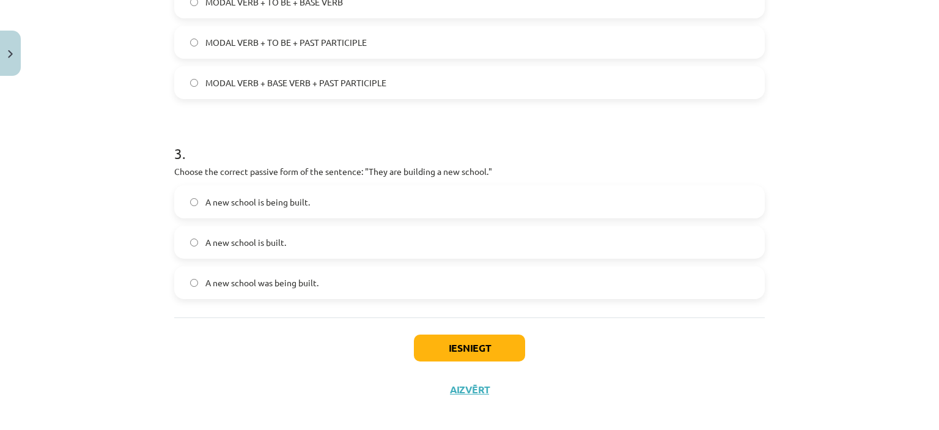
click at [297, 202] on span "A new school is being built." at bounding box center [257, 202] width 105 height 13
click at [497, 346] on button "Iesniegt" at bounding box center [469, 348] width 111 height 27
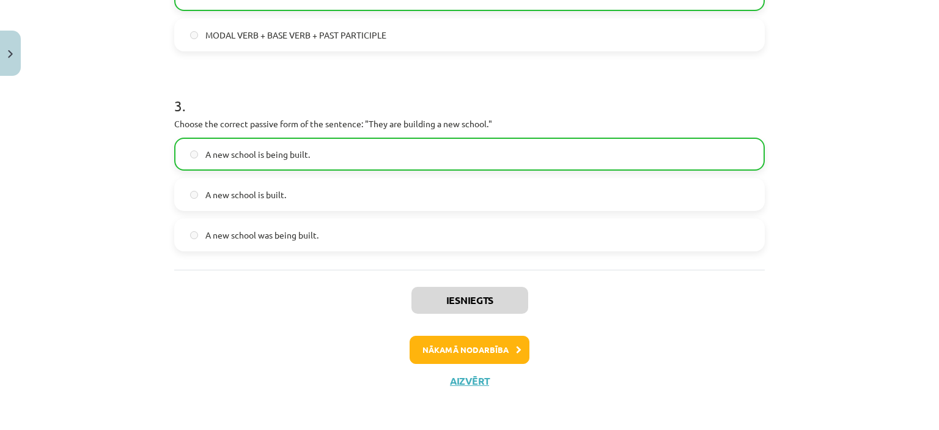
scroll to position [569, 0]
click at [486, 352] on button "Nākamā nodarbība" at bounding box center [470, 349] width 120 height 28
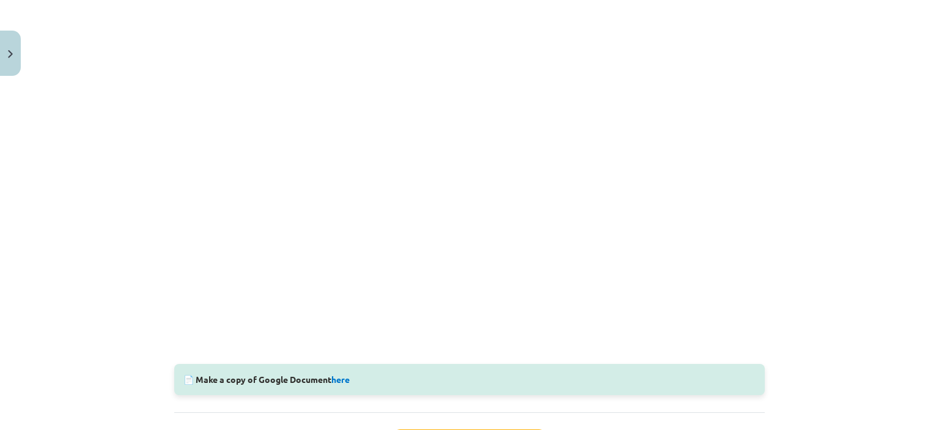
scroll to position [360, 0]
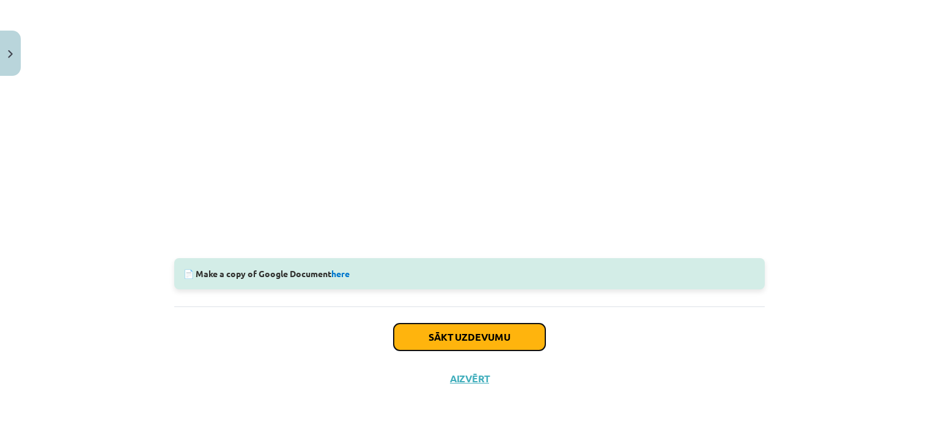
click at [479, 336] on button "Sākt uzdevumu" at bounding box center [470, 337] width 152 height 27
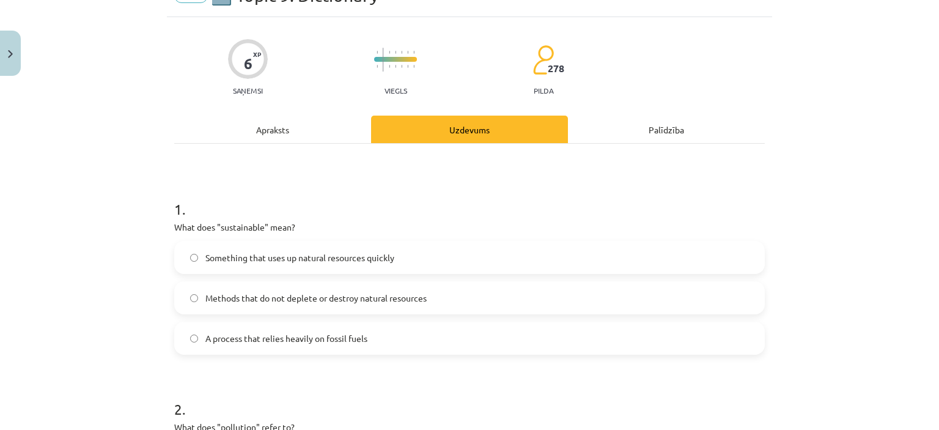
scroll to position [92, 0]
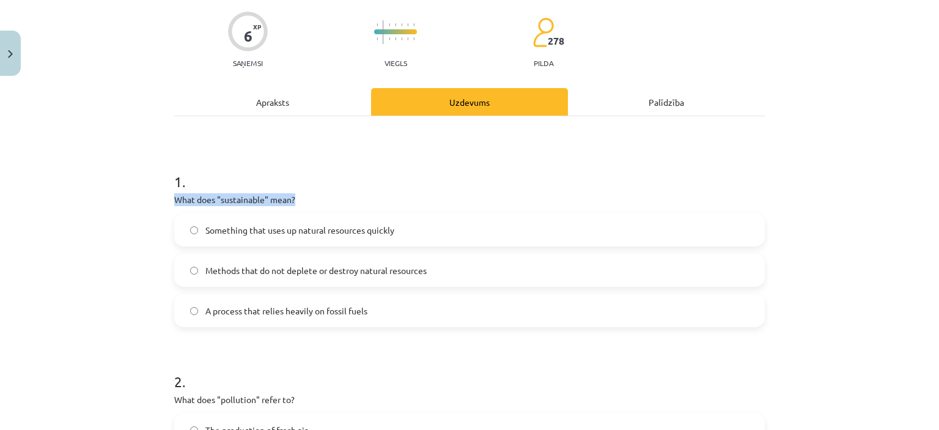
drag, startPoint x: 290, startPoint y: 199, endPoint x: 170, endPoint y: 201, distance: 119.9
click at [174, 201] on p "What does "sustainable" mean?" at bounding box center [469, 199] width 591 height 13
copy p "What does "sustainable" mean?"
click at [376, 174] on h1 "1 ." at bounding box center [469, 171] width 591 height 38
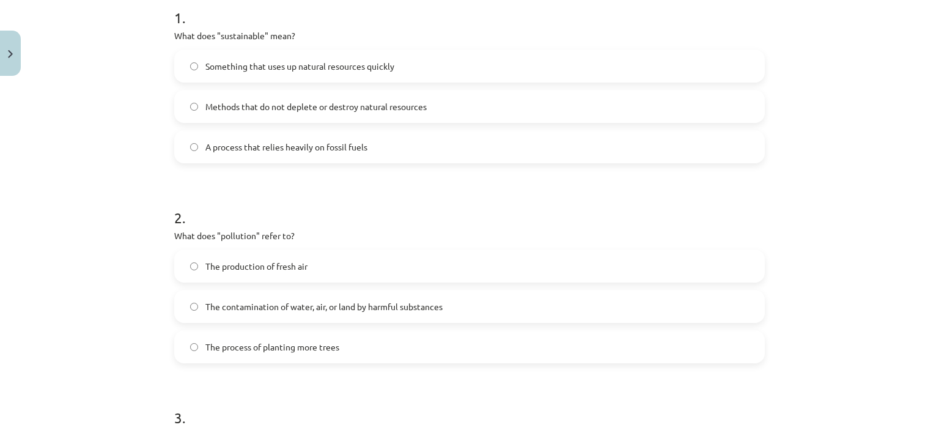
scroll to position [275, 0]
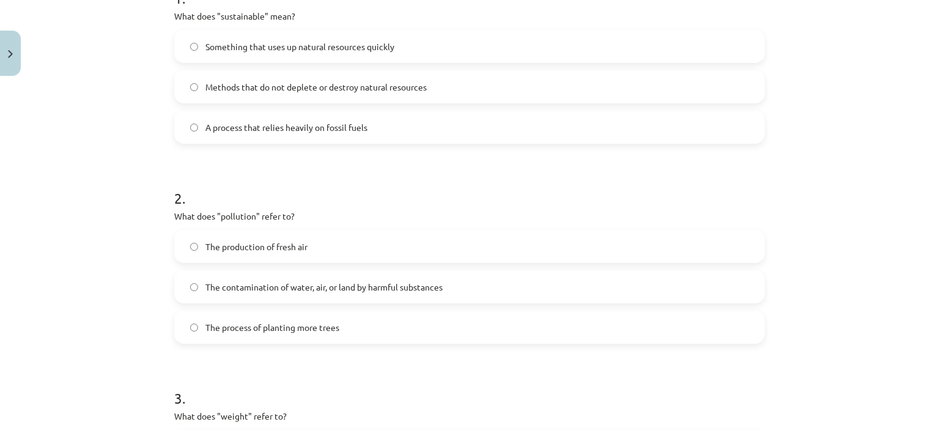
click at [365, 281] on span "The contamination of water, air, or land by harmful substances" at bounding box center [323, 287] width 237 height 13
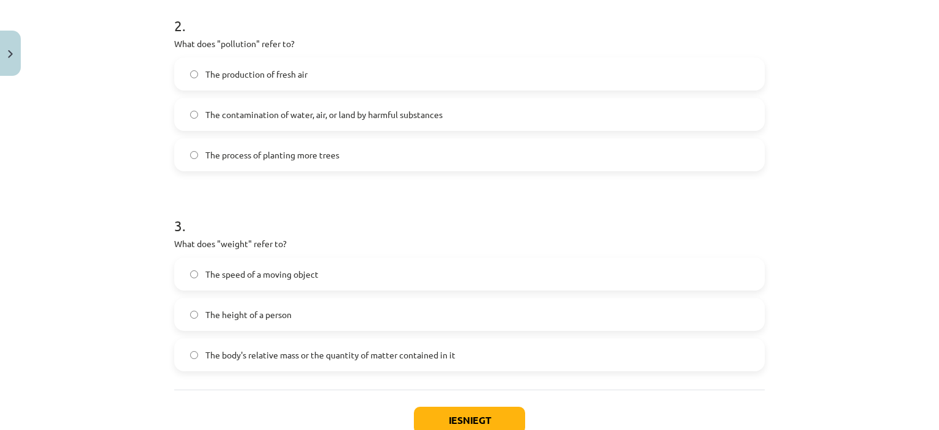
scroll to position [520, 0]
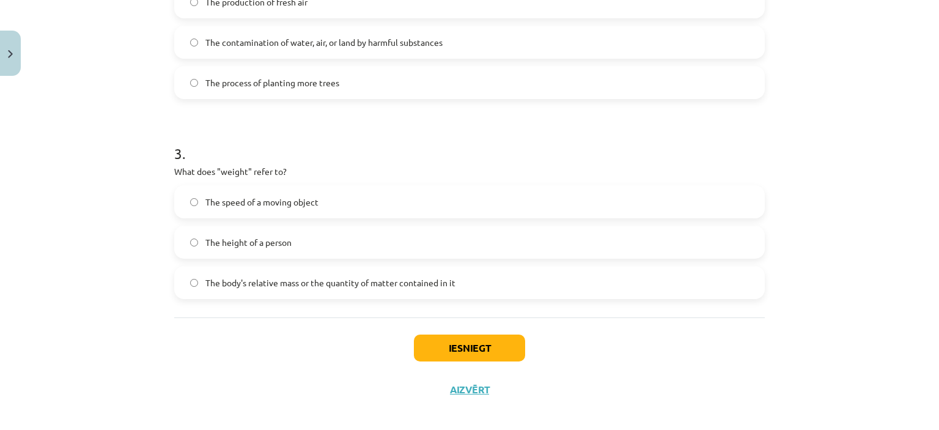
click at [347, 280] on span "The body's relative mass or the quantity of matter contained in it" at bounding box center [330, 282] width 250 height 13
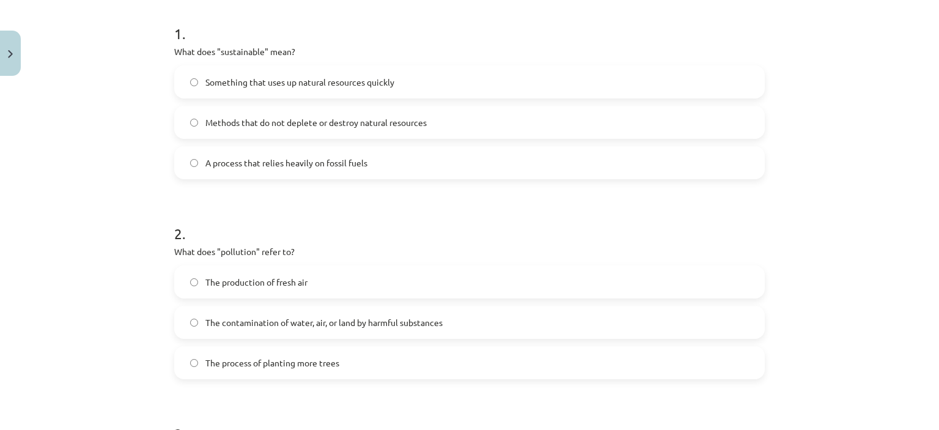
scroll to position [92, 0]
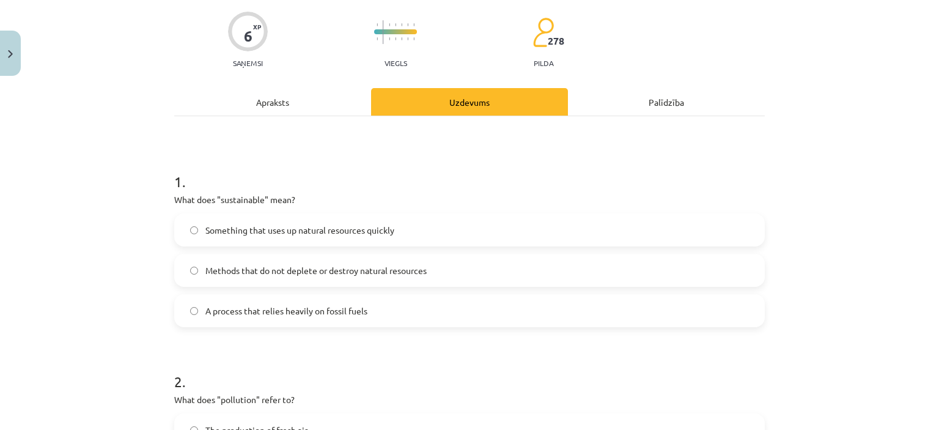
click at [414, 227] on label "Something that uses up natural resources quickly" at bounding box center [470, 230] width 588 height 31
drag, startPoint x: 297, startPoint y: 308, endPoint x: 319, endPoint y: 308, distance: 21.4
click at [308, 308] on span "A process that relies heavily on fossil fuels" at bounding box center [286, 311] width 162 height 13
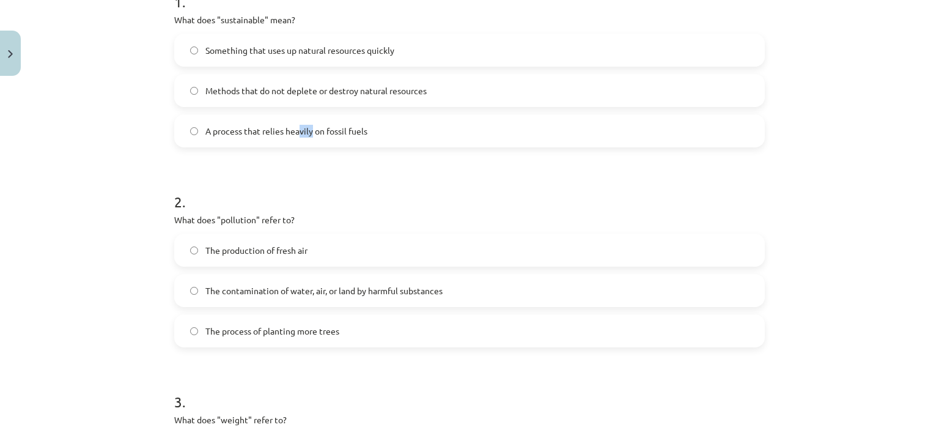
scroll to position [275, 0]
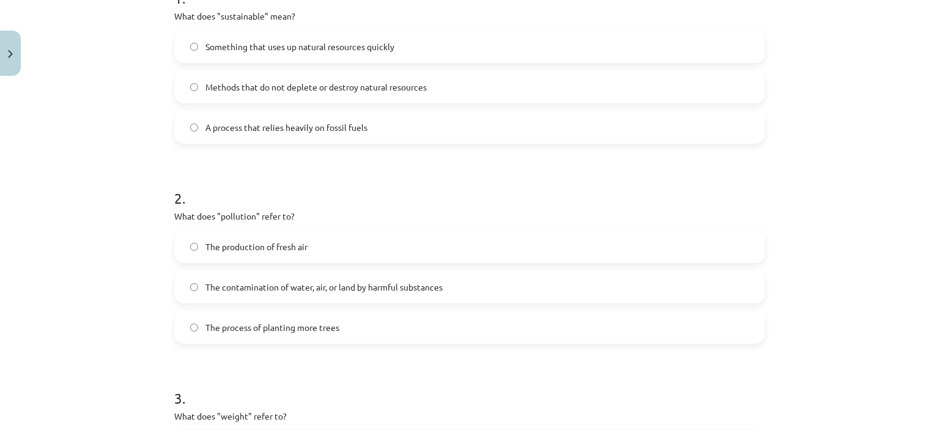
click at [257, 128] on span "A process that relies heavily on fossil fuels" at bounding box center [286, 127] width 162 height 13
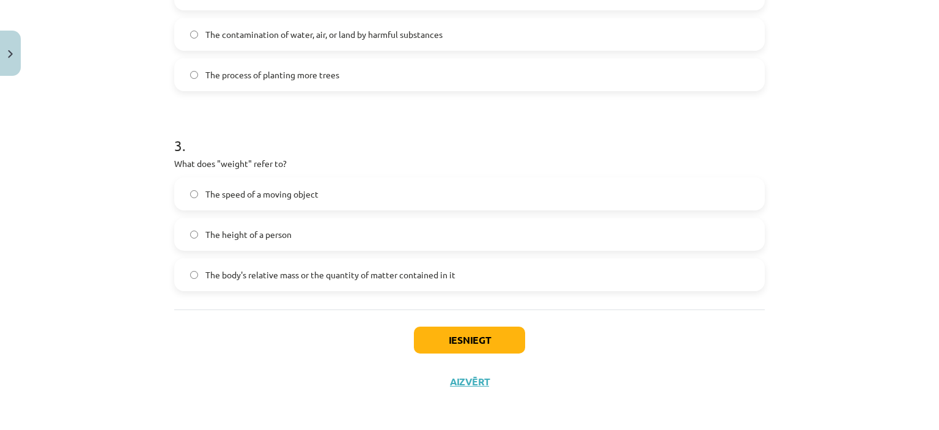
scroll to position [530, 0]
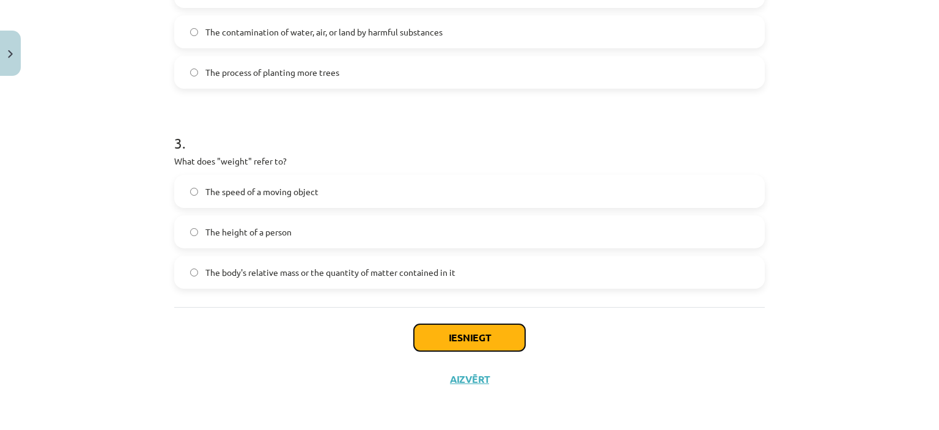
click at [505, 341] on button "Iesniegt" at bounding box center [469, 337] width 111 height 27
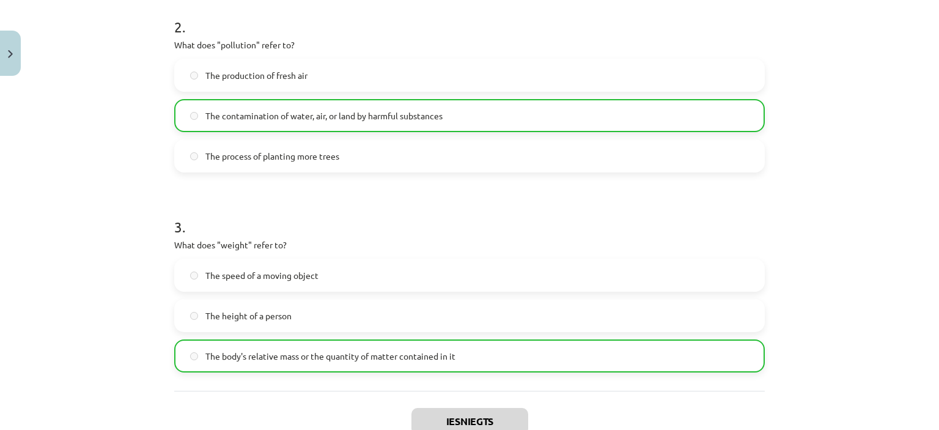
scroll to position [202, 0]
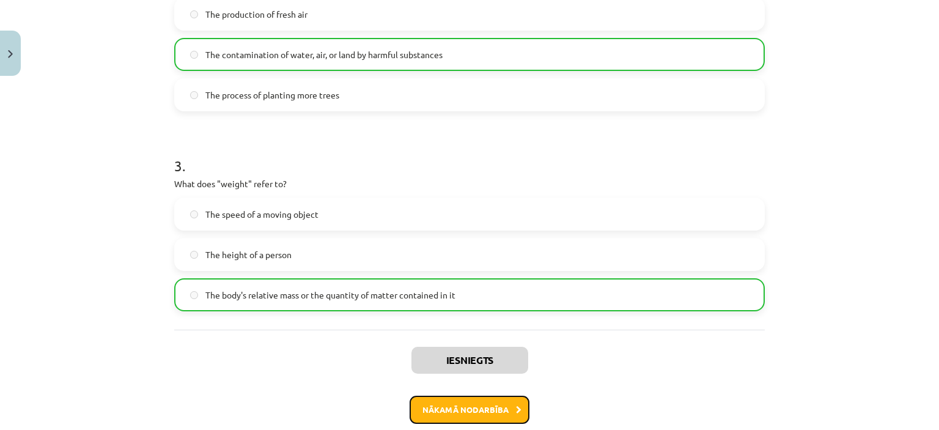
click at [481, 413] on button "Nākamā nodarbība" at bounding box center [470, 410] width 120 height 28
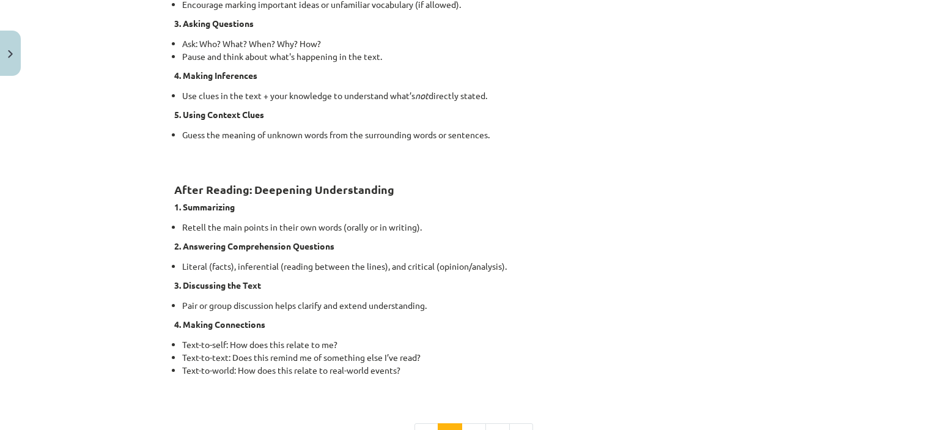
scroll to position [982, 0]
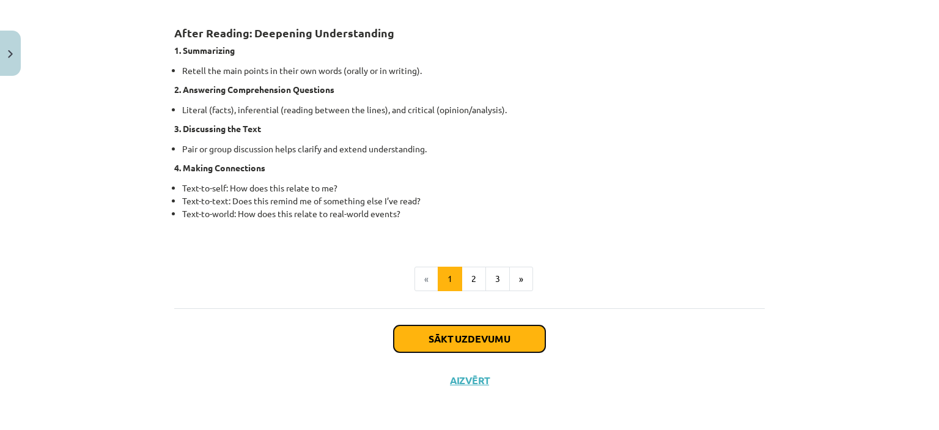
click at [470, 333] on button "Sākt uzdevumu" at bounding box center [470, 338] width 152 height 27
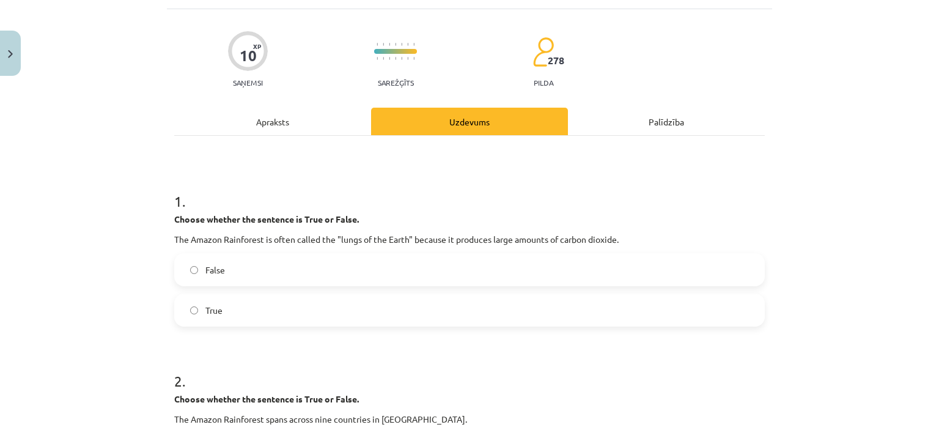
scroll to position [92, 0]
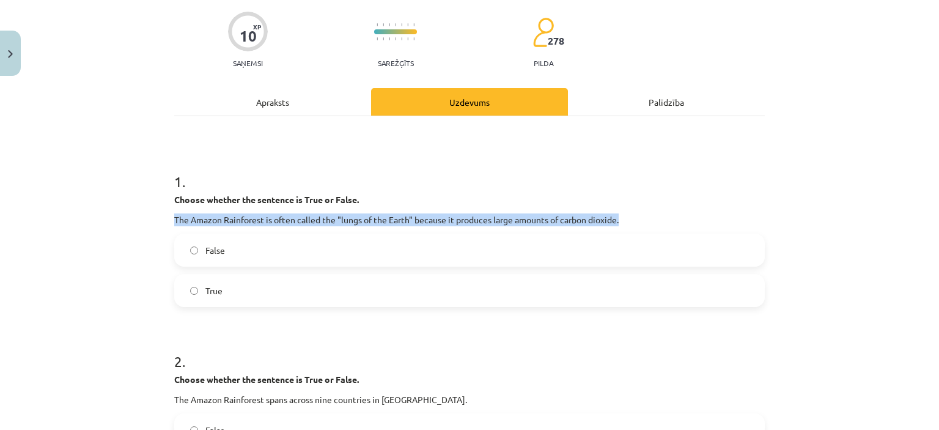
drag, startPoint x: 623, startPoint y: 218, endPoint x: 158, endPoint y: 210, distance: 464.9
click at [157, 211] on div "Mācību tēma: Angļu valoda i - 10.klase 1.ieskaites mācību materiāls #11 📖 🎧 Top…" at bounding box center [469, 215] width 939 height 430
copy p "The Amazon Rainforest is often called the "lungs of the Earth" because it produ…"
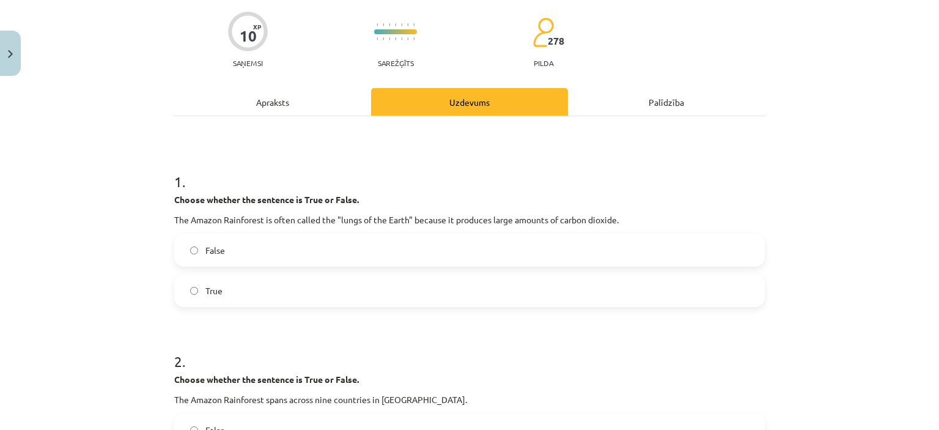
click at [250, 283] on label "True" at bounding box center [470, 290] width 588 height 31
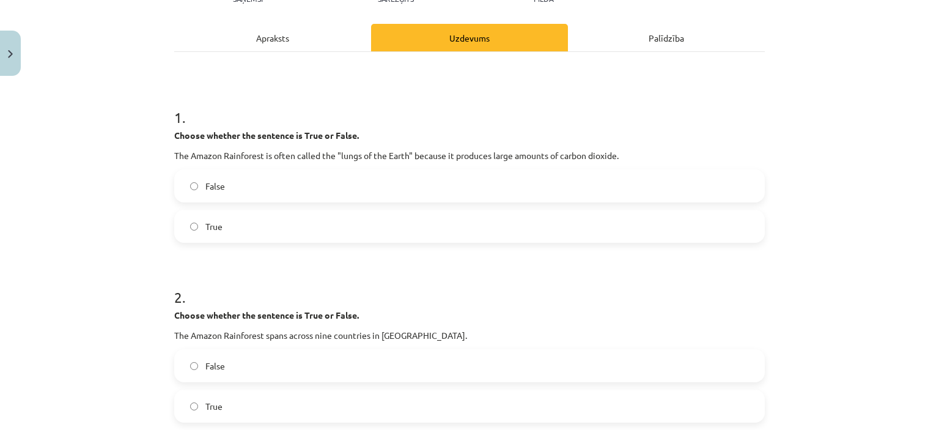
scroll to position [275, 0]
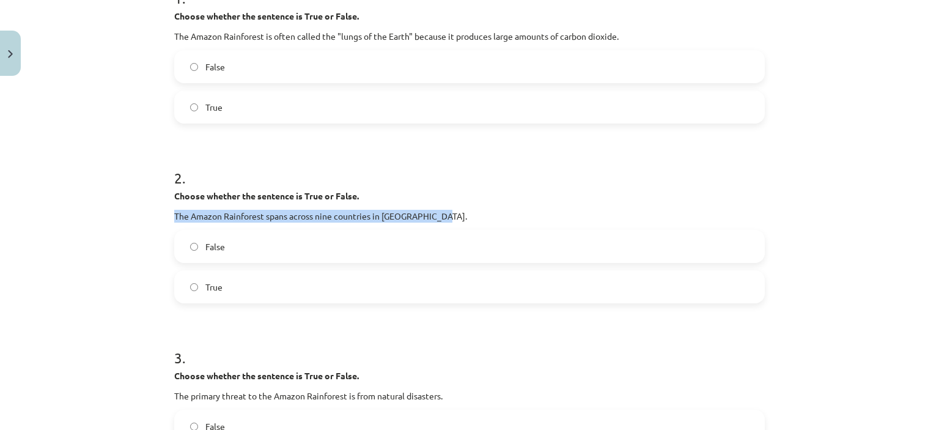
drag, startPoint x: 440, startPoint y: 215, endPoint x: 147, endPoint y: 217, distance: 292.4
click at [147, 217] on div "Mācību tēma: Angļu valoda i - 10.klase 1.ieskaites mācību materiāls #11 📖 🎧 Top…" at bounding box center [469, 215] width 939 height 430
copy p "The Amazon Rainforest spans across nine countries in South America."
click at [152, 212] on div "Mācību tēma: Angļu valoda i - 10.klase 1.ieskaites mācību materiāls #11 📖 🎧 Top…" at bounding box center [469, 215] width 939 height 430
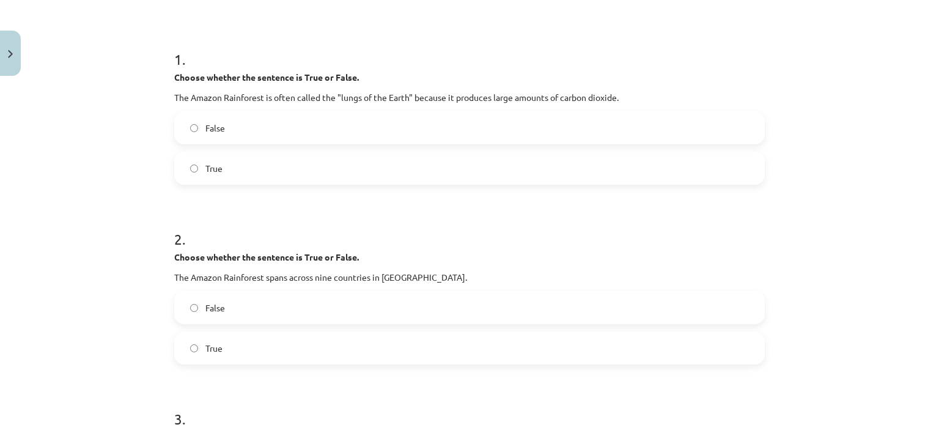
scroll to position [398, 0]
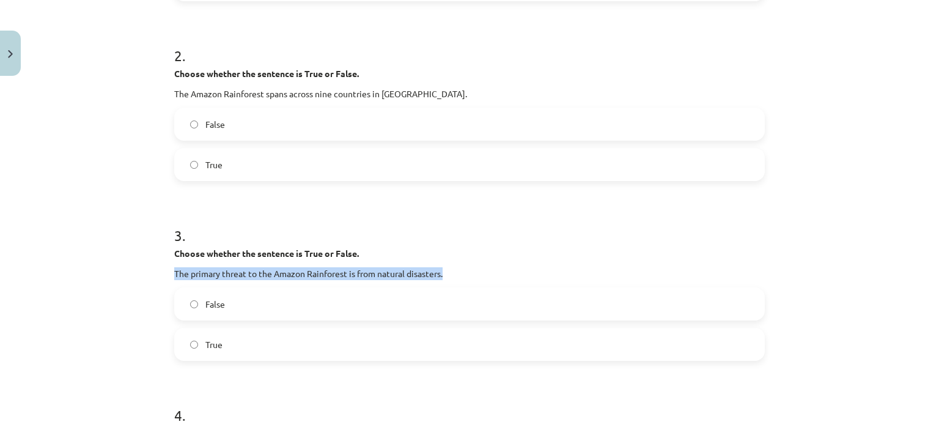
drag, startPoint x: 428, startPoint y: 273, endPoint x: 163, endPoint y: 269, distance: 265.5
copy p "The primary threat to the Amazon Rainforest is from natural disasters."
click at [362, 213] on h1 "3 ." at bounding box center [469, 224] width 591 height 38
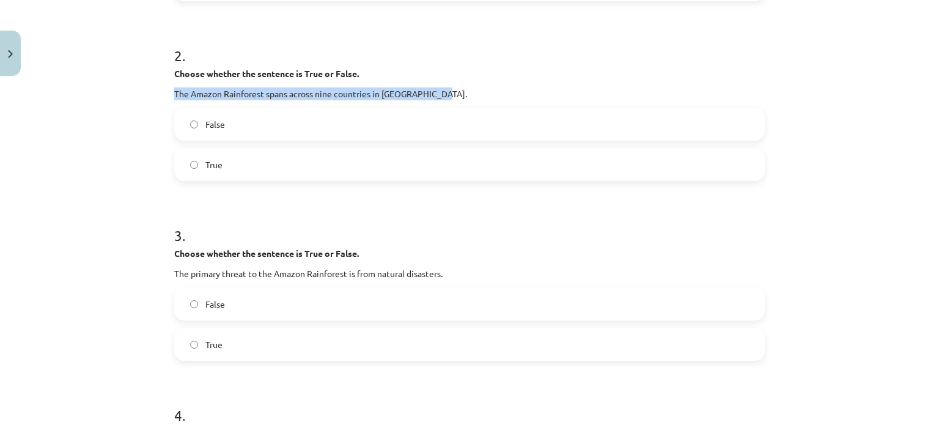
drag, startPoint x: 439, startPoint y: 92, endPoint x: 164, endPoint y: 97, distance: 274.7
copy p "The Amazon Rainforest spans across nine countries in South America."
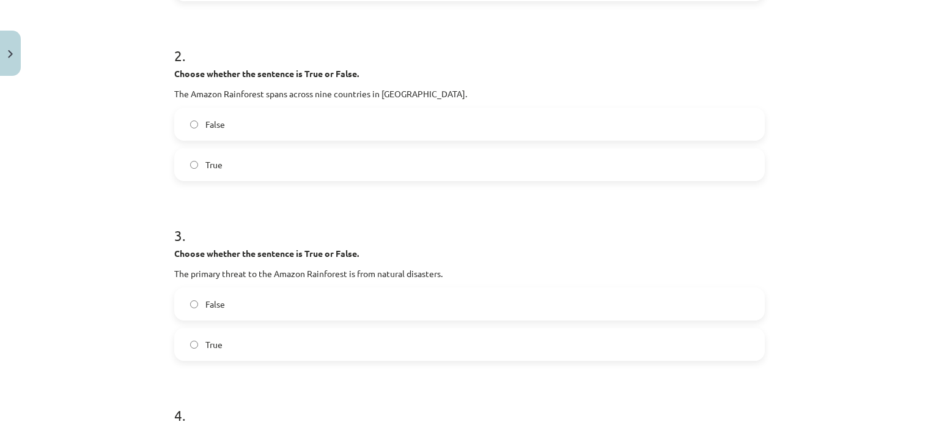
click at [235, 164] on label "True" at bounding box center [470, 164] width 588 height 31
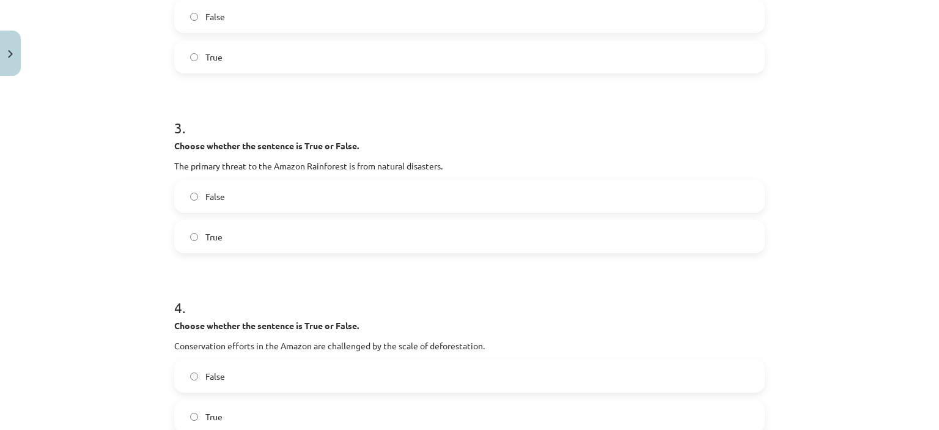
scroll to position [520, 0]
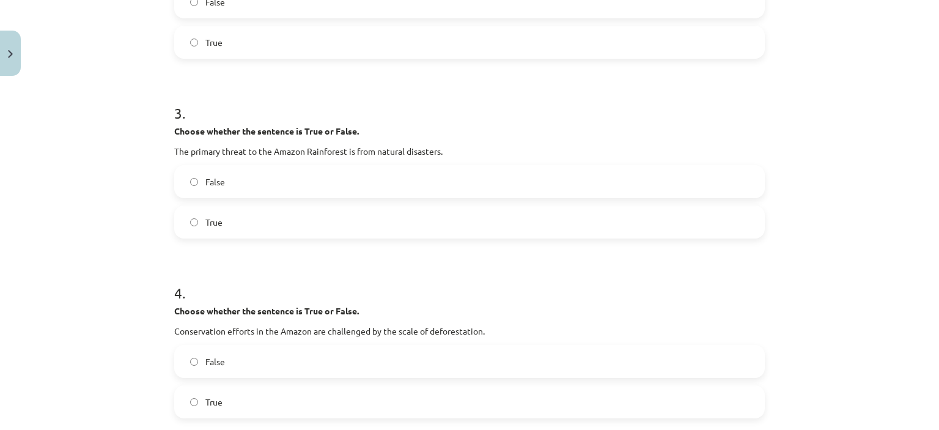
click at [238, 177] on label "False" at bounding box center [470, 181] width 588 height 31
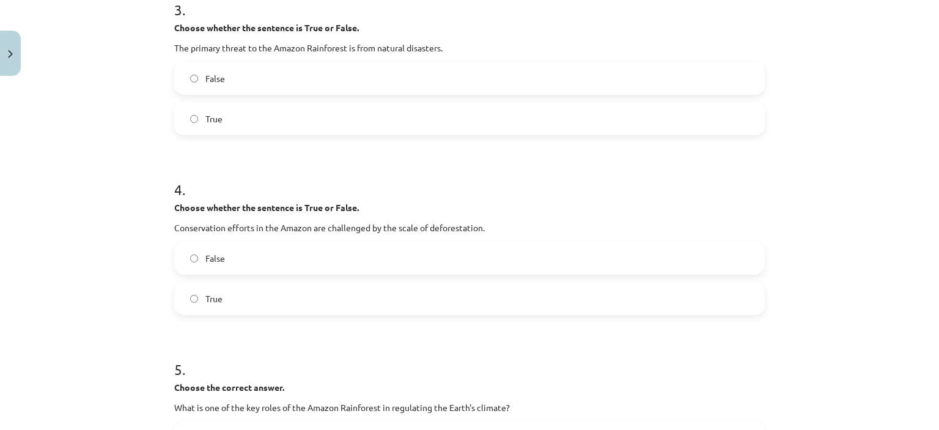
scroll to position [642, 0]
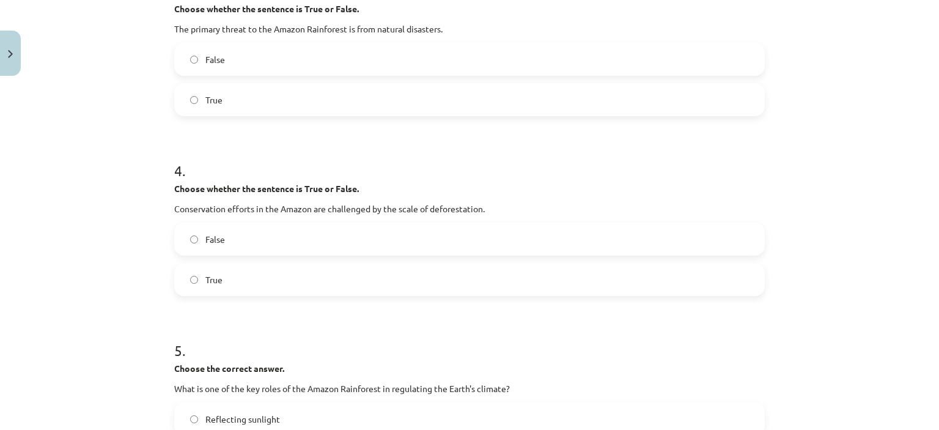
drag, startPoint x: 497, startPoint y: 212, endPoint x: 169, endPoint y: 210, distance: 327.2
click at [174, 210] on p "Conservation efforts in the Amazon are challenged by the scale of deforestation." at bounding box center [469, 208] width 591 height 13
copy p "Conservation efforts in the Amazon are challenged by the scale of deforestation."
click at [217, 278] on span "True" at bounding box center [213, 279] width 17 height 13
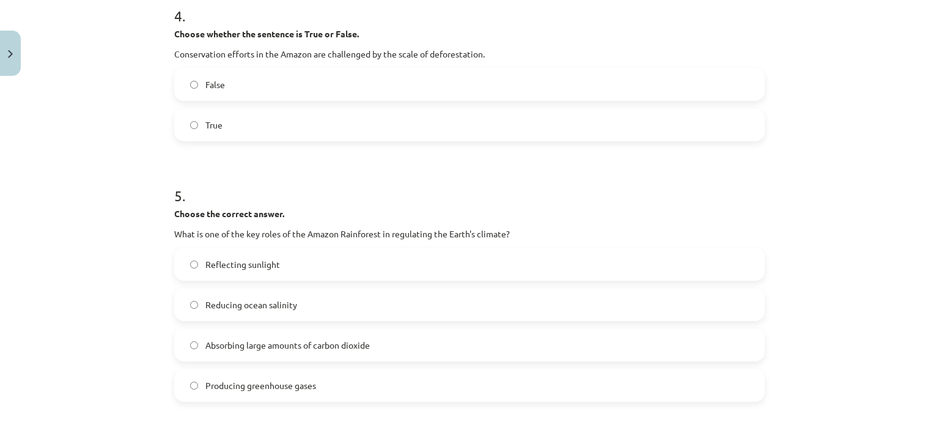
scroll to position [826, 0]
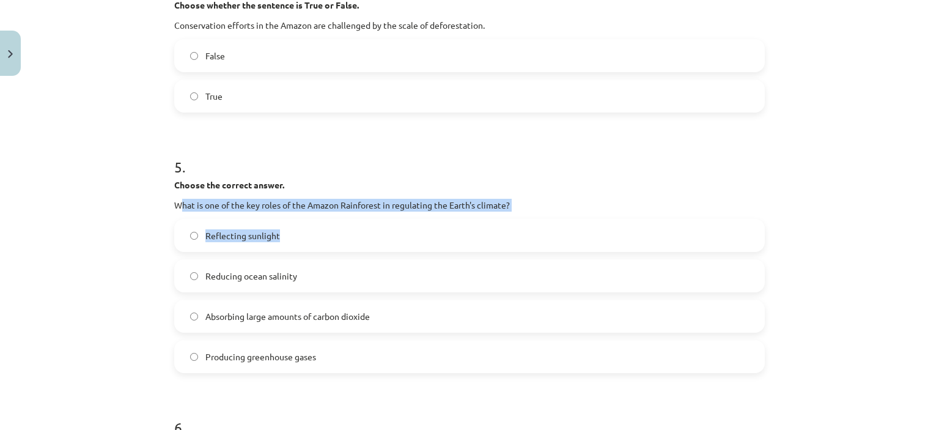
drag, startPoint x: 174, startPoint y: 203, endPoint x: 468, endPoint y: 215, distance: 295.0
click at [467, 215] on div "5 . Choose the correct answer. What is one of the key roles of the Amazon Rainf…" at bounding box center [469, 255] width 591 height 236
click at [509, 206] on p "What is one of the key roles of the Amazon Rainforest in regulating the Earth's…" at bounding box center [469, 205] width 591 height 13
drag, startPoint x: 514, startPoint y: 206, endPoint x: 168, endPoint y: 207, distance: 346.2
click at [168, 207] on div "10 XP Saņemsi Sarežģīts 278 pilda Apraksts Uzdevums Palīdzība 1 . Choose whethe…" at bounding box center [469, 131] width 605 height 1750
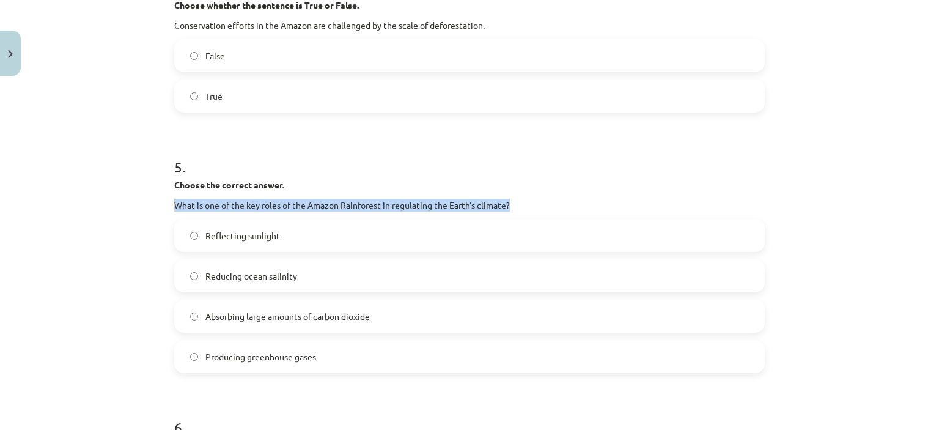
copy p "What is one of the key roles of the Amazon Rainforest in regulating the Earth's…"
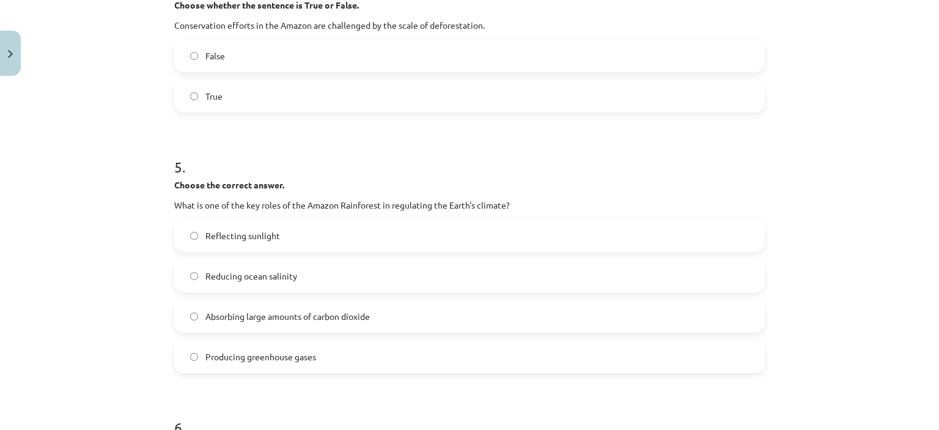
click at [131, 242] on div "Mācību tēma: Angļu valoda i - 10.klase 1.ieskaites mācību materiāls #11 📖 🎧 Top…" at bounding box center [469, 215] width 939 height 430
click at [360, 311] on span "Absorbing large amounts of carbon dioxide" at bounding box center [287, 316] width 165 height 13
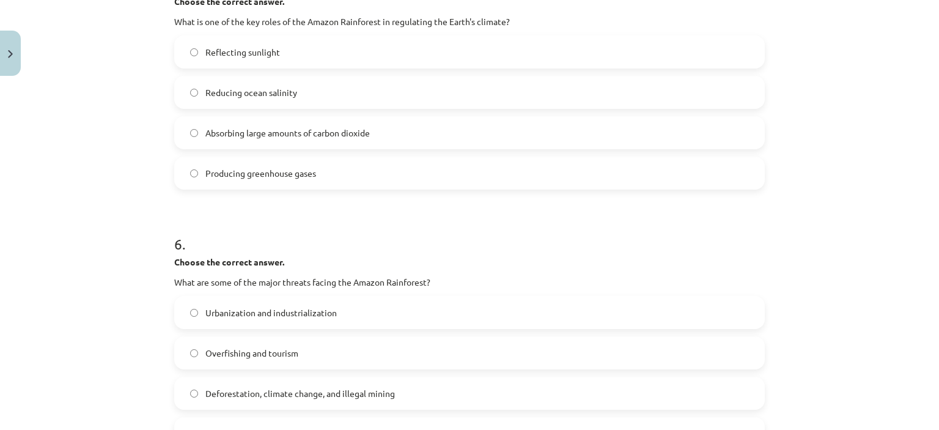
scroll to position [1070, 0]
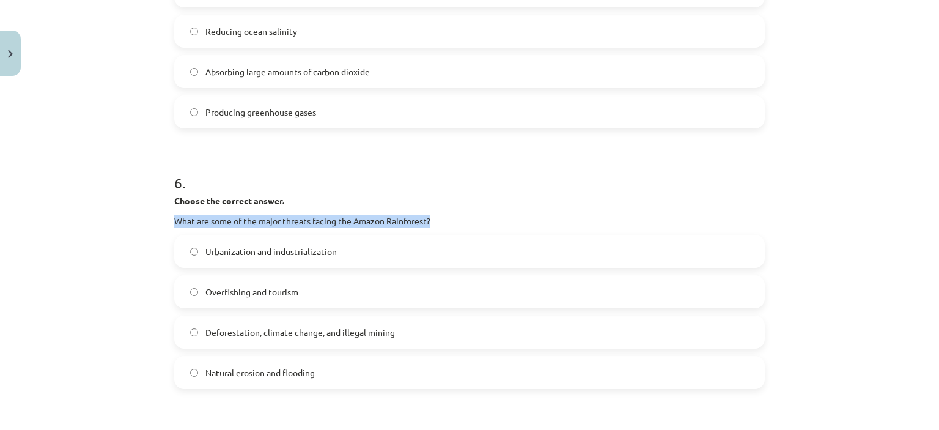
drag, startPoint x: 453, startPoint y: 222, endPoint x: 171, endPoint y: 217, distance: 282.0
click at [174, 217] on p "What are some of the major threats facing the Amazon Rainforest?" at bounding box center [469, 221] width 591 height 13
copy p "What are some of the major threats facing the Amazon Rainforest?"
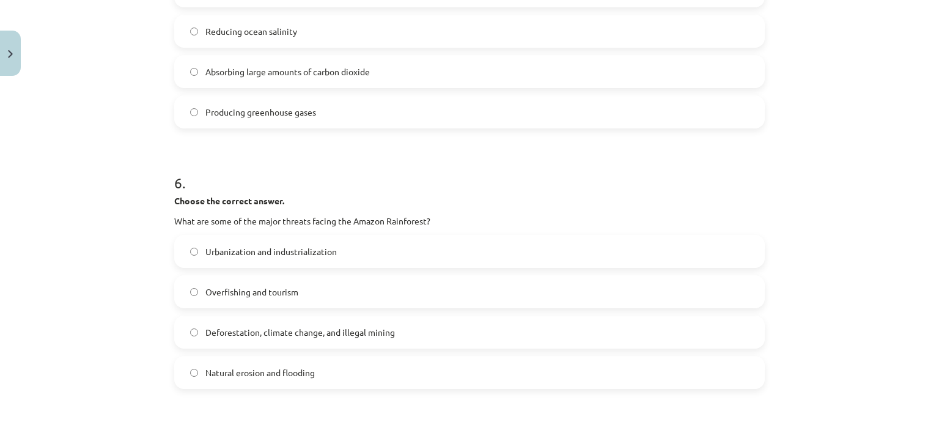
click at [136, 195] on div "Mācību tēma: Angļu valoda i - 10.klase 1.ieskaites mācību materiāls #11 📖 🎧 Top…" at bounding box center [469, 215] width 939 height 430
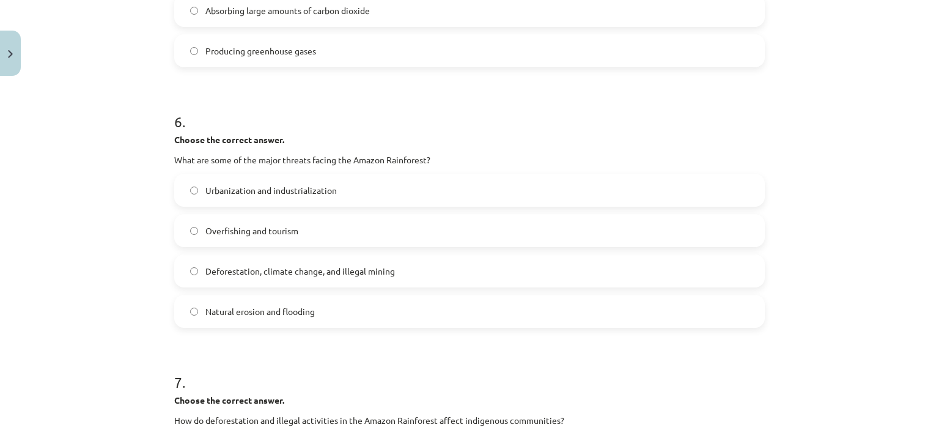
click at [303, 195] on span "Urbanization and industrialization" at bounding box center [270, 190] width 131 height 13
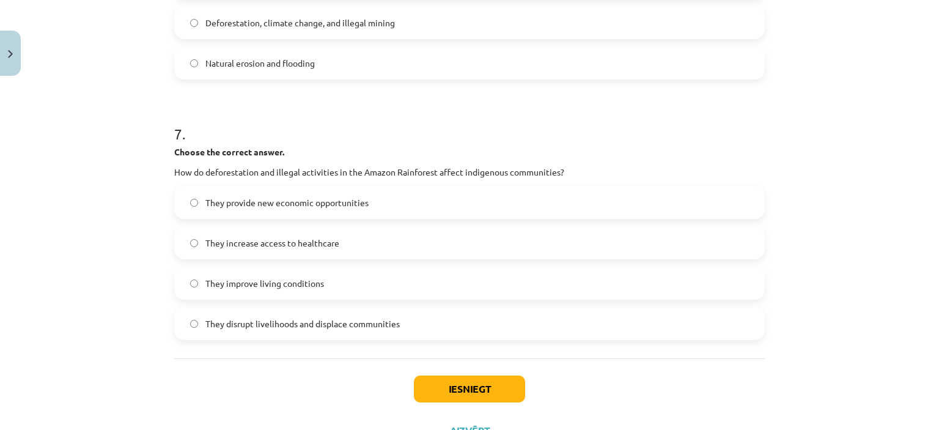
scroll to position [1431, 0]
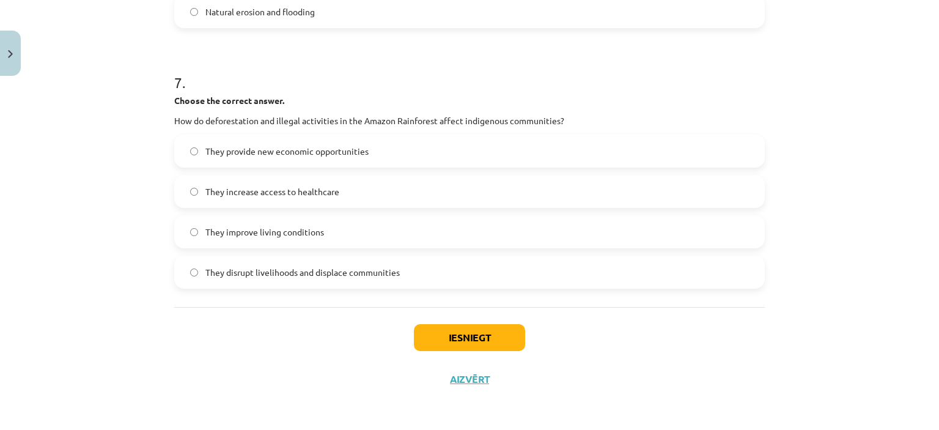
click at [143, 253] on div "Mācību tēma: Angļu valoda i - 10.klase 1.ieskaites mācību materiāls #11 📖 🎧 Top…" at bounding box center [469, 215] width 939 height 430
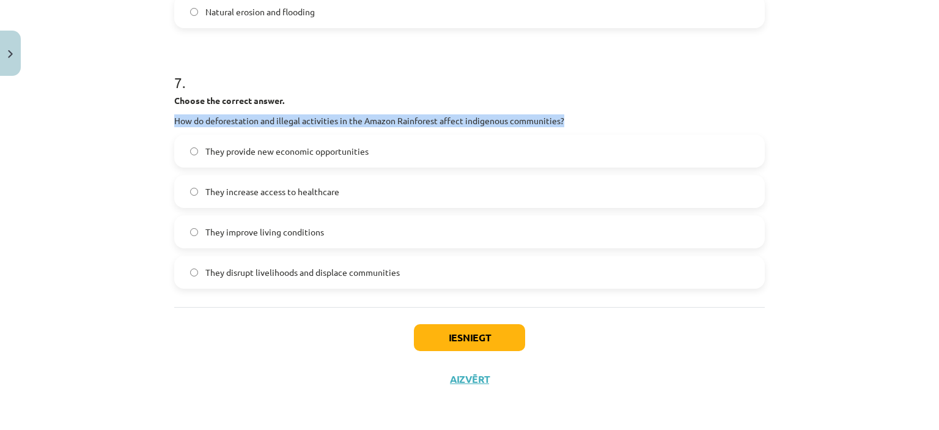
drag, startPoint x: 168, startPoint y: 117, endPoint x: 558, endPoint y: 122, distance: 390.2
copy p "How do deforestation and illegal activities in the Amazon Rainforest affect ind…"
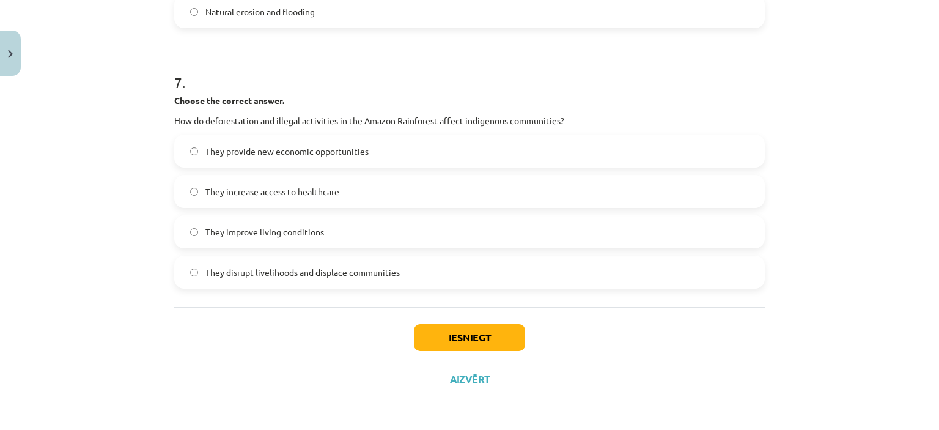
click at [83, 212] on div "Mācību tēma: Angļu valoda i - 10.klase 1.ieskaites mācību materiāls #11 📖 🎧 Top…" at bounding box center [469, 215] width 939 height 430
click at [315, 234] on span "They improve living conditions" at bounding box center [264, 232] width 119 height 13
click at [450, 345] on button "Iesniegt" at bounding box center [469, 337] width 111 height 27
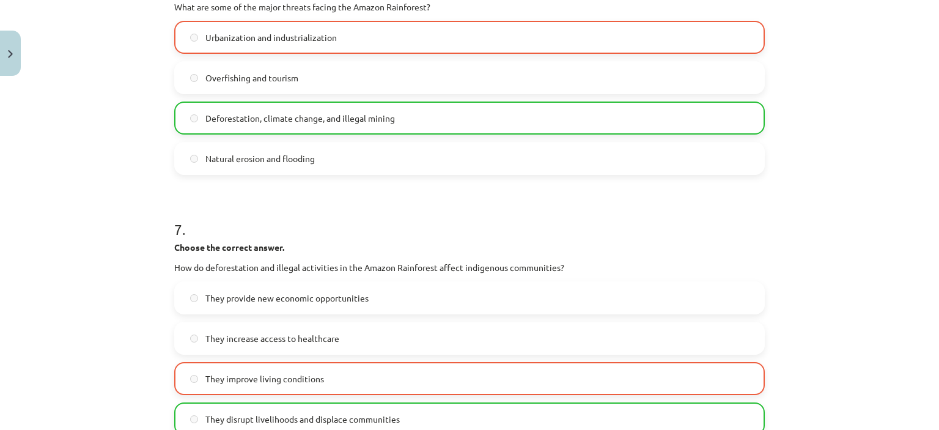
scroll to position [1468, 0]
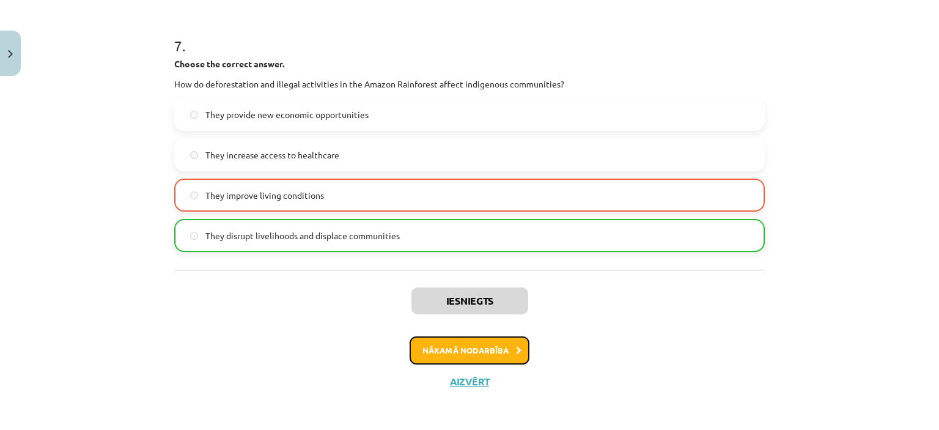
click at [465, 348] on button "Nākamā nodarbība" at bounding box center [470, 350] width 120 height 28
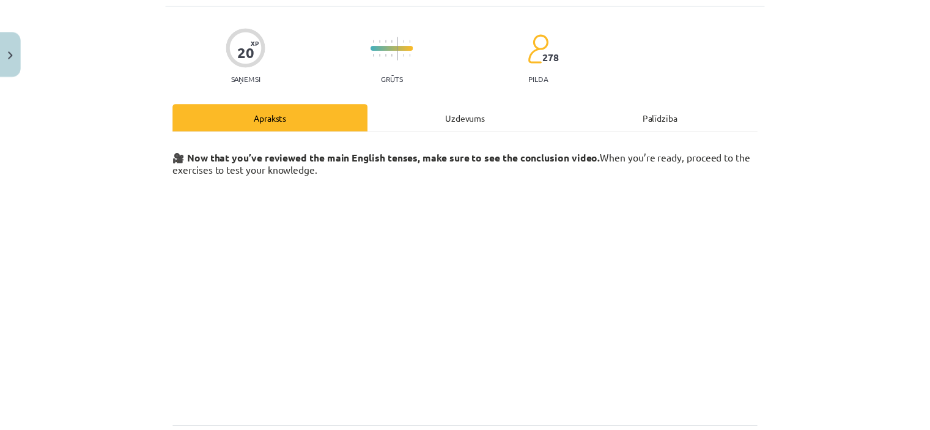
scroll to position [75, 0]
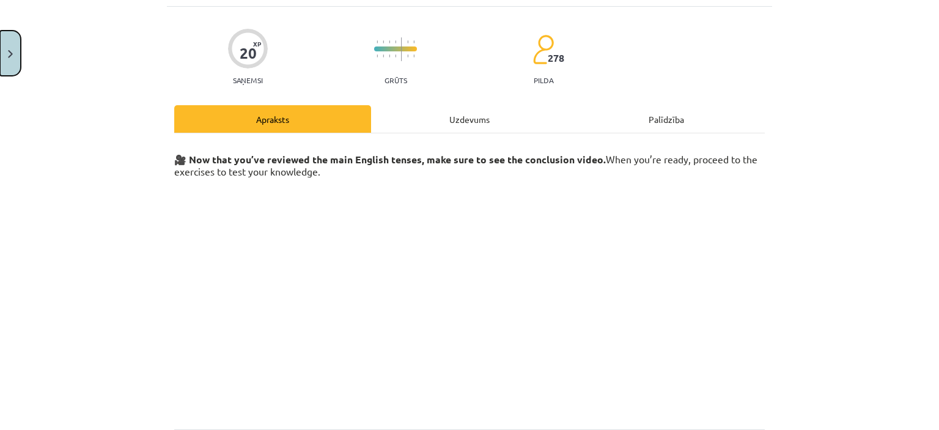
drag, startPoint x: 5, startPoint y: 42, endPoint x: 65, endPoint y: 59, distance: 62.8
click at [6, 43] on button "Close" at bounding box center [10, 53] width 21 height 45
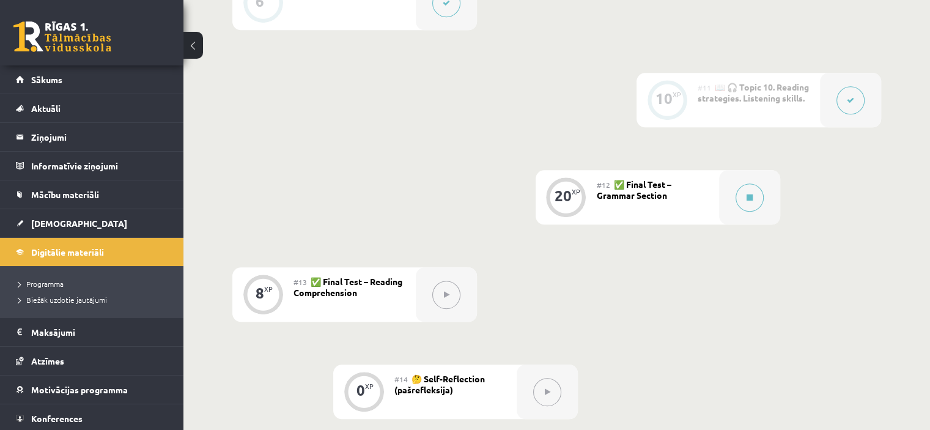
scroll to position [1264, 0]
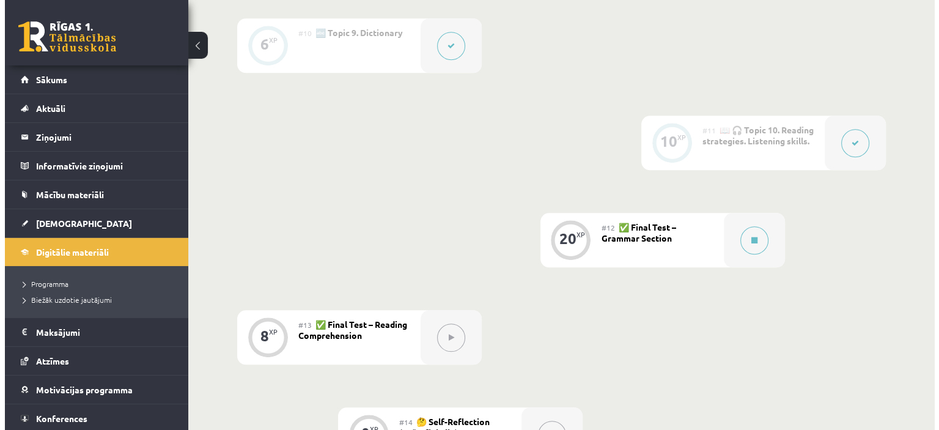
scroll to position [1202, 0]
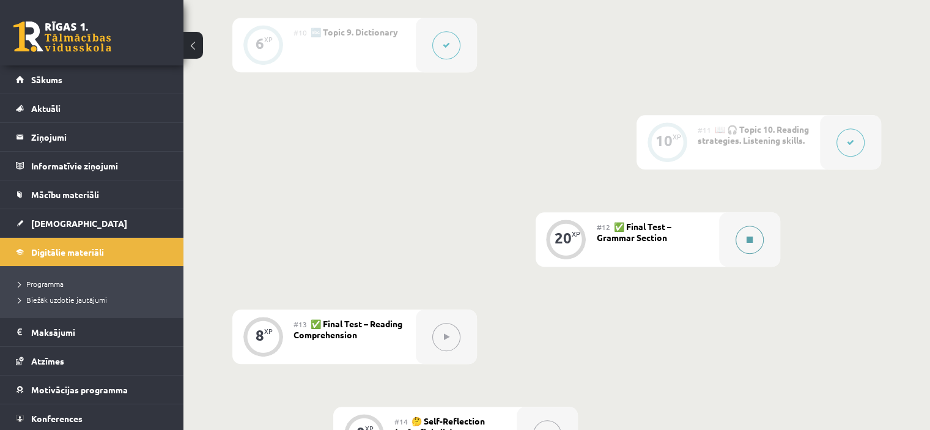
drag, startPoint x: 731, startPoint y: 240, endPoint x: 725, endPoint y: 237, distance: 6.8
click at [725, 237] on div at bounding box center [749, 239] width 61 height 54
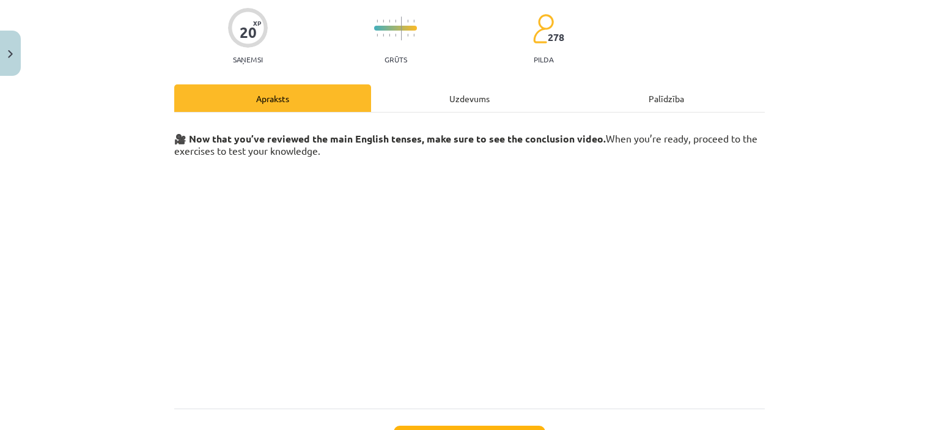
scroll to position [197, 0]
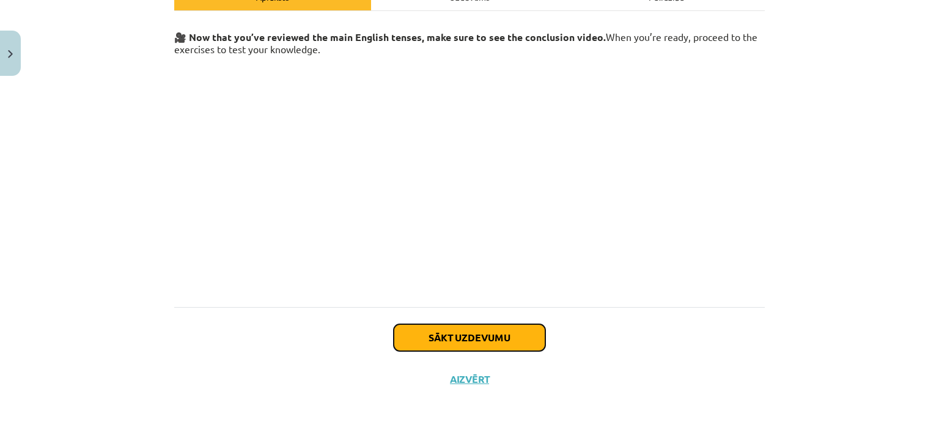
click at [475, 343] on button "Sākt uzdevumu" at bounding box center [470, 337] width 152 height 27
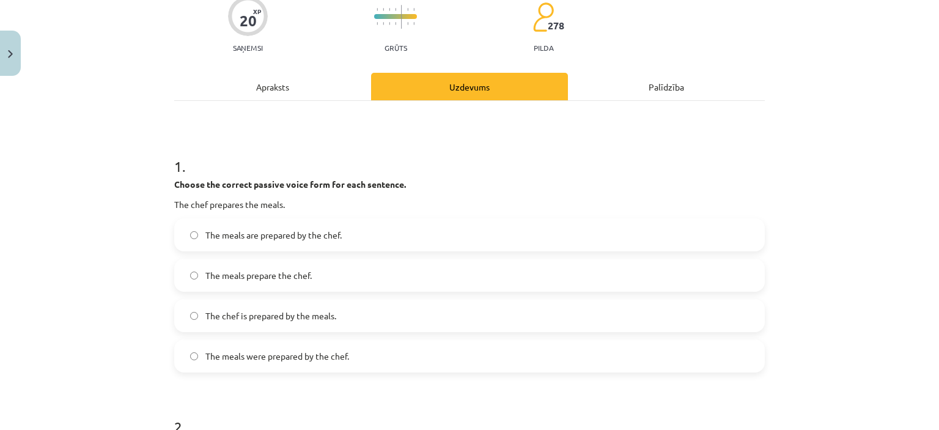
scroll to position [183, 0]
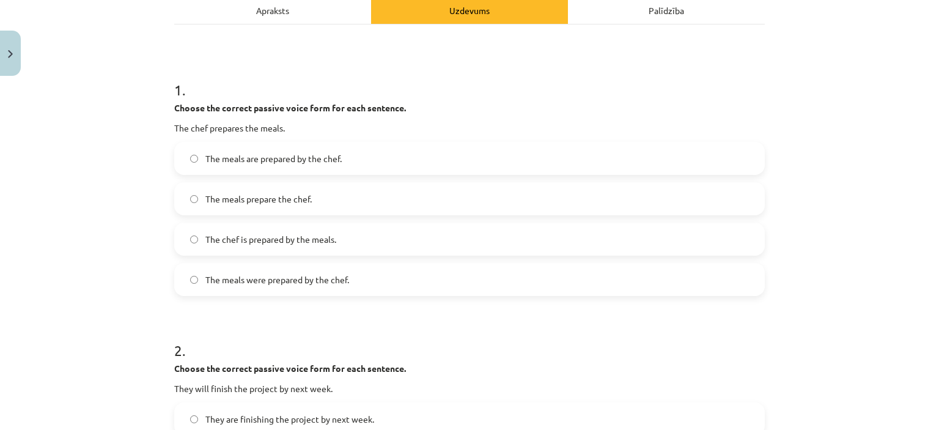
drag, startPoint x: 300, startPoint y: 161, endPoint x: 285, endPoint y: 179, distance: 23.4
click at [301, 161] on span "The meals are prepared by the chef." at bounding box center [273, 158] width 136 height 13
click at [215, 160] on span "The meals are prepared by the chef." at bounding box center [273, 158] width 136 height 13
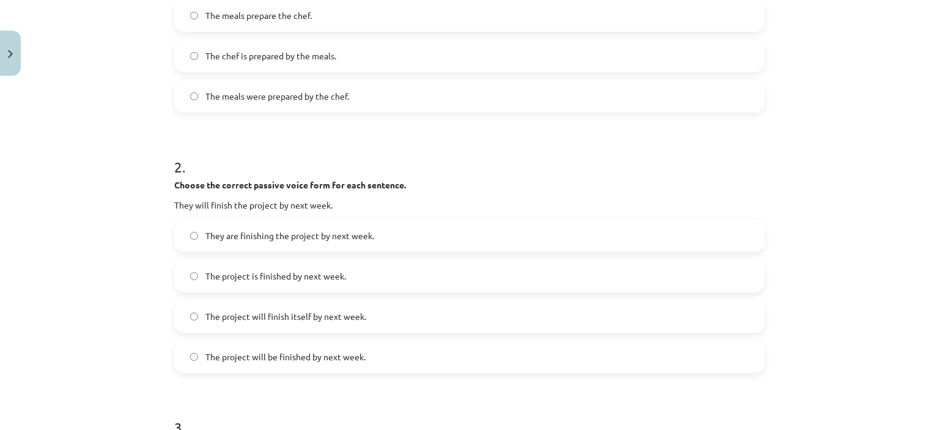
scroll to position [428, 0]
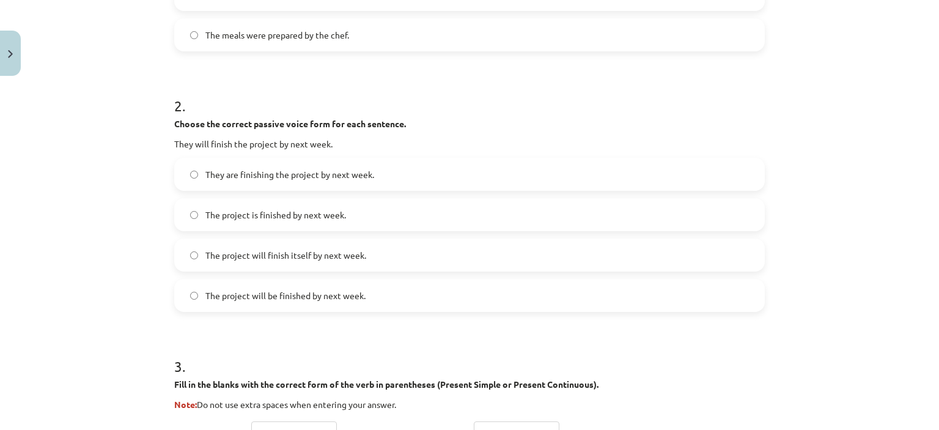
click at [330, 298] on span "The project will be finished by next week." at bounding box center [285, 295] width 160 height 13
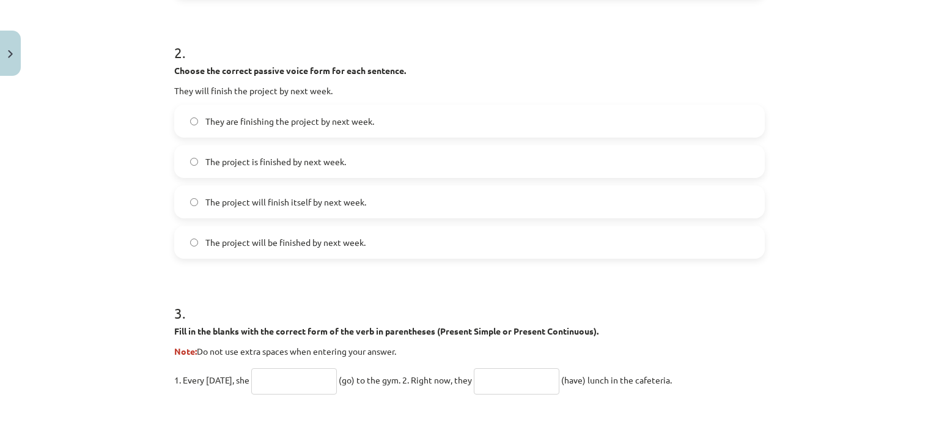
scroll to position [550, 0]
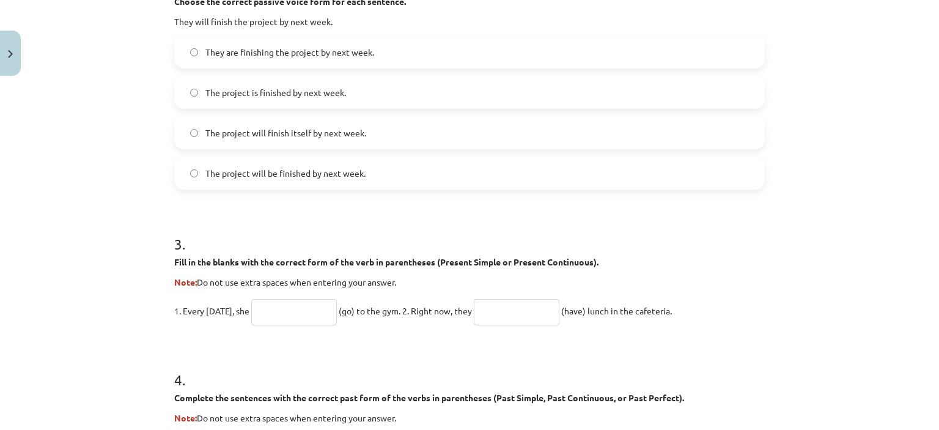
click at [297, 312] on input "text" at bounding box center [294, 312] width 86 height 26
type input "****"
click at [502, 308] on input "text" at bounding box center [517, 312] width 86 height 26
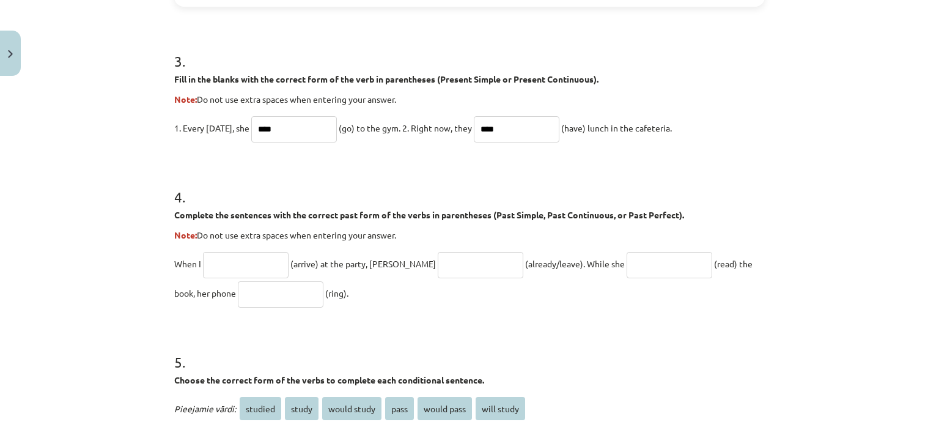
scroll to position [734, 0]
type input "****"
click at [239, 262] on input "text" at bounding box center [246, 264] width 86 height 26
type input "*******"
click at [441, 262] on input "text" at bounding box center [481, 264] width 86 height 26
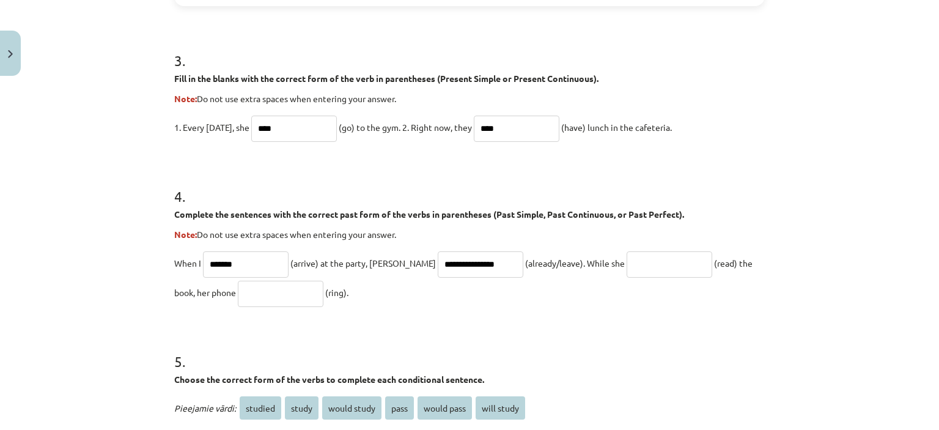
type input "**********"
click at [627, 260] on input "text" at bounding box center [670, 264] width 86 height 26
type input "*"
type input "**********"
click at [244, 299] on input "text" at bounding box center [281, 294] width 86 height 26
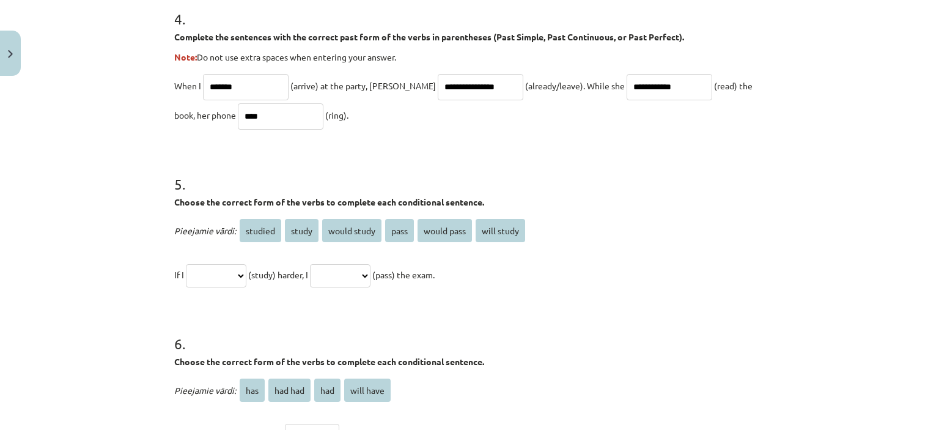
scroll to position [979, 0]
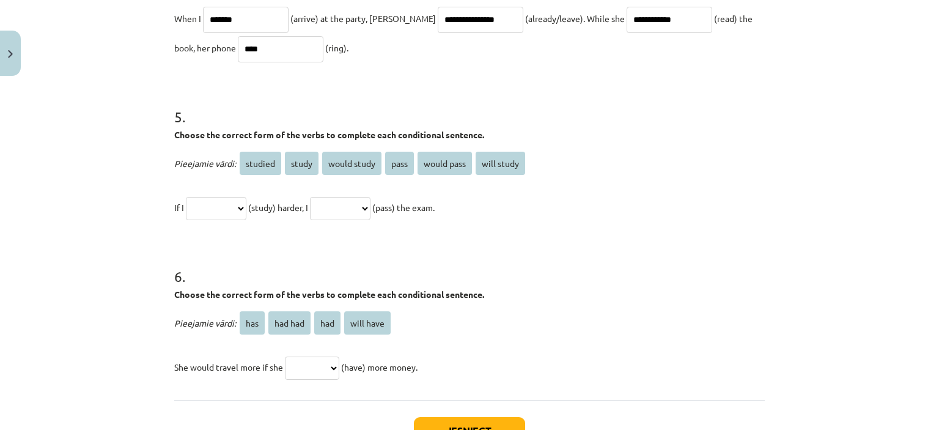
type input "****"
click at [596, 260] on h1 "6 ." at bounding box center [469, 265] width 591 height 38
click at [246, 210] on select "**********" at bounding box center [216, 208] width 61 height 23
select select "*****"
click at [186, 197] on select "**********" at bounding box center [216, 208] width 61 height 23
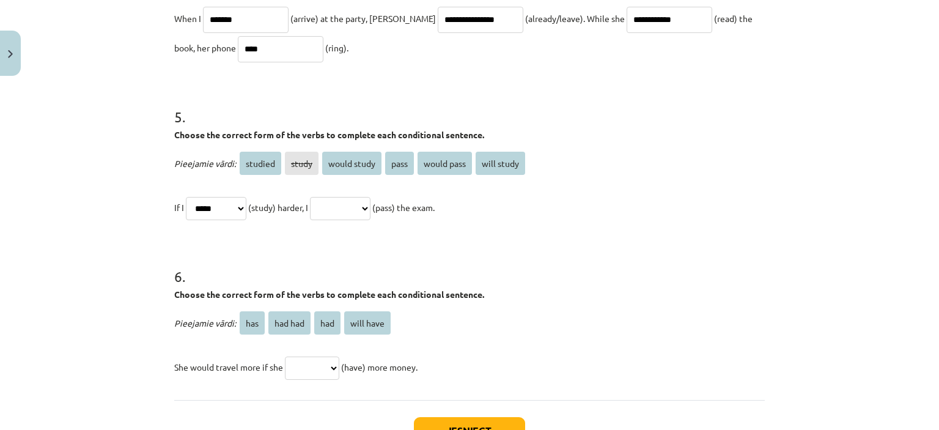
click at [371, 205] on select "**********" at bounding box center [340, 208] width 61 height 23
select select "**********"
click at [324, 197] on select "**********" at bounding box center [340, 208] width 61 height 23
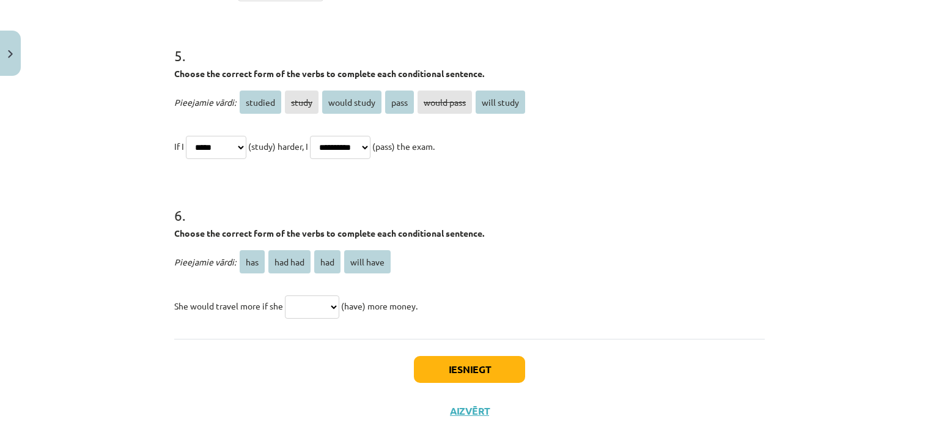
scroll to position [1072, 0]
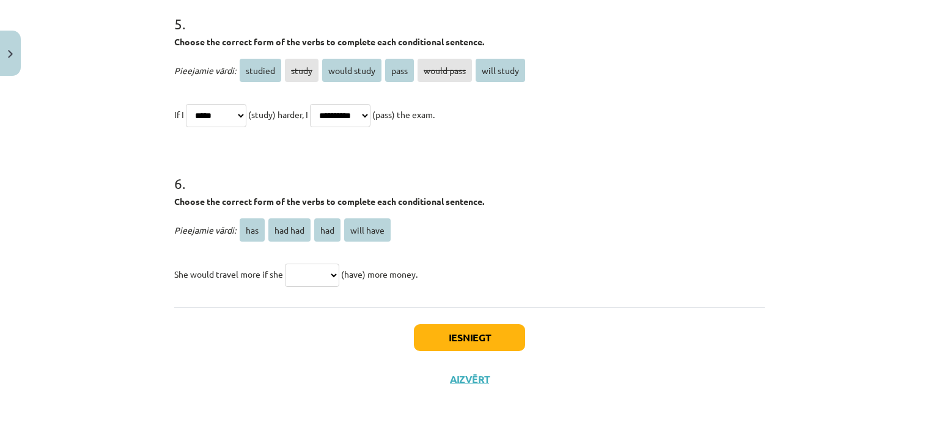
click at [335, 275] on select "*** ******* *** *********" at bounding box center [312, 275] width 54 height 23
select select "*******"
click at [285, 264] on select "*** ******* *** *********" at bounding box center [312, 275] width 54 height 23
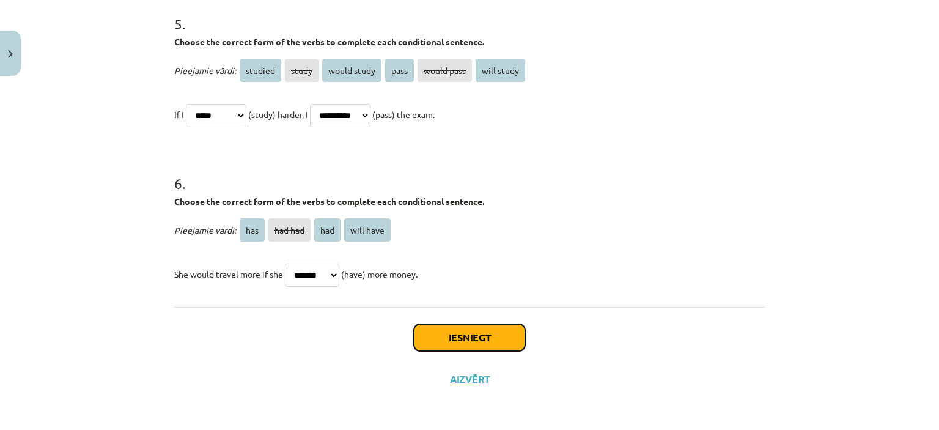
click at [445, 334] on button "Iesniegt" at bounding box center [469, 337] width 111 height 27
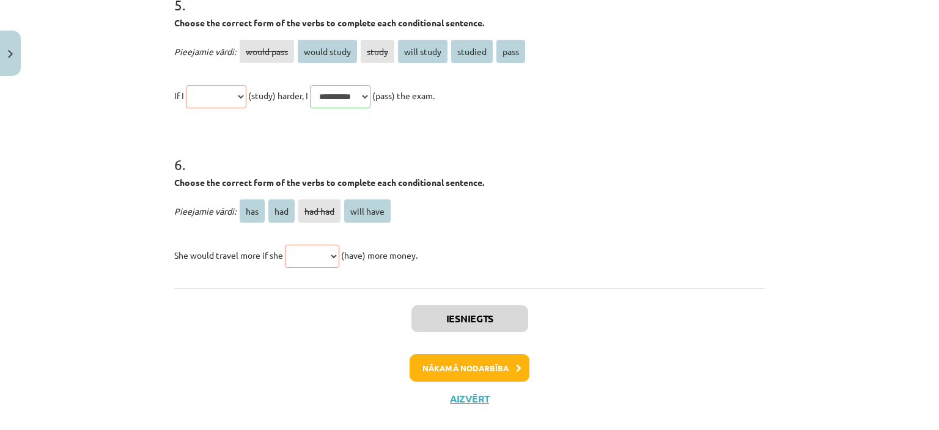
scroll to position [1289, 0]
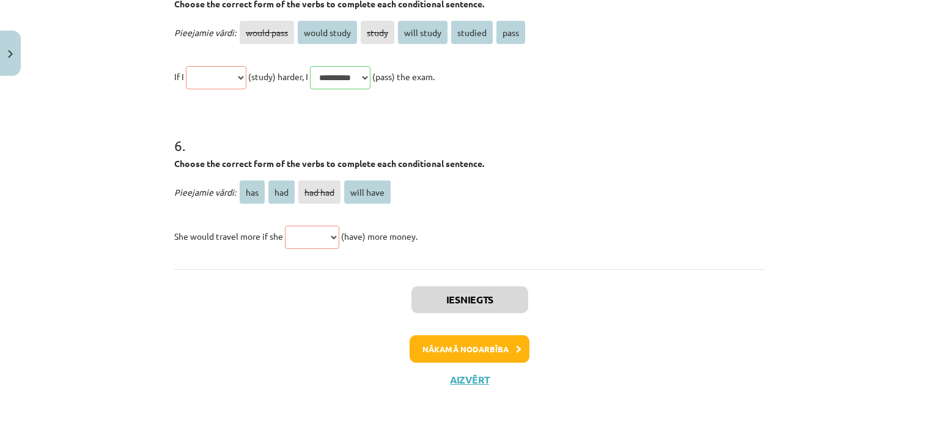
click at [258, 72] on span "(study) harder, I" at bounding box center [278, 76] width 60 height 11
click at [477, 352] on button "Nākamā nodarbība" at bounding box center [470, 349] width 120 height 28
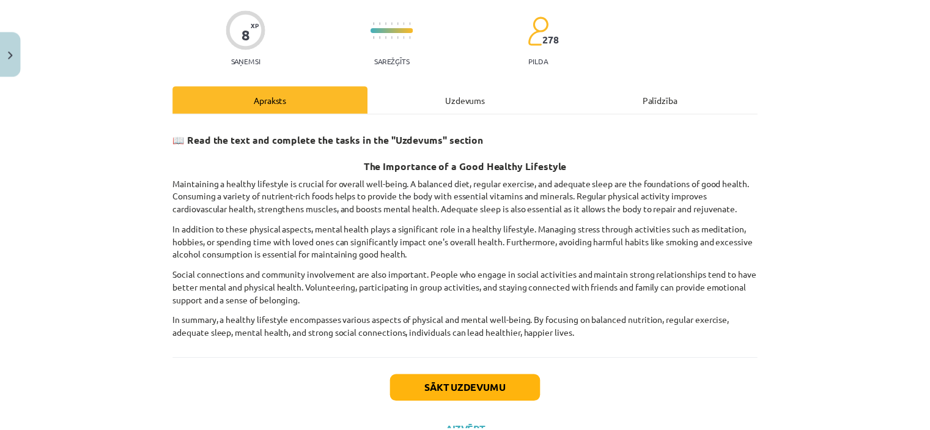
scroll to position [144, 0]
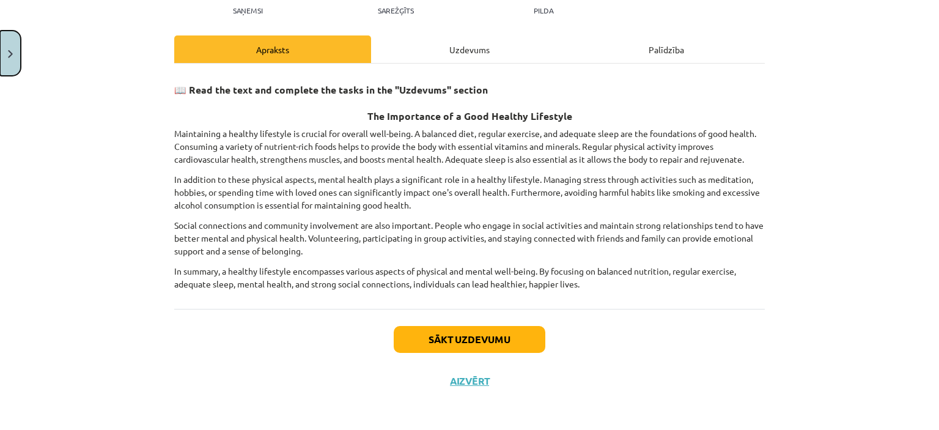
click at [6, 56] on button "Close" at bounding box center [10, 53] width 21 height 45
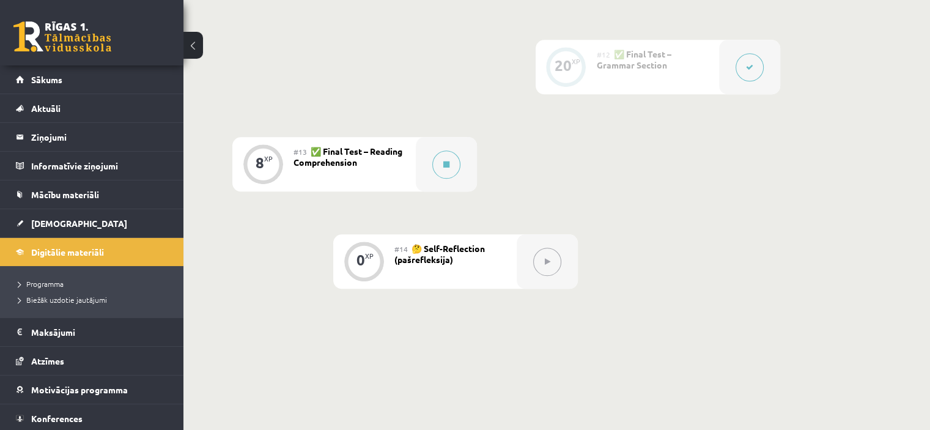
scroll to position [1386, 0]
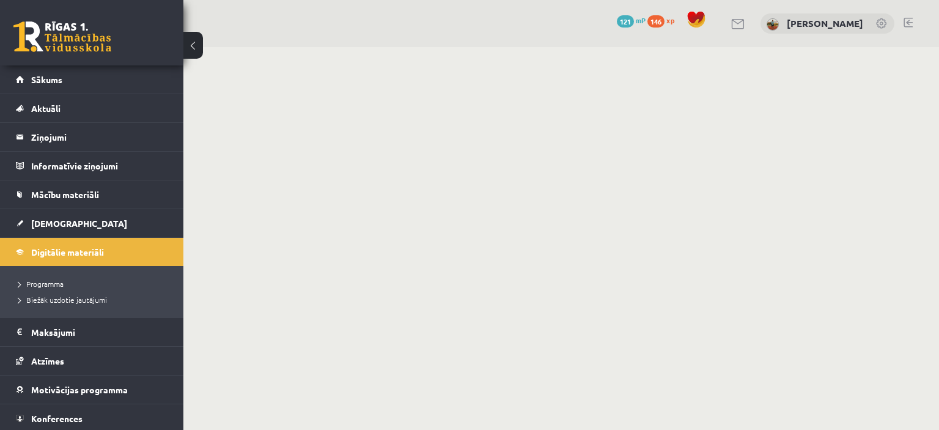
scroll to position [1386, 0]
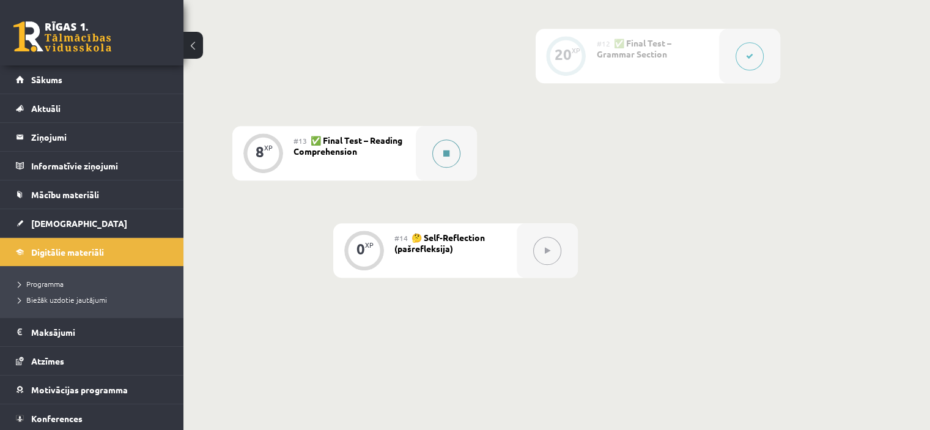
click at [450, 161] on button at bounding box center [446, 153] width 28 height 28
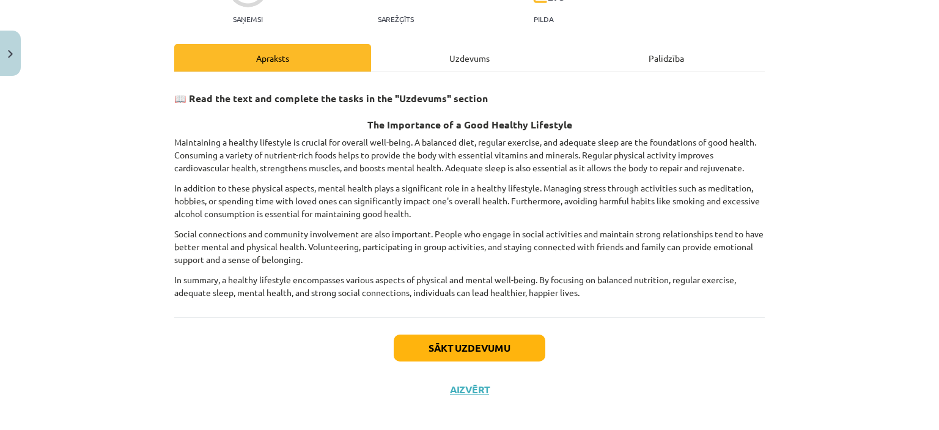
scroll to position [144, 0]
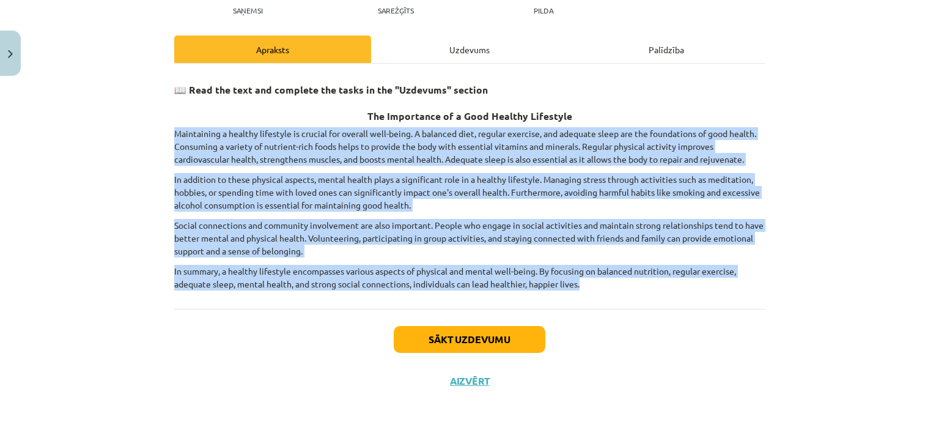
drag, startPoint x: 587, startPoint y: 281, endPoint x: 172, endPoint y: 130, distance: 441.0
click at [174, 130] on div "📖 Read the text and complete the tasks in the "Uzdevums" section The Importance…" at bounding box center [469, 183] width 591 height 216
copy div "Maintaining a healthy lifestyle is crucial for overall well-being. A balanced d…"
click at [323, 302] on div "📖 Read the text and complete the tasks in the "Uzdevums" section The Importance…" at bounding box center [469, 186] width 591 height 245
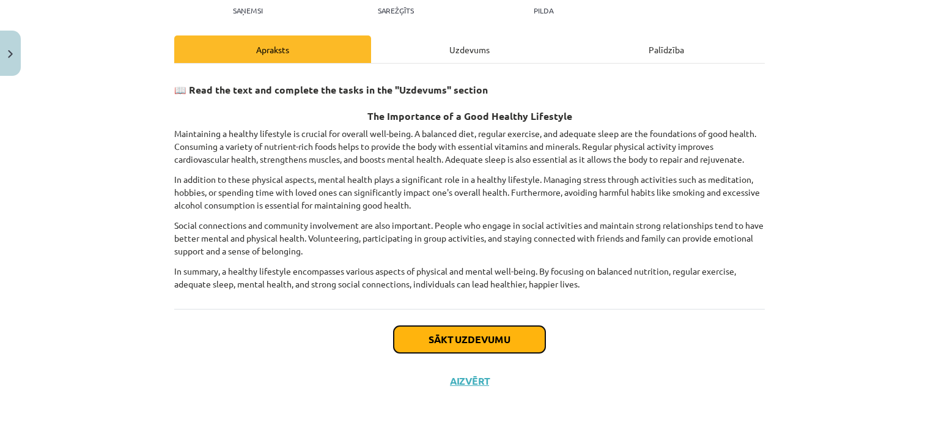
click at [447, 338] on button "Sākt uzdevumu" at bounding box center [470, 339] width 152 height 27
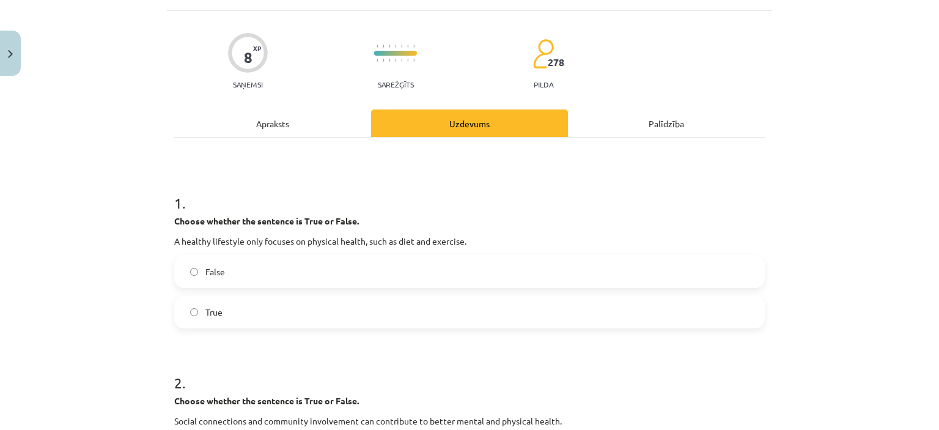
scroll to position [92, 0]
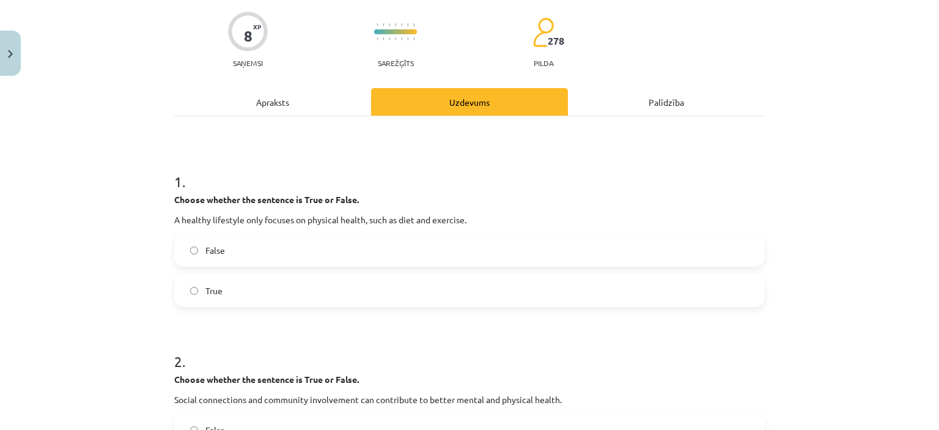
click at [257, 256] on label "False" at bounding box center [470, 250] width 588 height 31
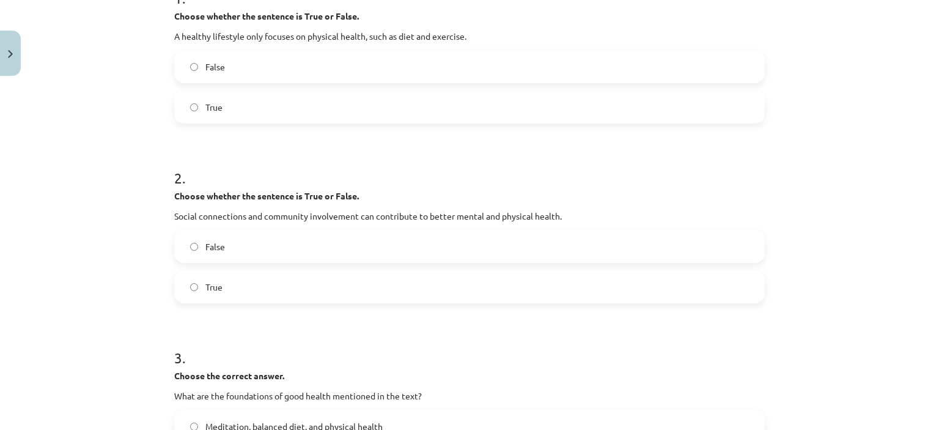
click at [254, 288] on label "True" at bounding box center [470, 287] width 588 height 31
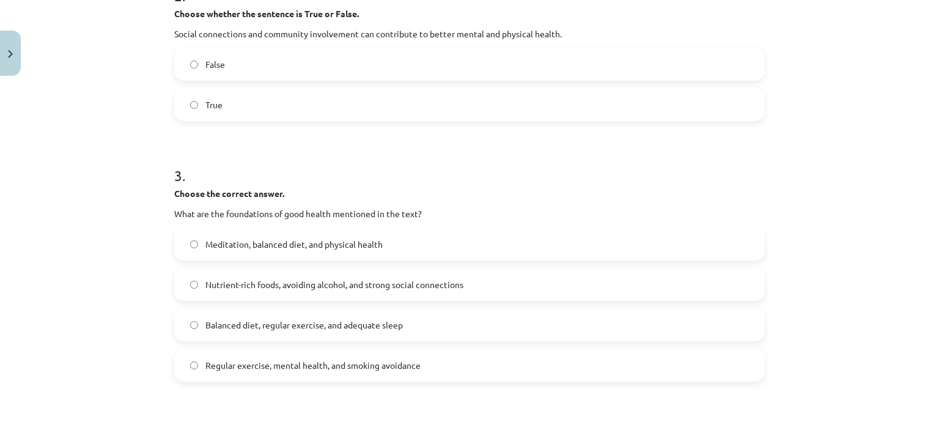
scroll to position [459, 0]
click at [289, 247] on span "Meditation, balanced diet, and physical health" at bounding box center [293, 243] width 177 height 13
click at [308, 358] on span "Regular exercise, mental health, and smoking avoidance" at bounding box center [312, 364] width 215 height 13
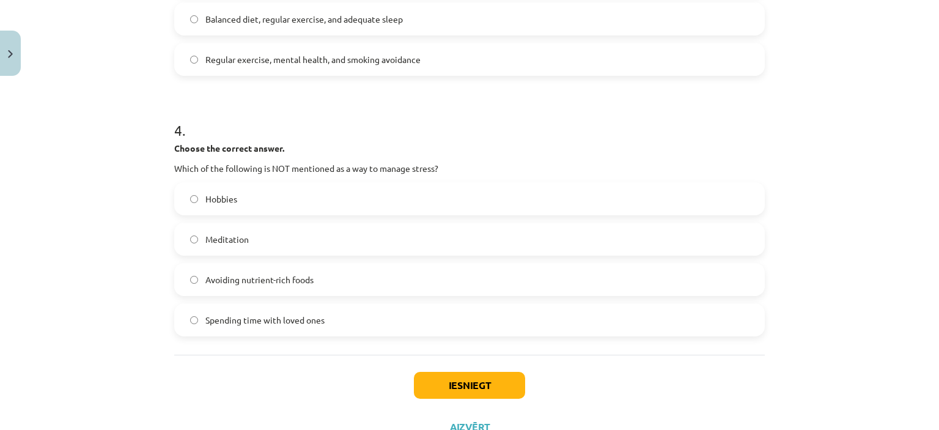
scroll to position [764, 0]
click at [305, 196] on label "Hobbies" at bounding box center [470, 197] width 588 height 31
drag, startPoint x: 255, startPoint y: 283, endPoint x: 396, endPoint y: 311, distance: 144.1
click at [256, 283] on span "Avoiding nutrient-rich foods" at bounding box center [259, 278] width 108 height 13
click at [449, 376] on button "Iesniegt" at bounding box center [469, 384] width 111 height 27
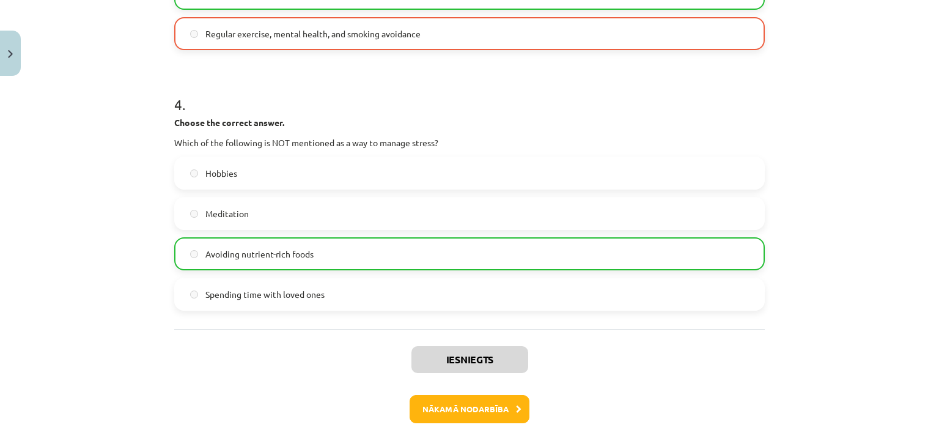
scroll to position [850, 0]
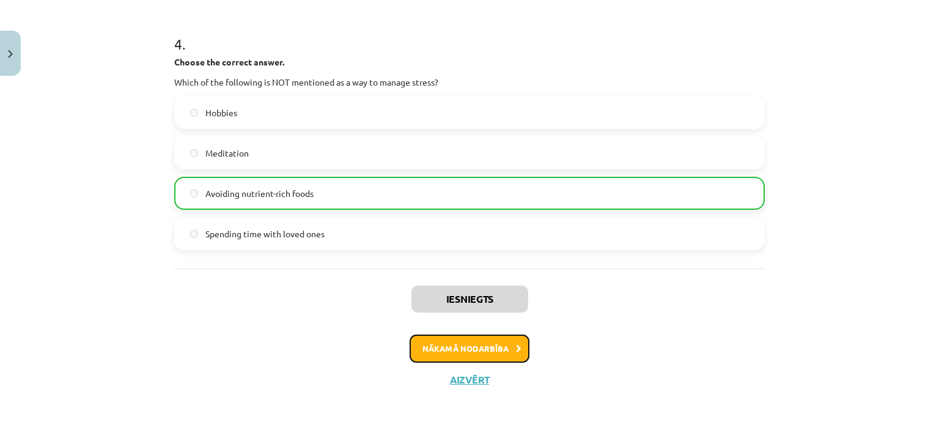
click at [489, 352] on button "Nākamā nodarbība" at bounding box center [470, 349] width 120 height 28
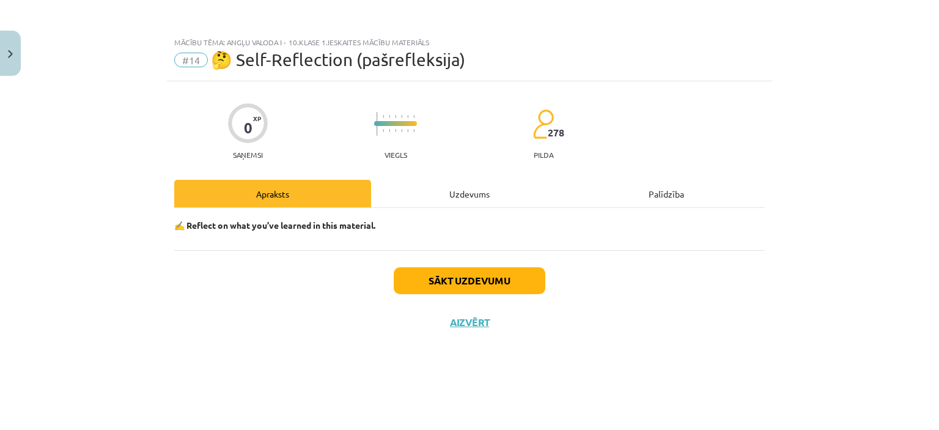
scroll to position [0, 0]
click at [478, 283] on button "Sākt uzdevumu" at bounding box center [470, 280] width 152 height 27
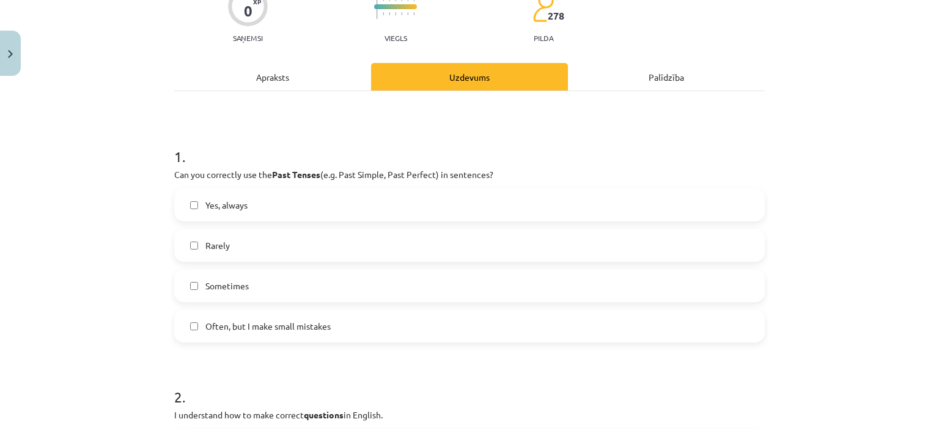
scroll to position [122, 0]
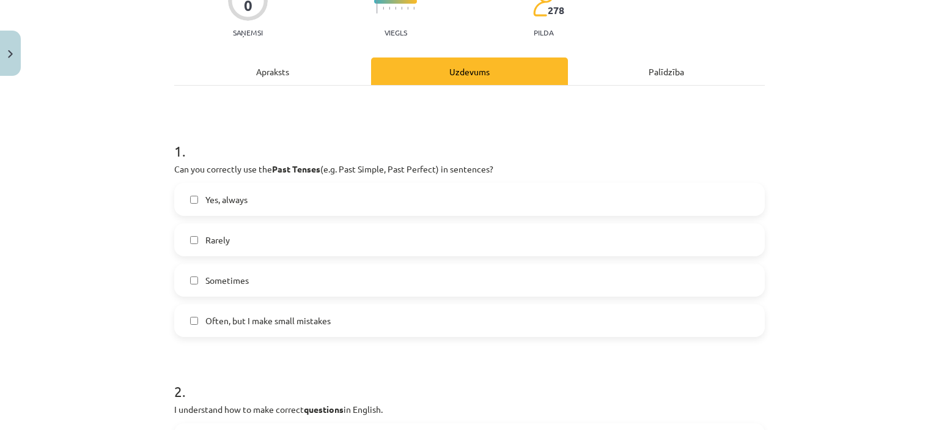
click at [289, 192] on label "Yes, always" at bounding box center [470, 199] width 588 height 31
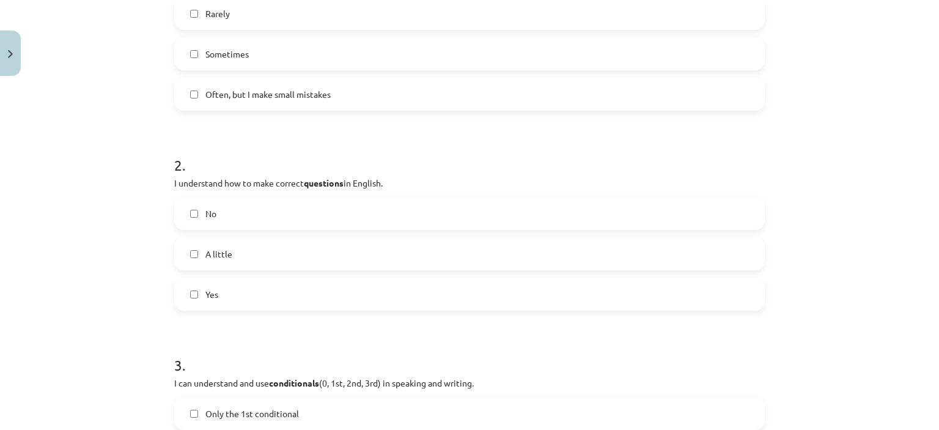
scroll to position [367, 0]
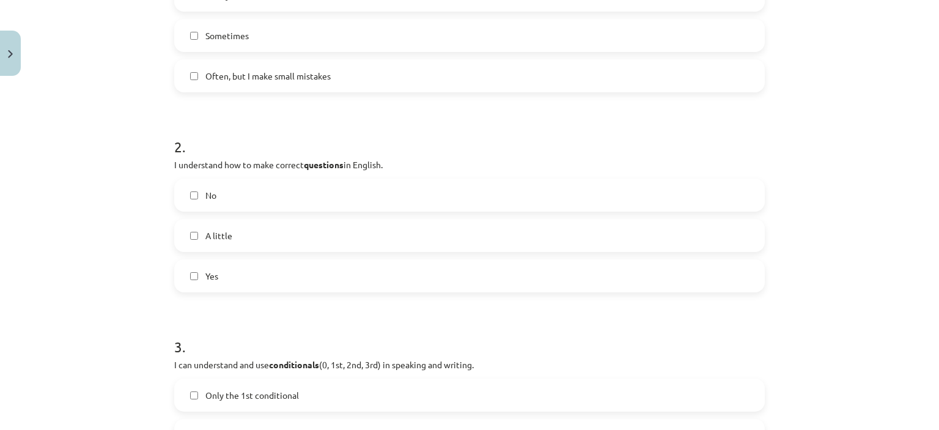
click at [267, 65] on label "Often, but I make small mistakes" at bounding box center [470, 76] width 588 height 31
click at [240, 232] on label "A little" at bounding box center [470, 235] width 588 height 31
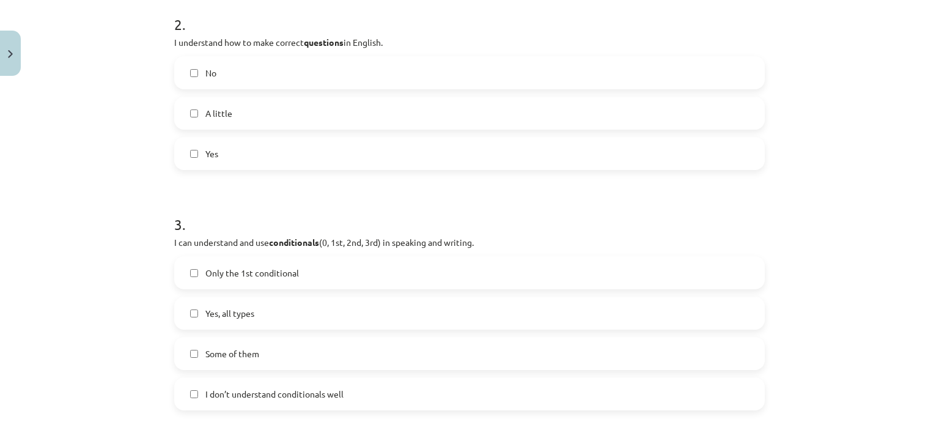
scroll to position [550, 0]
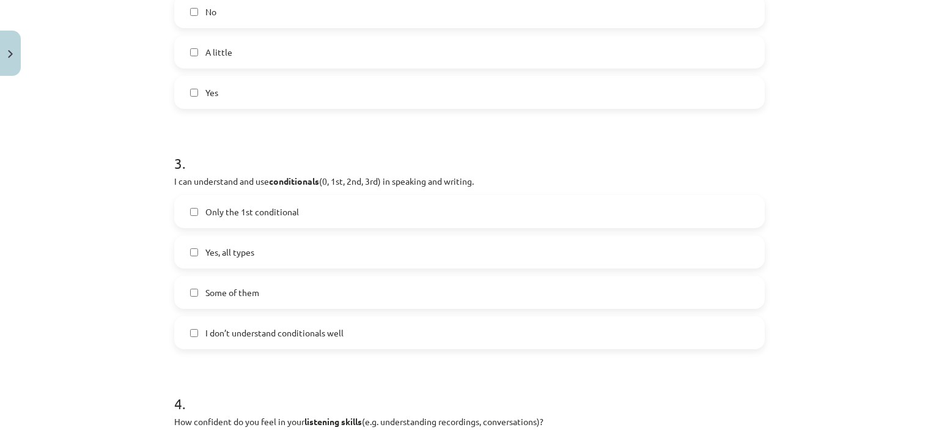
click at [282, 293] on label "Some of them" at bounding box center [470, 292] width 588 height 31
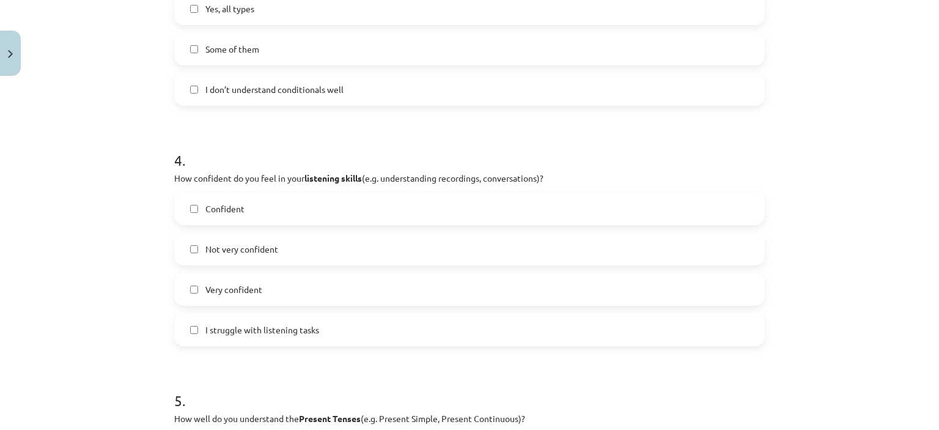
scroll to position [795, 0]
click at [277, 209] on label "Confident" at bounding box center [470, 207] width 588 height 31
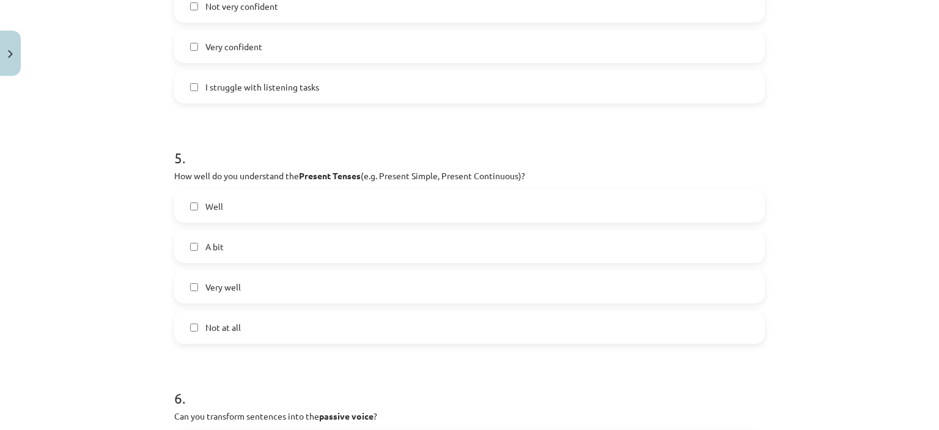
scroll to position [1040, 0]
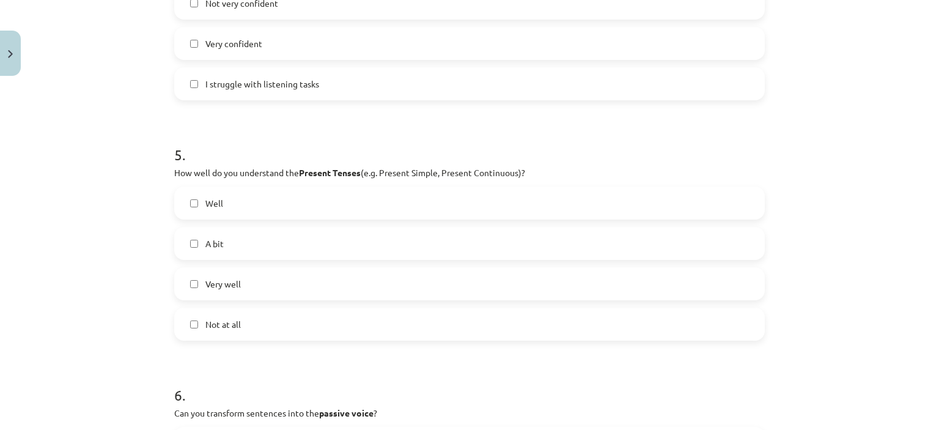
click at [279, 202] on label "Well" at bounding box center [470, 203] width 588 height 31
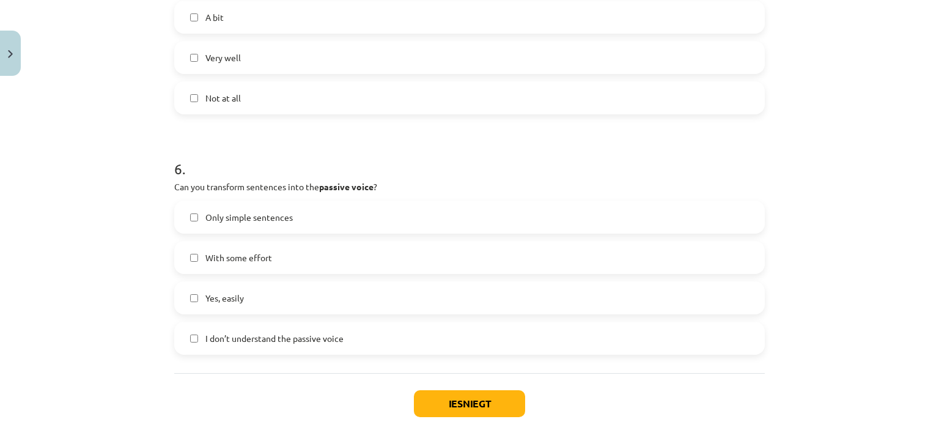
scroll to position [1284, 0]
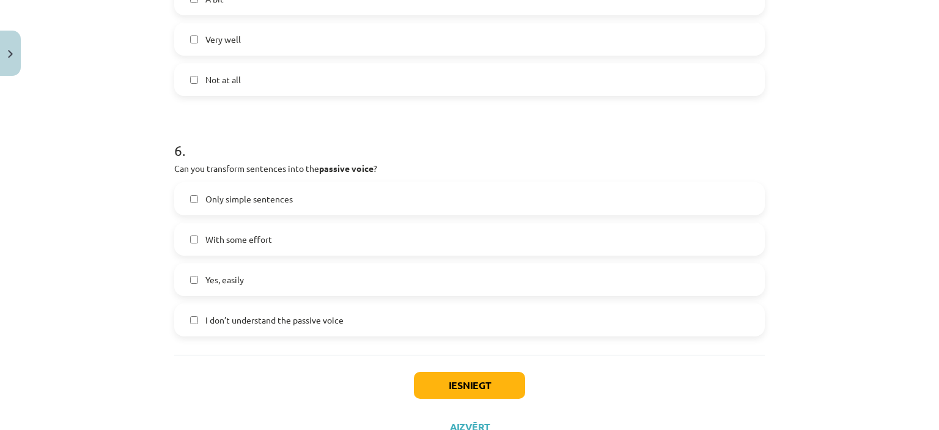
click at [302, 237] on label "With some effort" at bounding box center [470, 239] width 588 height 31
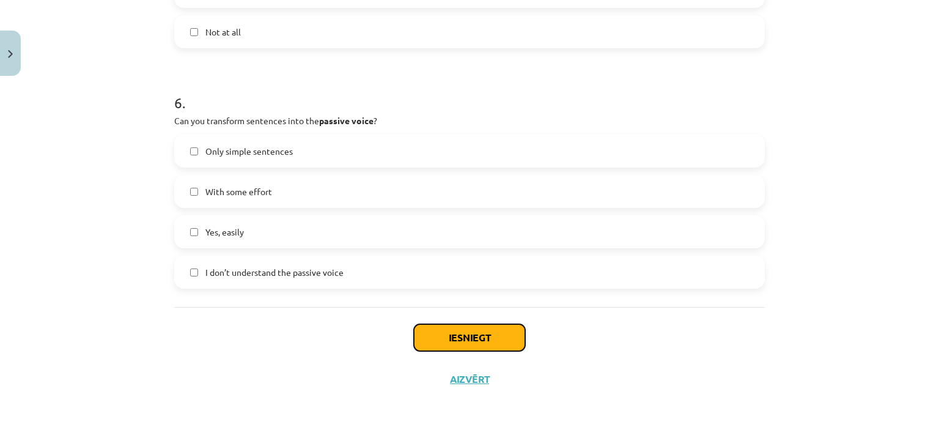
click at [491, 331] on button "Iesniegt" at bounding box center [469, 337] width 111 height 27
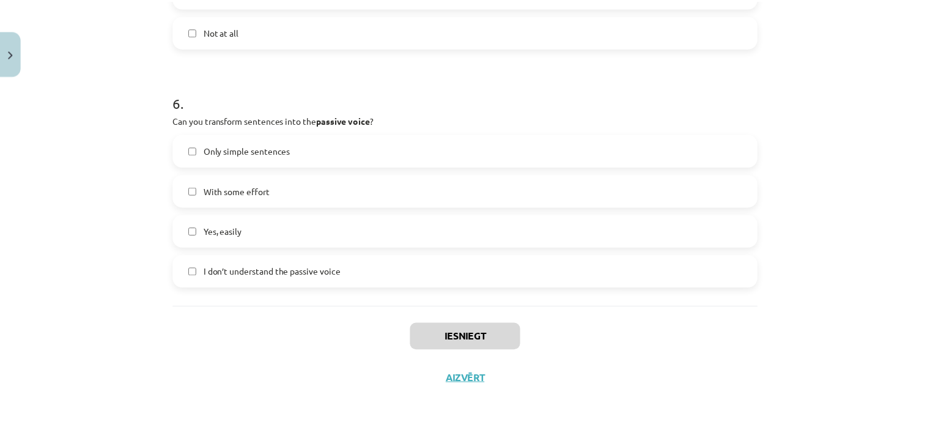
scroll to position [1385, 0]
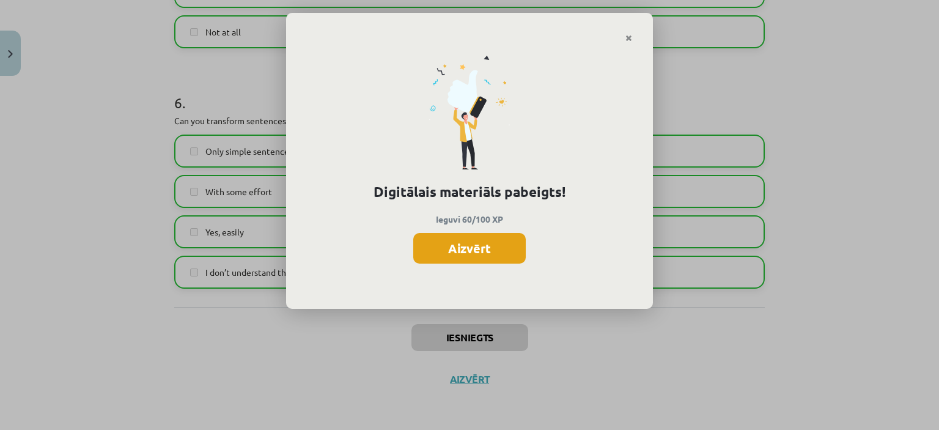
drag, startPoint x: 478, startPoint y: 252, endPoint x: 476, endPoint y: 262, distance: 10.0
click at [477, 252] on button "Aizvērt" at bounding box center [469, 248] width 113 height 31
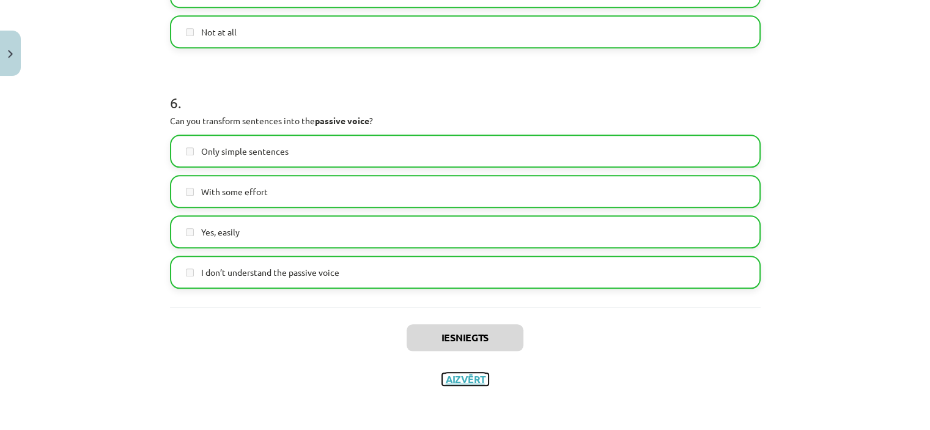
click at [464, 374] on button "Aizvērt" at bounding box center [465, 379] width 46 height 12
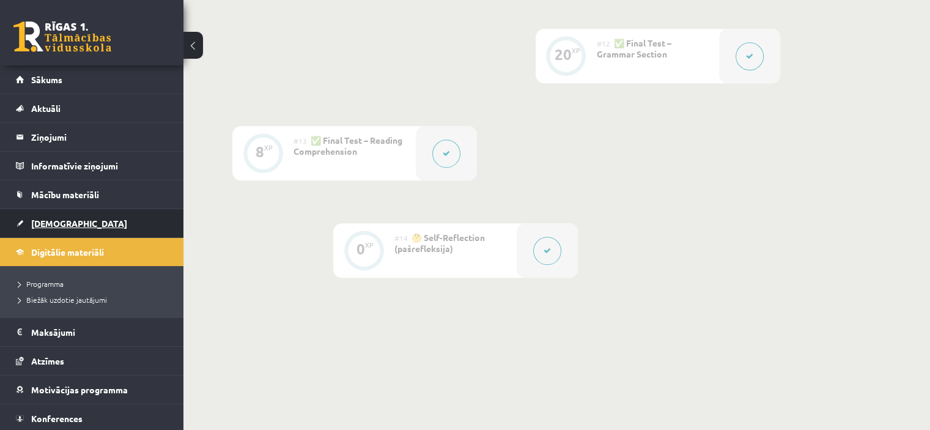
click at [67, 223] on span "[DEMOGRAPHIC_DATA]" at bounding box center [79, 223] width 96 height 11
